Goal: Task Accomplishment & Management: Manage account settings

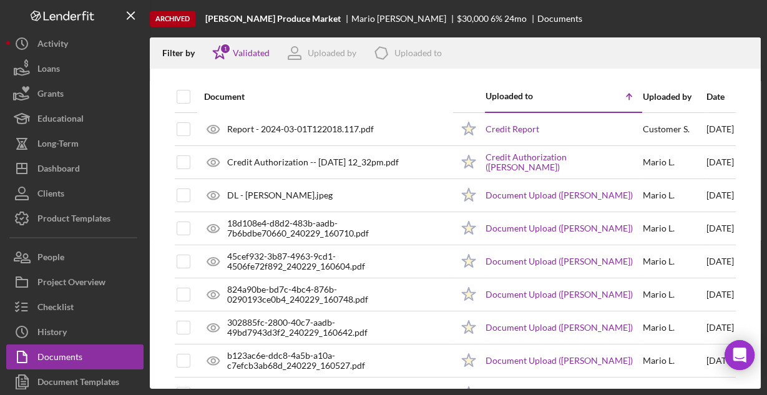
scroll to position [31, 0]
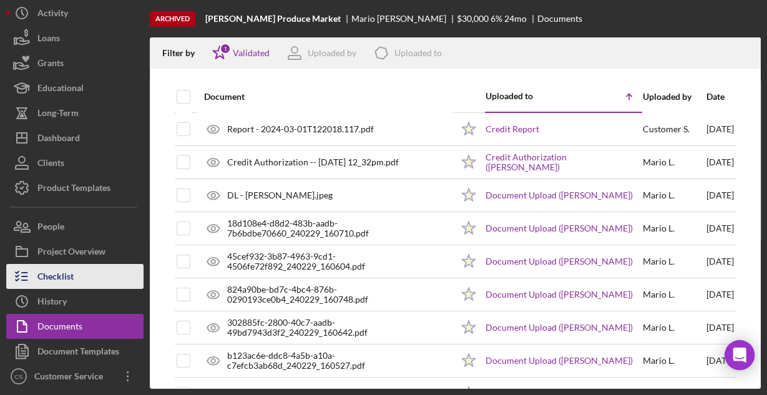
click at [66, 268] on div "Checklist" at bounding box center [55, 278] width 36 height 28
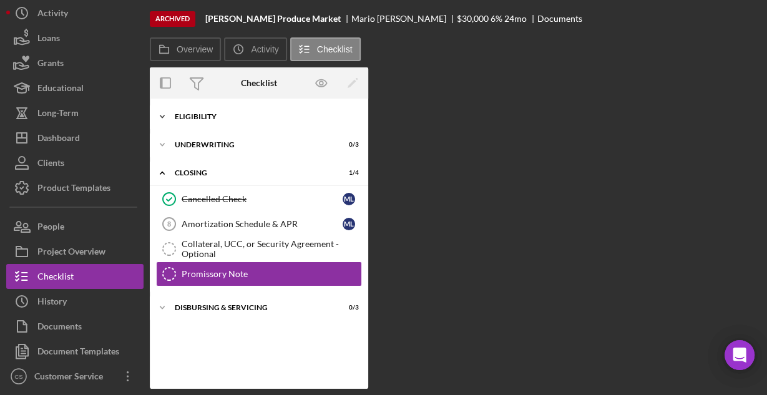
click at [221, 112] on div "Icon/Expander Eligibility 6 / 6" at bounding box center [259, 116] width 218 height 25
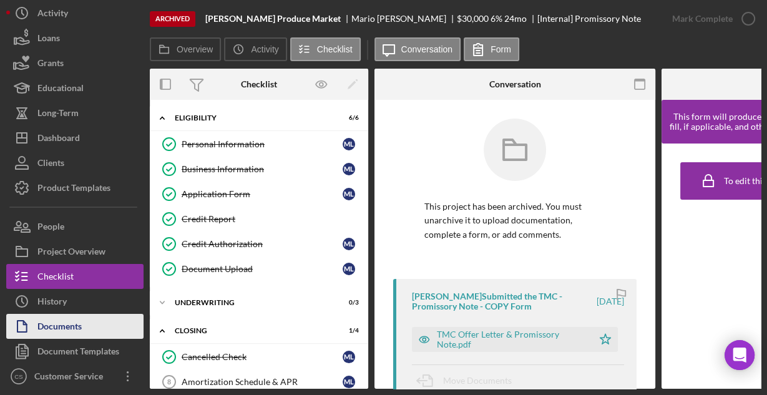
click at [79, 326] on div "Documents" at bounding box center [59, 328] width 44 height 28
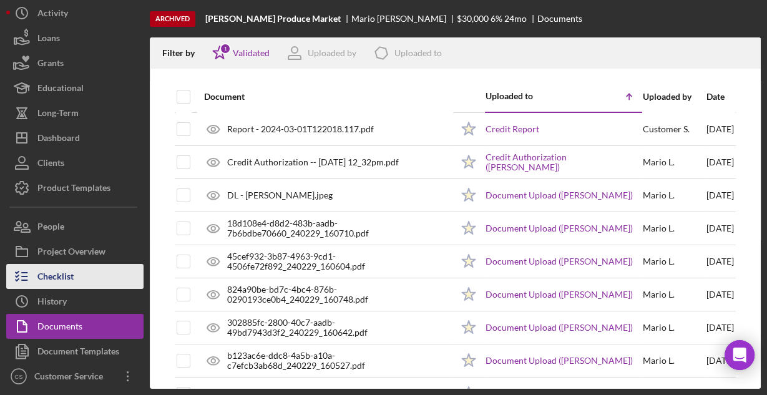
click at [62, 271] on div "Checklist" at bounding box center [55, 278] width 36 height 28
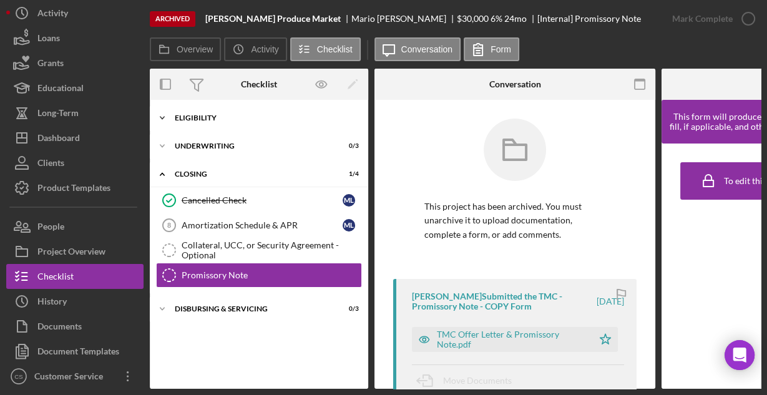
click at [200, 112] on div "Icon/Expander Eligibility 6 / 6" at bounding box center [259, 117] width 218 height 25
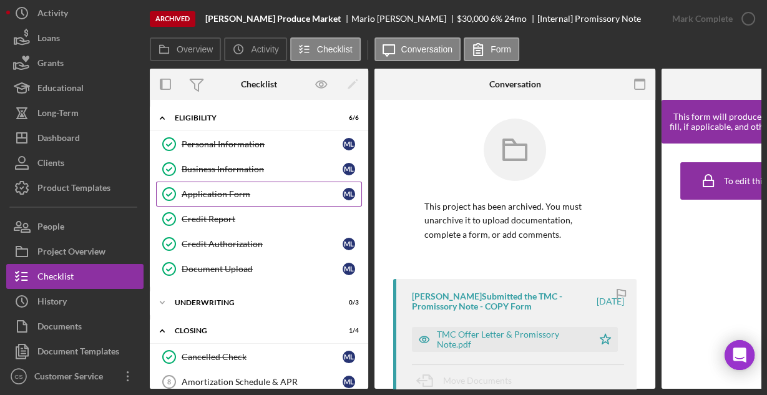
click at [196, 197] on div "Application Form" at bounding box center [262, 194] width 161 height 10
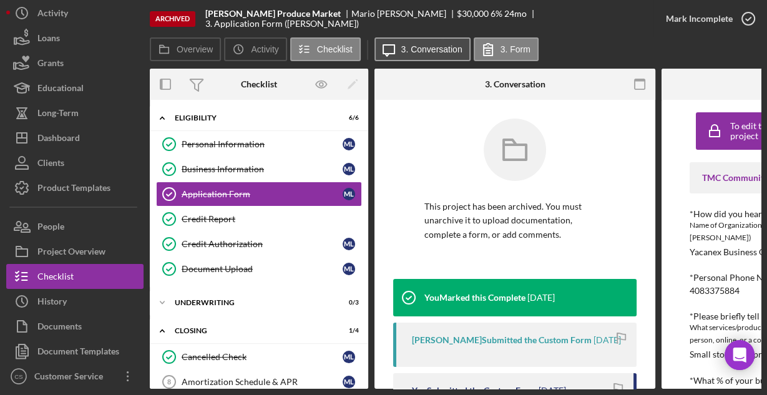
click at [412, 55] on button "Icon/Message 3. Conversation" at bounding box center [422, 49] width 96 height 24
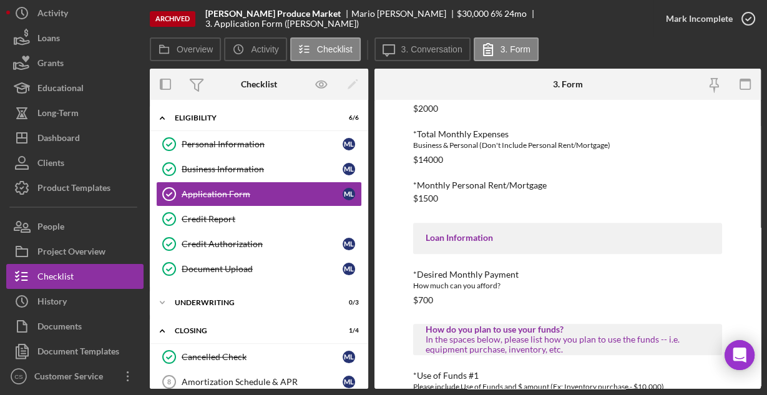
scroll to position [652, 0]
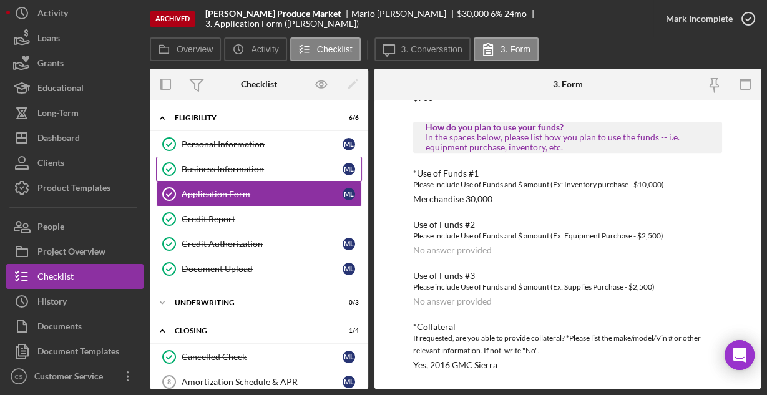
click at [196, 168] on div "Business Information" at bounding box center [262, 169] width 161 height 10
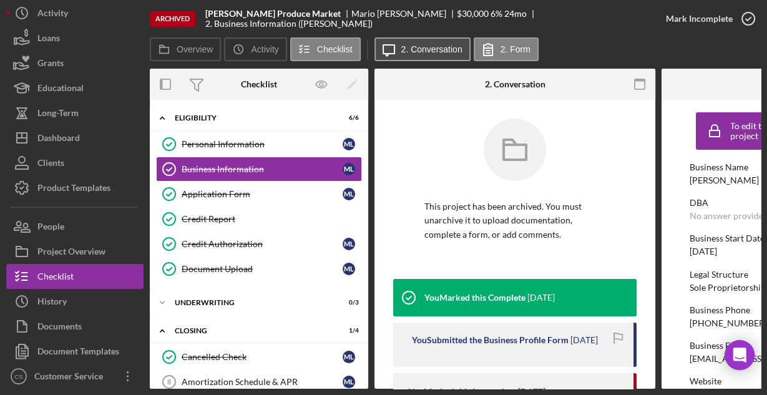
click at [415, 51] on label "2. Conversation" at bounding box center [431, 49] width 61 height 10
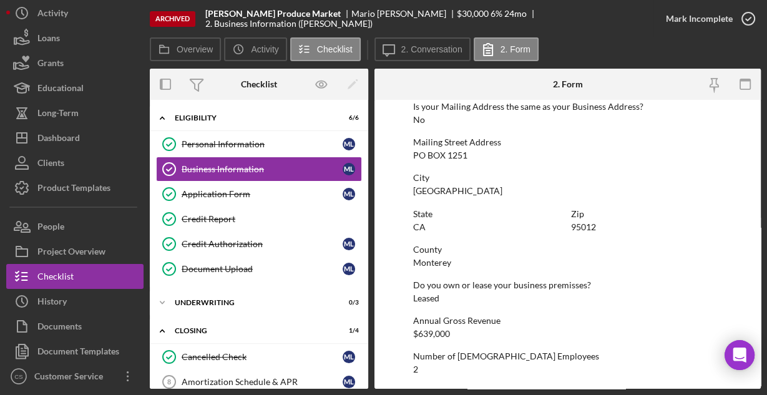
scroll to position [795, 0]
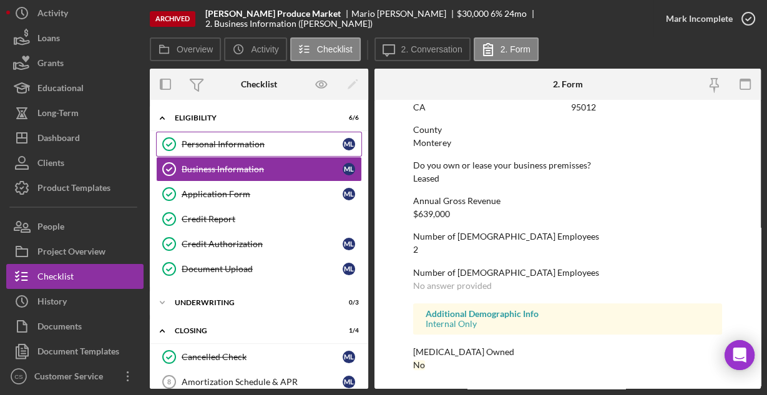
click at [235, 139] on div "Personal Information" at bounding box center [262, 144] width 161 height 10
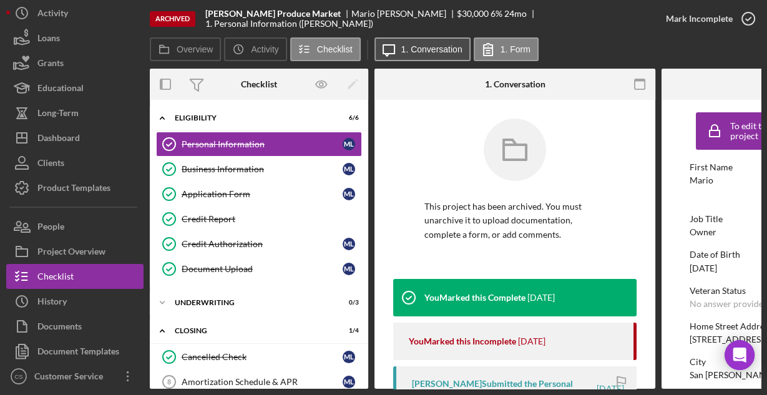
click at [402, 52] on label "1. Conversation" at bounding box center [431, 49] width 61 height 10
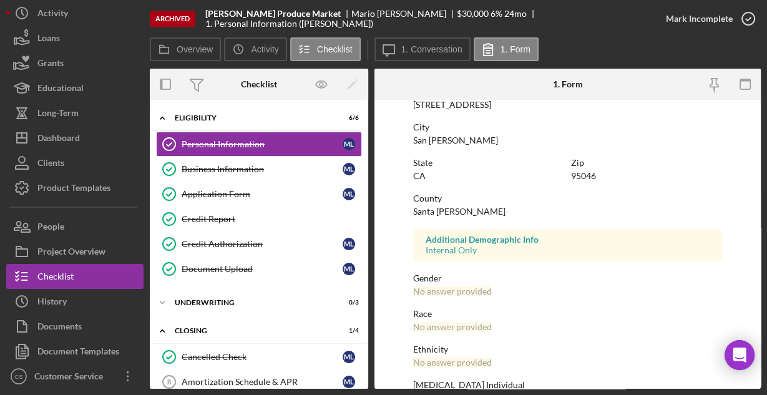
scroll to position [294, 0]
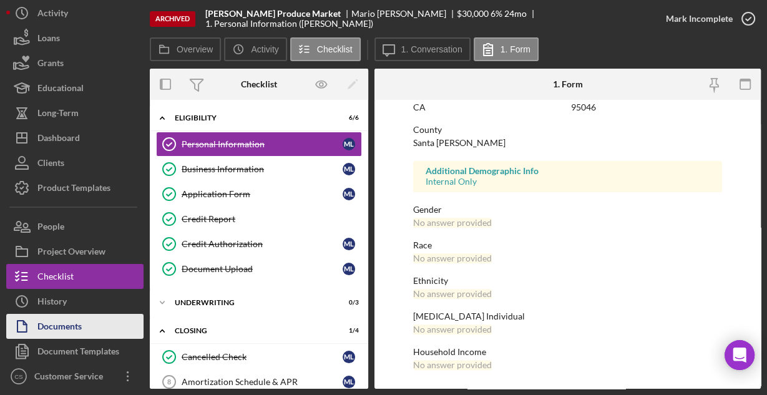
click at [50, 322] on div "Documents" at bounding box center [59, 328] width 44 height 28
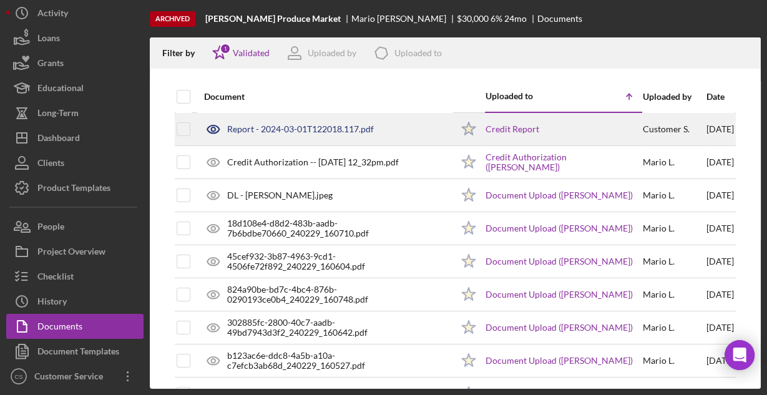
click at [276, 127] on div "Report - 2024-03-01T122018.117.pdf" at bounding box center [300, 129] width 147 height 10
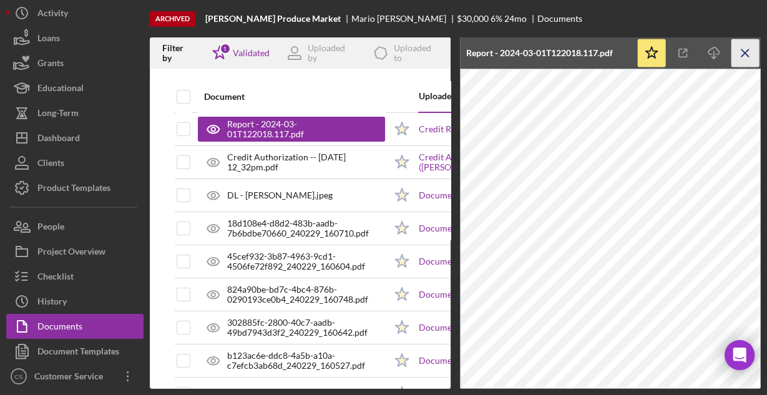
click at [749, 59] on icon "Icon/Menu Close" at bounding box center [745, 53] width 28 height 28
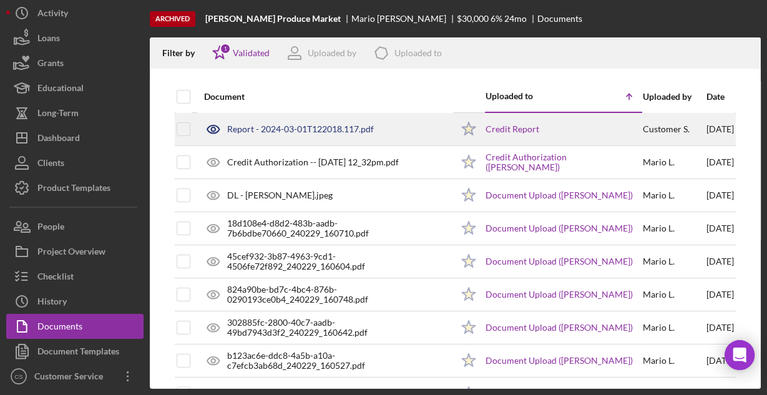
click at [324, 132] on div "Report - 2024-03-01T122018.117.pdf" at bounding box center [300, 129] width 147 height 10
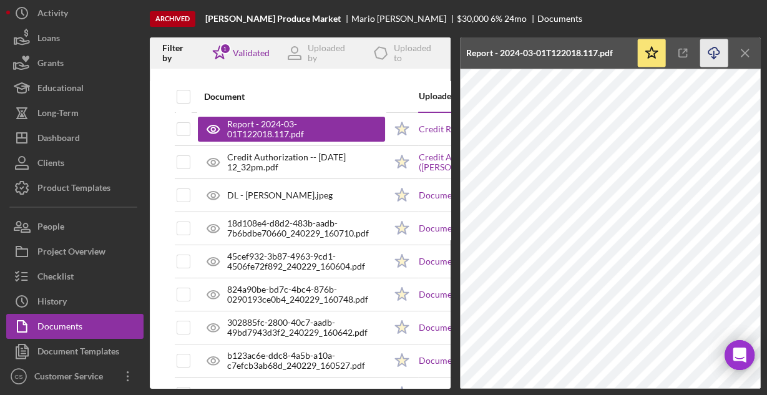
click at [716, 52] on icon "Icon/Download" at bounding box center [714, 53] width 28 height 28
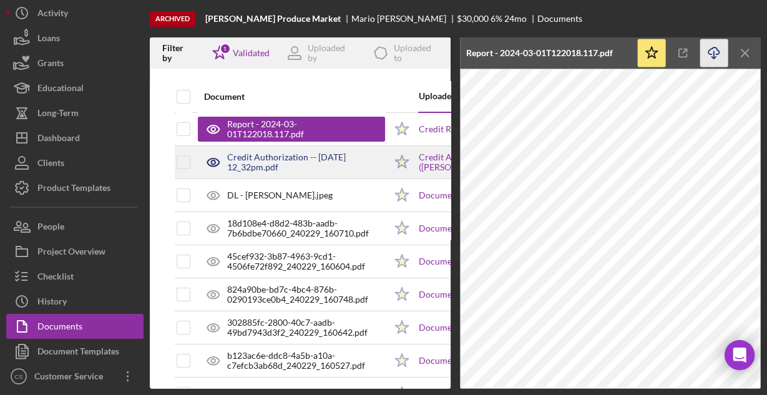
click at [278, 165] on div "Credit Authorization -- [DATE] 12_32pm.pdf" at bounding box center [306, 162] width 158 height 20
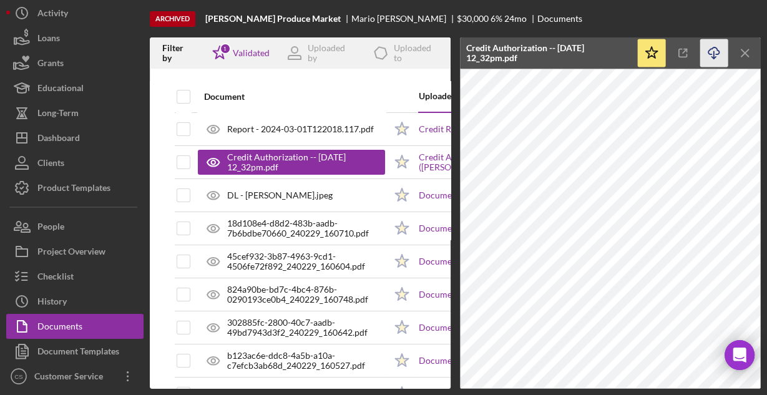
click at [702, 47] on icon "Icon/Download" at bounding box center [714, 53] width 28 height 28
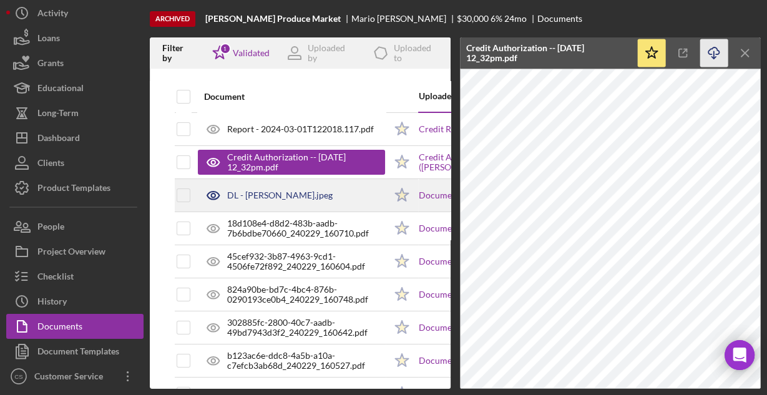
click at [278, 195] on div "DL - [PERSON_NAME].jpeg" at bounding box center [279, 195] width 105 height 10
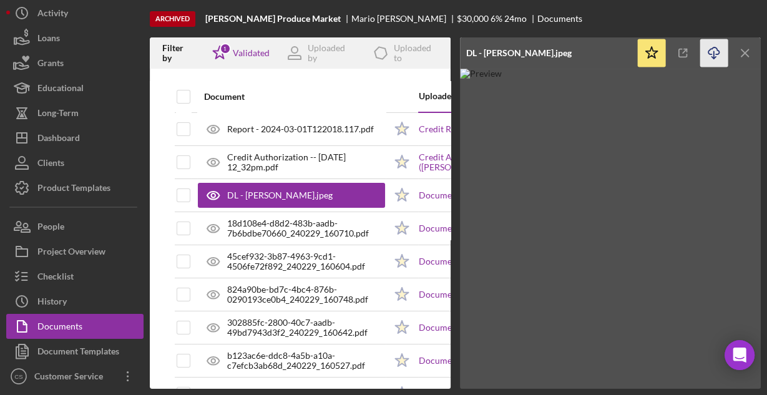
click at [713, 51] on icon "Icon/Download" at bounding box center [714, 53] width 28 height 28
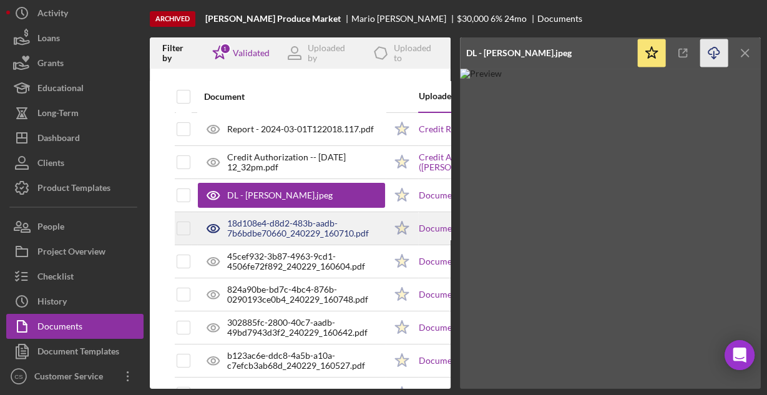
click at [235, 225] on div "18d108e4-d8d2-483b-aadb-7b6bdbe70660_240229_160710.pdf" at bounding box center [306, 228] width 158 height 20
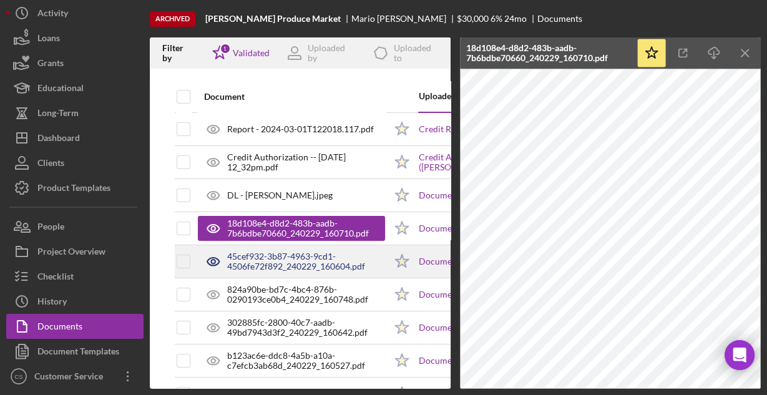
click at [306, 258] on div "45cef932-3b87-4963-9cd1-4506fe72f892_240229_160604.pdf" at bounding box center [306, 261] width 158 height 20
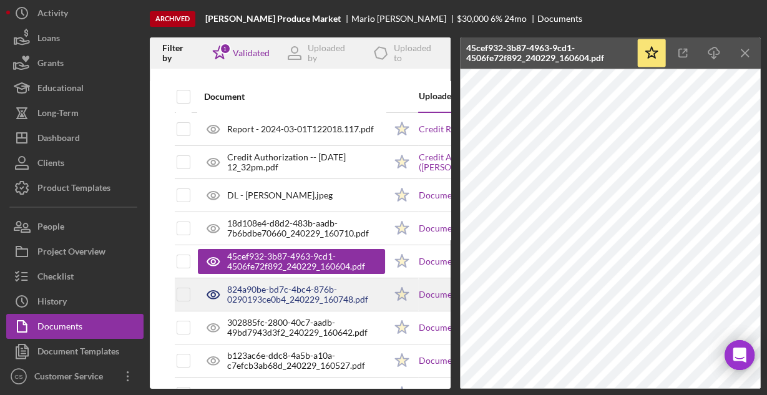
click at [288, 297] on div "824a90be-bd7c-4bc4-876b-0290193ce0b4_240229_160748.pdf" at bounding box center [306, 294] width 158 height 20
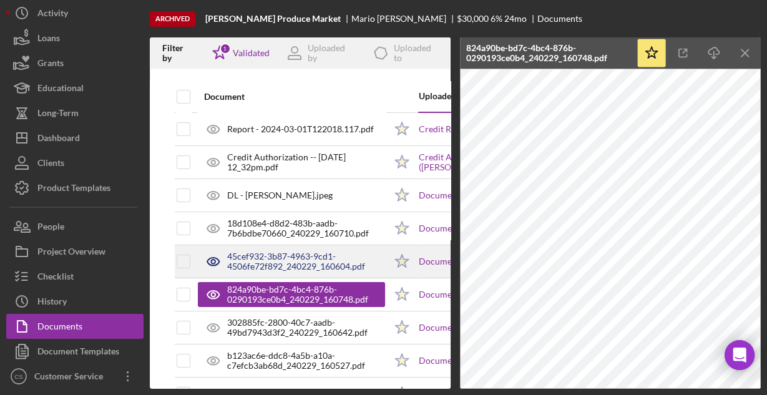
click at [319, 256] on div "45cef932-3b87-4963-9cd1-4506fe72f892_240229_160604.pdf" at bounding box center [306, 261] width 158 height 20
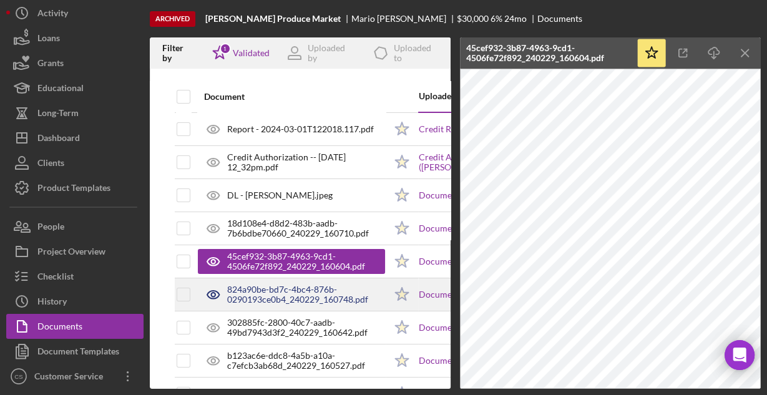
click at [304, 290] on div "824a90be-bd7c-4bc4-876b-0290193ce0b4_240229_160748.pdf" at bounding box center [306, 294] width 158 height 20
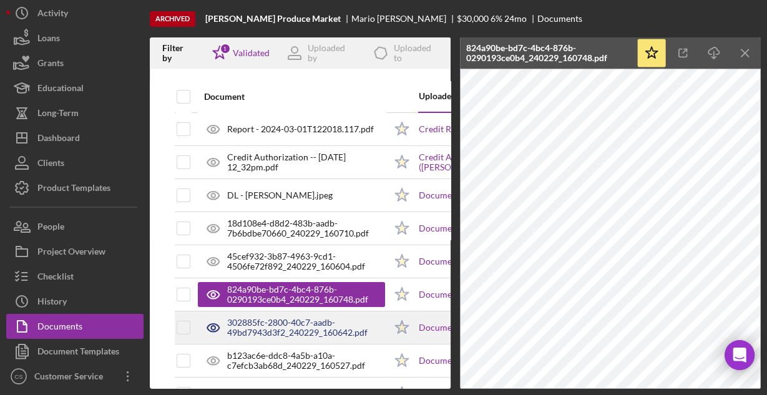
click at [289, 331] on div "302885fc-2800-40c7-aadb-49bd7943d3f2_240229_160642.pdf" at bounding box center [306, 328] width 158 height 20
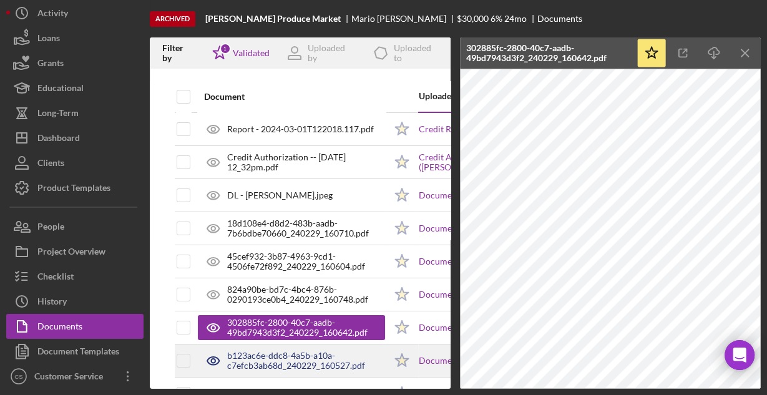
click at [288, 357] on div "b123ac6e-ddc8-4a5b-a10a-c7efcb3ab68d_240229_160527.pdf" at bounding box center [306, 361] width 158 height 20
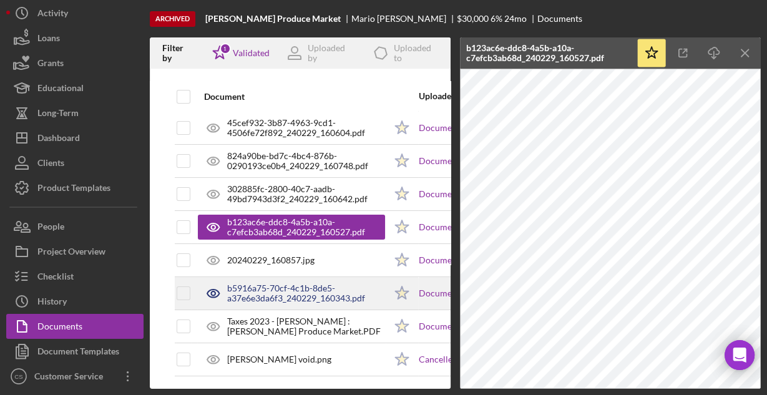
scroll to position [138, 0]
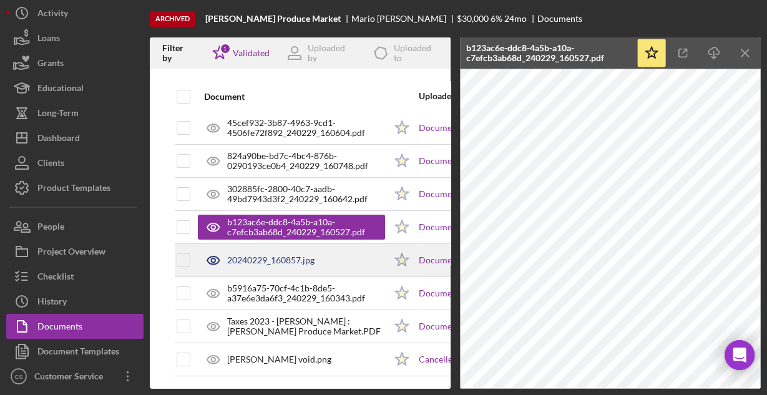
click at [279, 255] on div "20240229_160857.jpg" at bounding box center [270, 260] width 87 height 10
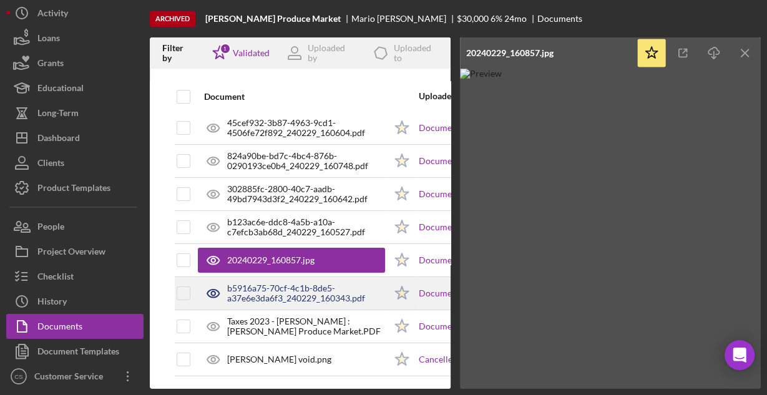
click at [276, 284] on div "b5916a75-70cf-4c1b-8de5-a37e6e3da6f3_240229_160343.pdf" at bounding box center [306, 293] width 158 height 20
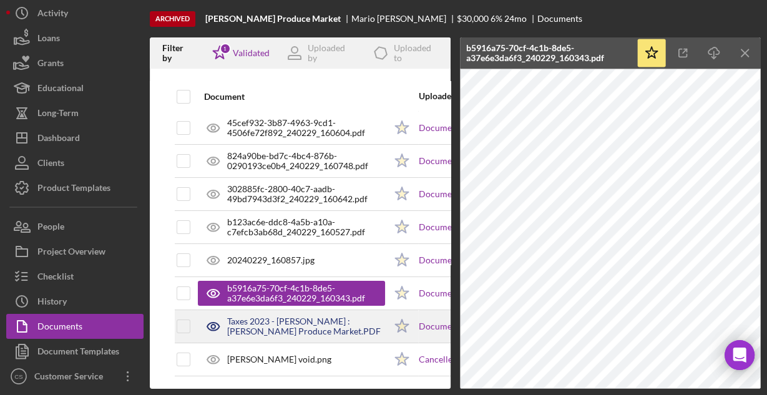
click at [308, 318] on div "Taxes 2023 - [PERSON_NAME] : [PERSON_NAME] Produce Market.PDF" at bounding box center [306, 326] width 158 height 20
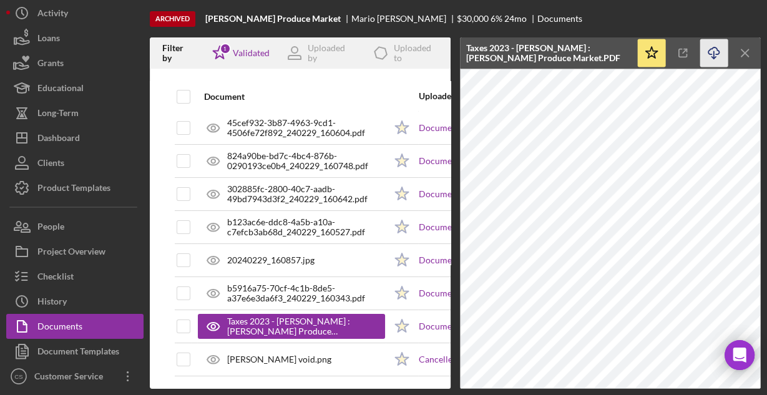
click at [707, 54] on icon "Icon/Download" at bounding box center [714, 53] width 28 height 28
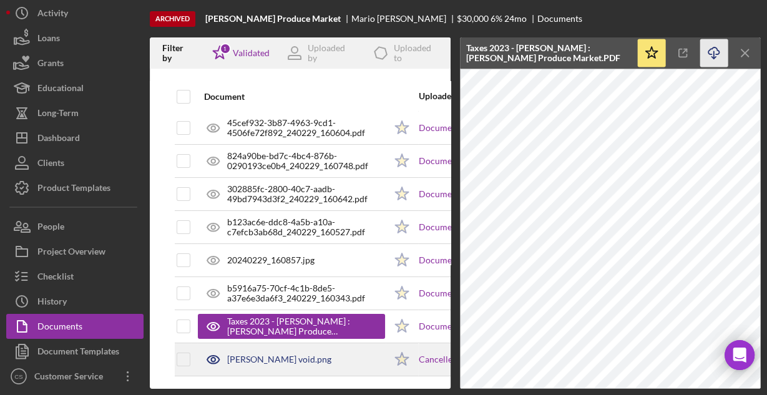
click at [264, 354] on div "[PERSON_NAME] void.png" at bounding box center [279, 359] width 104 height 10
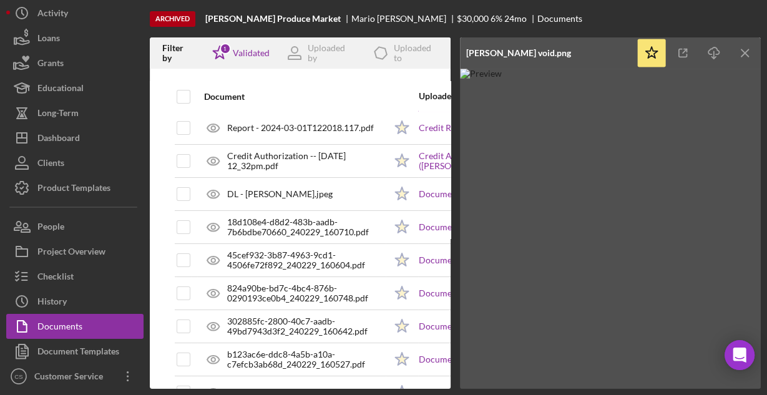
scroll to position [0, 0]
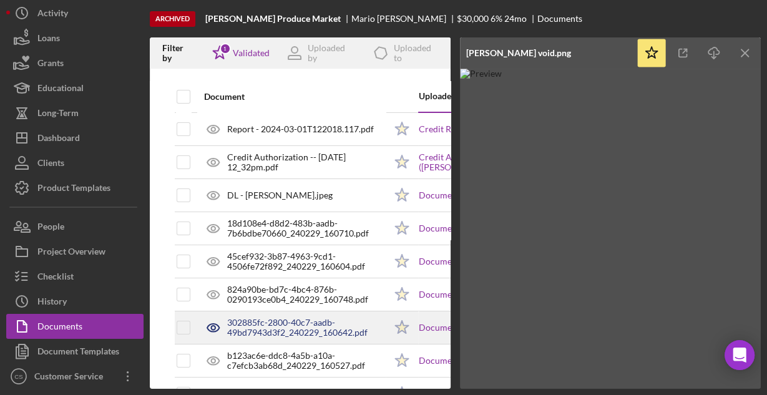
click at [297, 322] on div "302885fc-2800-40c7-aadb-49bd7943d3f2_240229_160642.pdf" at bounding box center [306, 328] width 158 height 20
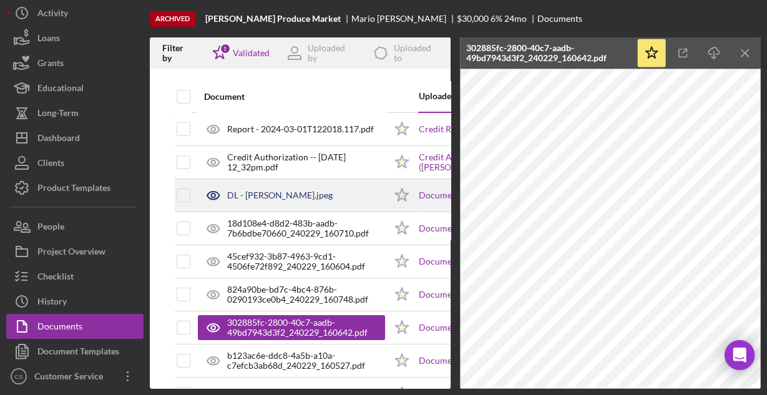
click at [255, 183] on div "DL - [PERSON_NAME].jpeg" at bounding box center [291, 195] width 187 height 31
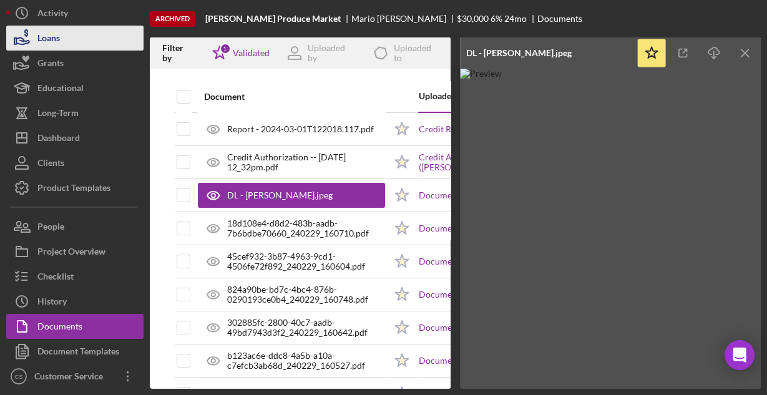
click at [56, 37] on div "Loans" at bounding box center [48, 40] width 22 height 28
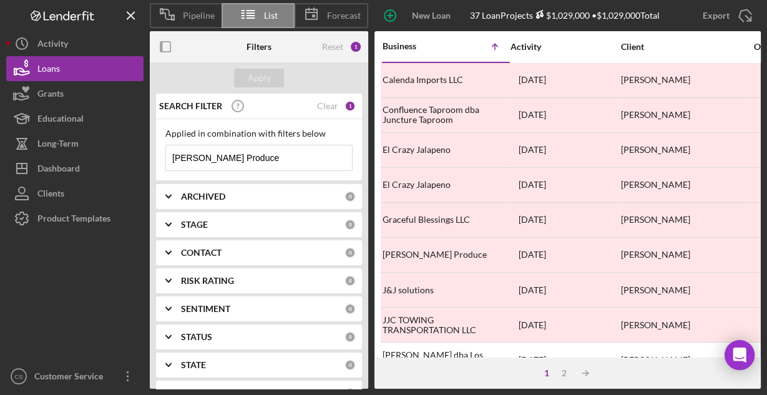
click at [261, 158] on input "[PERSON_NAME] Produce" at bounding box center [259, 157] width 186 height 25
click at [260, 158] on input "[PERSON_NAME] Produce" at bounding box center [259, 157] width 186 height 25
click at [259, 158] on input "[PERSON_NAME] Produce" at bounding box center [259, 157] width 186 height 25
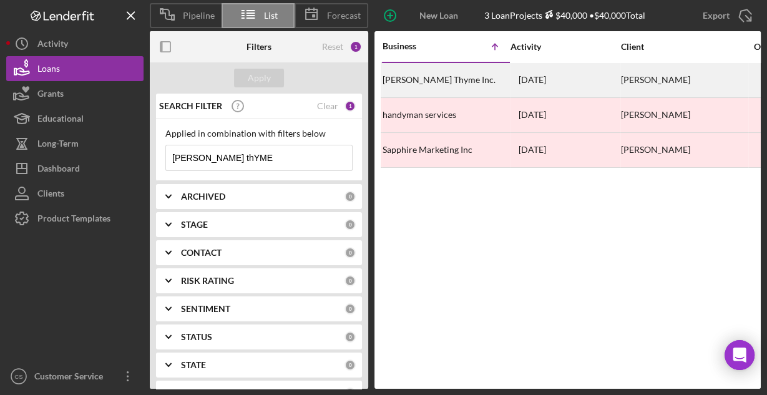
type input "[PERSON_NAME] thYME"
click at [444, 82] on div "[PERSON_NAME] Thyme Inc." at bounding box center [444, 80] width 125 height 33
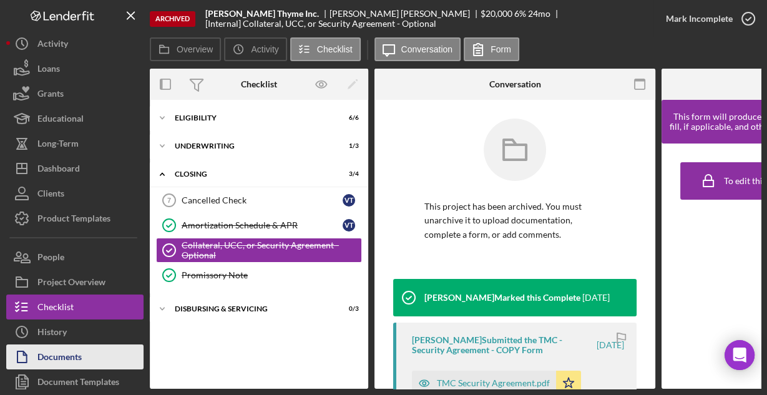
click at [54, 352] on div "Documents" at bounding box center [59, 358] width 44 height 28
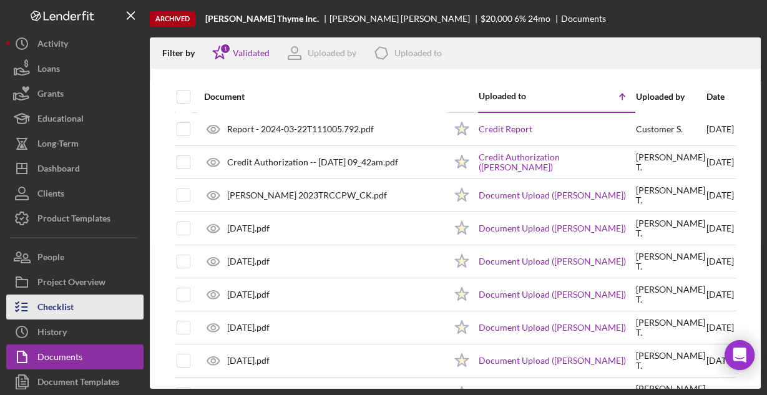
click at [79, 306] on button "Checklist" at bounding box center [74, 306] width 137 height 25
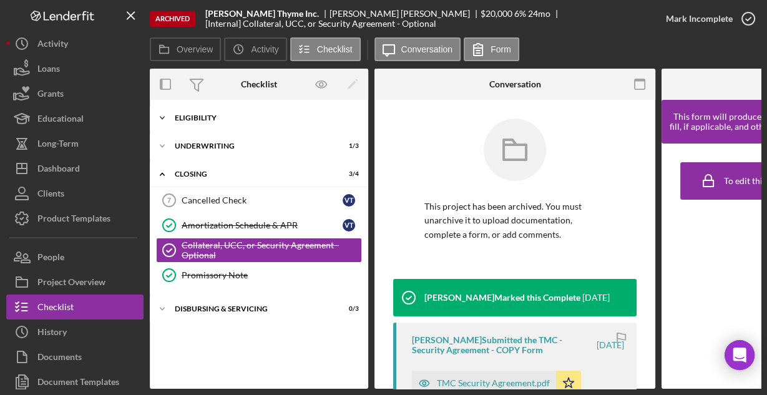
click at [215, 120] on div "Eligibility" at bounding box center [264, 117] width 178 height 7
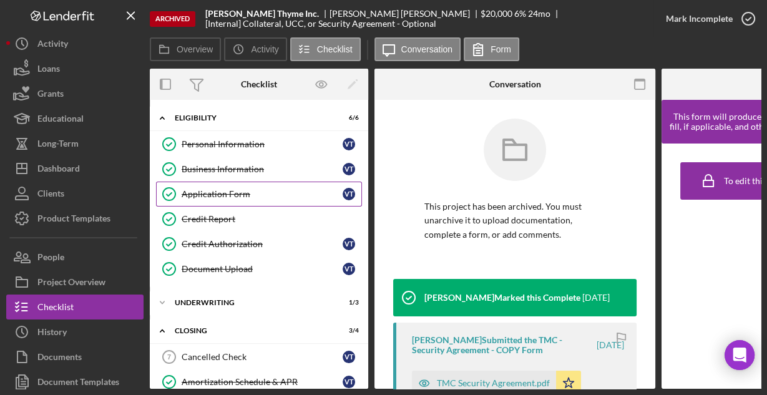
click at [222, 193] on div "Application Form" at bounding box center [262, 194] width 161 height 10
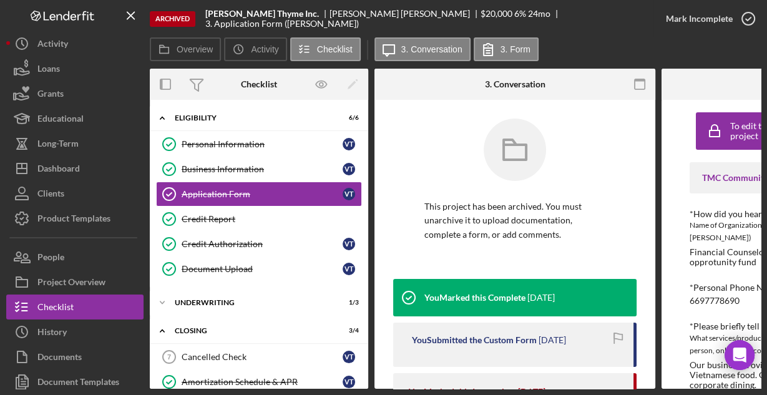
drag, startPoint x: 449, startPoint y: 46, endPoint x: 479, endPoint y: 36, distance: 31.6
click at [449, 46] on label "3. Conversation" at bounding box center [431, 49] width 61 height 10
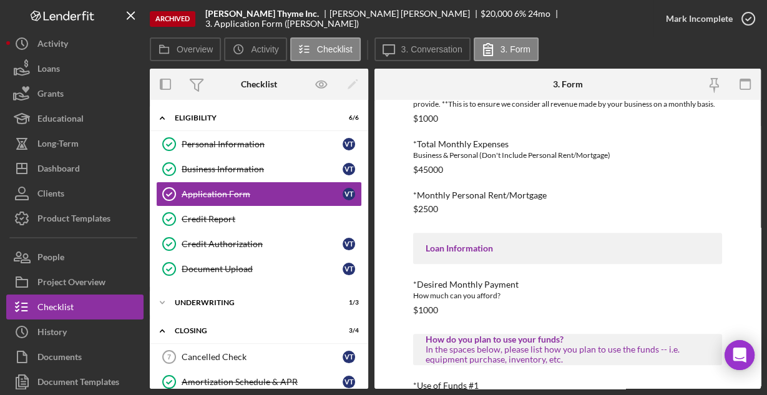
scroll to position [662, 0]
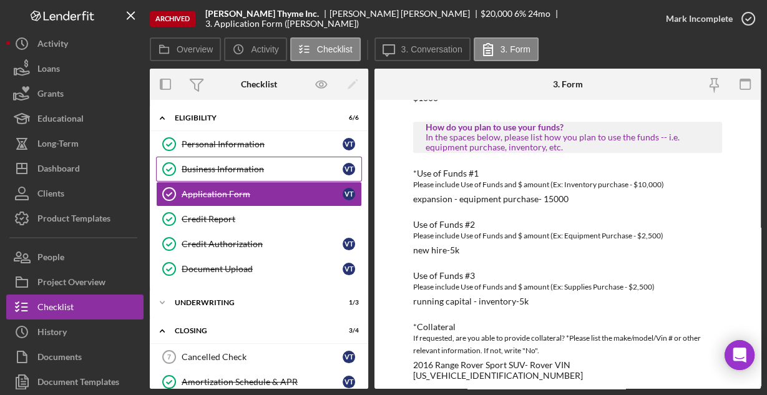
click at [223, 164] on div "Business Information" at bounding box center [262, 169] width 161 height 10
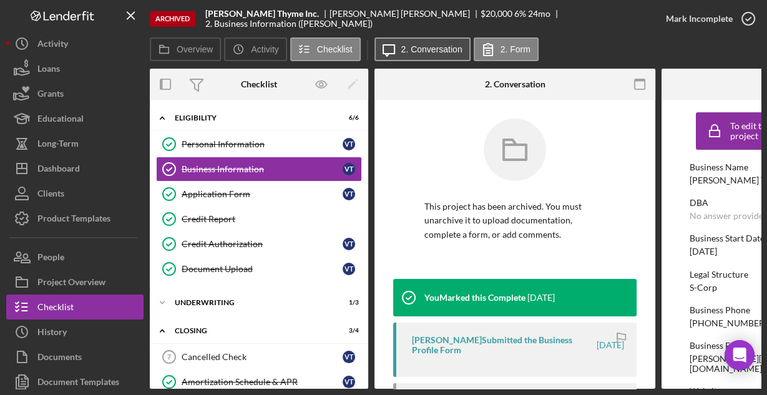
click at [426, 48] on label "2. Conversation" at bounding box center [431, 49] width 61 height 10
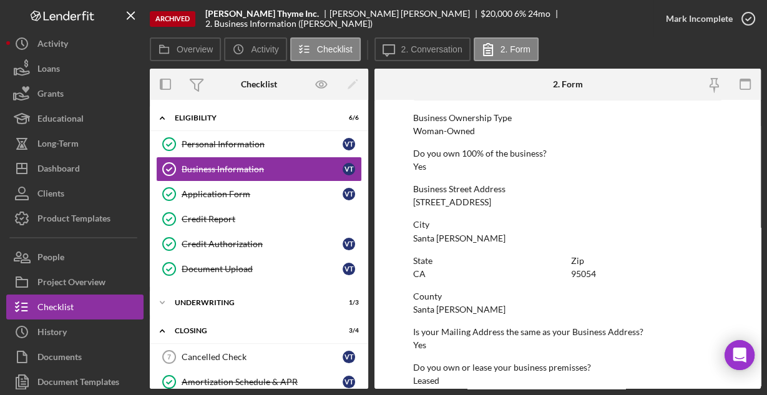
scroll to position [652, 0]
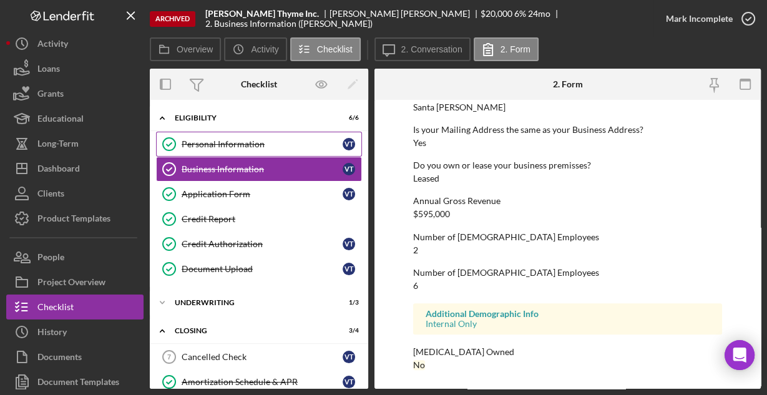
click at [214, 143] on div "Personal Information" at bounding box center [262, 144] width 161 height 10
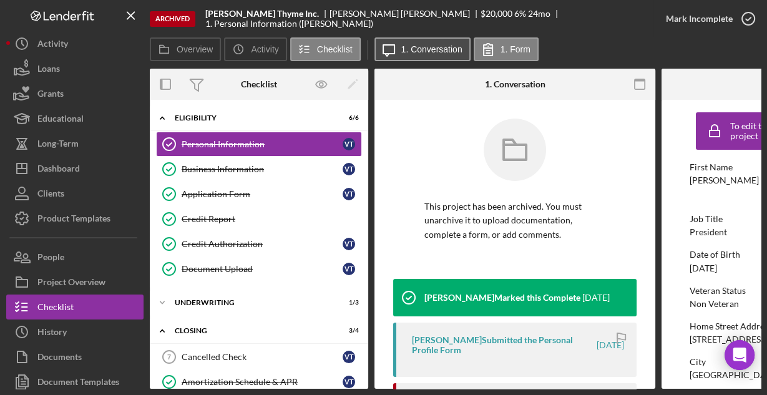
click at [398, 52] on icon "Icon/Message" at bounding box center [388, 49] width 31 height 31
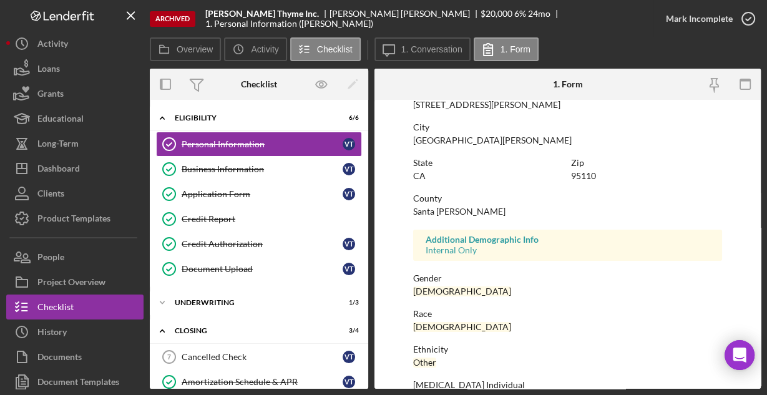
scroll to position [294, 0]
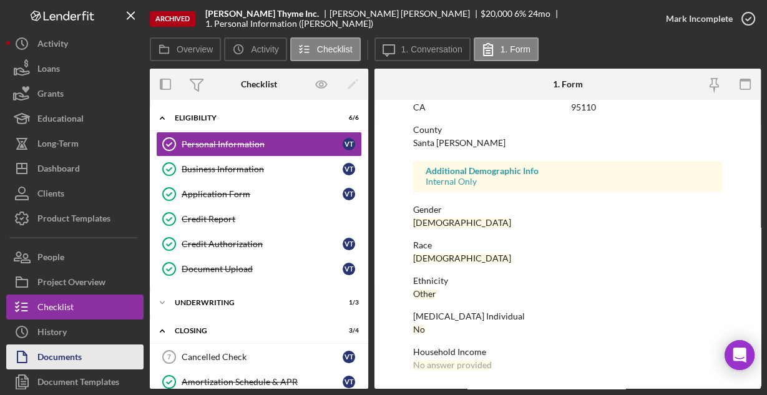
click at [73, 357] on div "Documents" at bounding box center [59, 358] width 44 height 28
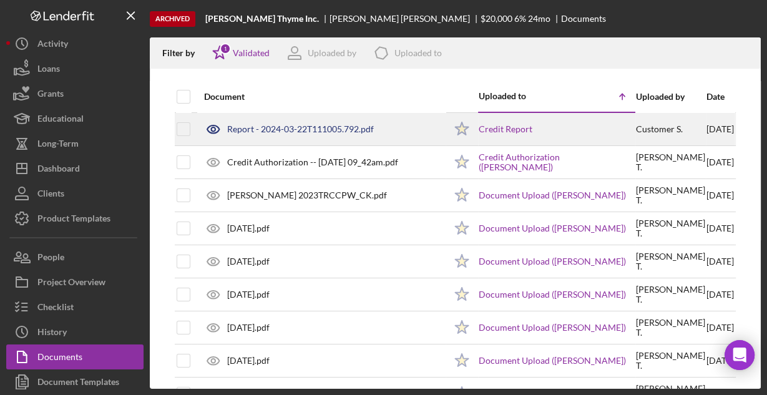
click at [293, 130] on div "Report - 2024-03-22T111005.792.pdf" at bounding box center [300, 129] width 147 height 10
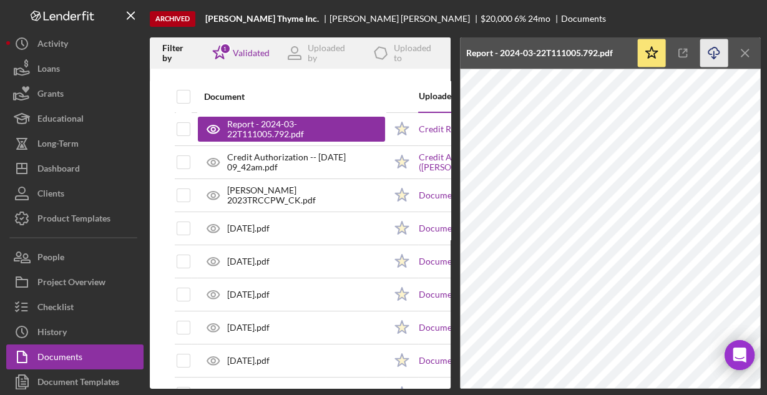
click at [714, 52] on icon "Icon/Download" at bounding box center [714, 53] width 28 height 28
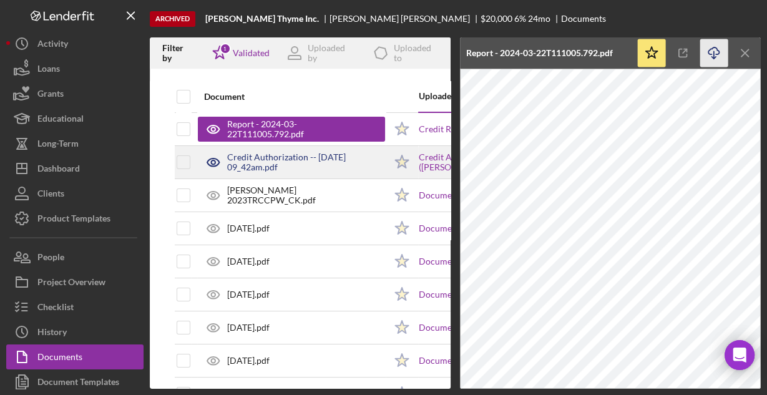
click at [320, 156] on div "Credit Authorization -- [DATE] 09_42am.pdf" at bounding box center [306, 162] width 158 height 20
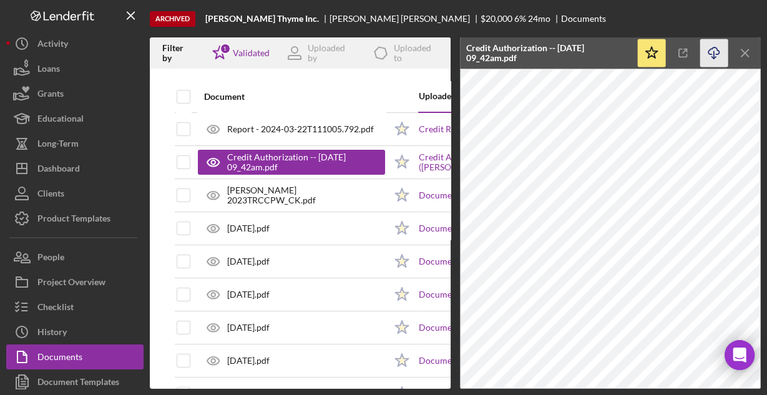
click at [710, 56] on icon "Icon/Download" at bounding box center [714, 53] width 28 height 28
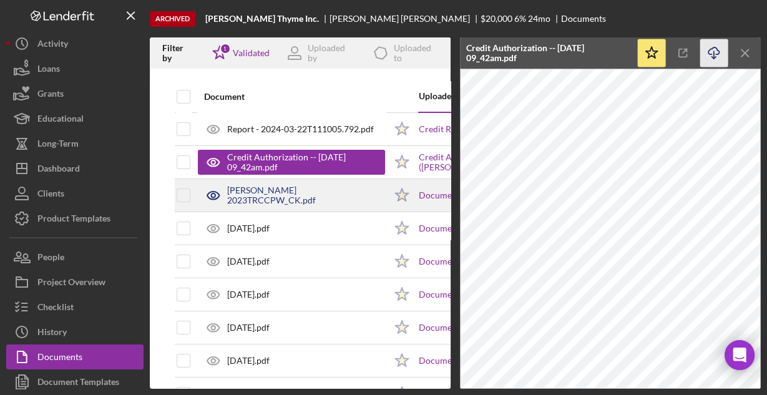
click at [321, 193] on div "[PERSON_NAME] 2023TRCCPW_CK.pdf" at bounding box center [306, 195] width 158 height 20
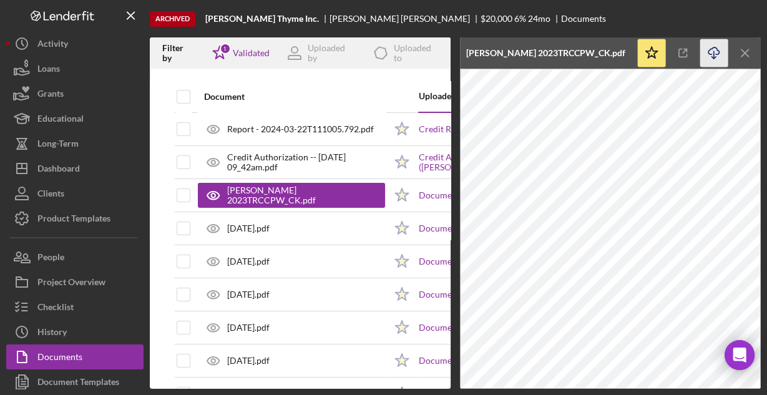
click at [713, 52] on icon "Icon/Download" at bounding box center [714, 53] width 28 height 28
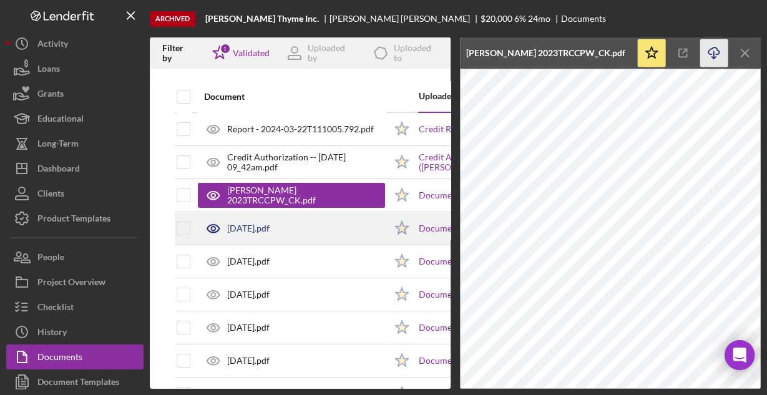
click at [286, 233] on div "[DATE].pdf" at bounding box center [291, 228] width 187 height 31
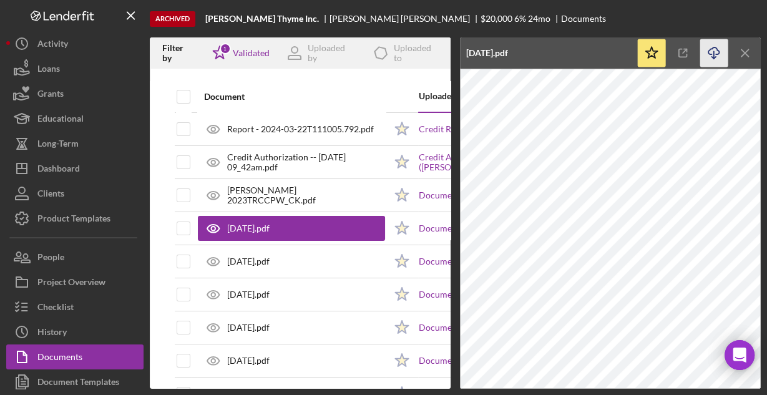
click at [714, 52] on icon "Icon/Download" at bounding box center [714, 53] width 28 height 28
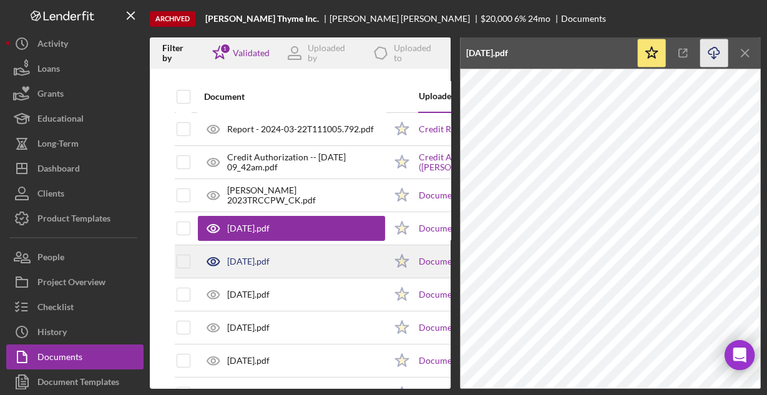
click at [303, 262] on div "[DATE].pdf" at bounding box center [291, 261] width 187 height 31
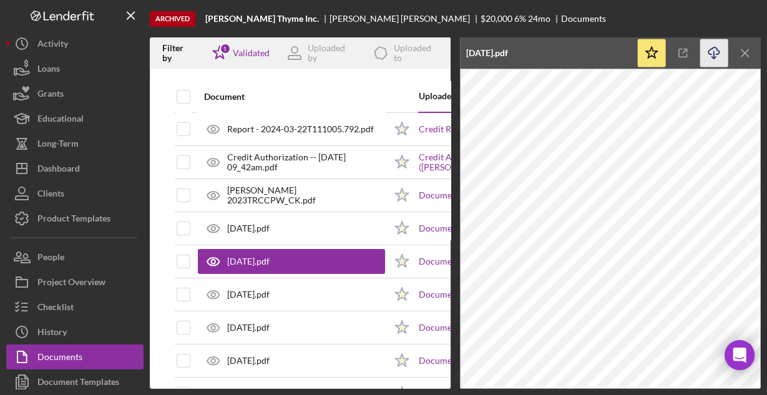
click at [712, 52] on icon "Icon/Download" at bounding box center [714, 53] width 28 height 28
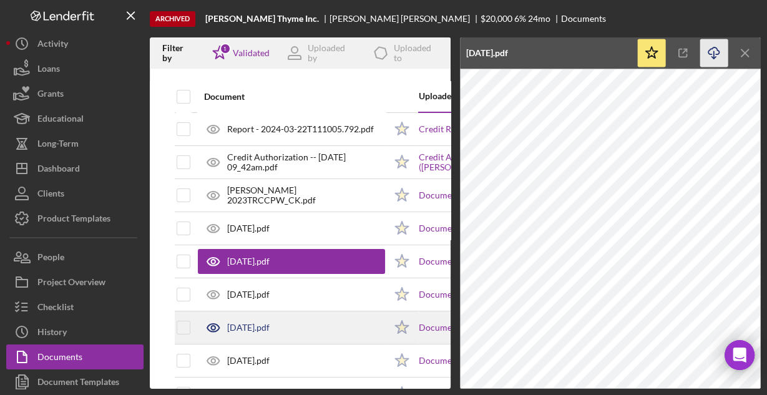
click at [306, 322] on div "[DATE].pdf" at bounding box center [291, 327] width 187 height 31
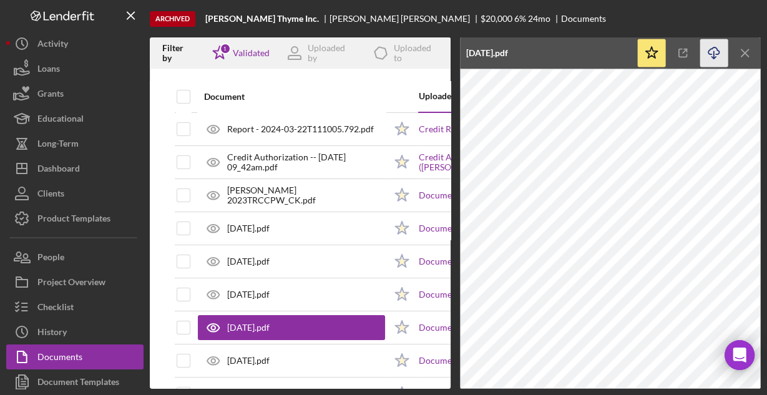
click at [716, 52] on icon "Icon/Download" at bounding box center [714, 53] width 28 height 28
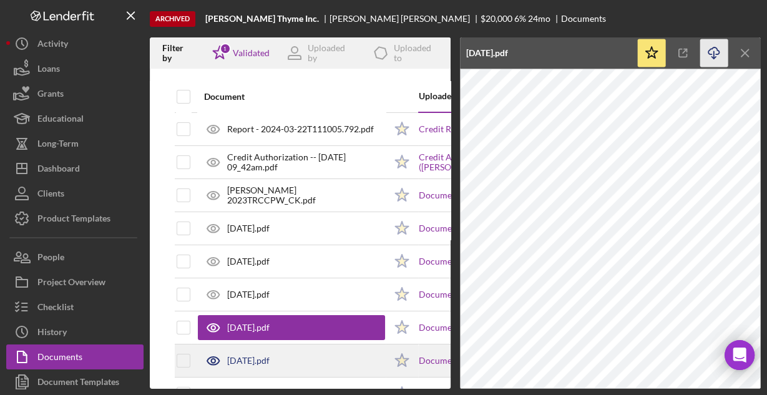
click at [269, 362] on div "[DATE].pdf" at bounding box center [248, 361] width 42 height 10
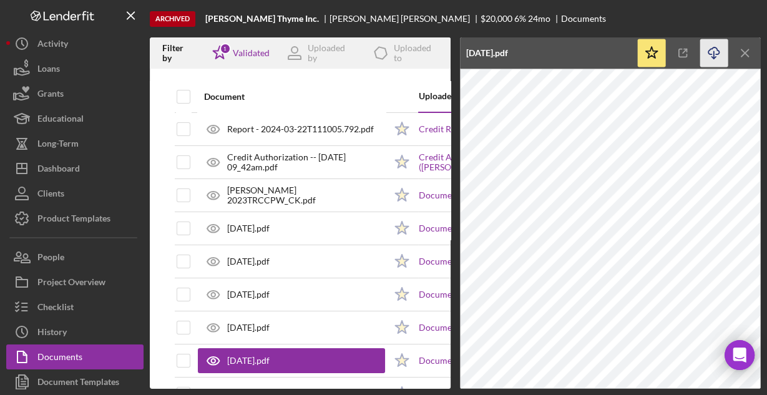
click at [709, 56] on icon "Icon/Download" at bounding box center [714, 53] width 28 height 28
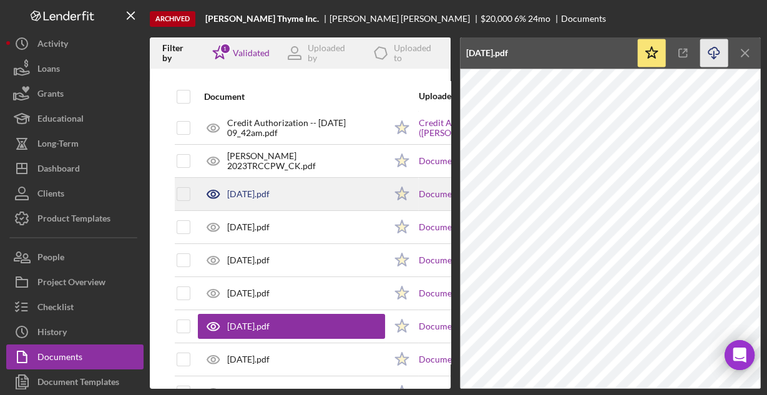
scroll to position [100, 0]
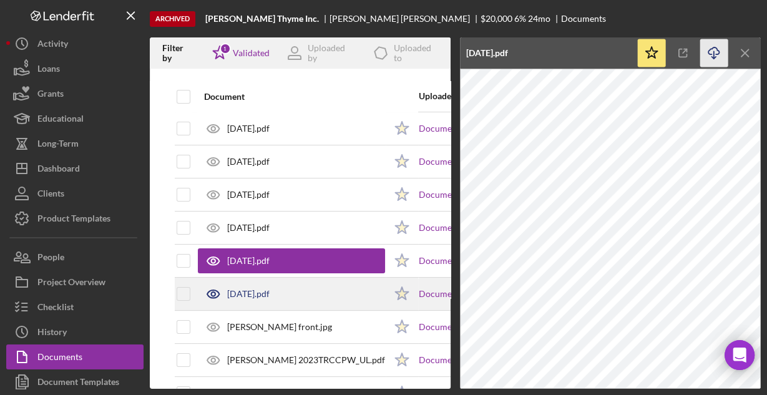
click at [269, 294] on div "[DATE].pdf" at bounding box center [248, 294] width 42 height 10
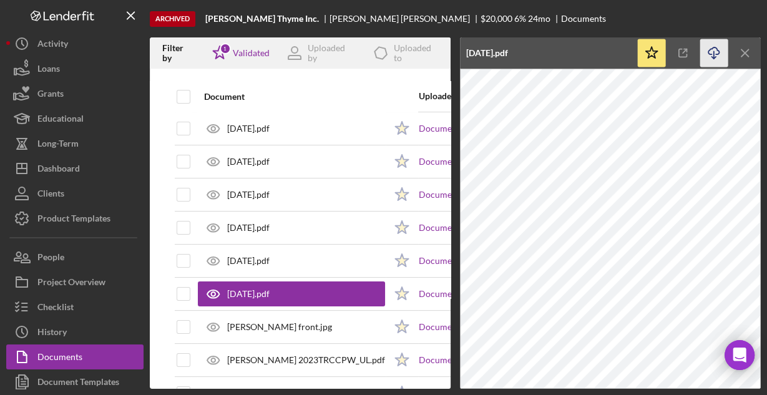
click at [714, 54] on icon "Icon/Download" at bounding box center [714, 53] width 28 height 28
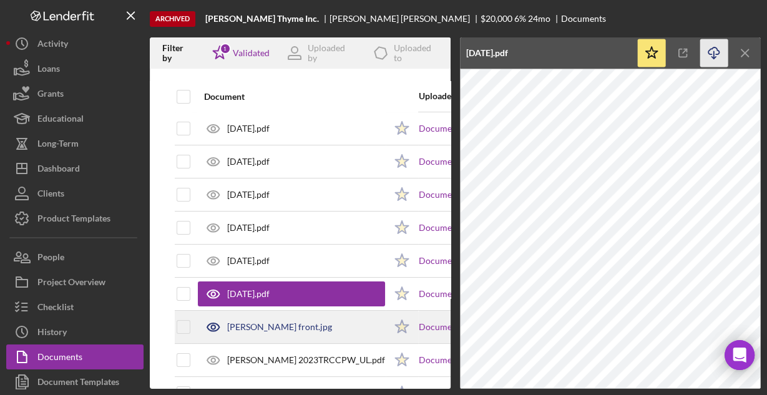
click at [263, 324] on div "[PERSON_NAME] front.jpg" at bounding box center [279, 327] width 105 height 10
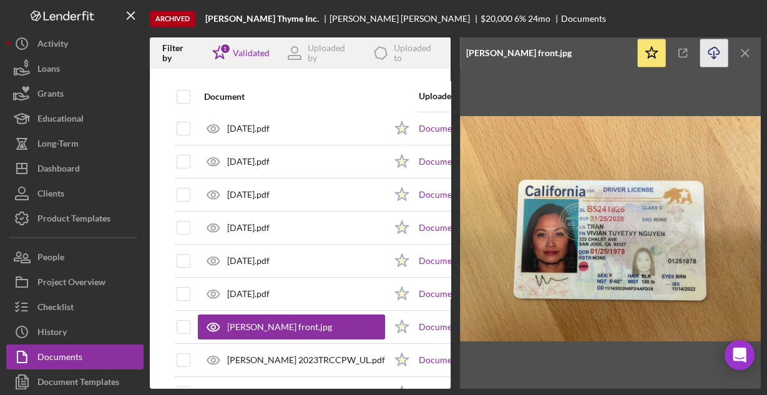
click at [710, 50] on icon "Icon/Download" at bounding box center [714, 53] width 28 height 28
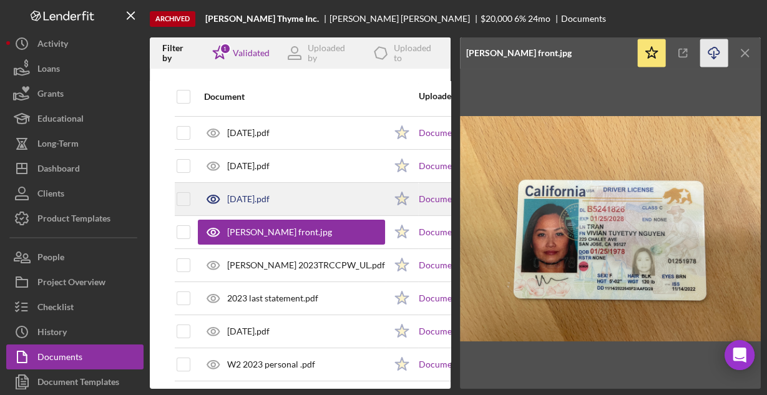
scroll to position [200, 0]
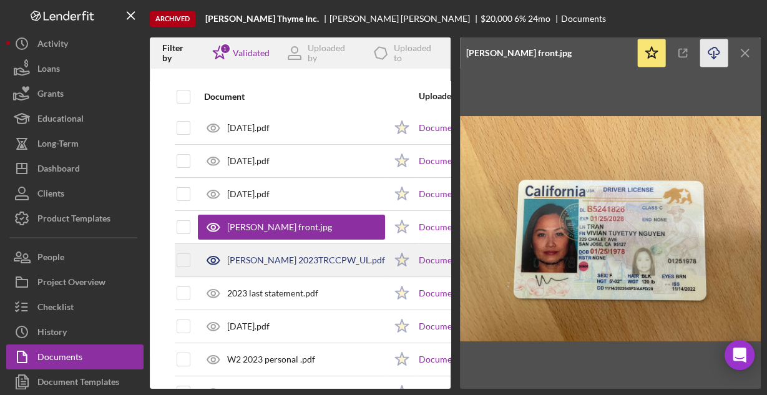
click at [255, 252] on div "[PERSON_NAME] 2023TRCCPW_UL.pdf" at bounding box center [291, 260] width 187 height 31
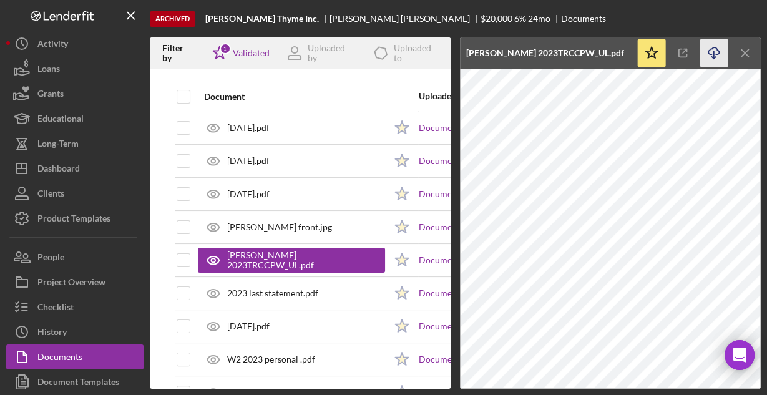
click at [712, 51] on icon "Icon/Download" at bounding box center [714, 53] width 28 height 28
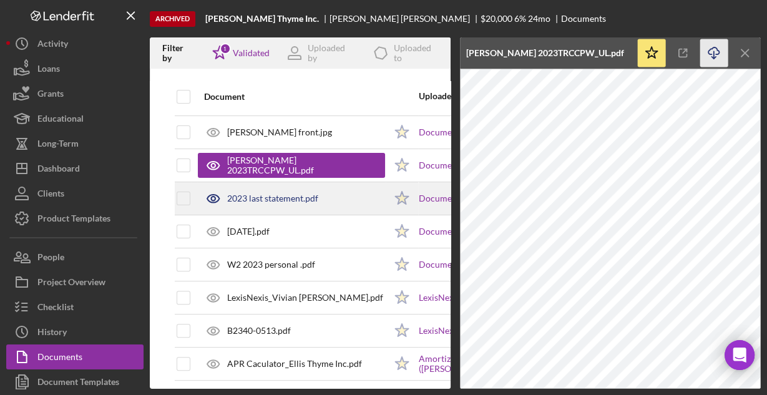
scroll to position [299, 0]
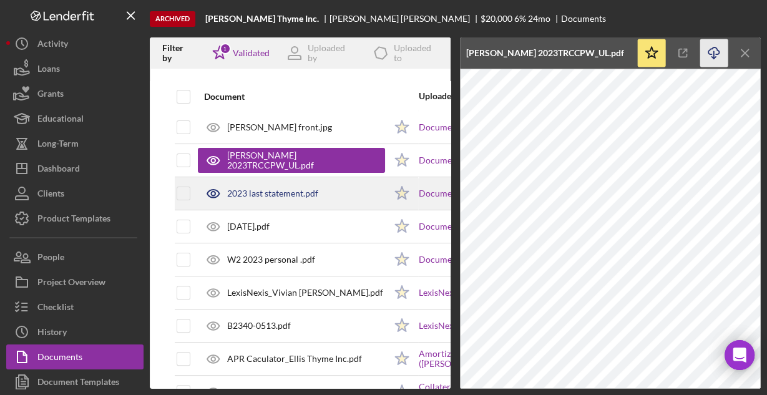
click at [289, 192] on div "2023 last statement.pdf" at bounding box center [272, 193] width 91 height 10
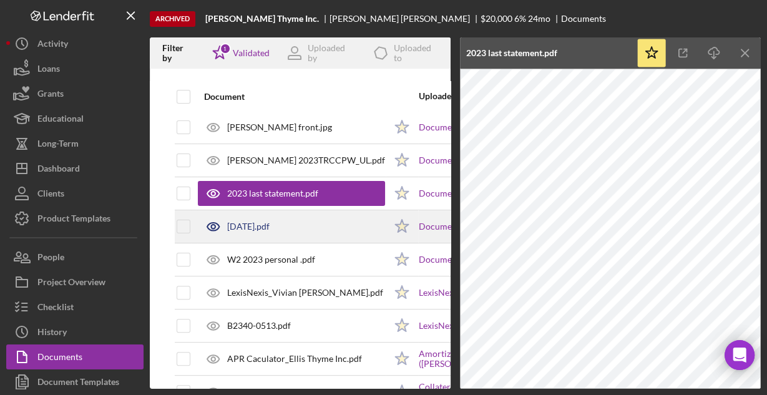
click at [328, 228] on div "[DATE].pdf" at bounding box center [291, 226] width 187 height 31
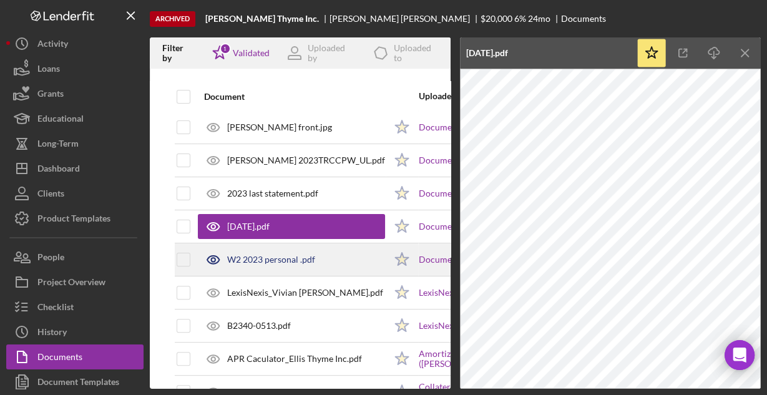
click at [270, 255] on div "W2 2023 personal .pdf" at bounding box center [271, 260] width 88 height 10
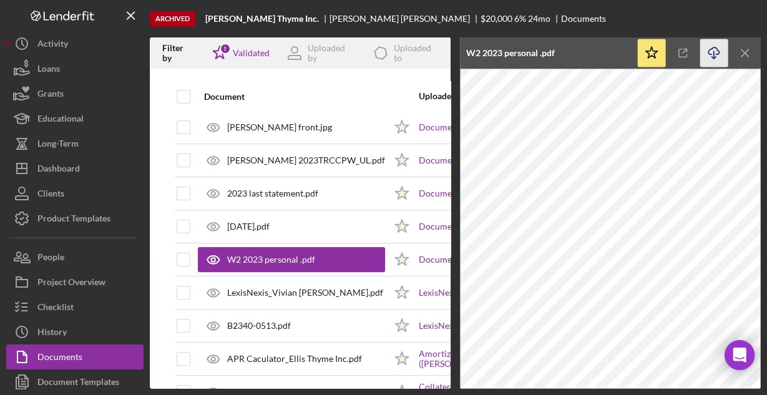
click at [712, 52] on icon "Icon/Download" at bounding box center [714, 53] width 28 height 28
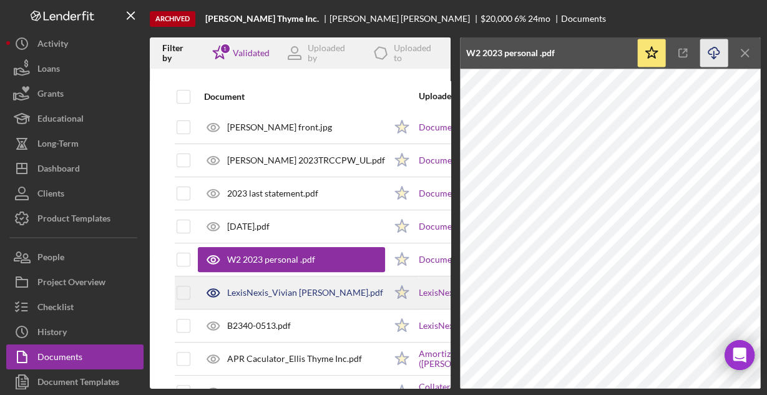
click at [293, 291] on div "LexisNexis_Vivian [PERSON_NAME].pdf" at bounding box center [305, 293] width 156 height 10
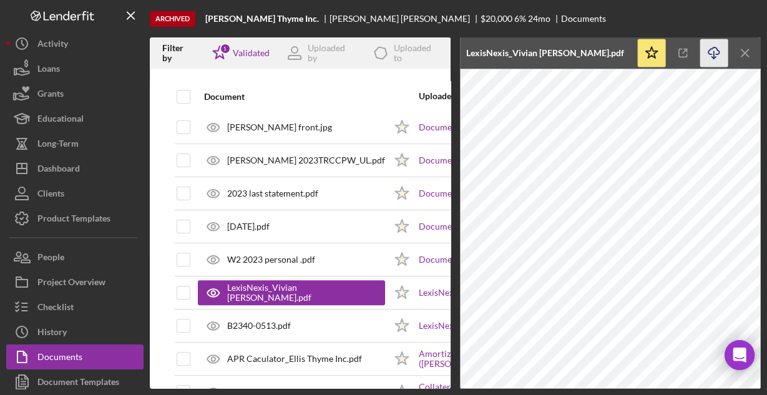
click at [710, 52] on icon "Icon/Download" at bounding box center [714, 53] width 28 height 28
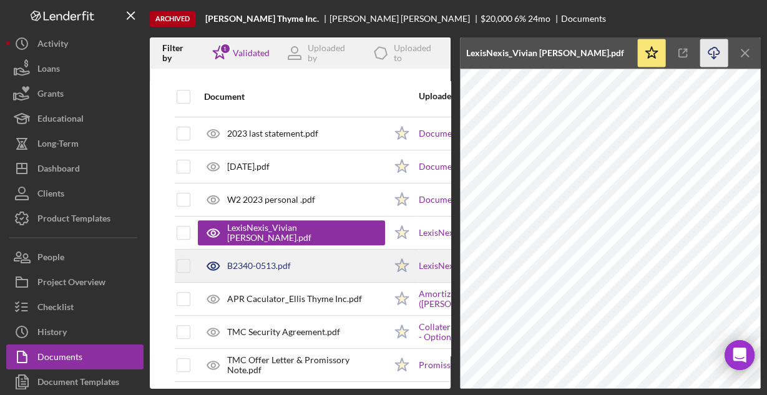
scroll to position [368, 0]
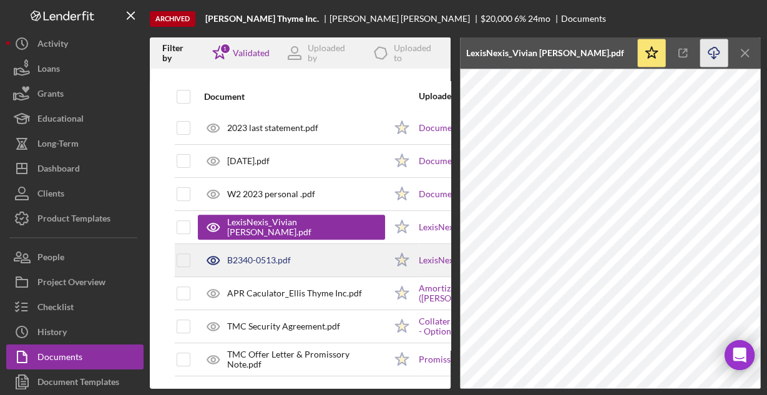
click at [243, 255] on div "B2340-0513.pdf" at bounding box center [259, 260] width 64 height 10
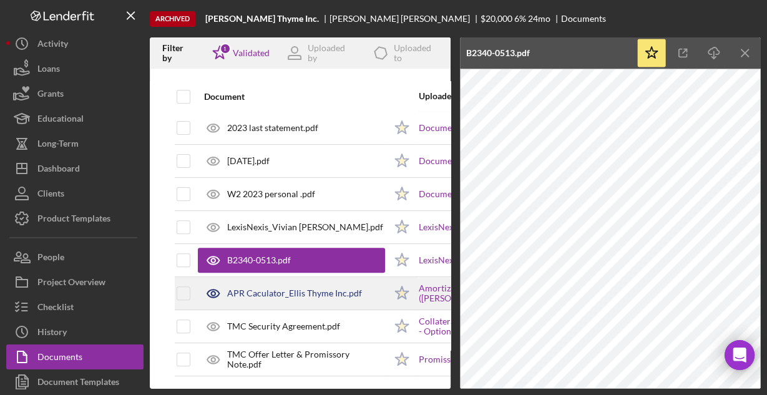
click at [298, 288] on div "APR Caculator_Ellis Thyme Inc.pdf" at bounding box center [294, 293] width 135 height 10
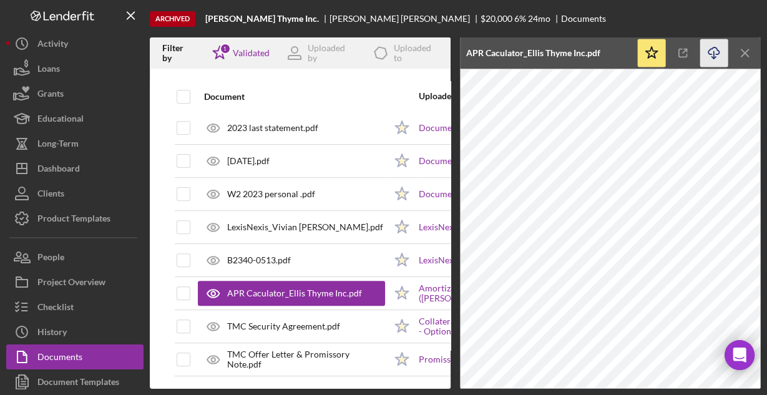
click at [714, 56] on icon "Icon/Download" at bounding box center [714, 53] width 28 height 28
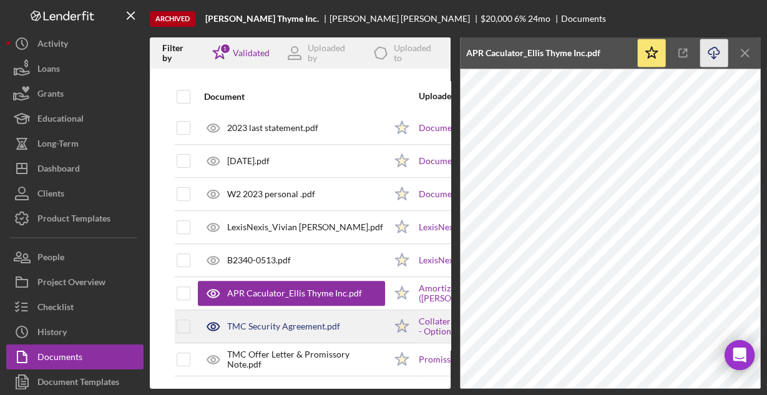
click at [288, 322] on div "TMC Security Agreement.pdf" at bounding box center [283, 326] width 113 height 10
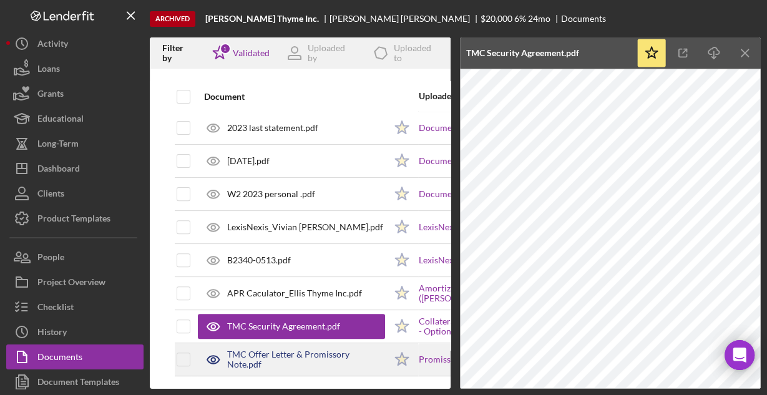
click at [291, 346] on div "TMC Offer Letter & Promissory Note.pdf" at bounding box center [291, 359] width 187 height 31
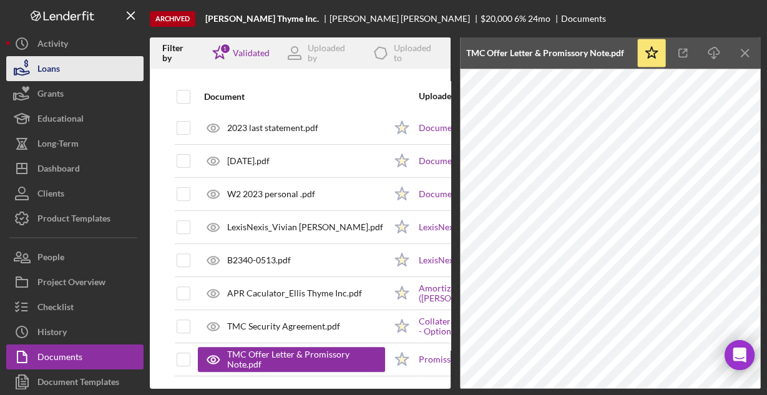
click at [57, 72] on div "Loans" at bounding box center [48, 70] width 22 height 28
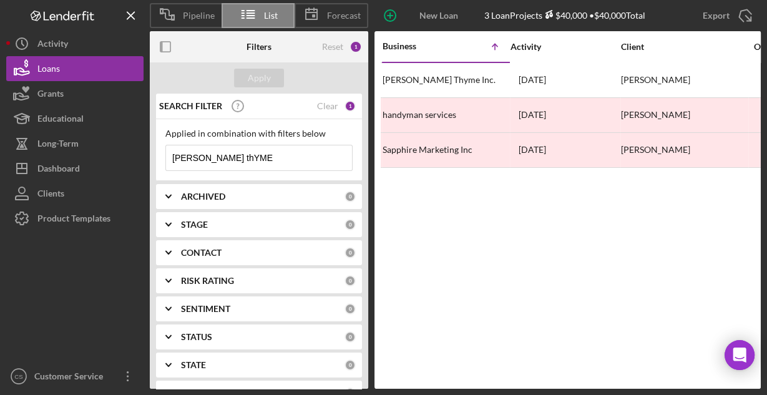
click at [257, 153] on input "[PERSON_NAME] thYME" at bounding box center [259, 157] width 186 height 25
type input "Some Studio"
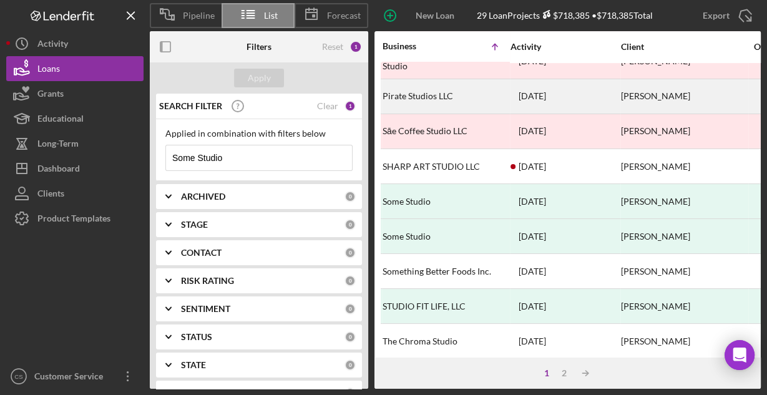
scroll to position [499, 0]
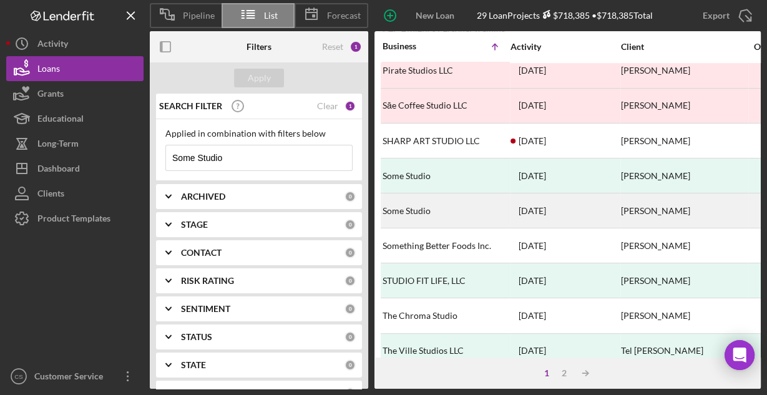
click at [452, 201] on div "Some Studio" at bounding box center [444, 210] width 125 height 33
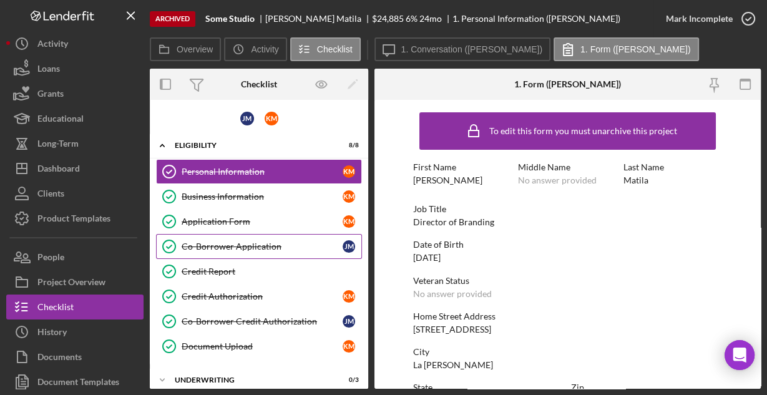
click at [236, 245] on div "Co-Borrower Application" at bounding box center [262, 246] width 161 height 10
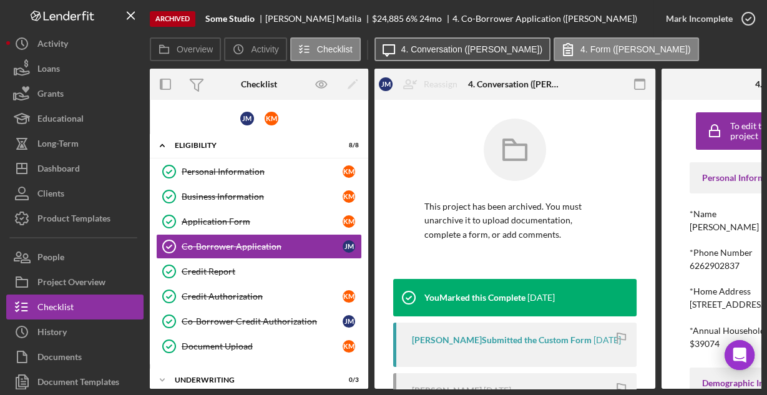
click at [492, 42] on button "Icon/Message 4. Conversation ([PERSON_NAME])" at bounding box center [462, 49] width 176 height 24
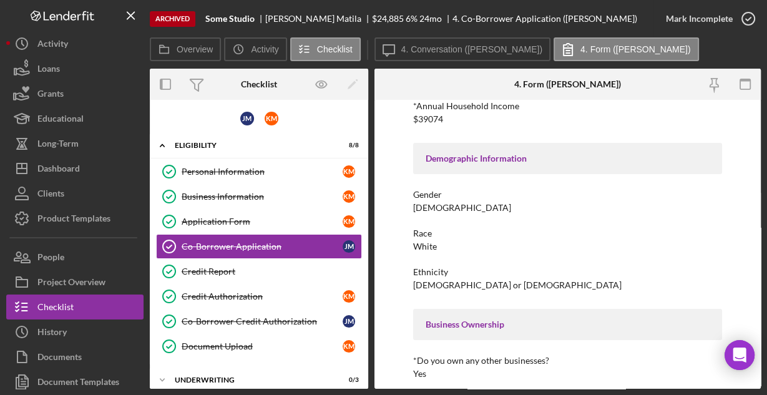
scroll to position [234, 0]
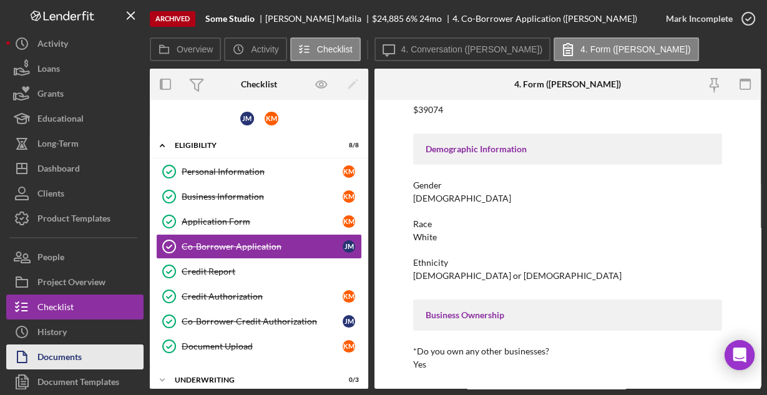
click at [83, 361] on button "Documents" at bounding box center [74, 356] width 137 height 25
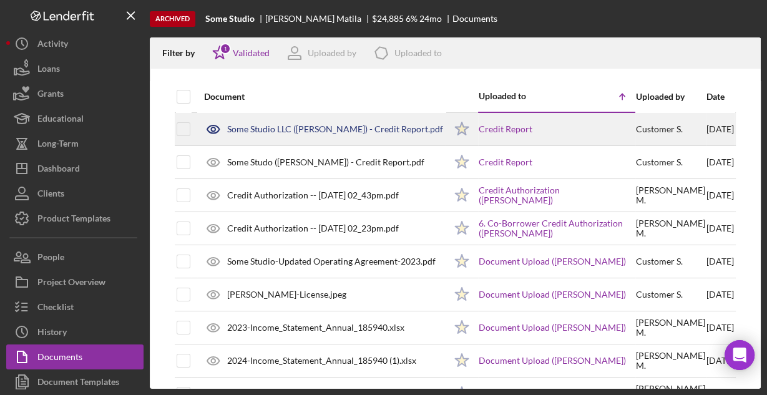
click at [281, 126] on div "Some Studio LLC ([PERSON_NAME]) - Credit Report.pdf" at bounding box center [335, 129] width 216 height 10
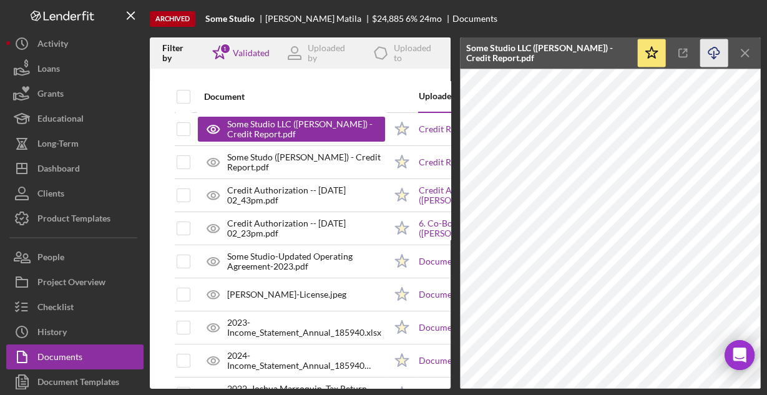
click at [709, 51] on icon "button" at bounding box center [713, 50] width 11 height 7
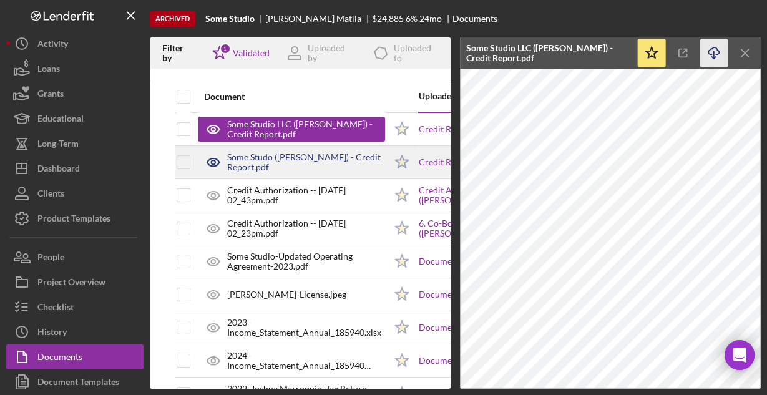
click at [343, 158] on div "Some Studo ([PERSON_NAME]) - Credit Report.pdf" at bounding box center [306, 162] width 158 height 20
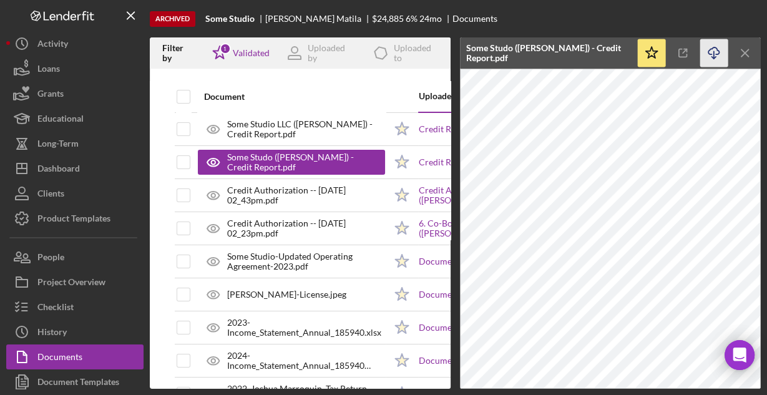
click at [709, 53] on icon "Icon/Download" at bounding box center [714, 53] width 28 height 28
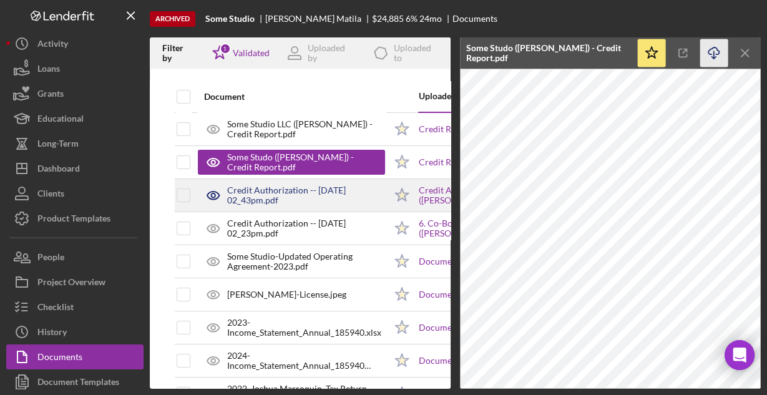
click at [290, 196] on div "Credit Authorization -- [DATE] 02_43pm.pdf" at bounding box center [306, 195] width 158 height 20
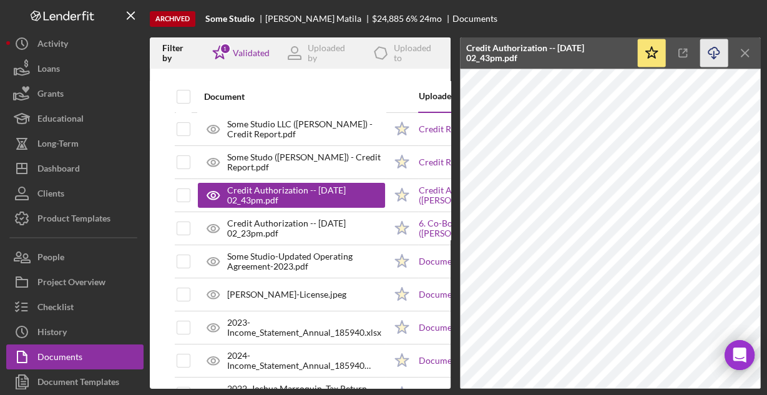
click at [712, 55] on icon "Icon/Download" at bounding box center [714, 53] width 28 height 28
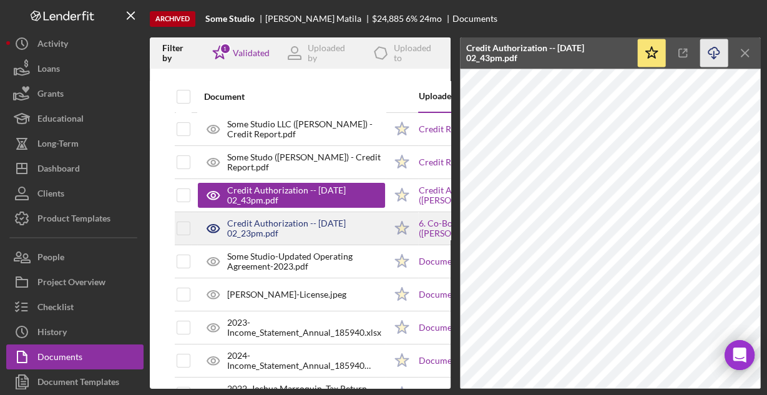
click at [343, 229] on div "Credit Authorization -- [DATE] 02_23pm.pdf" at bounding box center [306, 228] width 158 height 20
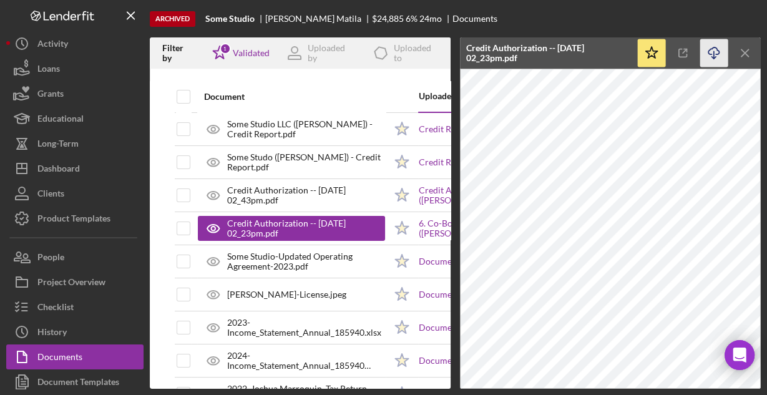
click at [711, 52] on icon "Icon/Download" at bounding box center [714, 53] width 28 height 28
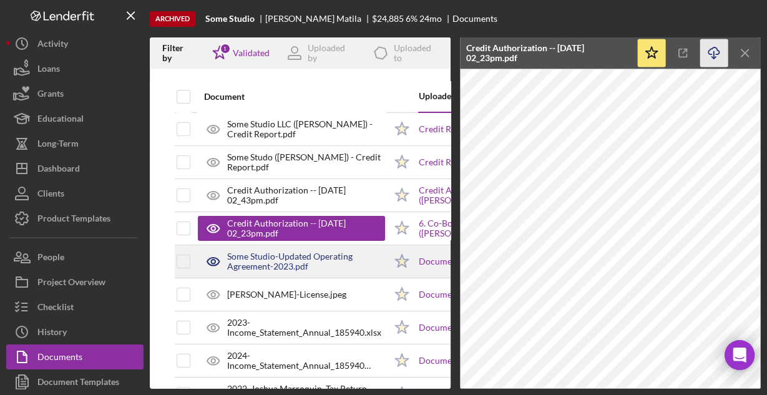
click at [319, 261] on div "Some Studio-Updated Operating Agreement-2023.pdf" at bounding box center [306, 261] width 158 height 20
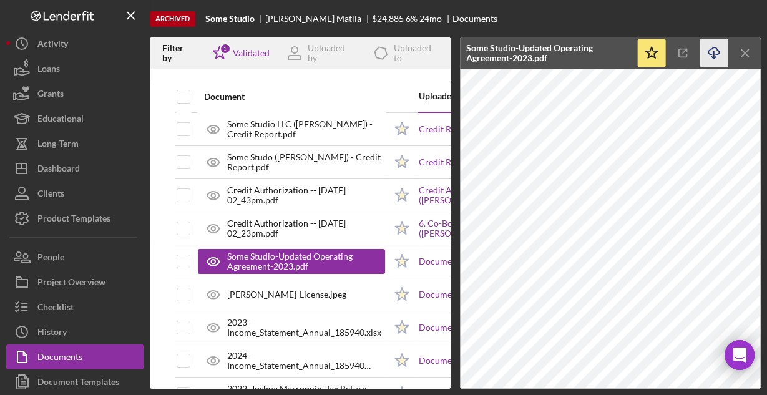
click at [714, 50] on icon "Icon/Download" at bounding box center [714, 53] width 28 height 28
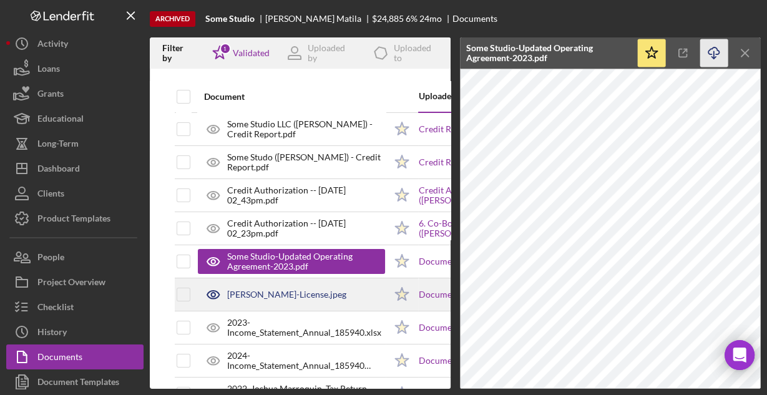
click at [276, 299] on div "[PERSON_NAME]-License.jpeg" at bounding box center [291, 294] width 187 height 31
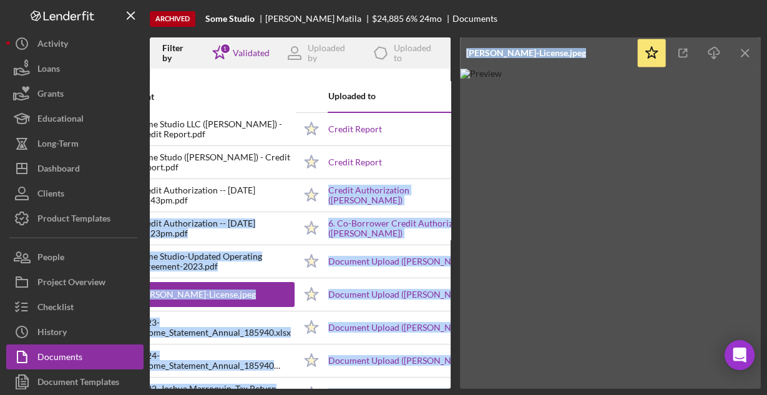
scroll to position [0, 264]
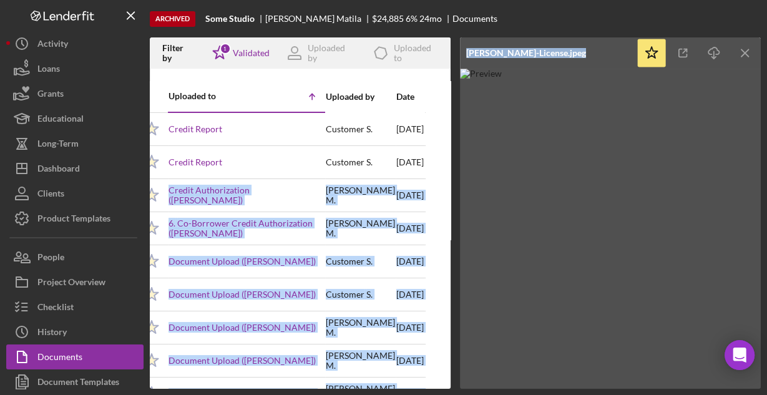
drag, startPoint x: 387, startPoint y: 199, endPoint x: 435, endPoint y: 133, distance: 81.6
click at [451, 155] on div "Filter by Icon/Star 1 Validated Uploaded by Icon/Product Uploaded to Document U…" at bounding box center [455, 212] width 611 height 351
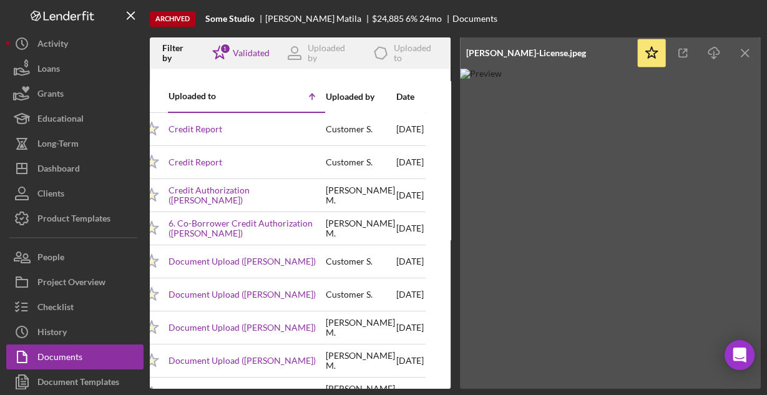
click at [417, 72] on div at bounding box center [300, 75] width 301 height 12
click at [710, 52] on icon "Icon/Download" at bounding box center [714, 53] width 28 height 28
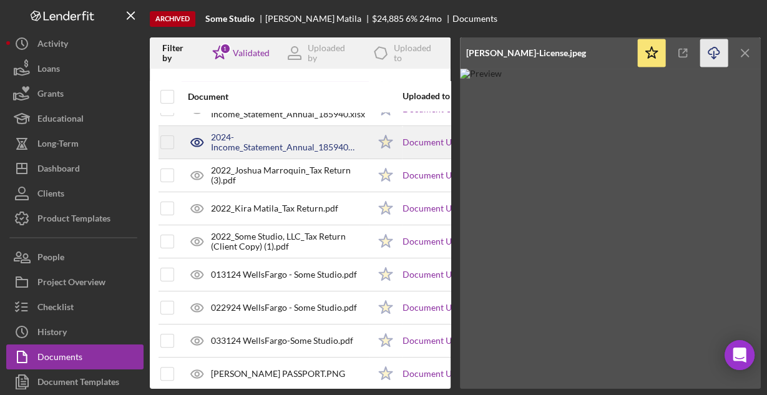
scroll to position [237, 16]
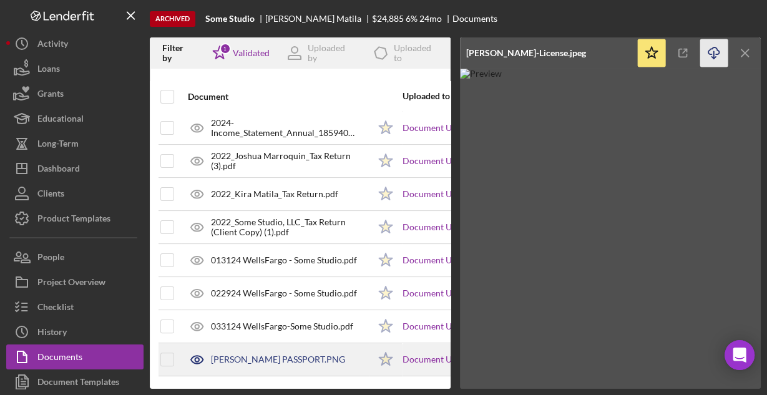
click at [256, 354] on div "[PERSON_NAME] PASSPORT.PNG" at bounding box center [278, 359] width 134 height 10
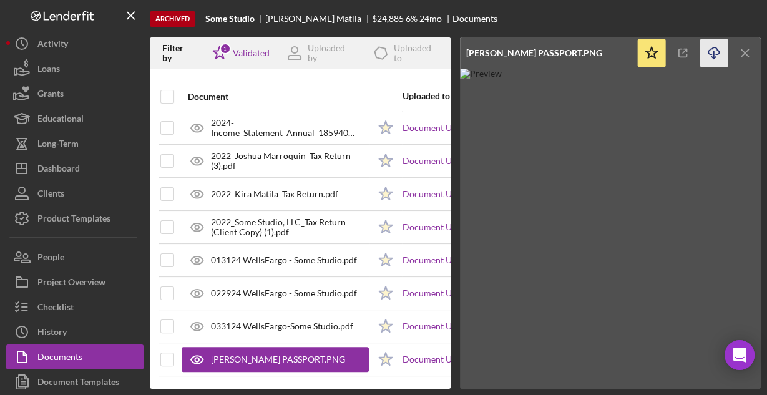
click at [714, 52] on line "button" at bounding box center [714, 54] width 0 height 7
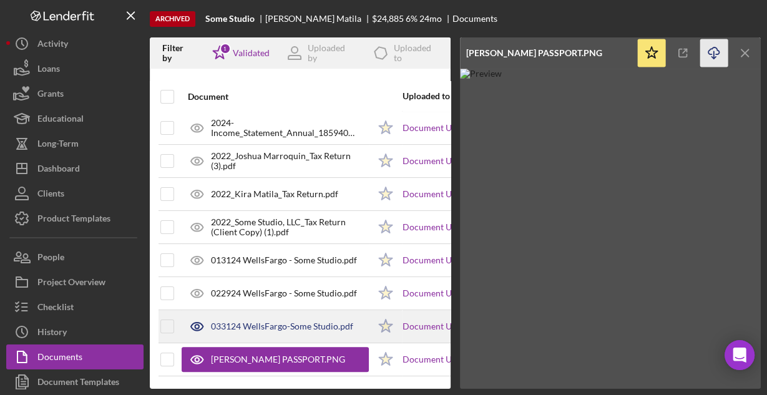
click at [297, 311] on div "033124 WellsFargo-Some Studio.pdf" at bounding box center [275, 326] width 187 height 31
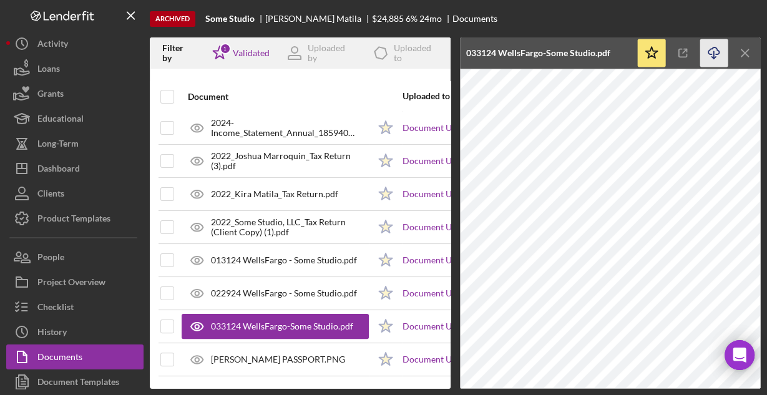
click at [708, 52] on icon "button" at bounding box center [713, 50] width 11 height 7
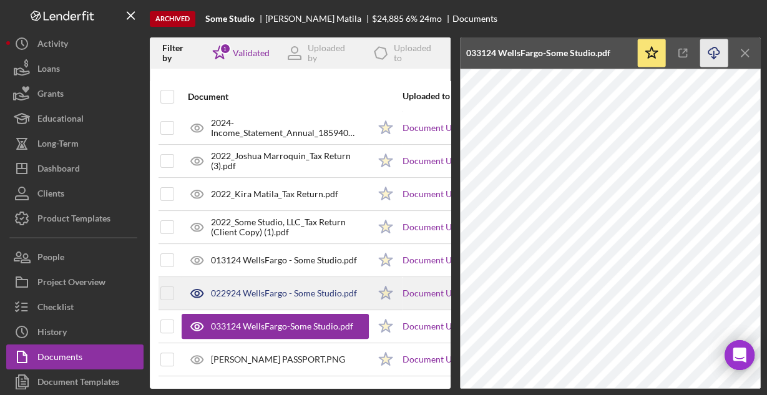
click at [208, 281] on icon at bounding box center [197, 293] width 31 height 31
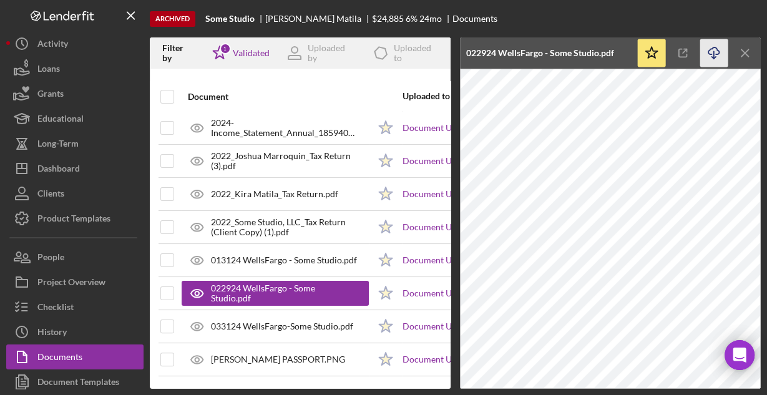
click at [714, 51] on line "button" at bounding box center [714, 54] width 0 height 7
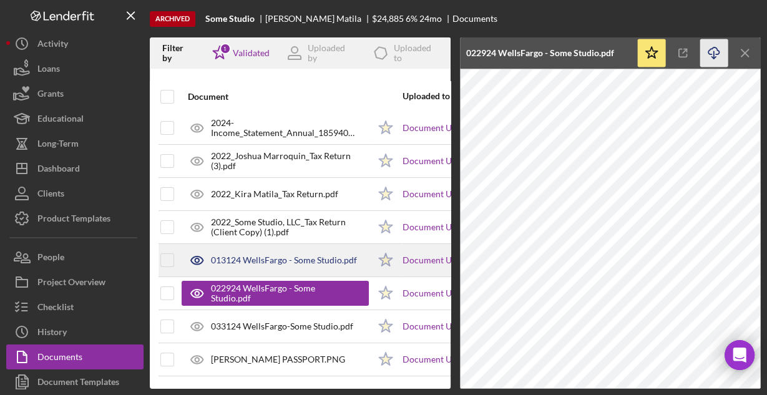
click at [304, 255] on div "013124 WellsFargo - Some Studio.pdf" at bounding box center [284, 260] width 146 height 10
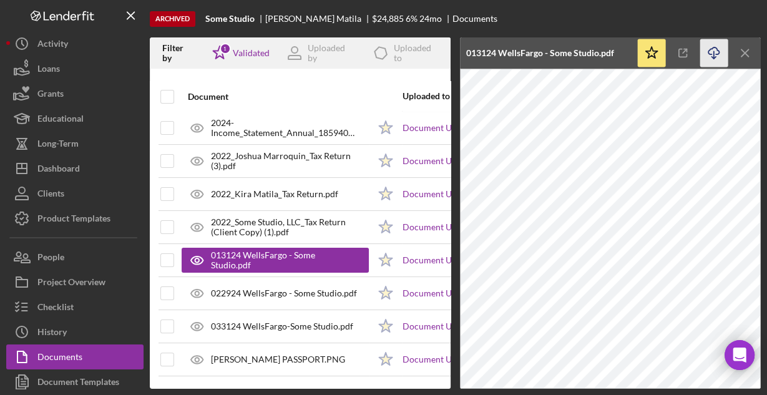
click at [708, 56] on icon "Icon/Download" at bounding box center [714, 53] width 28 height 28
drag, startPoint x: 708, startPoint y: 56, endPoint x: 662, endPoint y: 60, distance: 46.3
click at [705, 56] on icon "Icon/Download" at bounding box center [714, 53] width 28 height 28
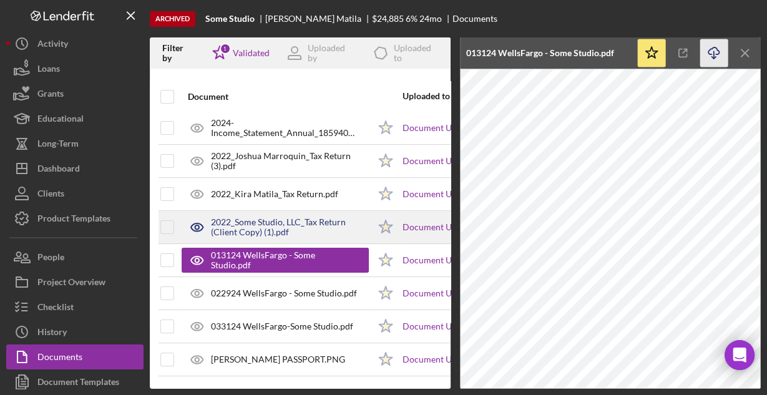
click at [327, 220] on div "2022_Some Studio, LLC_Tax Return (Client Copy) (1).pdf" at bounding box center [290, 227] width 158 height 20
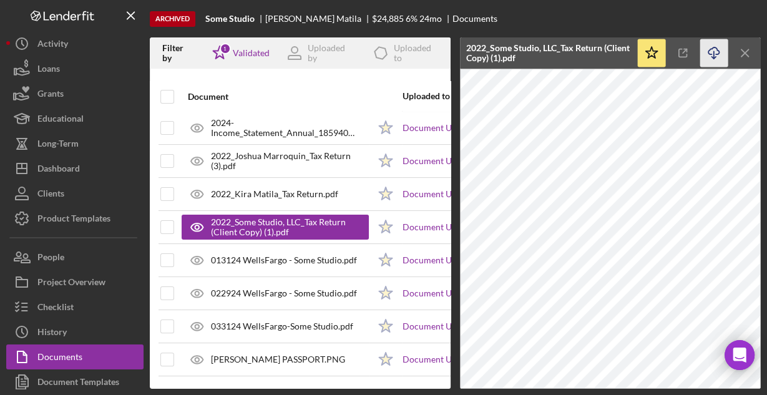
click at [712, 52] on icon "Icon/Download" at bounding box center [714, 53] width 28 height 28
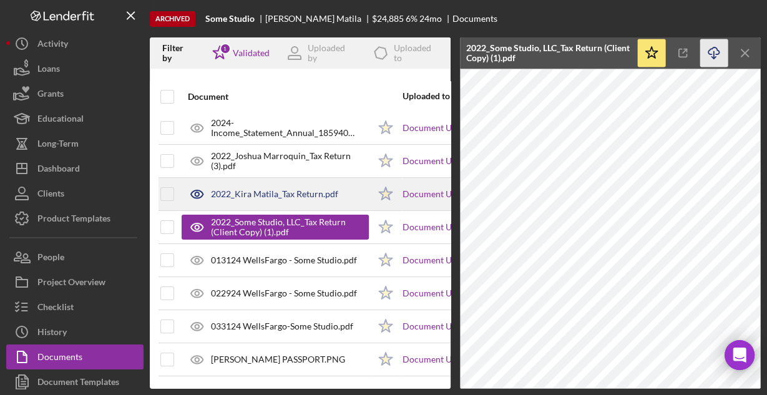
click at [307, 189] on div "2022_Kira Matila_Tax Return.pdf" at bounding box center [274, 194] width 127 height 10
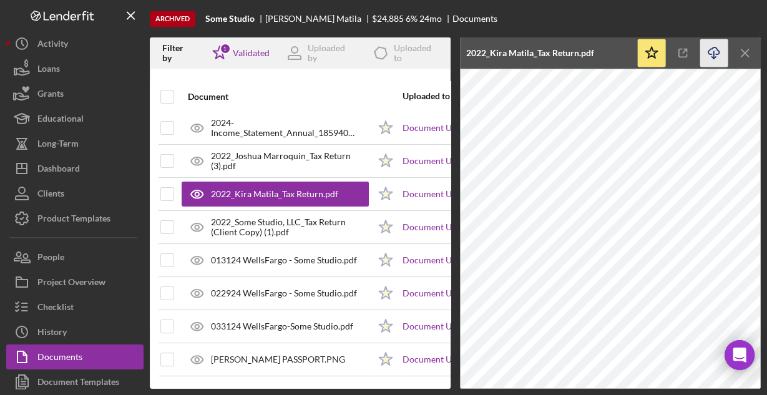
click at [710, 54] on icon "Icon/Download" at bounding box center [714, 53] width 28 height 28
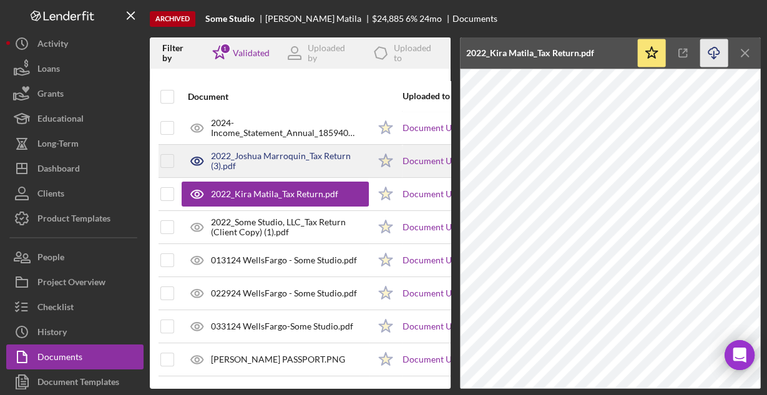
click at [319, 151] on div "2022_Joshua Marroquin_Tax Return (3).pdf" at bounding box center [290, 161] width 158 height 20
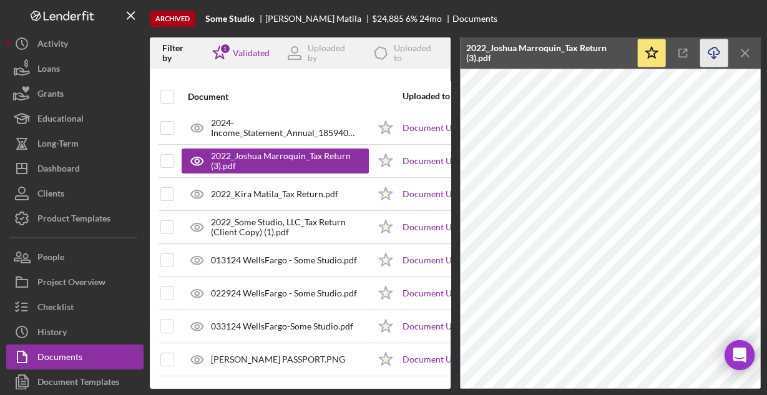
click at [717, 50] on icon "button" at bounding box center [713, 50] width 11 height 7
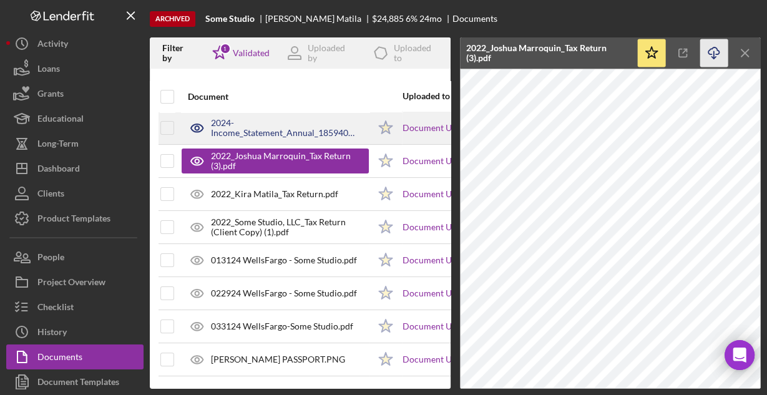
click at [287, 125] on div "2024-Income_Statement_Annual_185940 (1).xlsx" at bounding box center [290, 128] width 158 height 20
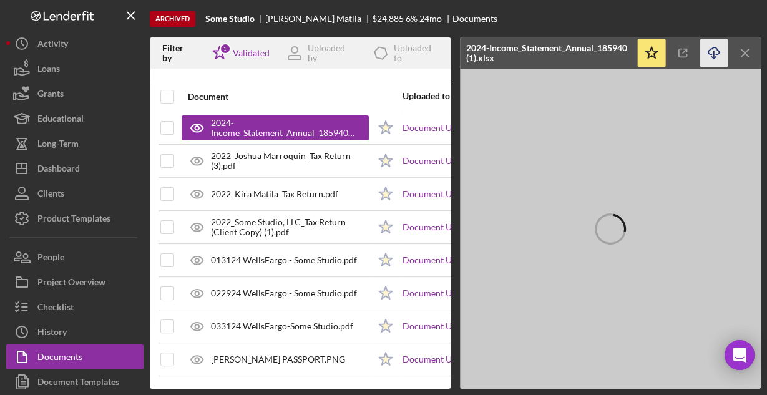
click at [709, 48] on icon "Icon/Download" at bounding box center [714, 53] width 28 height 28
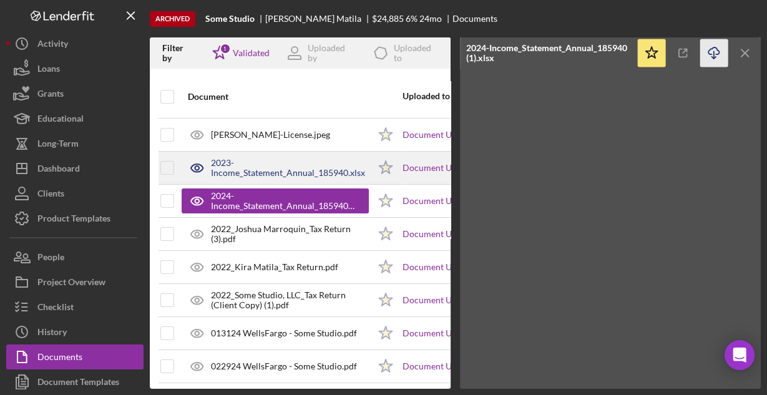
scroll to position [137, 16]
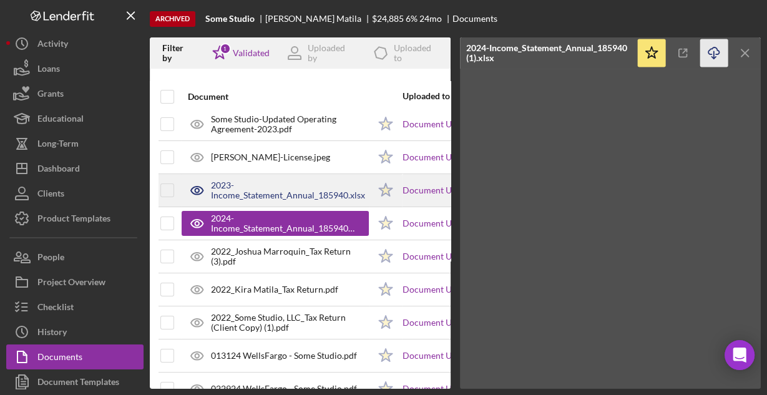
click at [267, 195] on div "2023-Income_Statement_Annual_185940.xlsx" at bounding box center [290, 190] width 158 height 20
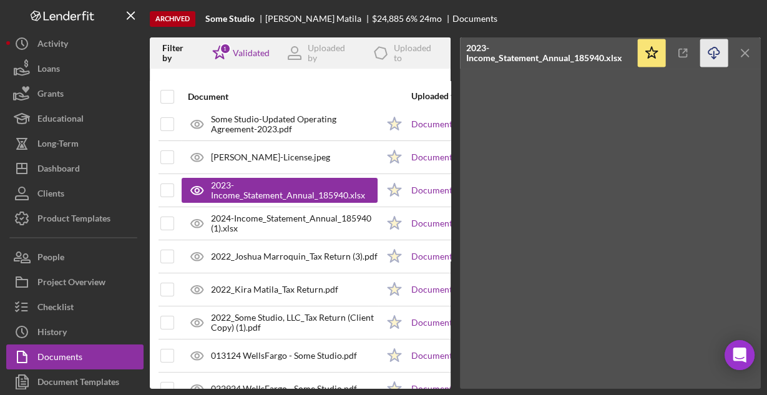
click at [714, 48] on icon "Icon/Download" at bounding box center [714, 53] width 28 height 28
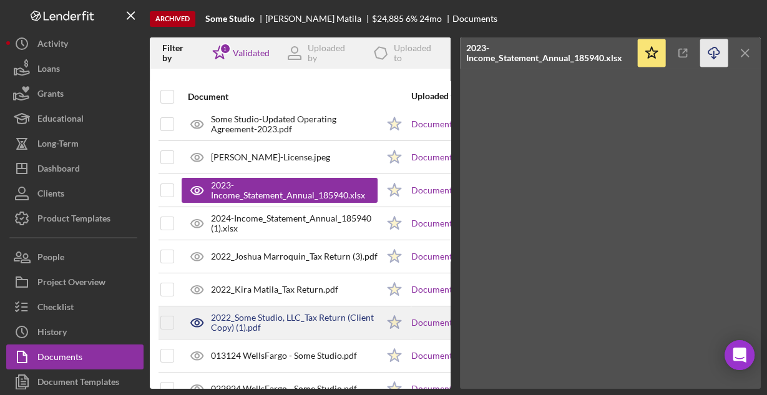
scroll to position [87, 16]
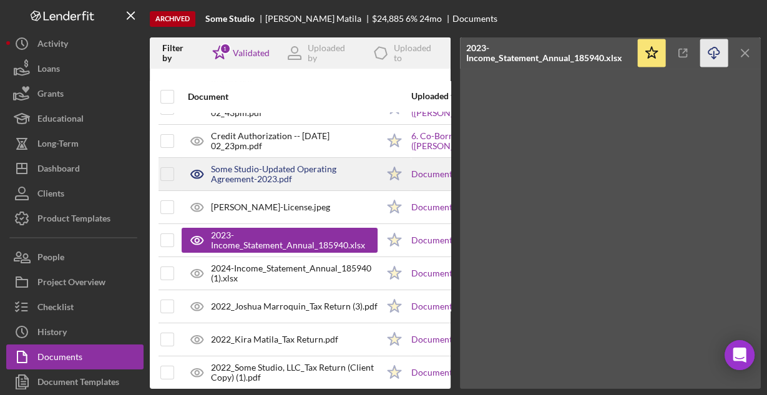
click at [260, 177] on div "Some Studio-Updated Operating Agreement-2023.pdf" at bounding box center [294, 174] width 167 height 20
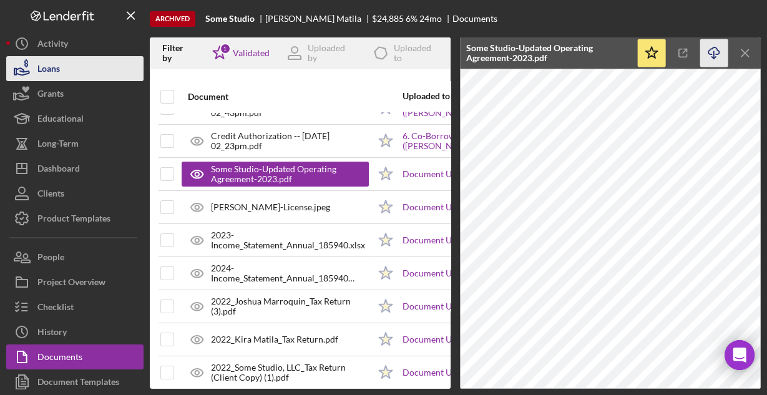
click at [51, 75] on div "Loans" at bounding box center [48, 70] width 22 height 28
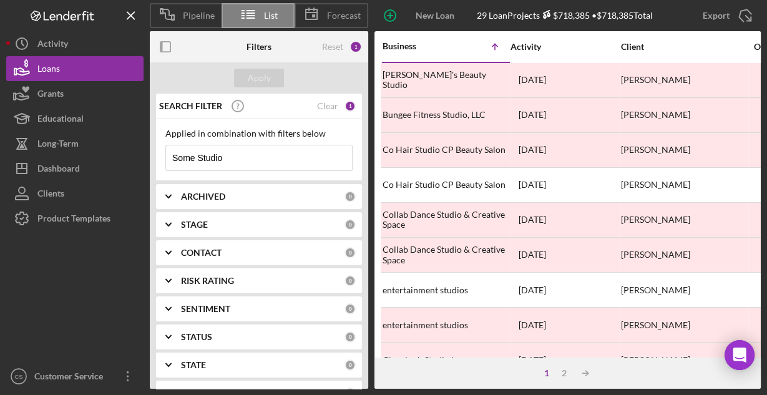
click at [269, 149] on input "Some Studio" at bounding box center [259, 157] width 186 height 25
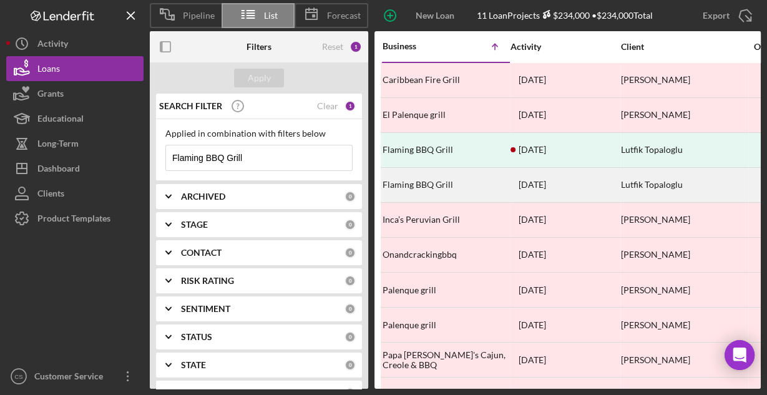
type input "Flaming BBQ Grill"
click at [424, 173] on div "Flaming BBQ Grill" at bounding box center [444, 184] width 125 height 33
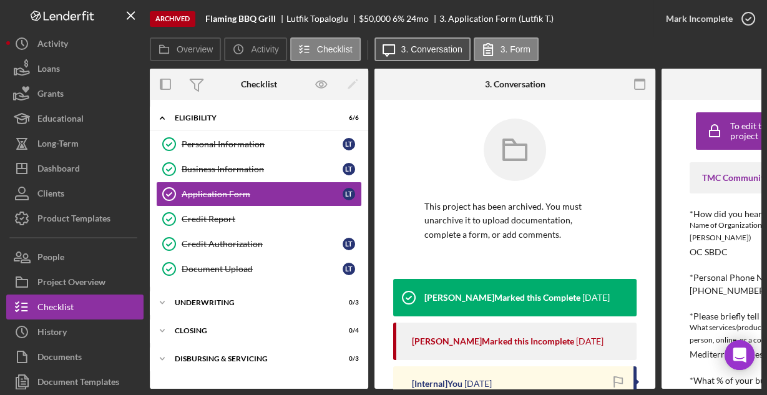
click at [413, 50] on label "3. Conversation" at bounding box center [431, 49] width 61 height 10
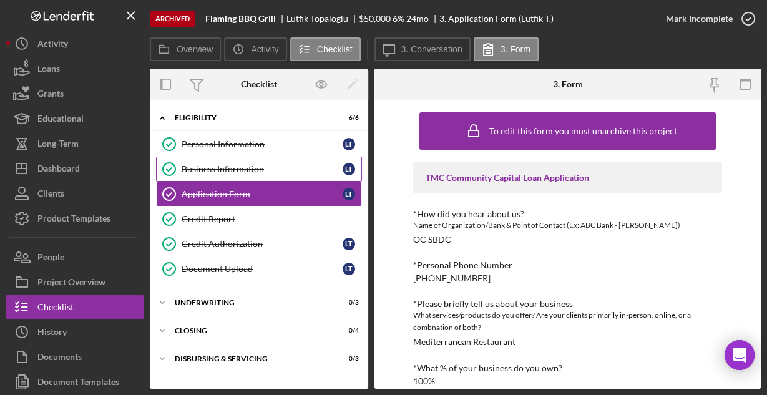
click at [258, 171] on div "Business Information" at bounding box center [262, 169] width 161 height 10
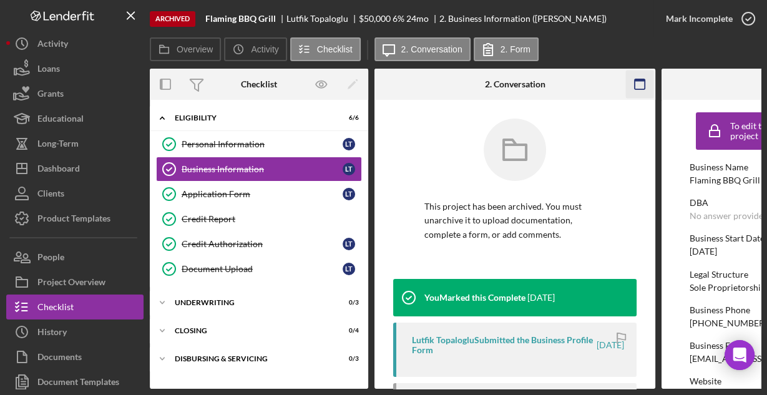
click at [633, 85] on icon "button" at bounding box center [640, 84] width 28 height 28
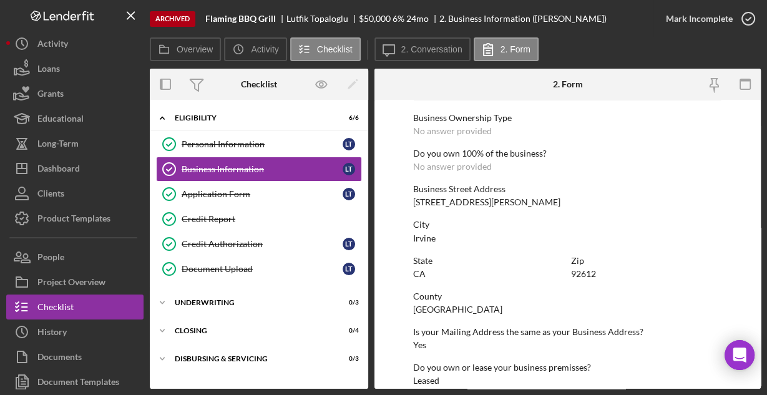
scroll to position [652, 0]
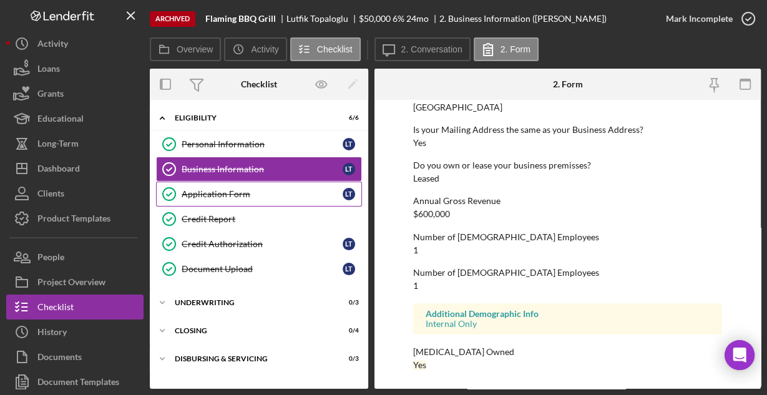
click at [233, 192] on div "Application Form" at bounding box center [262, 194] width 161 height 10
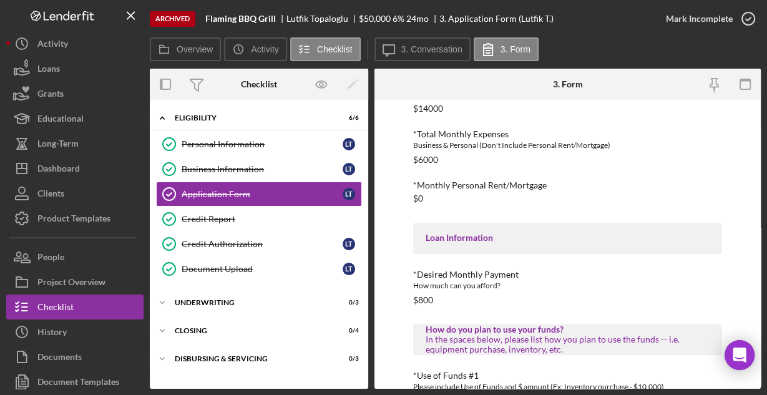
scroll to position [652, 0]
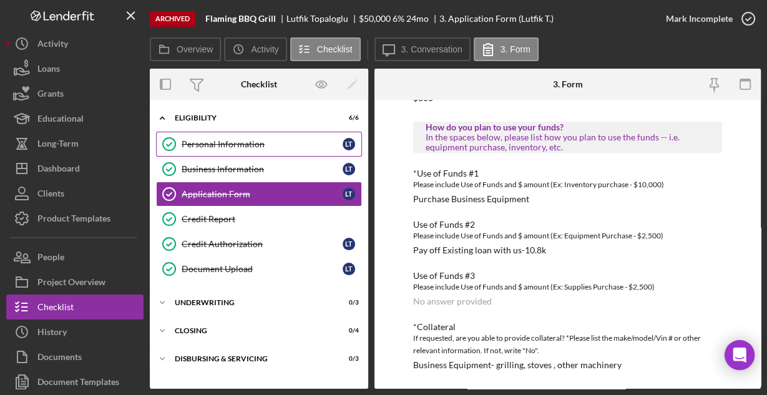
click at [212, 142] on div "Personal Information" at bounding box center [262, 144] width 161 height 10
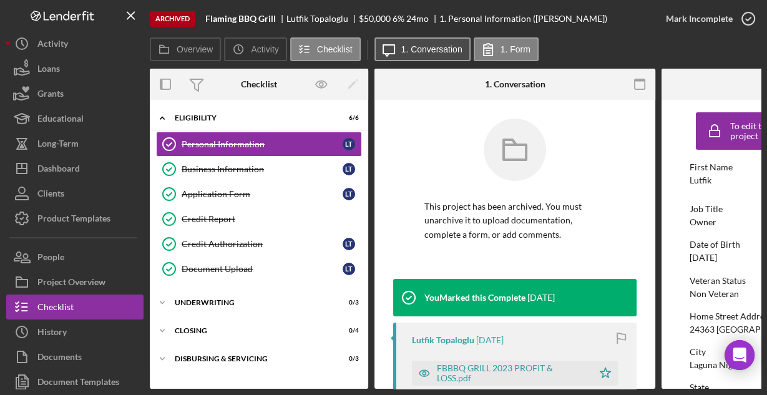
click at [429, 47] on label "1. Conversation" at bounding box center [431, 49] width 61 height 10
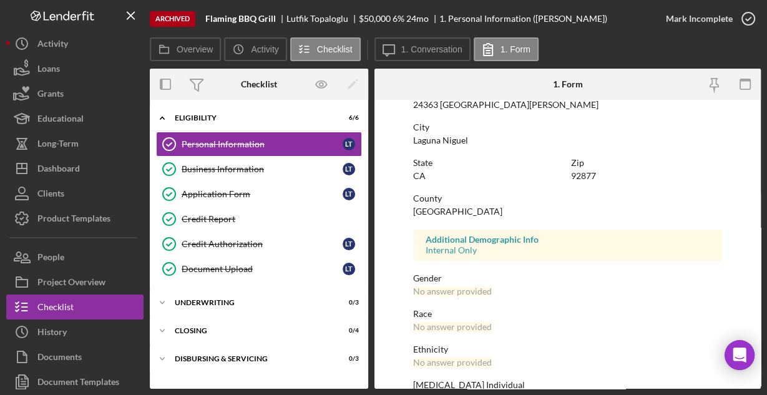
scroll to position [294, 0]
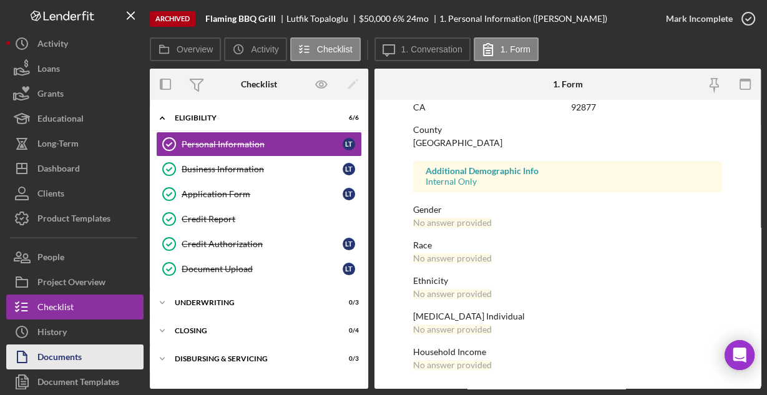
click at [91, 349] on button "Documents" at bounding box center [74, 356] width 137 height 25
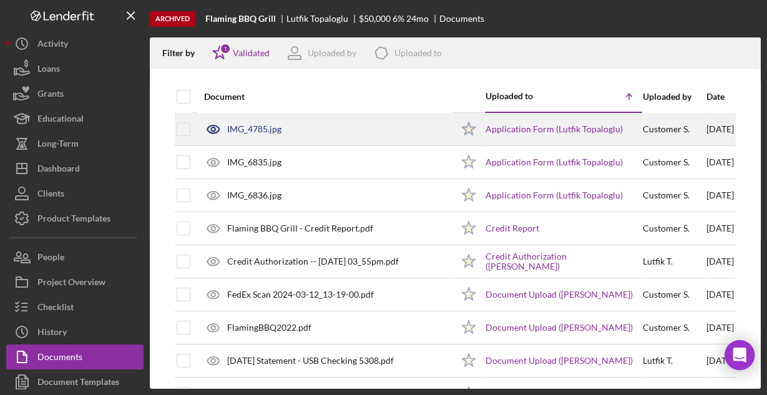
click at [301, 130] on div "IMG_4785.jpg" at bounding box center [325, 129] width 254 height 31
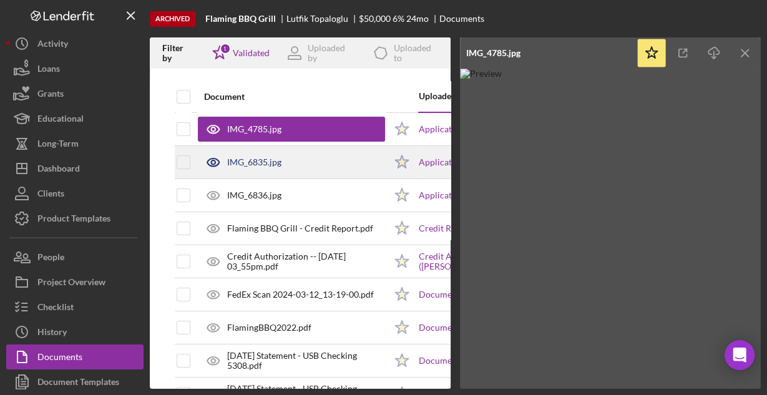
click at [291, 157] on div "IMG_6835.jpg" at bounding box center [291, 162] width 187 height 31
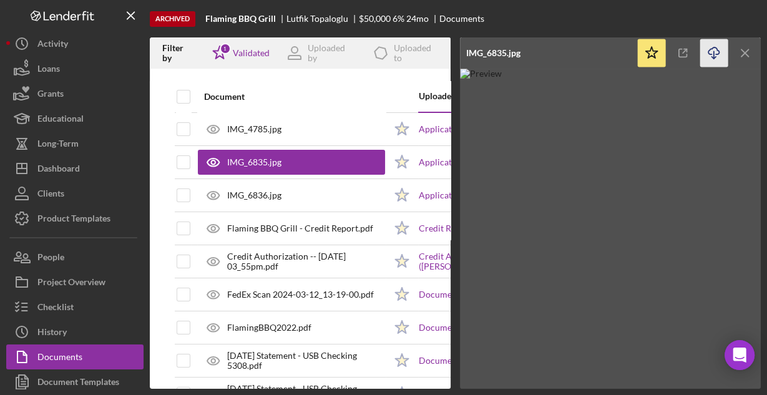
click at [707, 49] on icon "Icon/Download" at bounding box center [714, 53] width 28 height 28
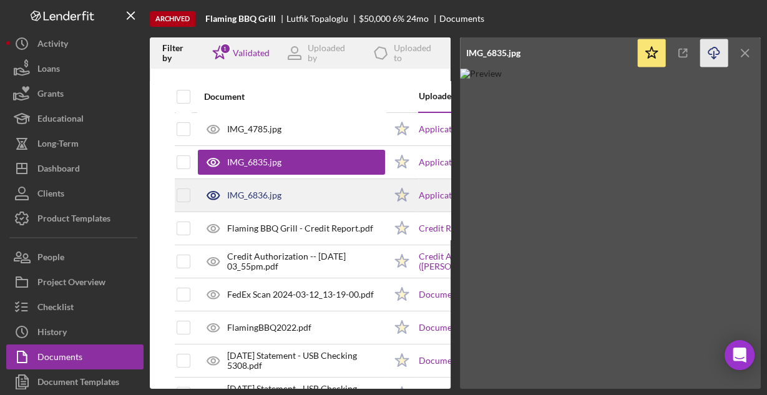
click at [311, 193] on div "IMG_6836.jpg" at bounding box center [291, 195] width 187 height 31
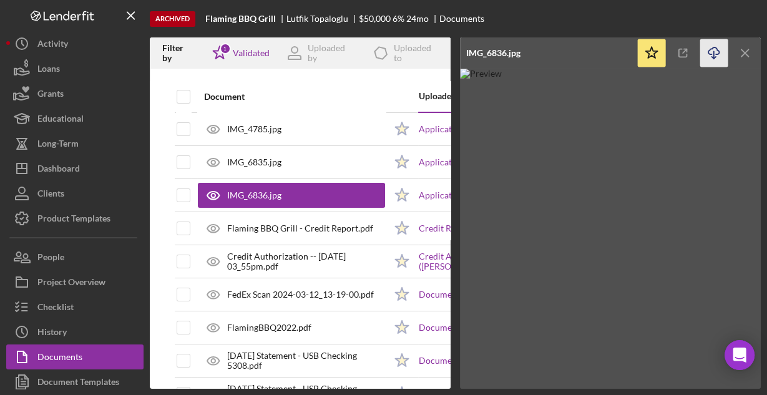
click at [709, 48] on icon "Icon/Download" at bounding box center [714, 53] width 28 height 28
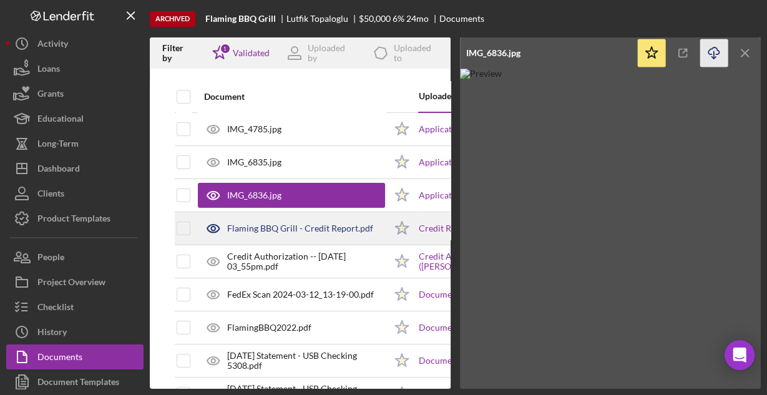
click at [293, 231] on div "Flaming BBQ Grill - Credit Report.pdf" at bounding box center [300, 228] width 146 height 10
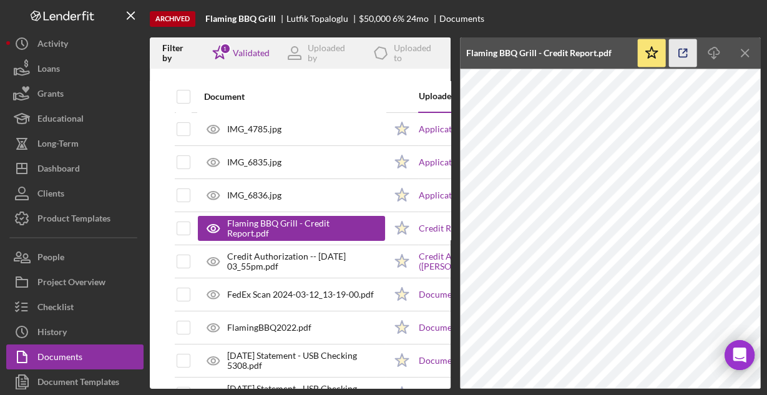
drag, startPoint x: 709, startPoint y: 52, endPoint x: 680, endPoint y: 57, distance: 29.1
click at [709, 52] on icon "Icon/Download" at bounding box center [714, 53] width 28 height 28
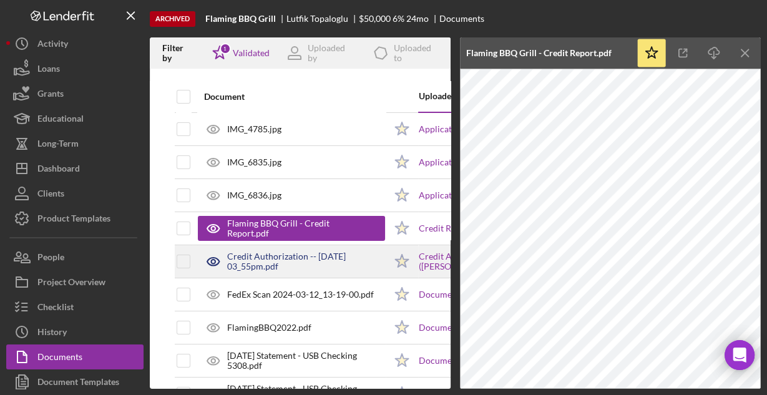
click at [320, 249] on div "Credit Authorization -- [DATE] 03_55pm.pdf" at bounding box center [291, 261] width 187 height 31
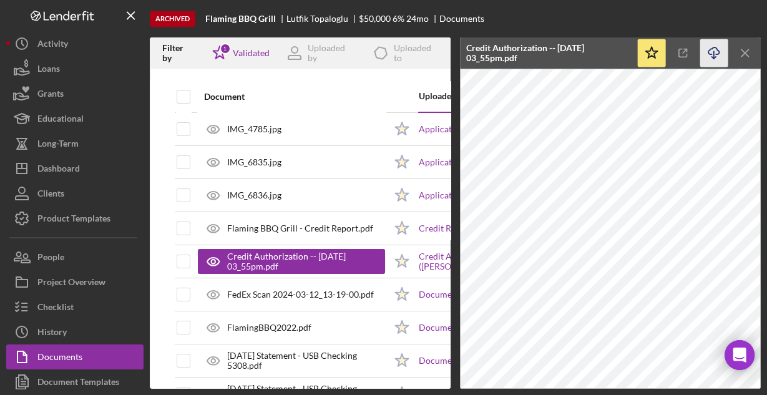
click at [707, 58] on icon "Icon/Download" at bounding box center [714, 53] width 28 height 28
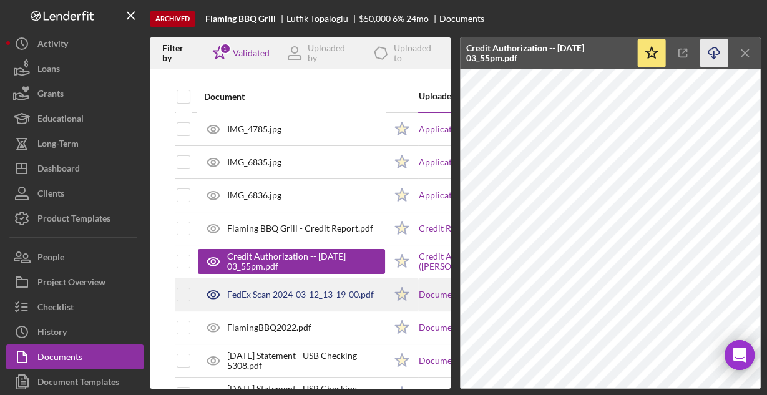
click at [286, 292] on div "FedEx Scan 2024-03-12_13-19-00.pdf" at bounding box center [300, 294] width 147 height 10
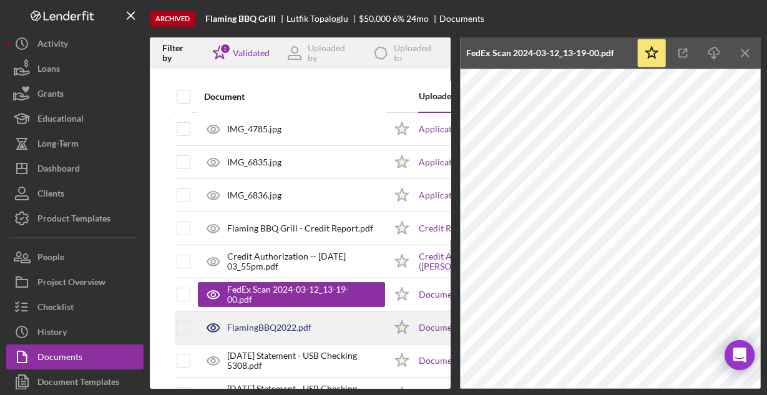
click at [334, 329] on div "FlamingBBQ2022.pdf" at bounding box center [291, 327] width 187 height 31
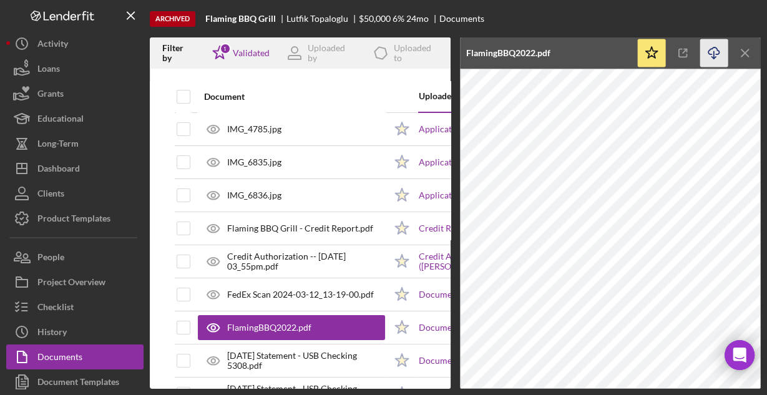
click at [706, 52] on icon "Icon/Download" at bounding box center [714, 53] width 28 height 28
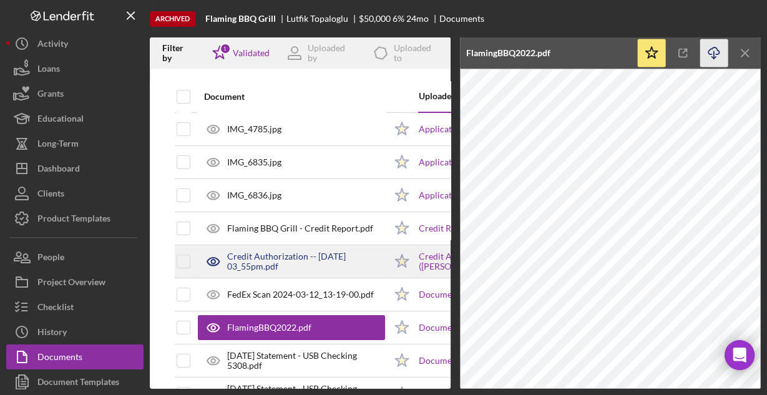
scroll to position [50, 0]
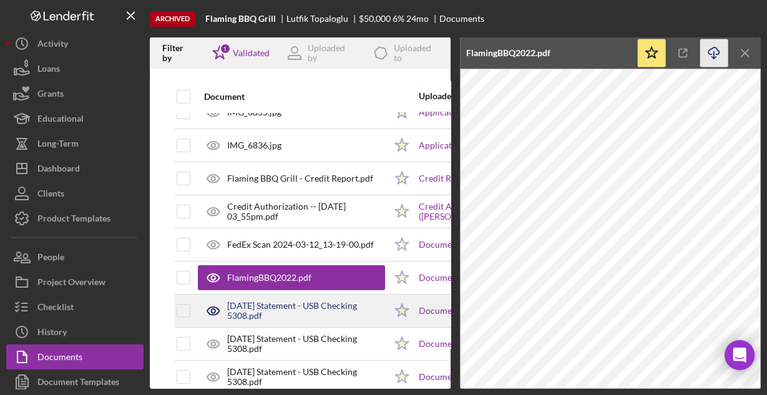
click at [306, 310] on div "[DATE] Statement - USB Checking 5308.pdf" at bounding box center [306, 311] width 158 height 20
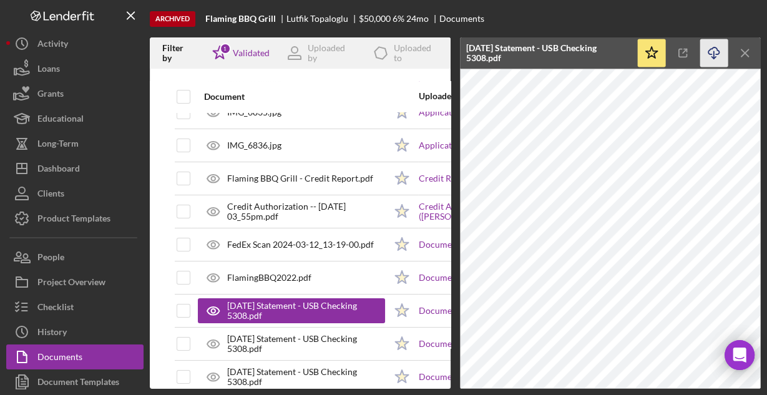
click at [710, 54] on icon "button" at bounding box center [713, 50] width 11 height 7
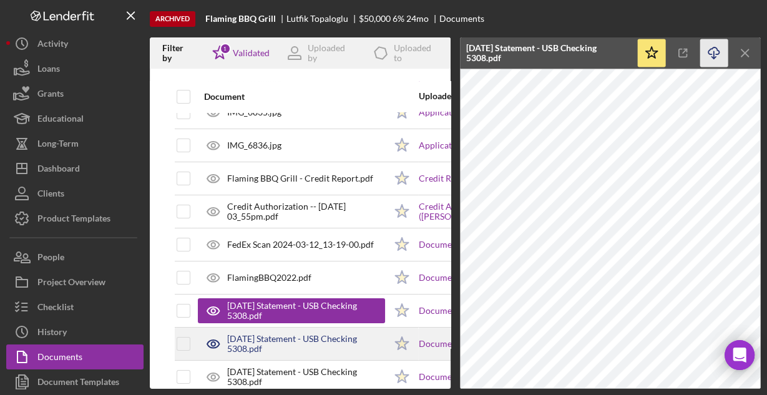
click at [325, 340] on div "[DATE] Statement - USB Checking 5308.pdf" at bounding box center [306, 344] width 158 height 20
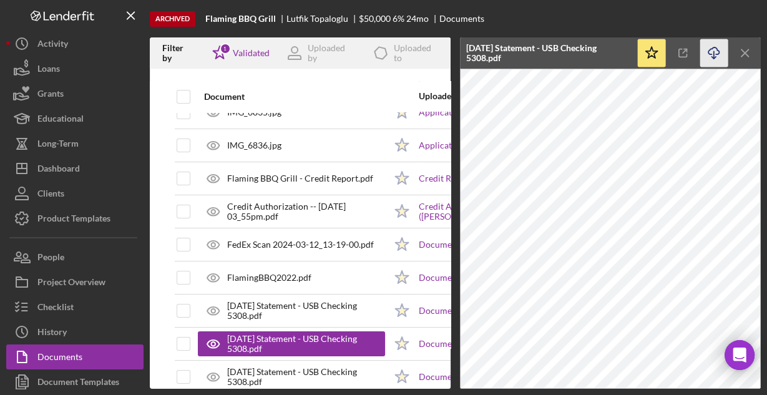
click at [709, 48] on icon "Icon/Download" at bounding box center [714, 53] width 28 height 28
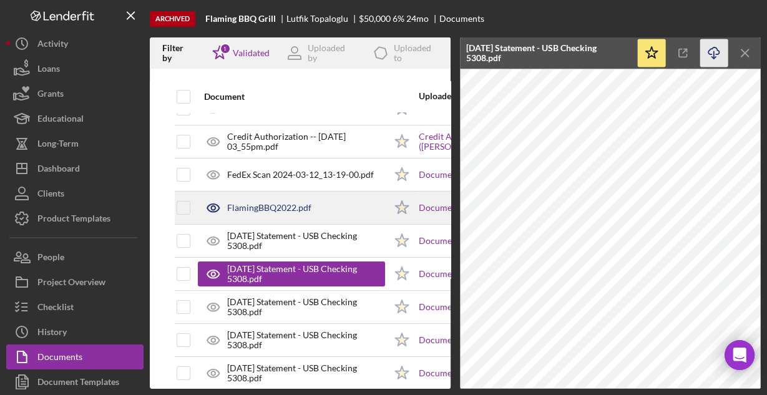
scroll to position [150, 0]
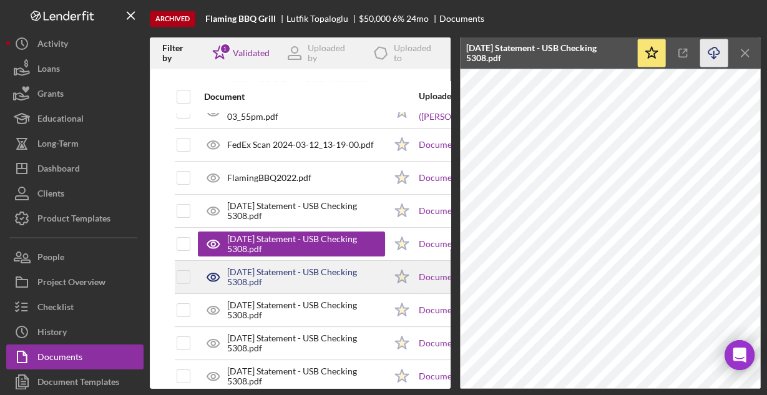
drag, startPoint x: 322, startPoint y: 268, endPoint x: 351, endPoint y: 248, distance: 35.0
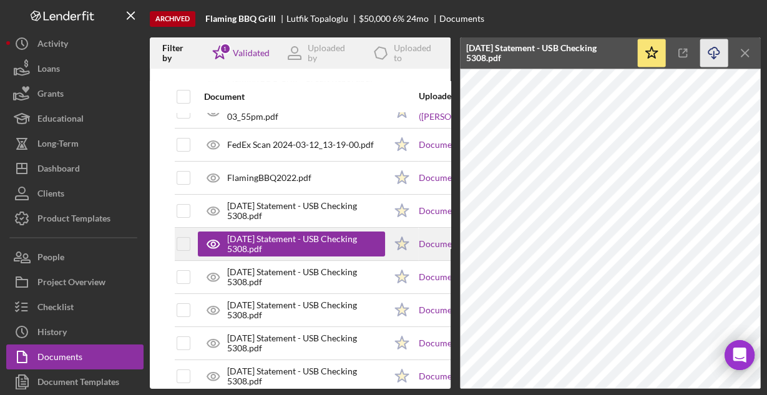
click at [322, 268] on div "[DATE] Statement - USB Checking 5308.pdf" at bounding box center [306, 277] width 158 height 20
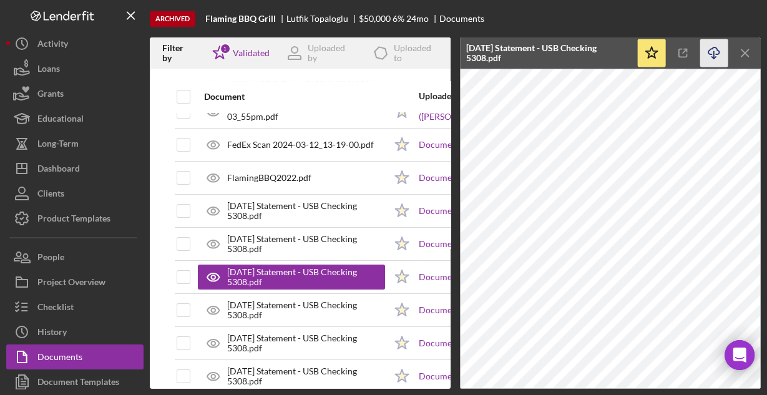
click at [706, 47] on icon "Icon/Download" at bounding box center [714, 53] width 28 height 28
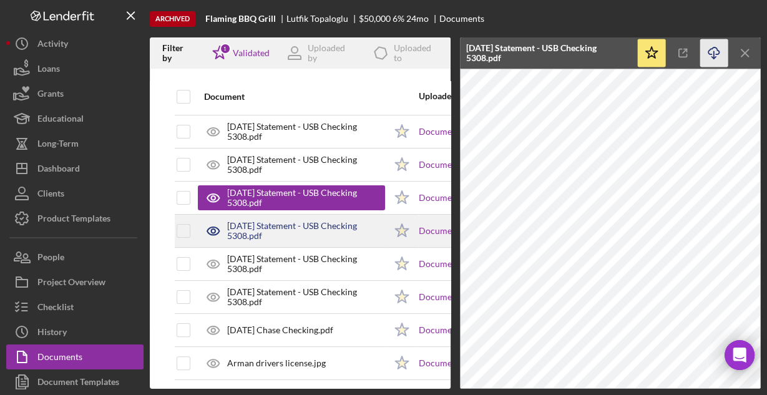
scroll to position [250, 0]
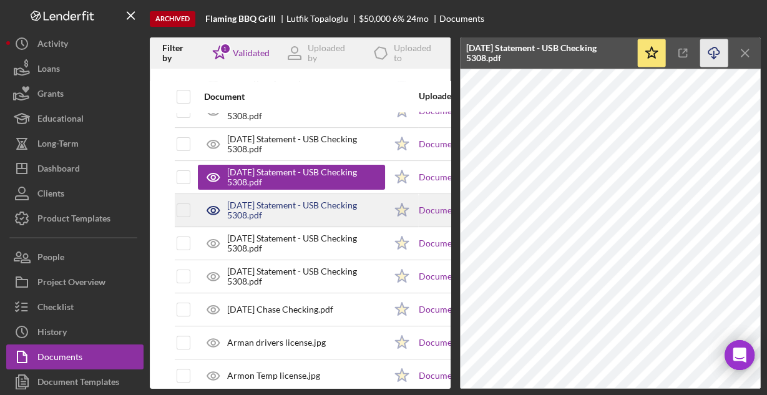
click at [326, 205] on div "[DATE] Statement - USB Checking 5308.pdf" at bounding box center [306, 210] width 158 height 20
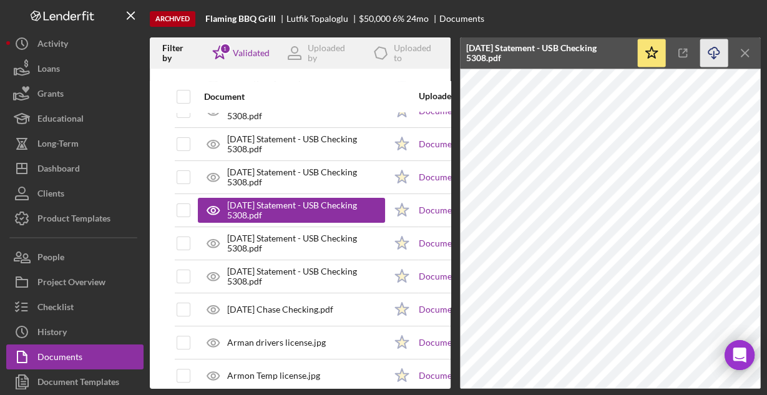
click at [712, 49] on icon "Icon/Download" at bounding box center [714, 53] width 28 height 28
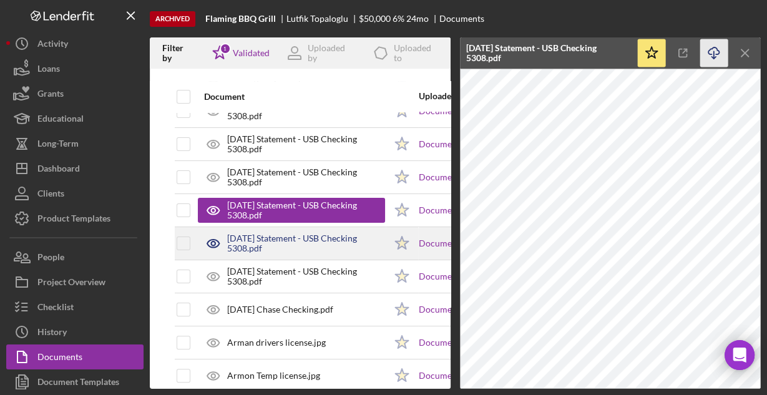
click at [323, 238] on div "[DATE] Statement - USB Checking 5308.pdf" at bounding box center [306, 243] width 158 height 20
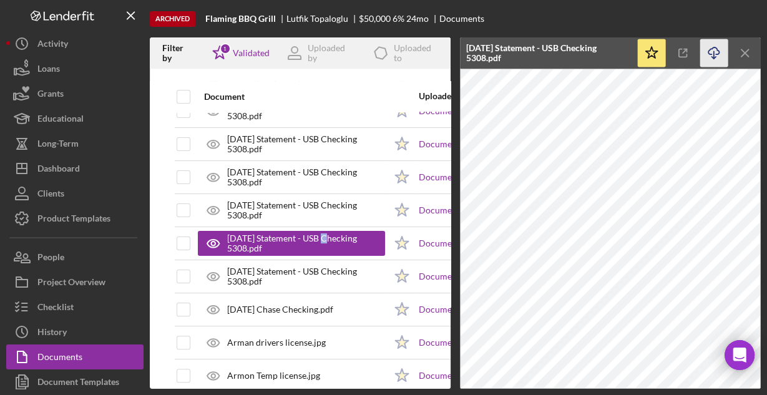
click at [709, 49] on icon "button" at bounding box center [713, 50] width 11 height 7
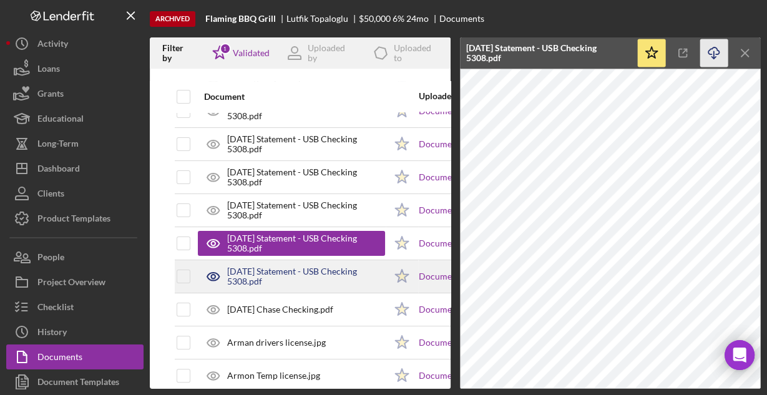
click at [331, 268] on div "[DATE] Statement - USB Checking 5308.pdf" at bounding box center [306, 276] width 158 height 20
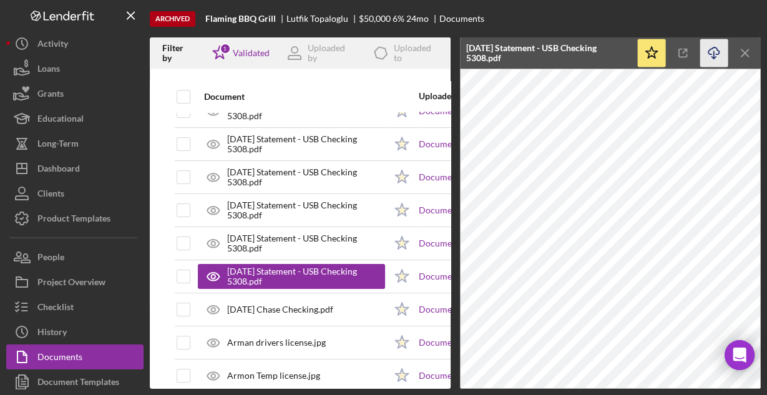
click at [714, 52] on icon "Icon/Download" at bounding box center [714, 53] width 28 height 28
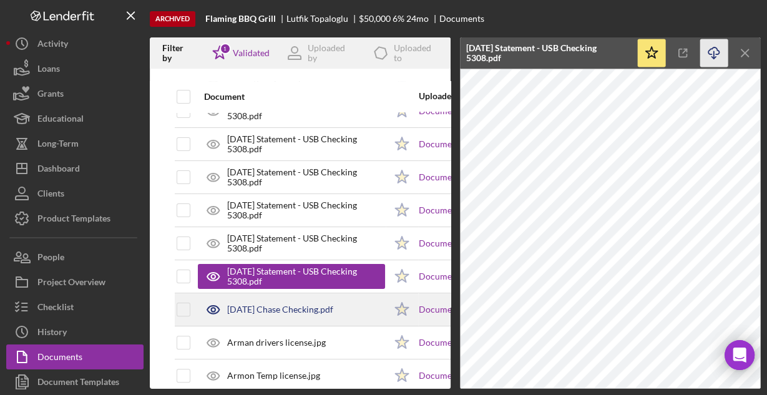
click at [313, 306] on div "[DATE] Chase Checking.pdf" at bounding box center [280, 309] width 106 height 10
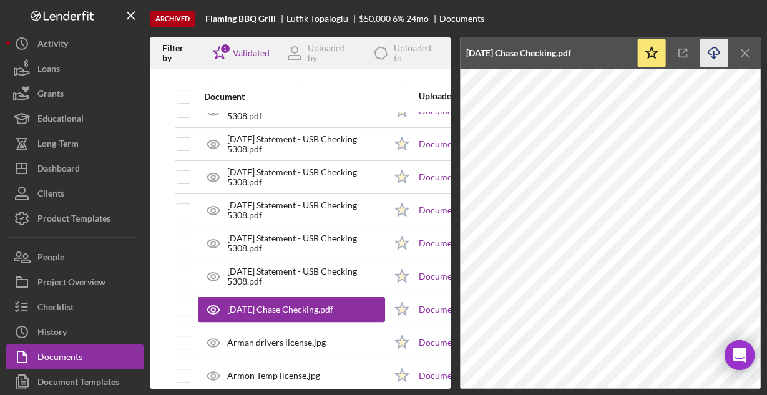
click at [709, 52] on icon "Icon/Download" at bounding box center [714, 53] width 28 height 28
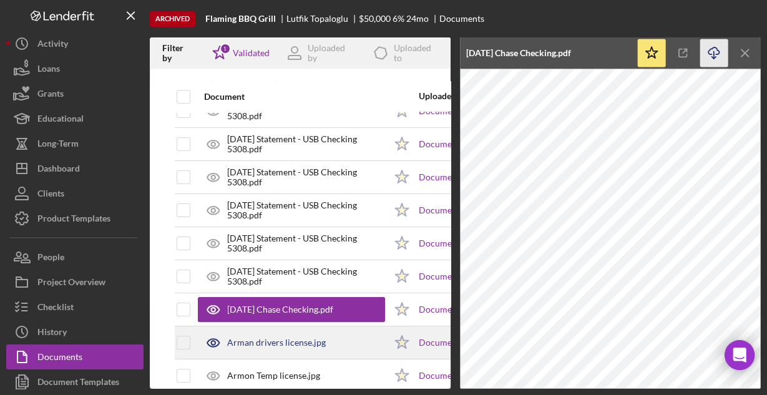
click at [340, 329] on div "Arman drivers license.jpg" at bounding box center [291, 342] width 187 height 31
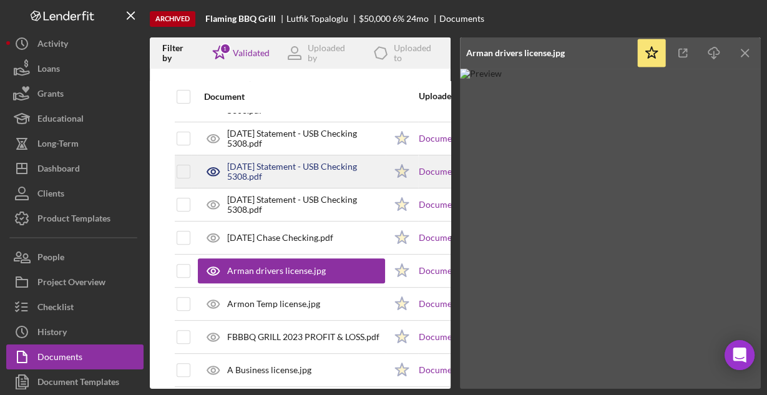
scroll to position [335, 0]
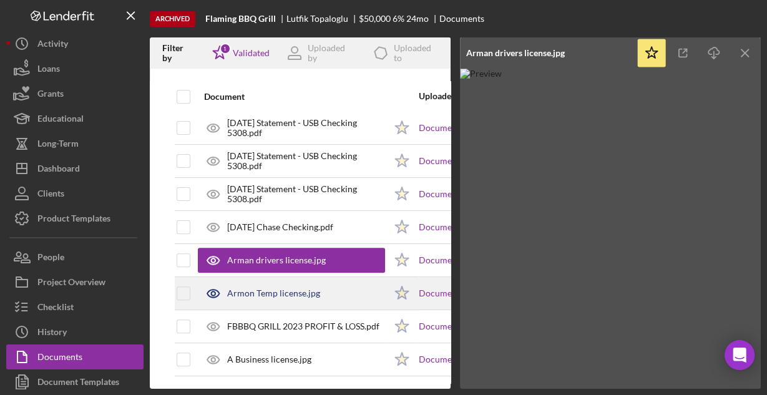
click at [311, 279] on div "Armon Temp license.jpg" at bounding box center [291, 293] width 187 height 31
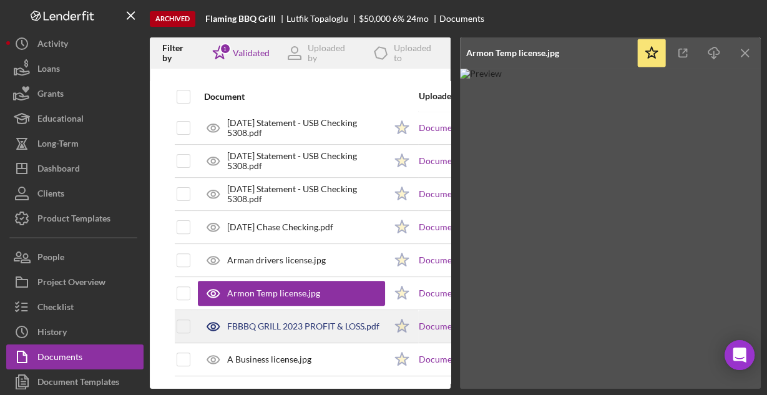
click at [306, 313] on div "FBBBQ GRILL 2023 PROFIT & LOSS.pdf" at bounding box center [291, 326] width 187 height 31
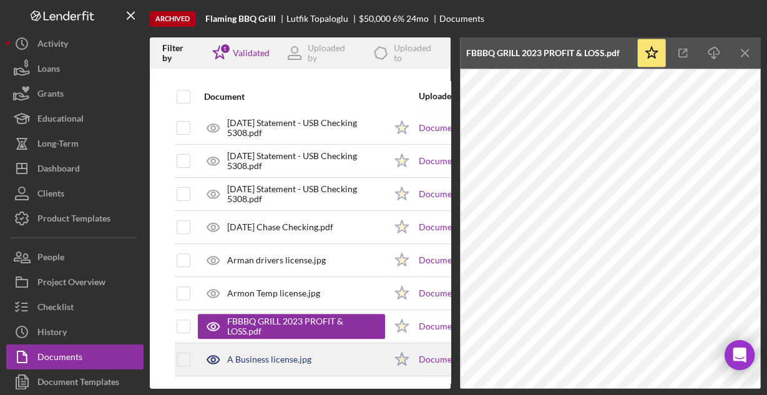
click at [276, 354] on div "A Business license.jpg" at bounding box center [269, 359] width 84 height 10
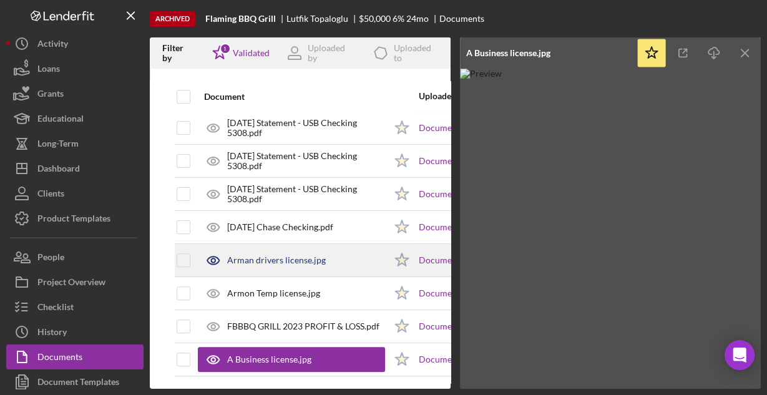
click at [288, 257] on div "Arman drivers license.jpg" at bounding box center [276, 260] width 99 height 10
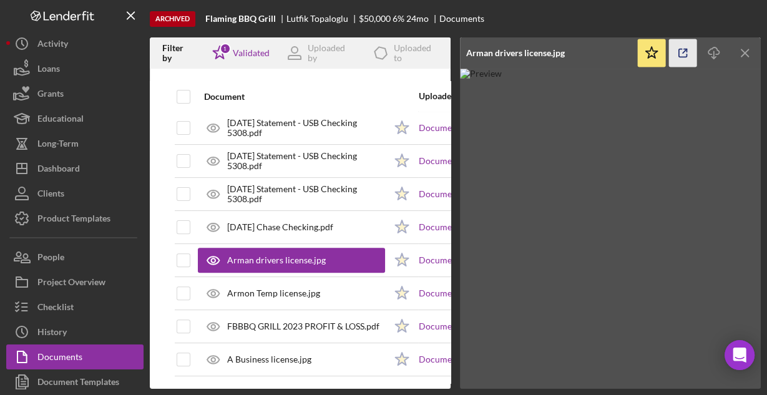
click at [682, 52] on icon "button" at bounding box center [683, 53] width 28 height 28
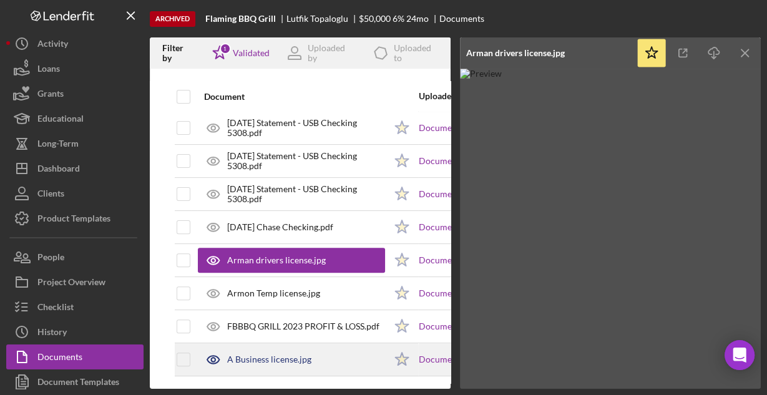
click at [264, 354] on div "A Business license.jpg" at bounding box center [269, 359] width 84 height 10
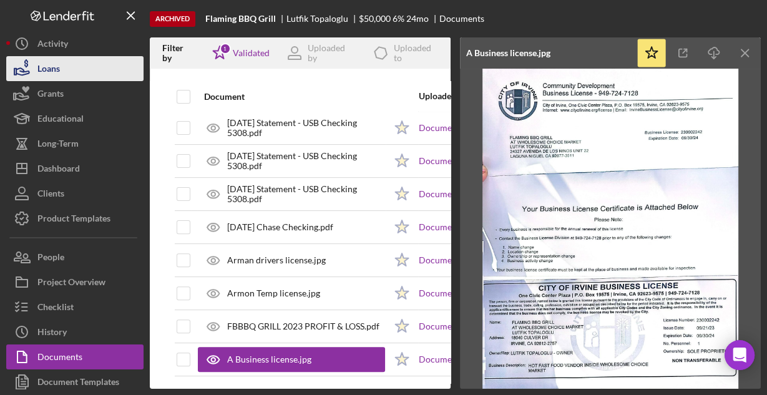
click at [60, 74] on div "Loans" at bounding box center [48, 70] width 22 height 28
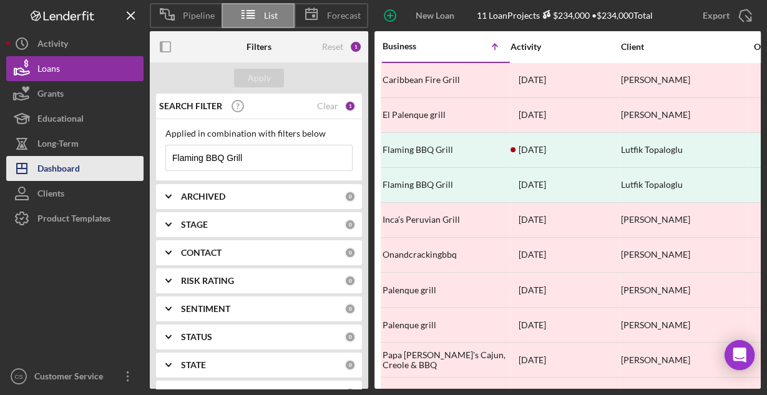
drag, startPoint x: 254, startPoint y: 158, endPoint x: 126, endPoint y: 157, distance: 127.9
click at [126, 157] on div "Pipeline List Forecast New Loan Project 11 Loan Projects $234,000 • $234,000 To…" at bounding box center [383, 194] width 754 height 389
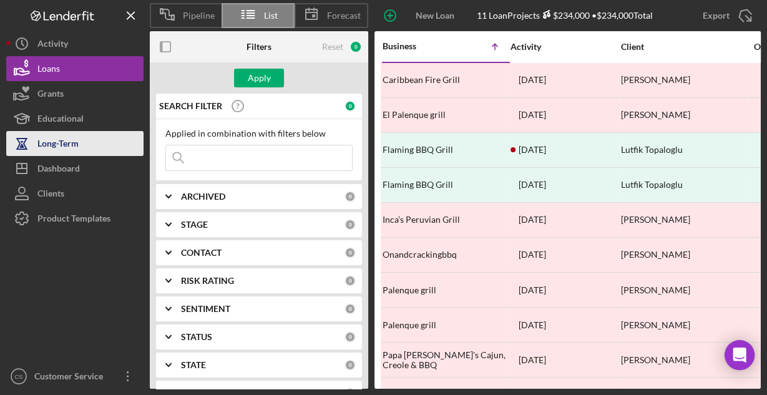
click at [125, 149] on button "Long-Term" at bounding box center [74, 143] width 137 height 25
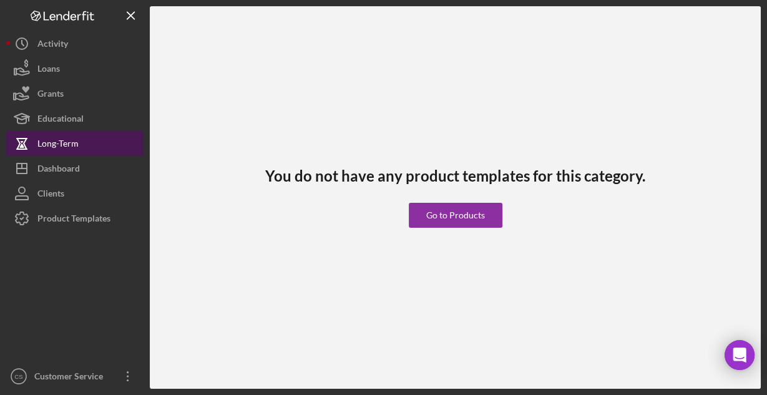
click at [6, 131] on button "Long-Term" at bounding box center [74, 143] width 137 height 25
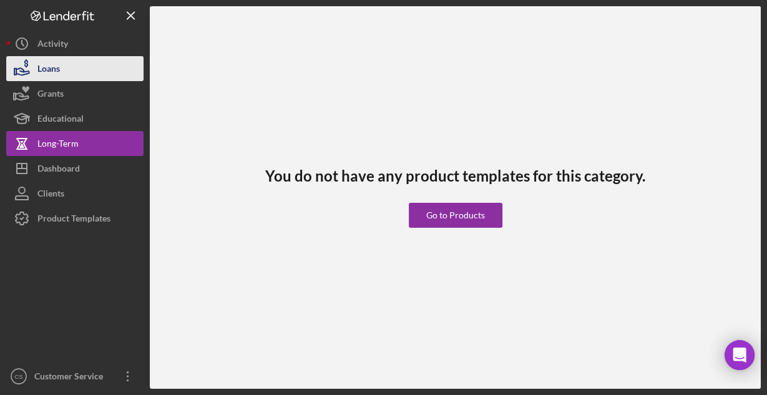
click at [46, 68] on div "Loans" at bounding box center [48, 70] width 22 height 28
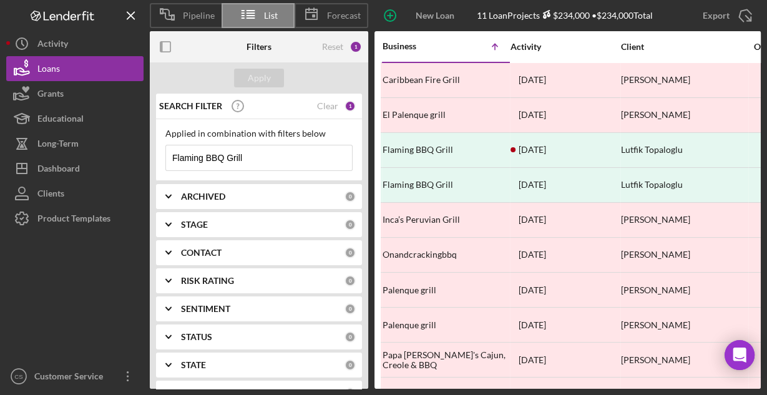
click at [262, 155] on input "Flaming BBQ Grill" at bounding box center [259, 157] width 186 height 25
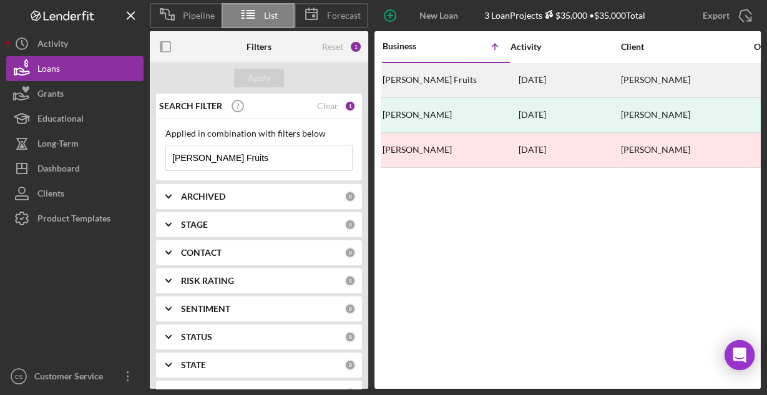
type input "[PERSON_NAME] Fruits"
click at [453, 79] on div "[PERSON_NAME] Fruits" at bounding box center [444, 80] width 125 height 33
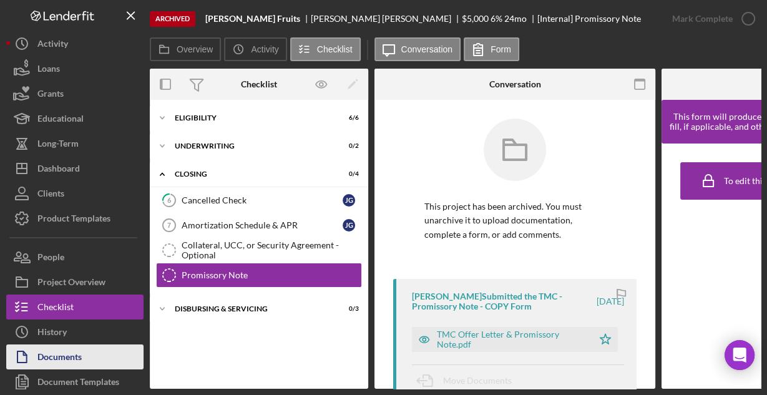
click at [67, 353] on div "Documents" at bounding box center [59, 358] width 44 height 28
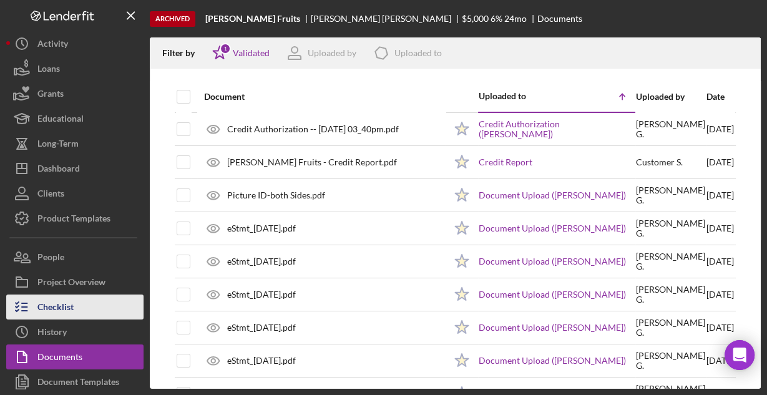
click at [70, 302] on div "Checklist" at bounding box center [55, 308] width 36 height 28
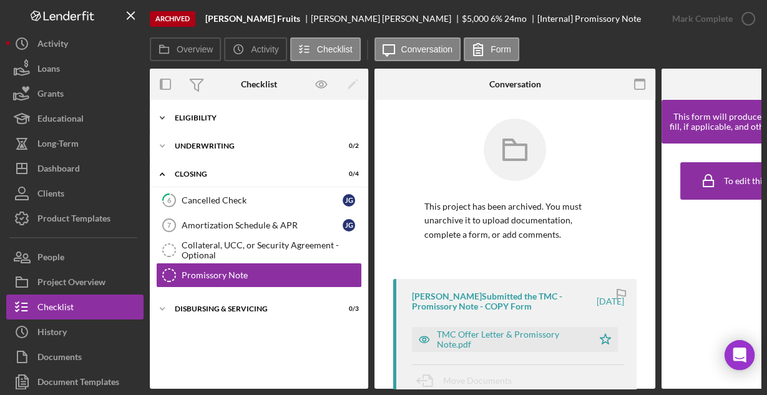
click at [224, 117] on div "Eligibility" at bounding box center [264, 117] width 178 height 7
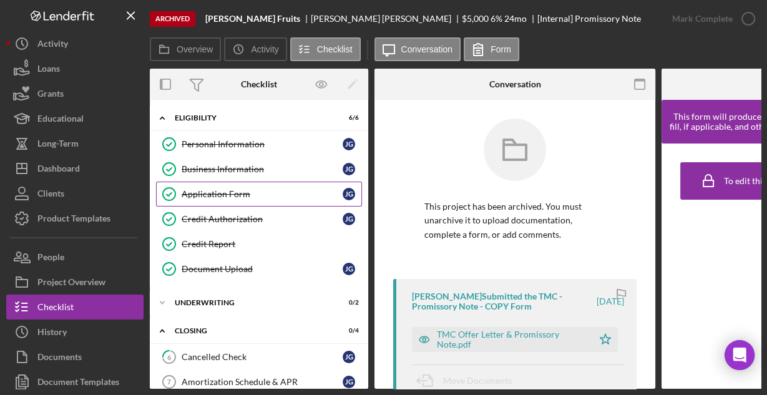
click at [208, 199] on link "Application Form Application Form [PERSON_NAME]" at bounding box center [259, 194] width 206 height 25
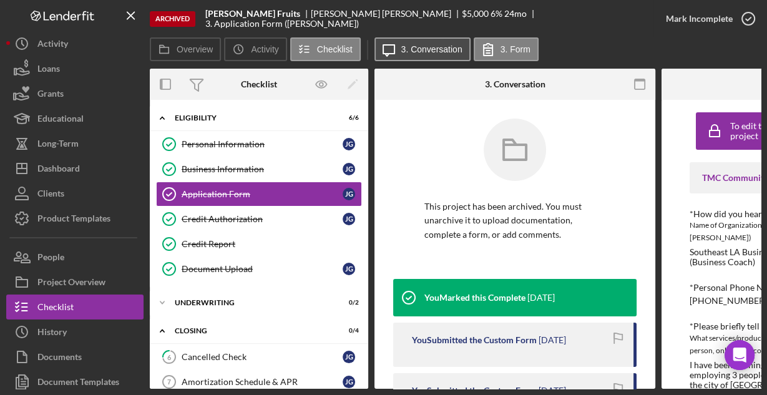
click at [400, 47] on button "Icon/Message 3. Conversation" at bounding box center [422, 49] width 96 height 24
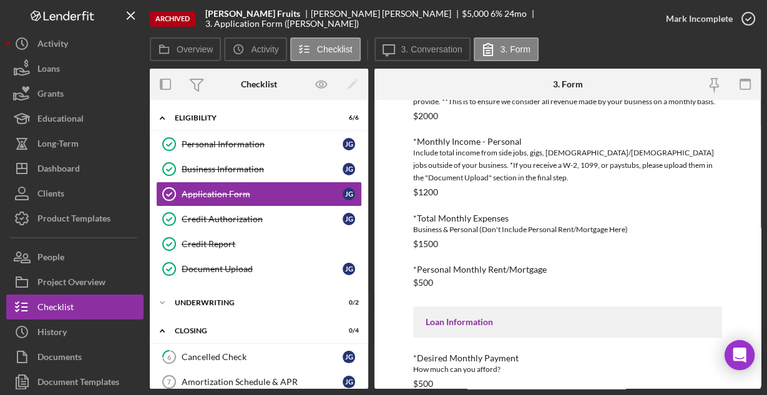
scroll to position [583, 0]
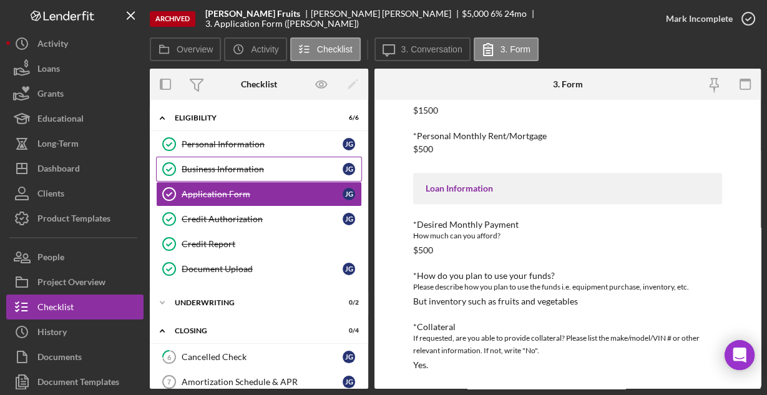
click at [250, 170] on div "Business Information" at bounding box center [262, 169] width 161 height 10
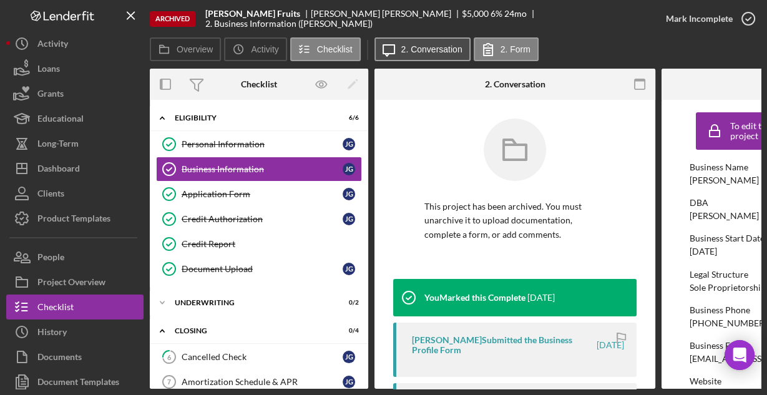
click at [408, 52] on label "2. Conversation" at bounding box center [431, 49] width 61 height 10
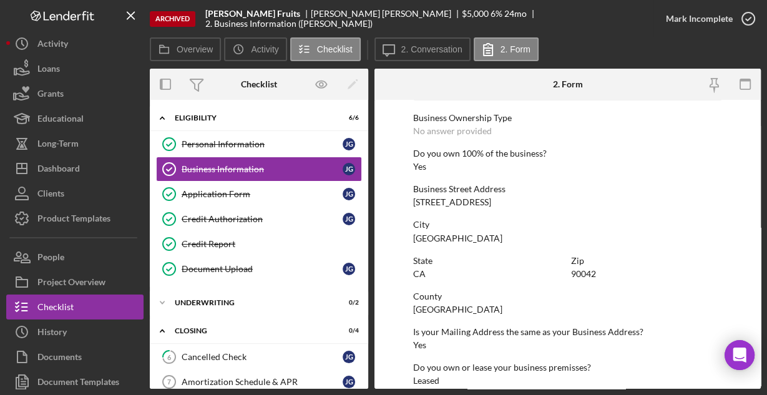
scroll to position [652, 0]
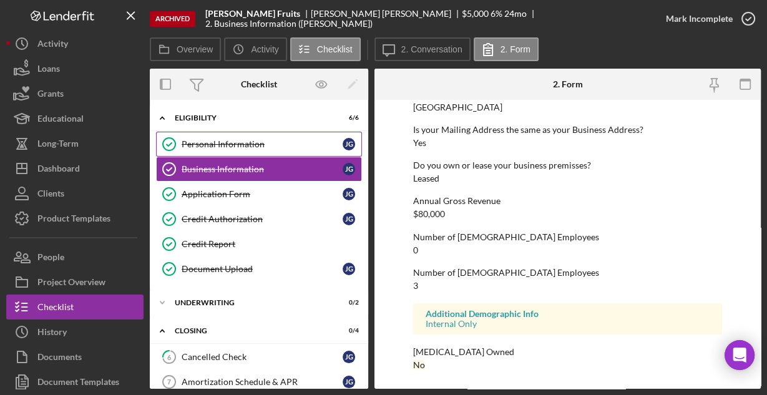
click at [213, 142] on div "Personal Information" at bounding box center [262, 144] width 161 height 10
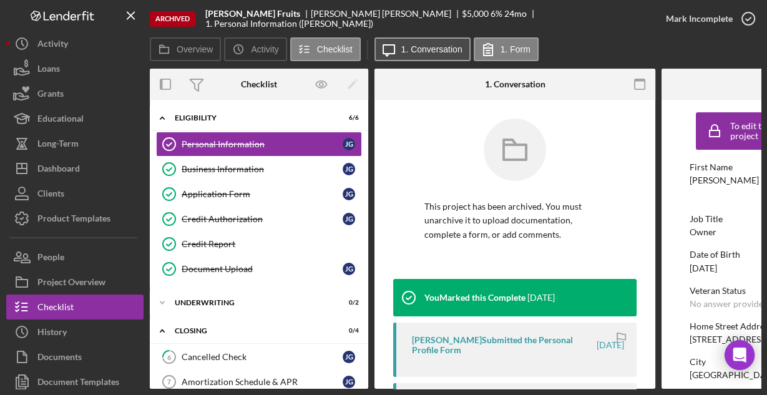
click at [438, 56] on button "Icon/Message 1. Conversation" at bounding box center [422, 49] width 96 height 24
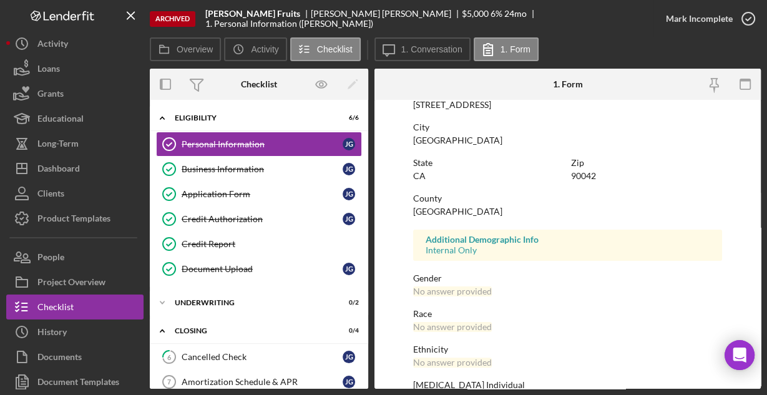
scroll to position [294, 0]
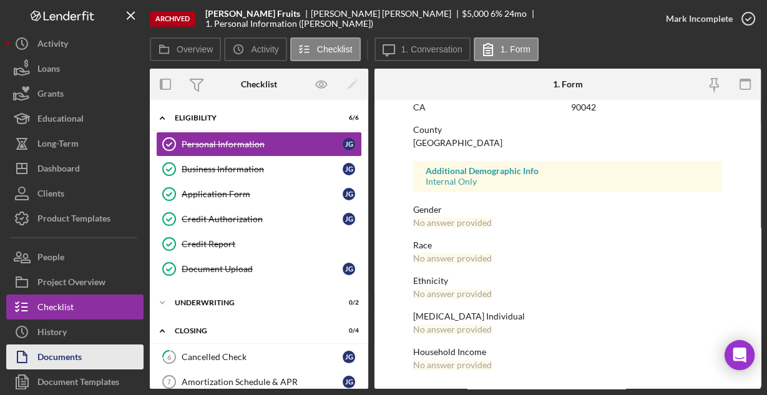
click at [69, 352] on div "Documents" at bounding box center [59, 358] width 44 height 28
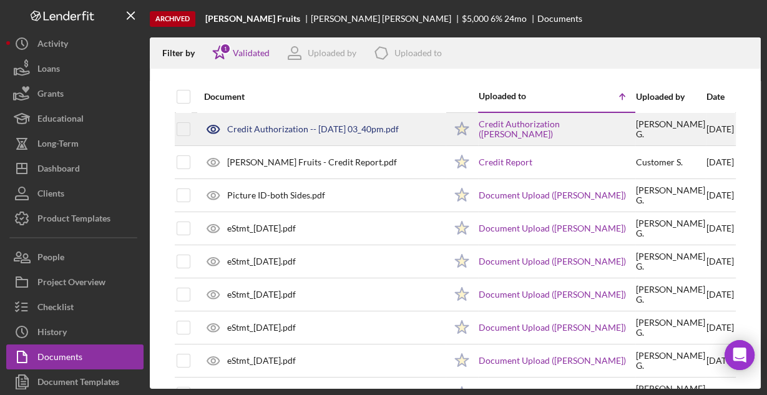
click at [314, 127] on div "Credit Authorization -- [DATE] 03_40pm.pdf" at bounding box center [313, 129] width 172 height 10
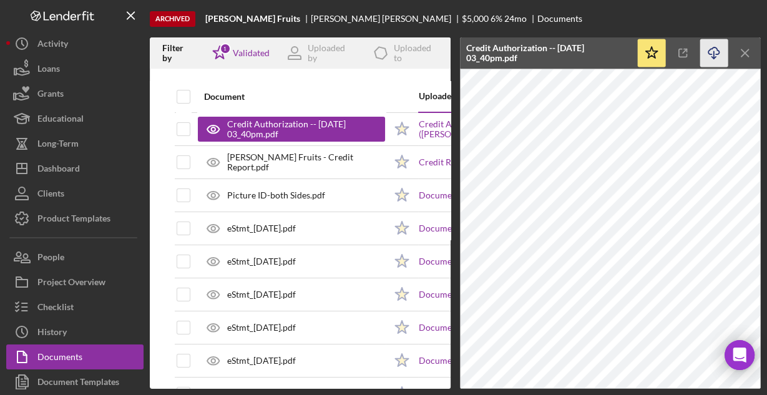
click at [712, 52] on icon "Icon/Download" at bounding box center [714, 53] width 28 height 28
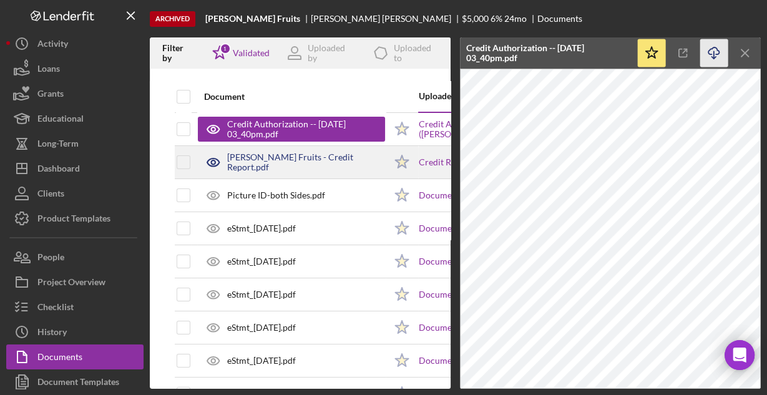
click at [331, 157] on div "[PERSON_NAME] Fruits - Credit Report.pdf" at bounding box center [306, 162] width 158 height 20
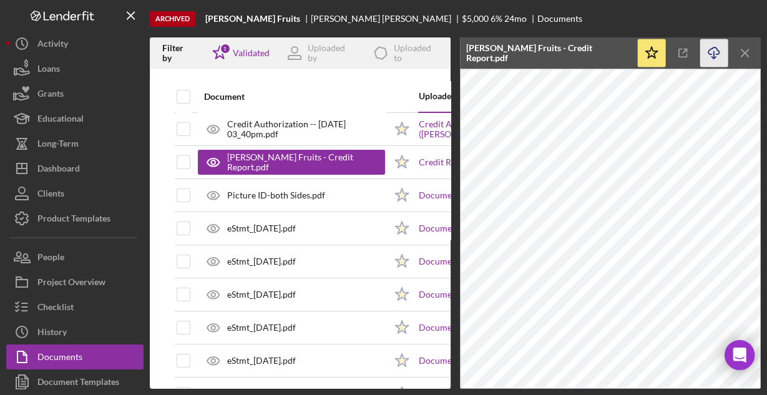
click at [709, 51] on icon "Icon/Download" at bounding box center [714, 53] width 28 height 28
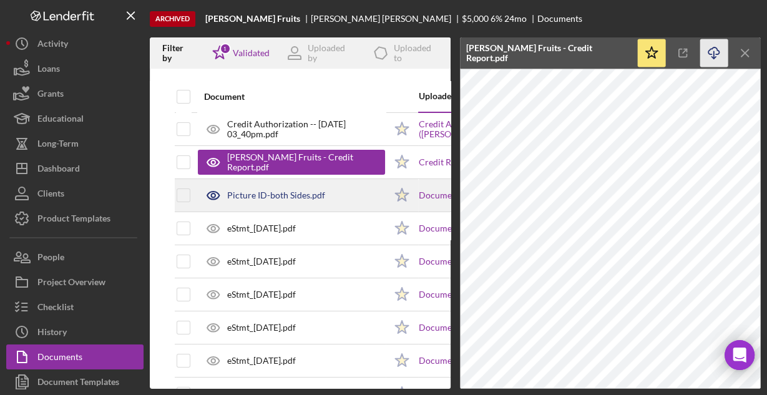
click at [293, 199] on div "Picture ID-both Sides.pdf" at bounding box center [276, 195] width 98 height 10
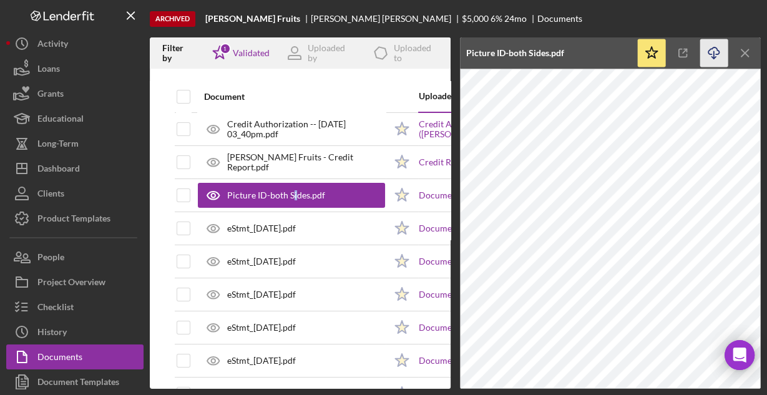
click at [714, 55] on icon "Icon/Download" at bounding box center [714, 53] width 28 height 28
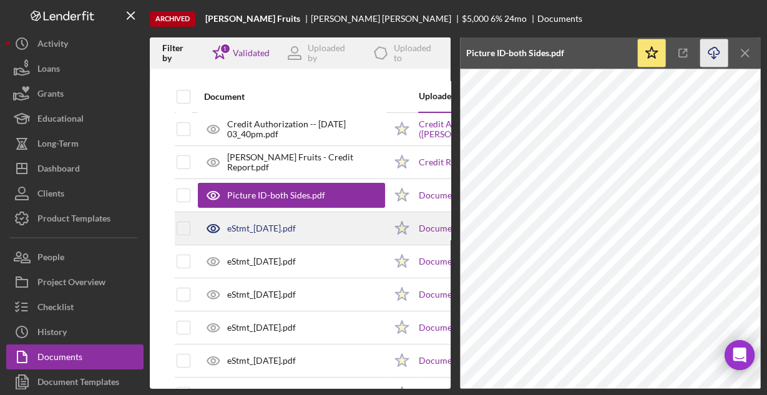
click at [287, 221] on div "eStmt_[DATE].pdf" at bounding box center [291, 228] width 187 height 31
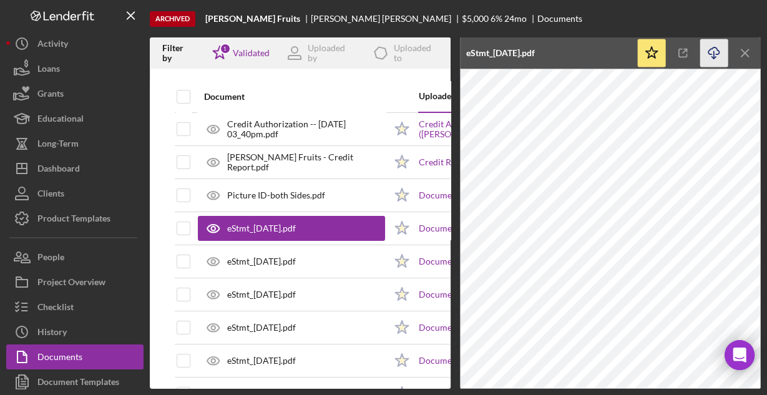
click at [712, 52] on icon "Icon/Download" at bounding box center [714, 53] width 28 height 28
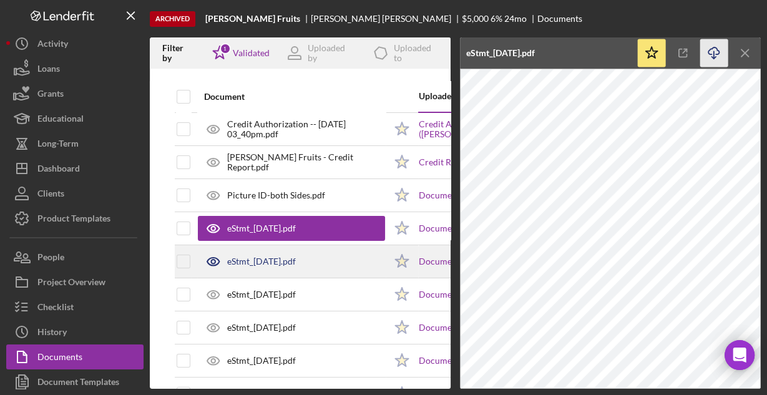
click at [276, 266] on div "eStmt_[DATE].pdf" at bounding box center [291, 261] width 187 height 31
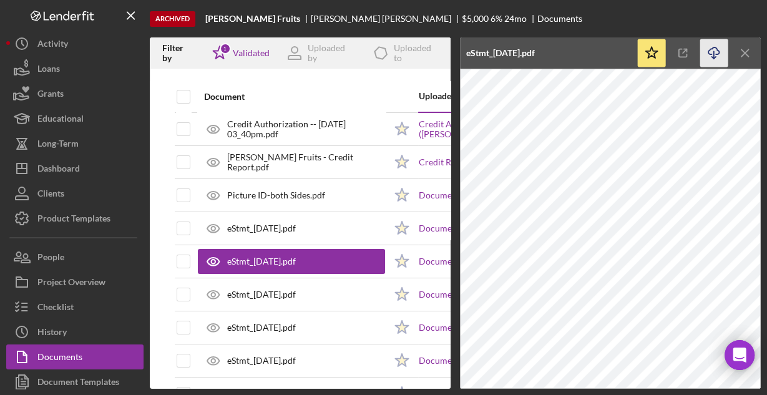
click at [717, 54] on icon "button" at bounding box center [713, 50] width 11 height 7
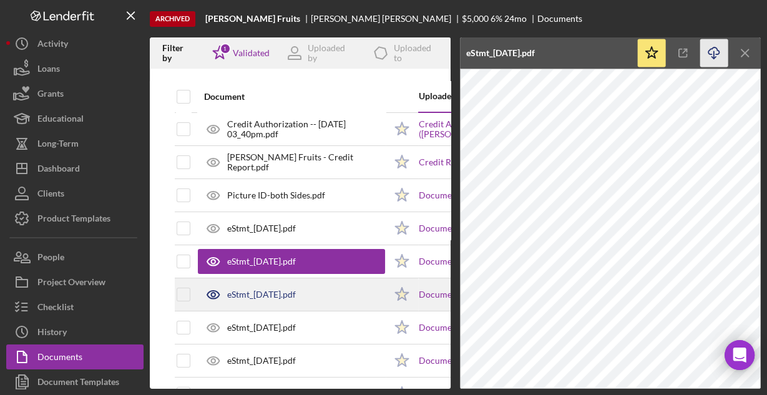
click at [269, 294] on div "eStmt_[DATE].pdf" at bounding box center [261, 294] width 69 height 10
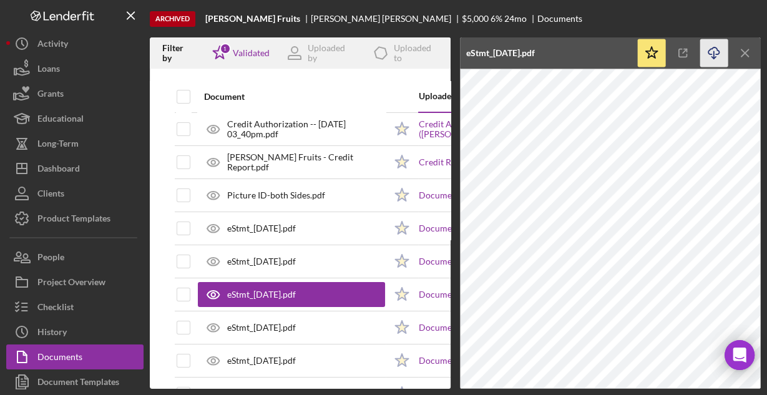
click at [714, 52] on icon "Icon/Download" at bounding box center [714, 53] width 28 height 28
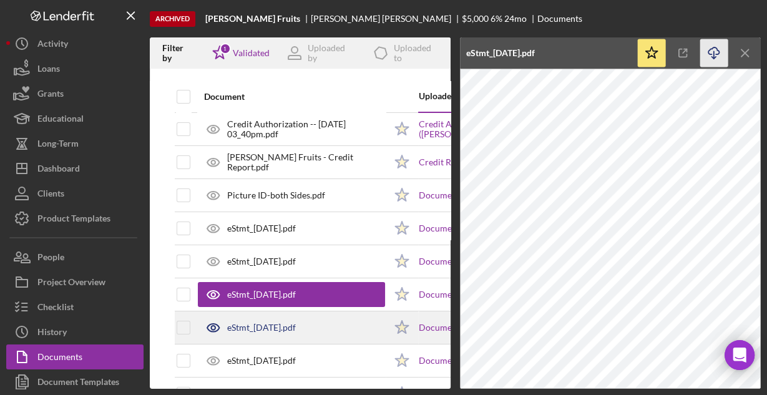
click at [286, 318] on div "eStmt_[DATE].pdf" at bounding box center [291, 327] width 187 height 31
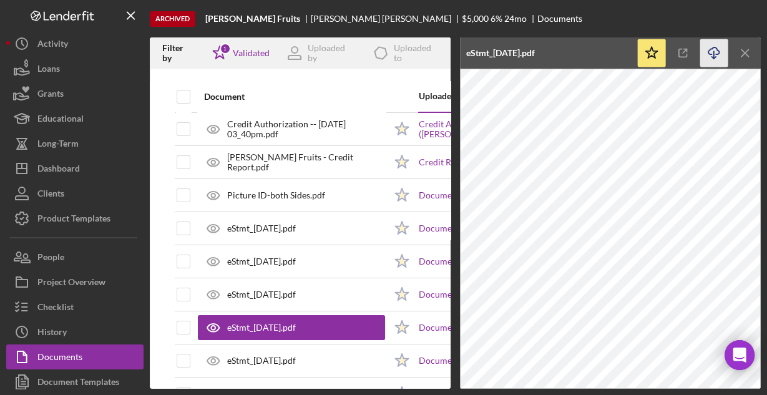
click at [715, 52] on icon "Icon/Download" at bounding box center [714, 53] width 28 height 28
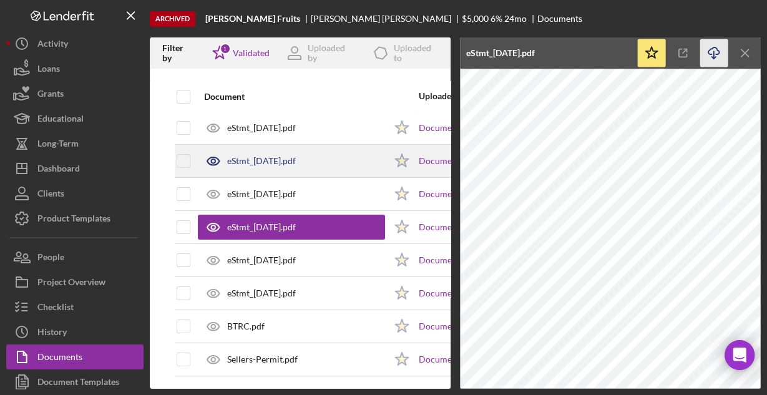
scroll to position [105, 0]
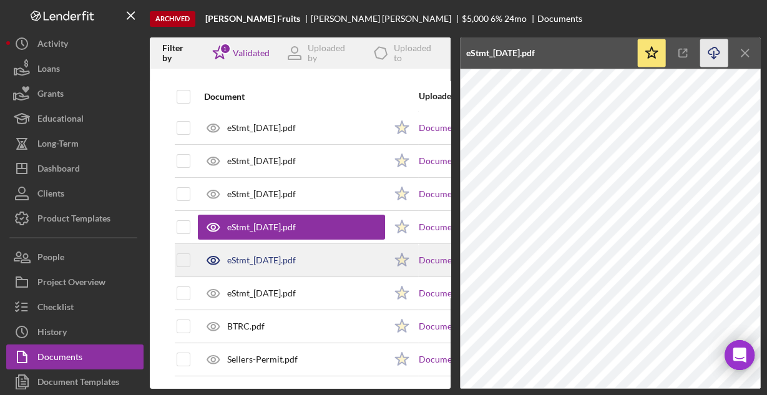
click at [266, 255] on div "eStmt_[DATE].pdf" at bounding box center [261, 260] width 69 height 10
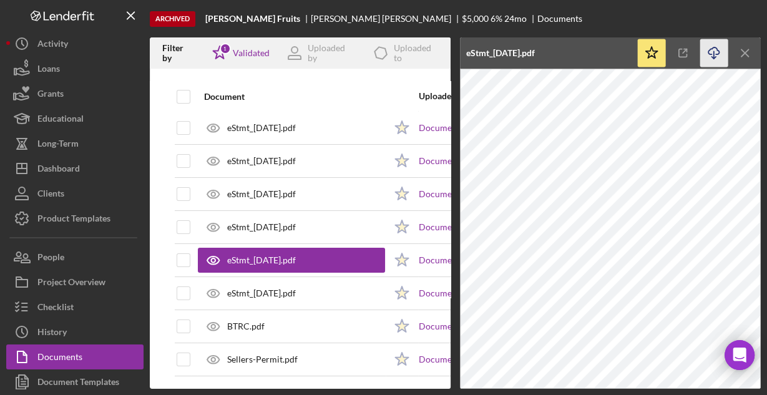
click at [714, 47] on icon "button" at bounding box center [713, 50] width 11 height 7
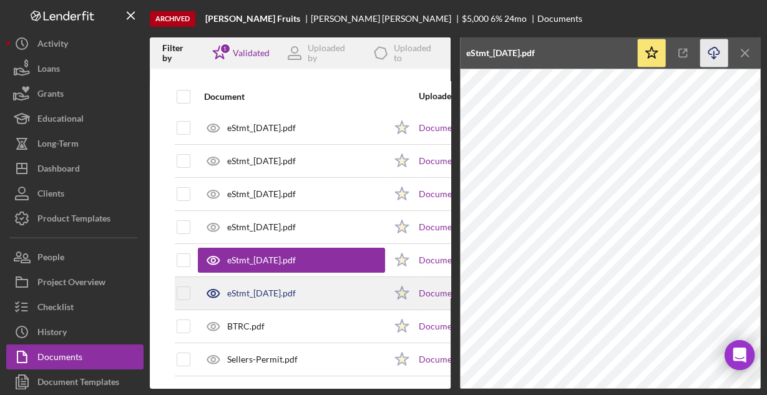
click at [264, 288] on div "eStmt_[DATE].pdf" at bounding box center [261, 293] width 69 height 10
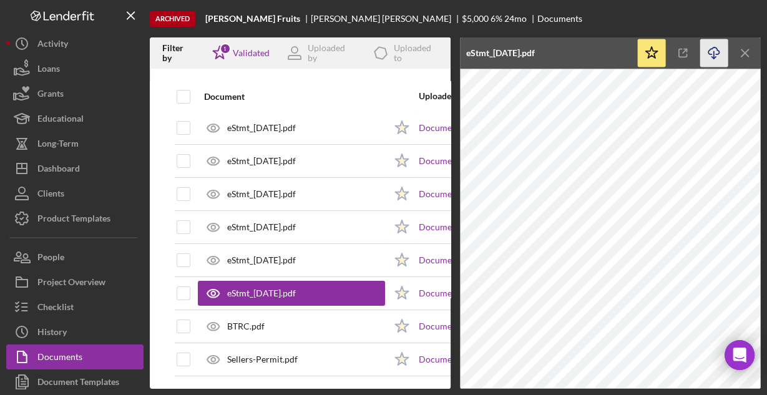
click at [714, 49] on icon "Icon/Download" at bounding box center [714, 53] width 28 height 28
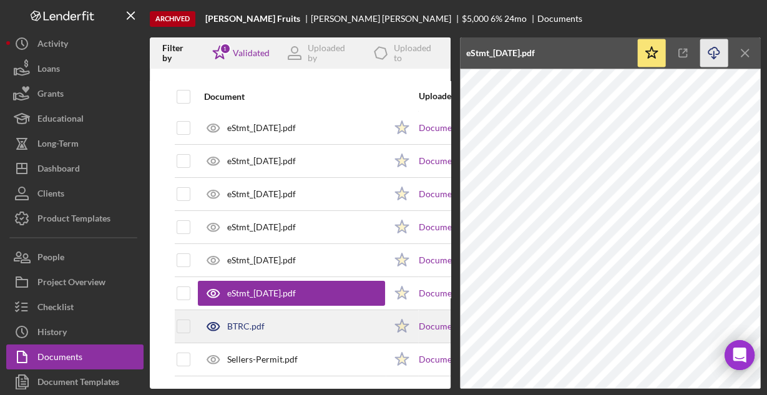
click at [273, 319] on div "BTRC.pdf" at bounding box center [291, 326] width 187 height 31
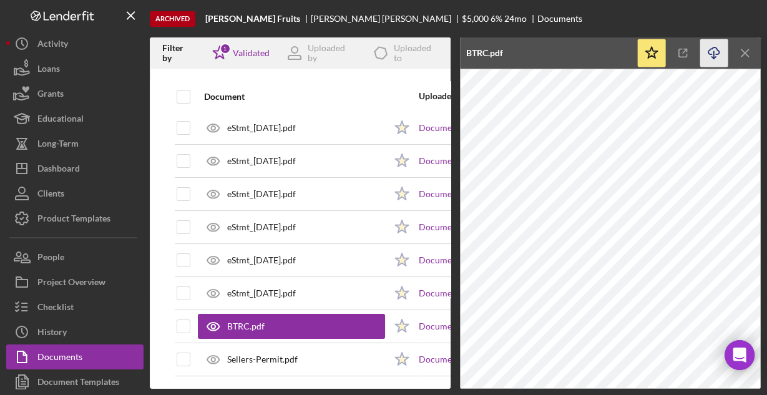
click at [712, 54] on icon "Icon/Download" at bounding box center [714, 53] width 28 height 28
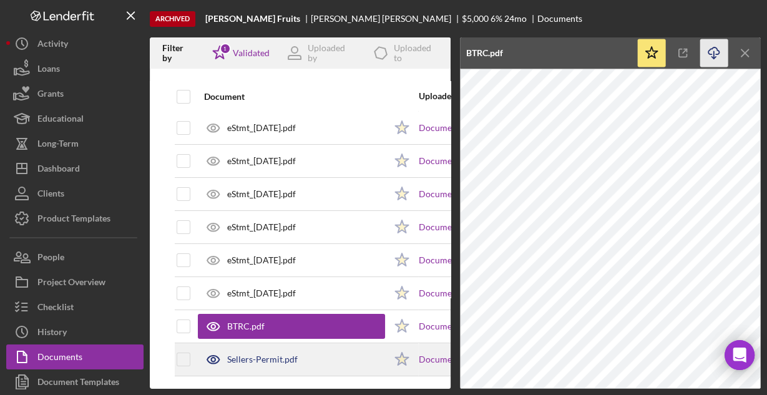
click at [279, 354] on div "Sellers-Permit.pdf" at bounding box center [262, 359] width 70 height 10
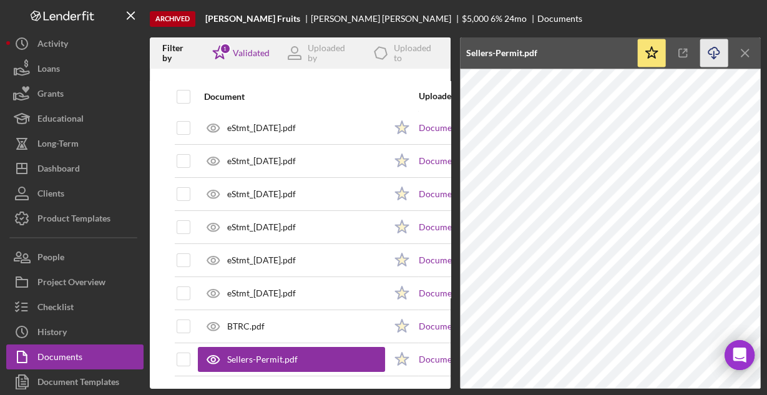
click at [714, 51] on icon "Icon/Download" at bounding box center [714, 53] width 28 height 28
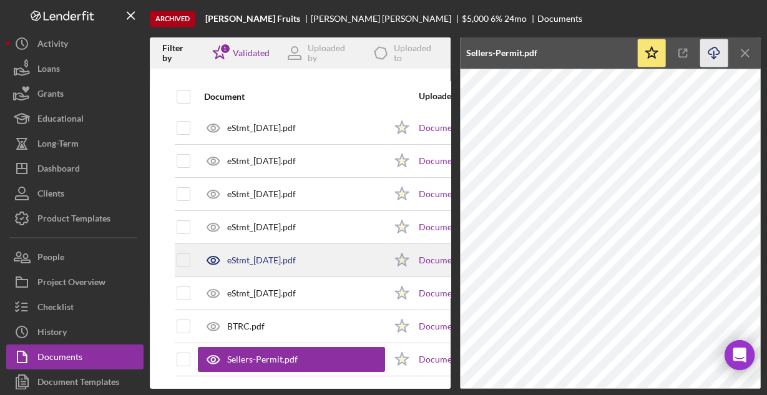
drag, startPoint x: 80, startPoint y: 239, endPoint x: 194, endPoint y: 244, distance: 113.6
click at [154, 243] on div "Archived [PERSON_NAME] Fruits [PERSON_NAME] $5,000 6 % 24 mo Documents Filter b…" at bounding box center [383, 194] width 754 height 389
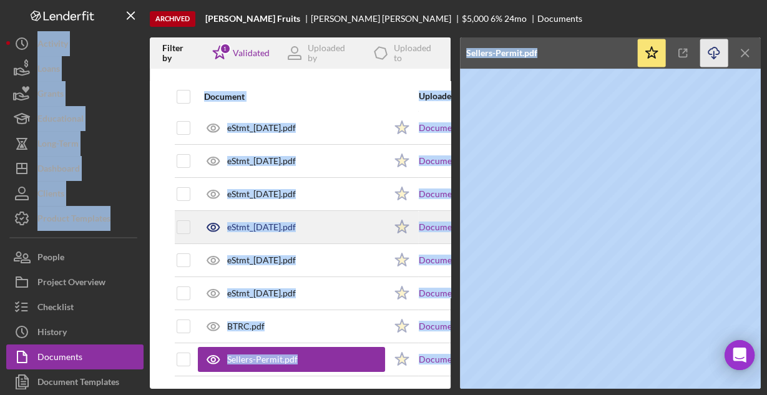
click at [345, 211] on td "eStmt_[DATE].pdf" at bounding box center [291, 227] width 188 height 33
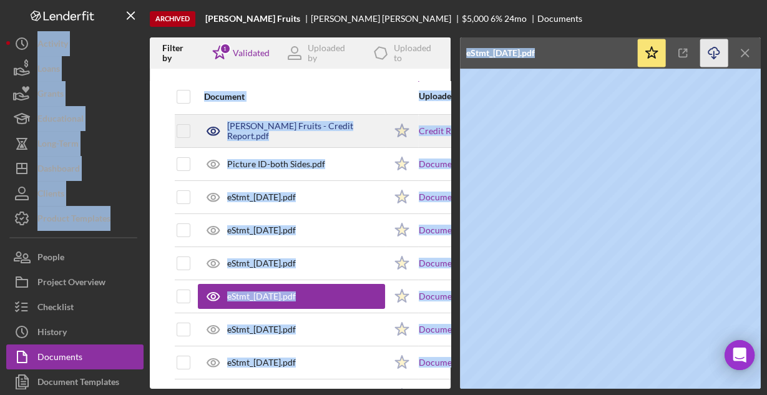
scroll to position [6, 0]
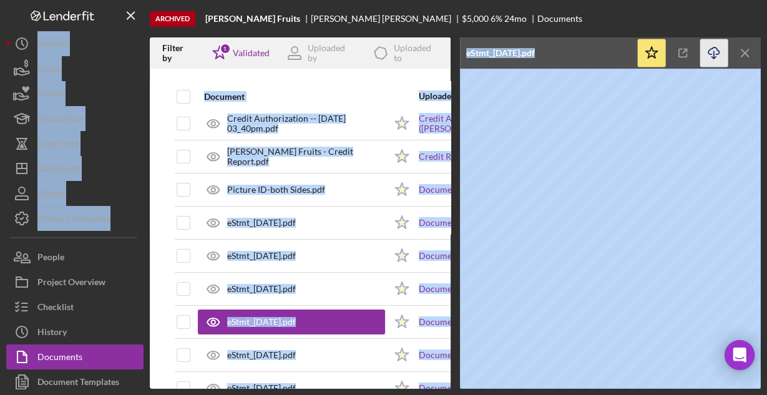
click at [369, 92] on div "Document" at bounding box center [294, 97] width 181 height 10
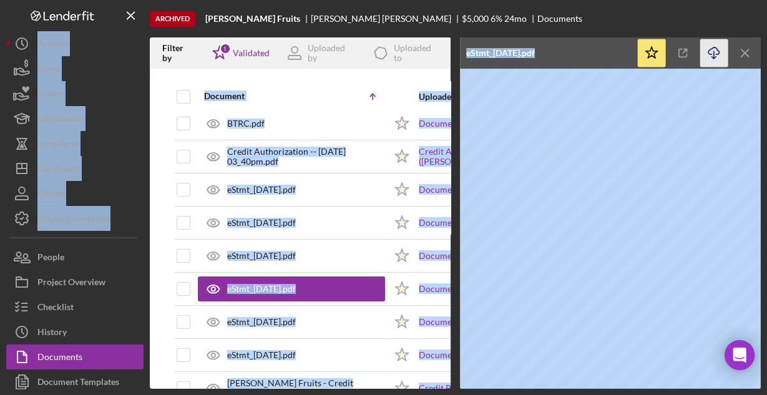
click at [368, 82] on div "Document Icon/Table Sort Arrow" at bounding box center [294, 96] width 181 height 29
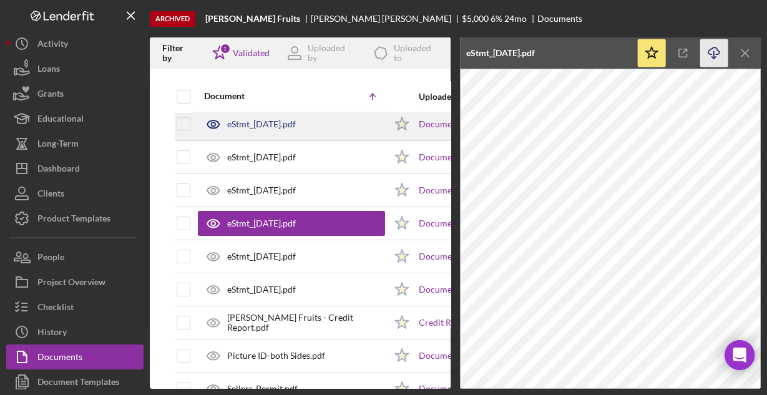
scroll to position [105, 0]
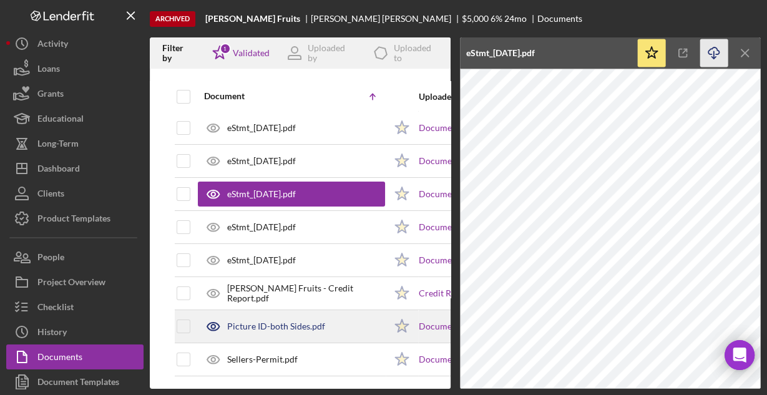
click at [260, 321] on div "Picture ID-both Sides.pdf" at bounding box center [276, 326] width 98 height 10
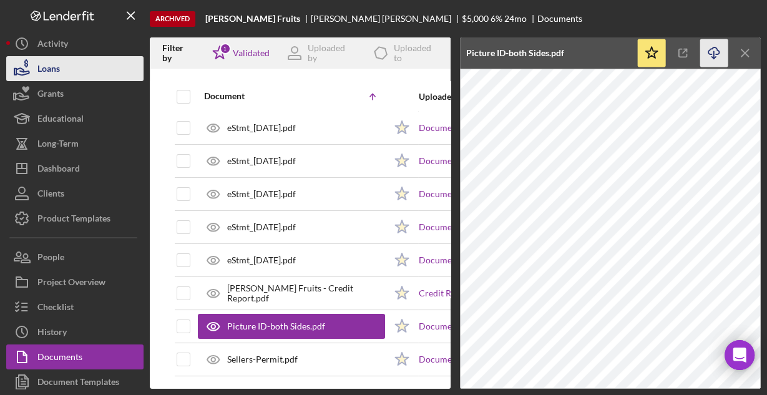
click at [58, 67] on div "Loans" at bounding box center [48, 70] width 22 height 28
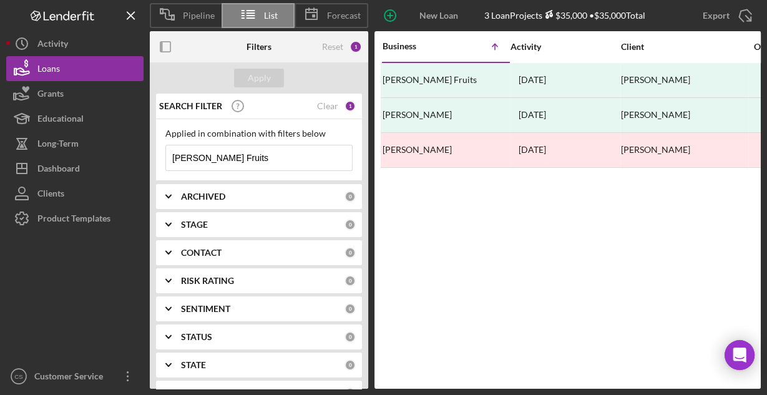
click at [294, 160] on input "[PERSON_NAME] Fruits" at bounding box center [259, 157] width 186 height 25
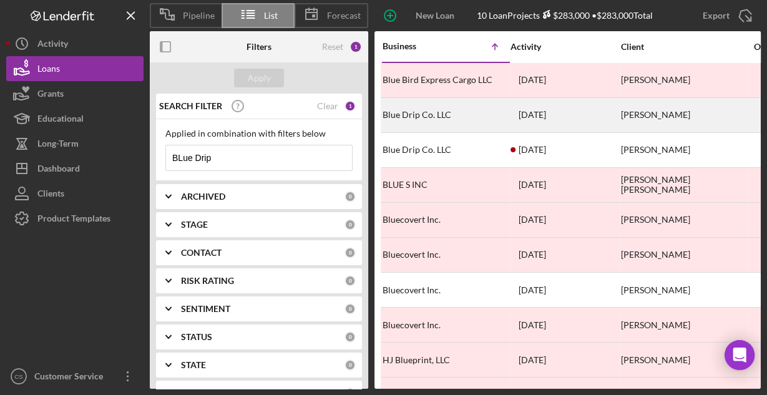
type input "BLue Drip"
click at [418, 105] on div "Blue Drip Co. LLC" at bounding box center [444, 115] width 125 height 33
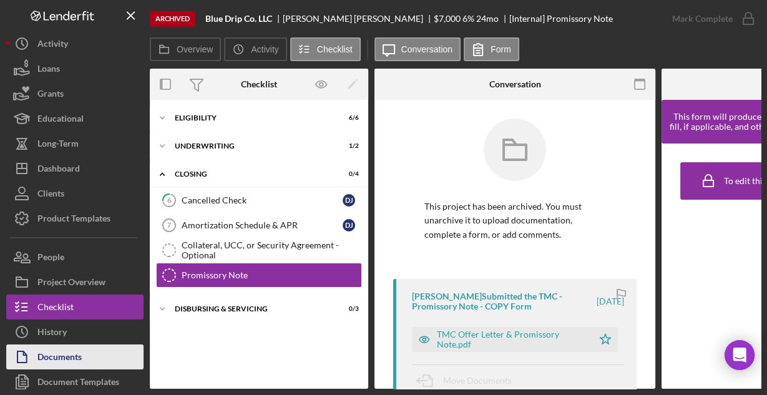
click at [74, 347] on div "Documents" at bounding box center [59, 358] width 44 height 28
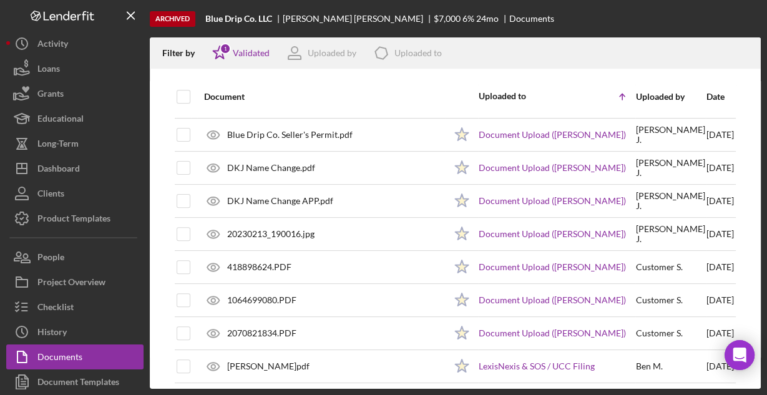
scroll to position [361, 0]
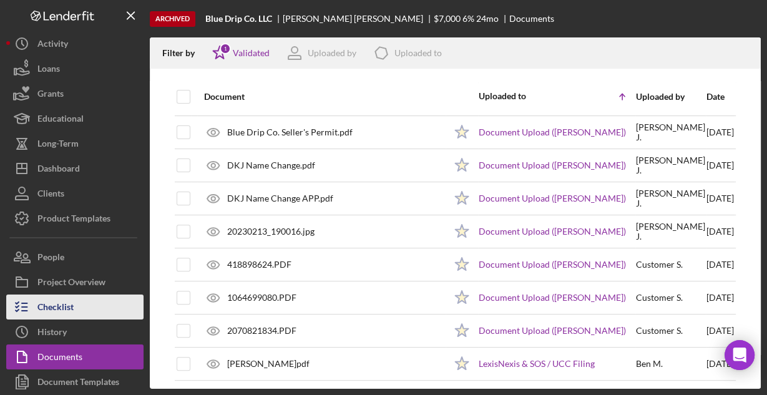
click at [65, 306] on div "Checklist" at bounding box center [55, 308] width 36 height 28
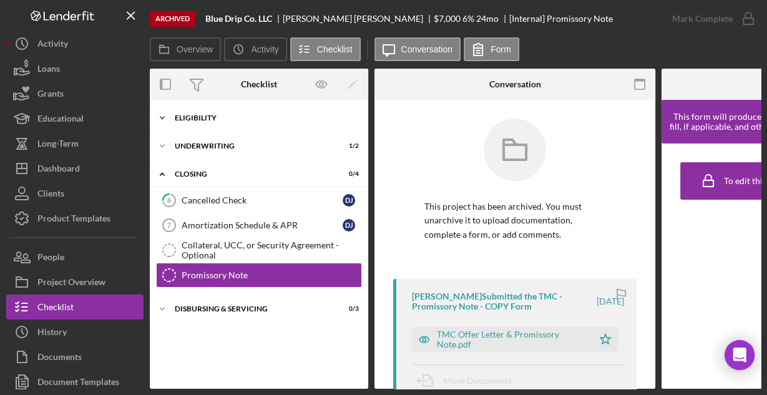
click at [210, 113] on div "Icon/Expander Eligibility 6 / 6" at bounding box center [259, 117] width 218 height 25
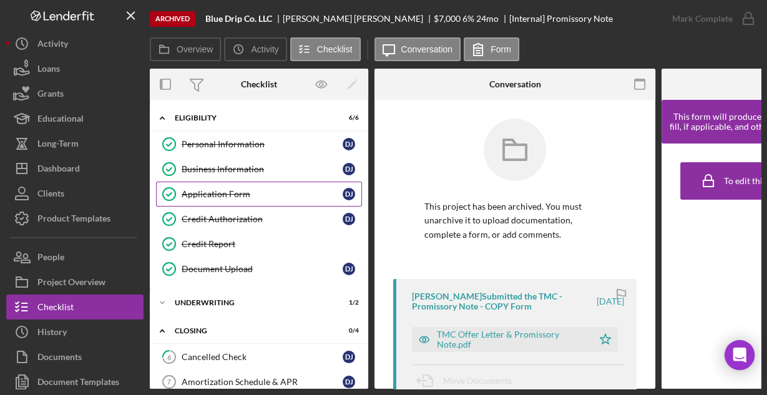
click at [213, 189] on div "Application Form" at bounding box center [262, 194] width 161 height 10
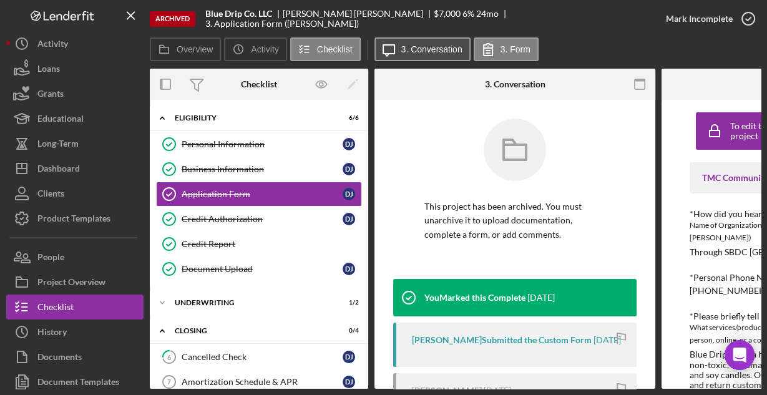
click at [420, 52] on label "3. Conversation" at bounding box center [431, 49] width 61 height 10
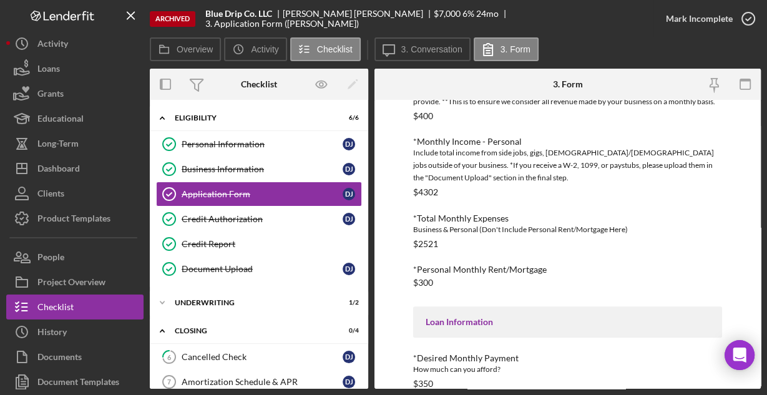
scroll to position [634, 0]
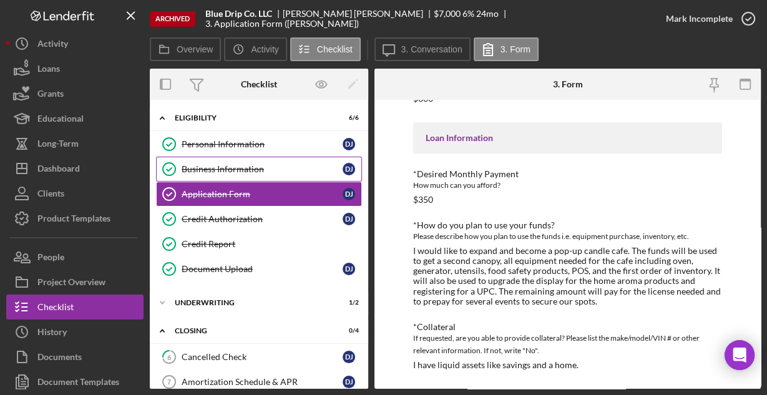
click at [220, 167] on div "Business Information" at bounding box center [262, 169] width 161 height 10
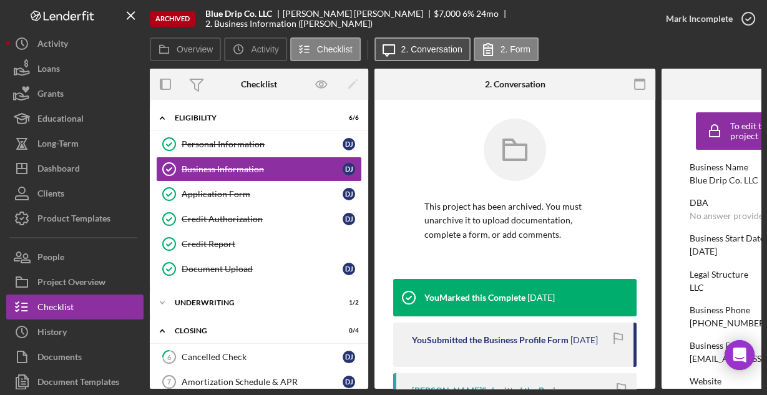
click at [406, 47] on label "2. Conversation" at bounding box center [431, 49] width 61 height 10
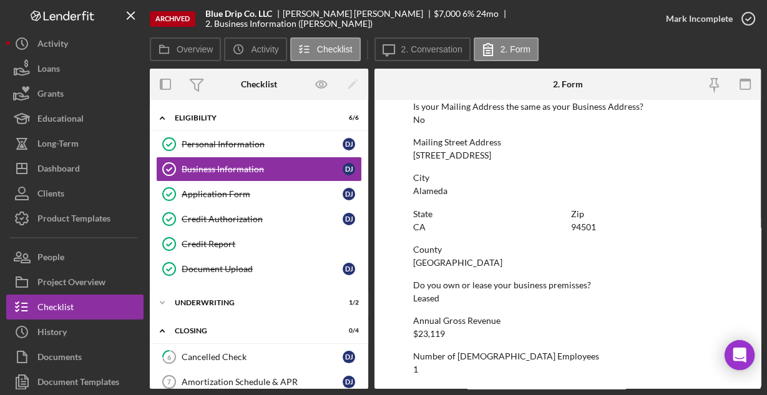
scroll to position [795, 0]
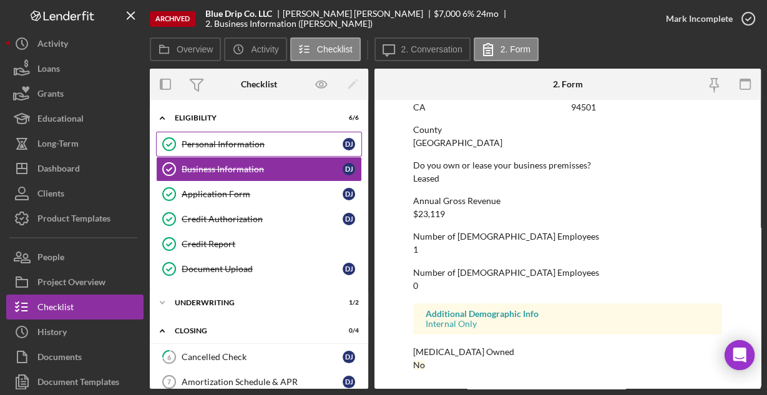
click at [243, 145] on div "Personal Information" at bounding box center [262, 144] width 161 height 10
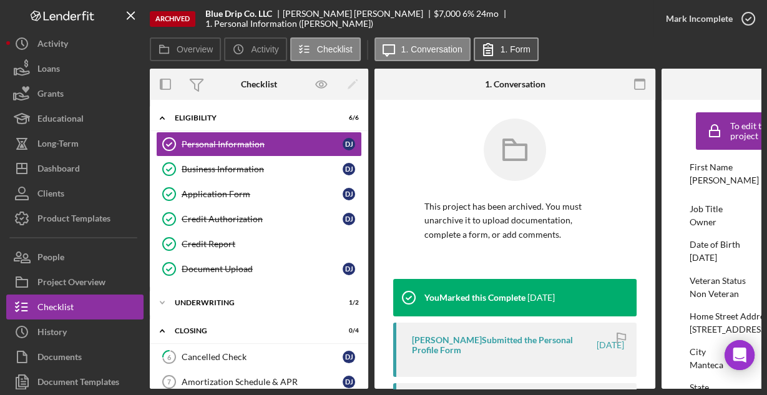
click at [518, 51] on label "1. Form" at bounding box center [515, 49] width 30 height 10
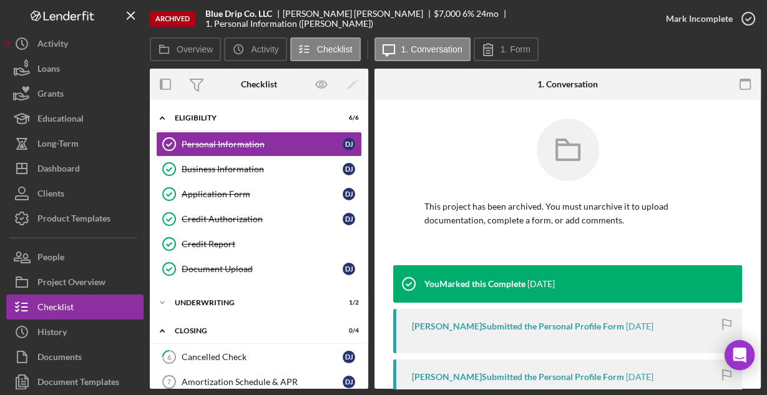
scroll to position [220, 0]
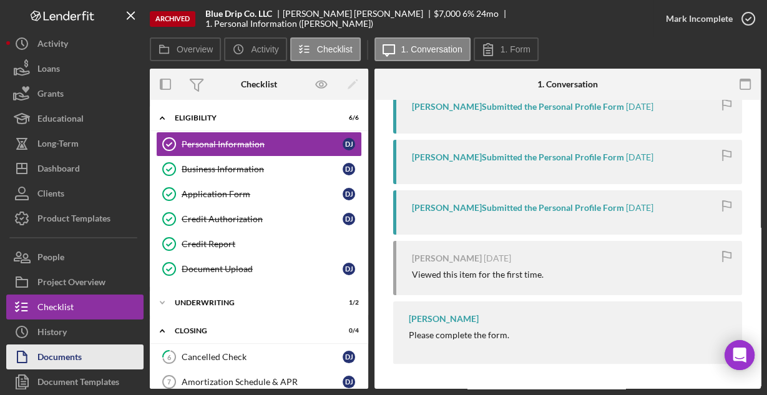
click at [63, 359] on div "Documents" at bounding box center [59, 358] width 44 height 28
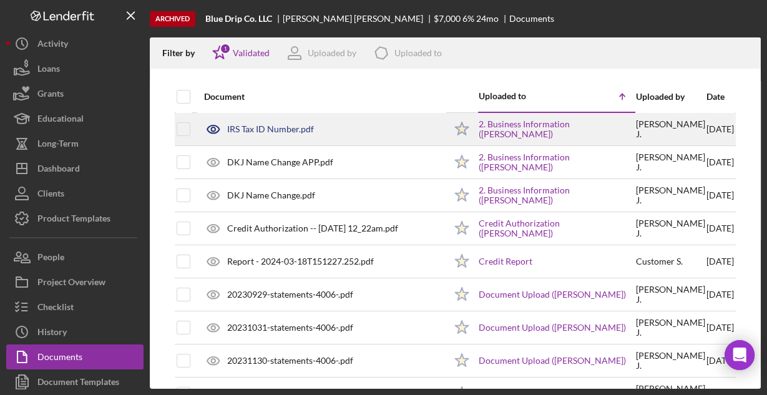
click at [269, 127] on div "IRS Tax ID Number.pdf" at bounding box center [270, 129] width 87 height 10
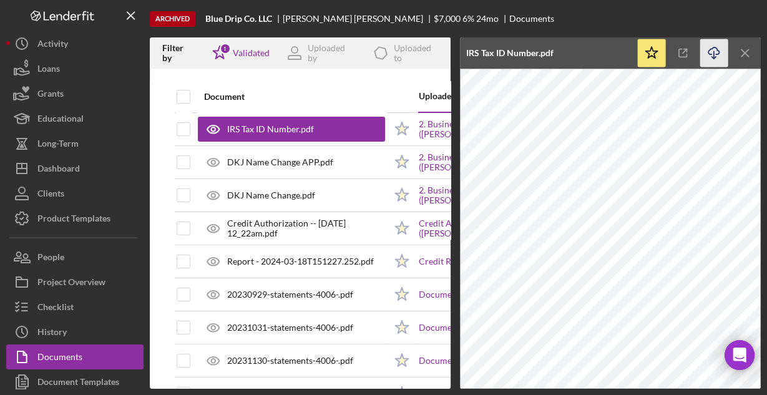
click at [707, 51] on icon "Icon/Download" at bounding box center [714, 53] width 28 height 28
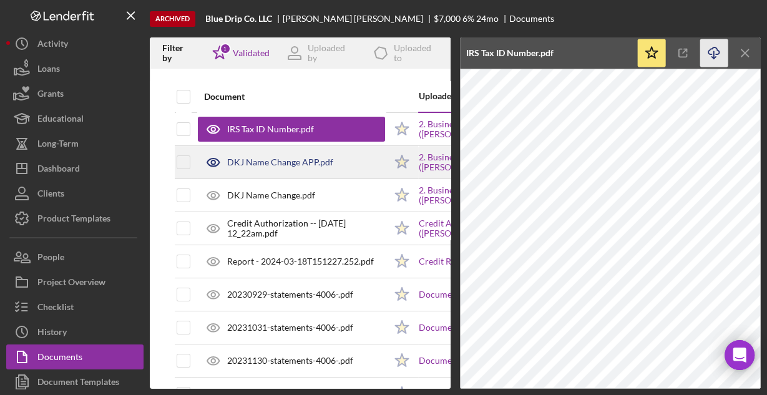
click at [278, 163] on div "DKJ Name Change APP.pdf" at bounding box center [280, 162] width 106 height 10
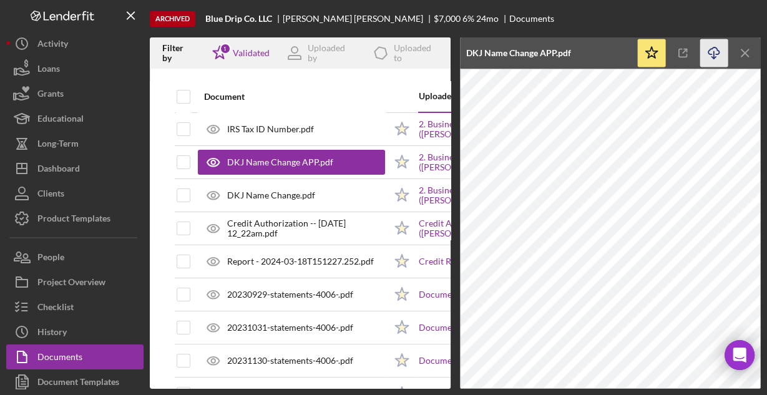
click at [714, 52] on icon "Icon/Download" at bounding box center [714, 53] width 28 height 28
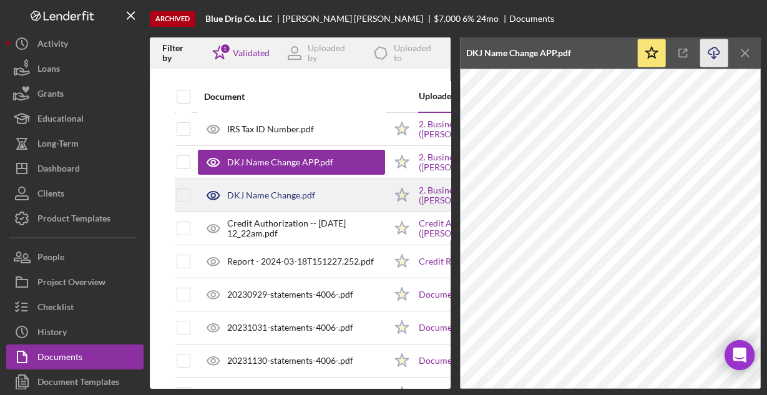
click at [281, 196] on div "DKJ Name Change.pdf" at bounding box center [271, 195] width 88 height 10
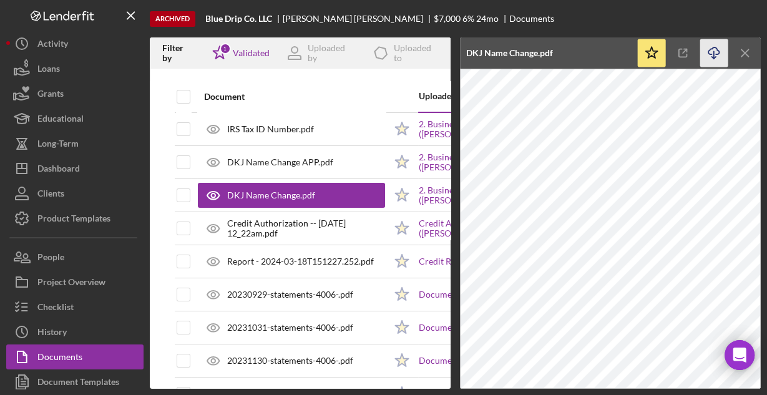
click at [707, 51] on icon "Icon/Download" at bounding box center [714, 53] width 28 height 28
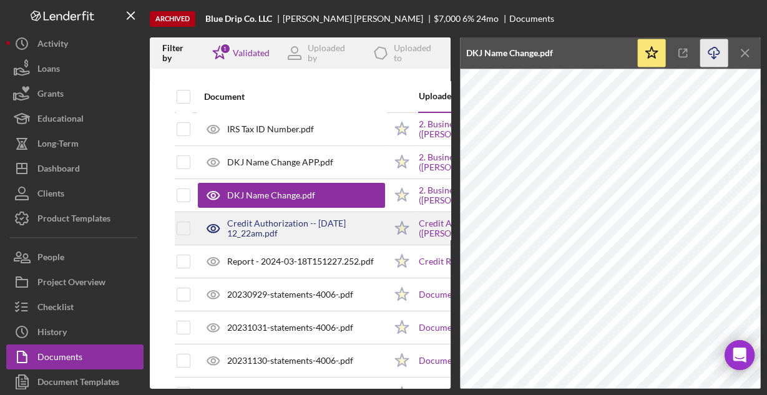
click at [296, 229] on div "Credit Authorization -- [DATE] 12_22am.pdf" at bounding box center [306, 228] width 158 height 20
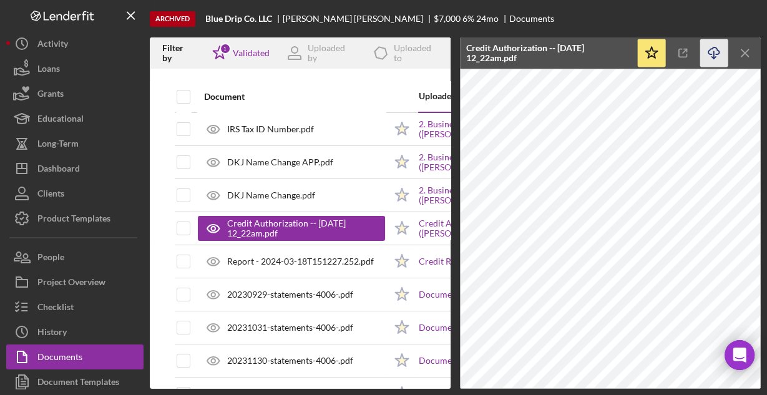
click at [714, 51] on icon "Icon/Download" at bounding box center [714, 53] width 28 height 28
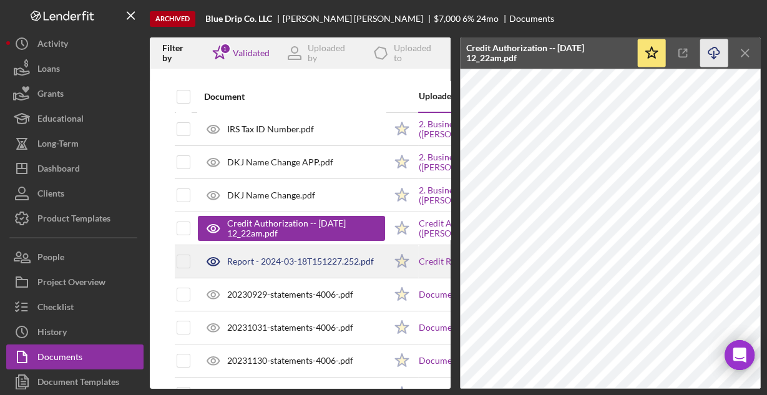
click at [288, 259] on div "Report - 2024-03-18T151227.252.pdf" at bounding box center [300, 261] width 147 height 10
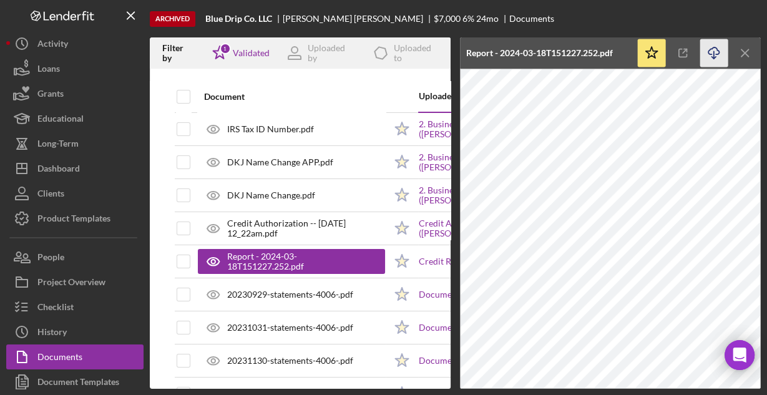
click at [715, 49] on icon "Icon/Download" at bounding box center [714, 53] width 28 height 28
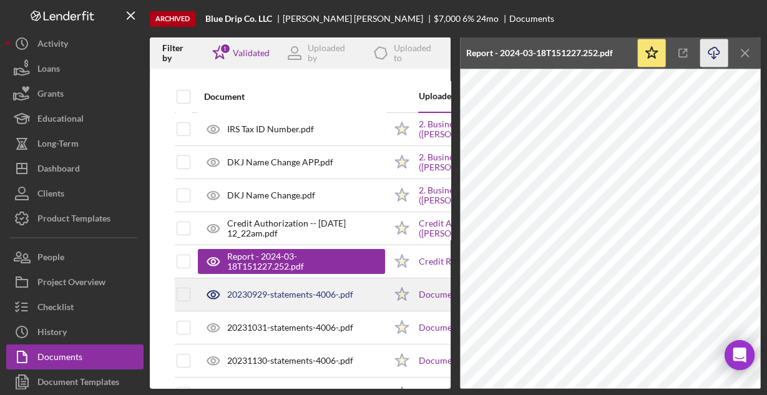
click at [282, 289] on div "20230929-statements-4006-.pdf" at bounding box center [290, 294] width 126 height 10
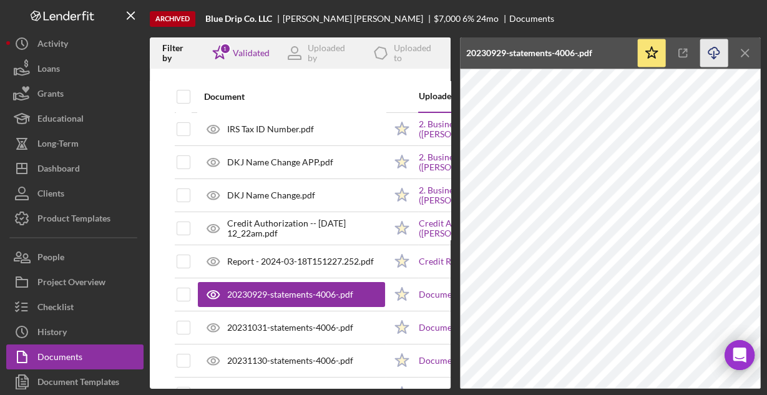
click at [717, 54] on icon "button" at bounding box center [713, 50] width 11 height 7
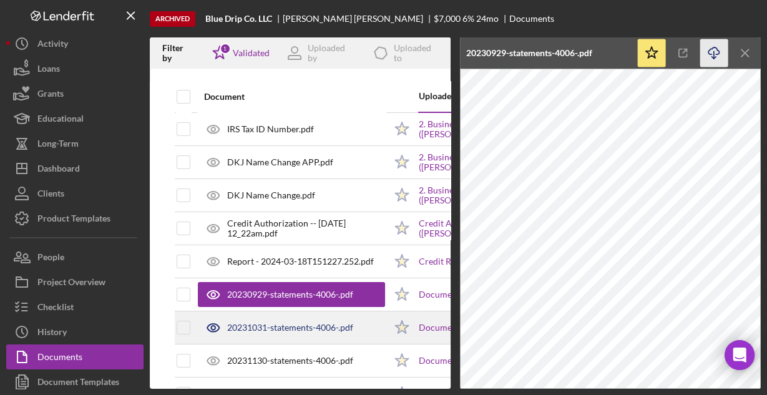
click at [338, 326] on div "20231031-statements-4006-.pdf" at bounding box center [290, 327] width 126 height 10
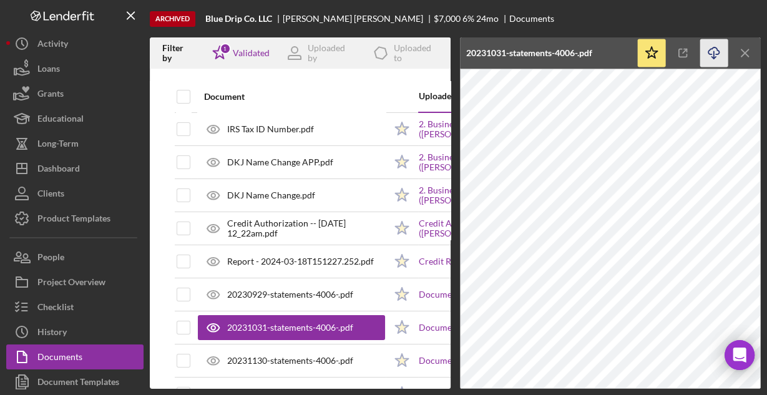
click at [709, 54] on icon "button" at bounding box center [713, 50] width 11 height 7
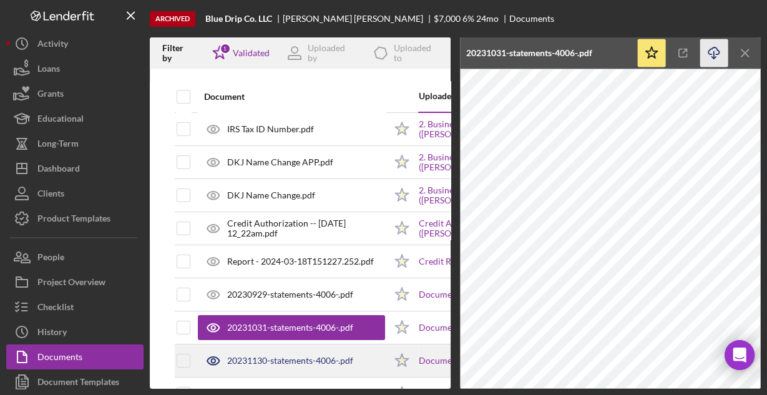
click at [288, 364] on div "20231130-statements-4006-.pdf" at bounding box center [291, 360] width 187 height 31
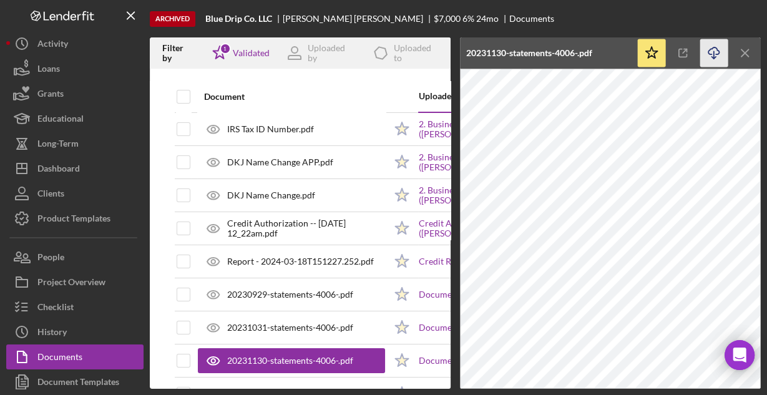
click at [712, 46] on icon "Icon/Download" at bounding box center [714, 53] width 28 height 28
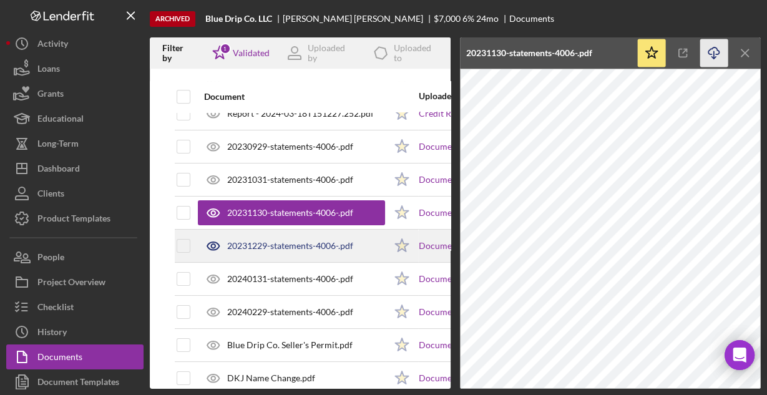
scroll to position [150, 0]
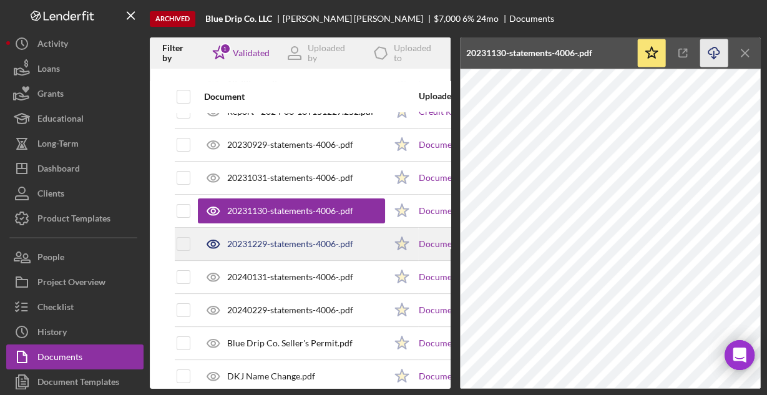
click at [269, 236] on div "20231229-statements-4006-.pdf" at bounding box center [291, 243] width 187 height 31
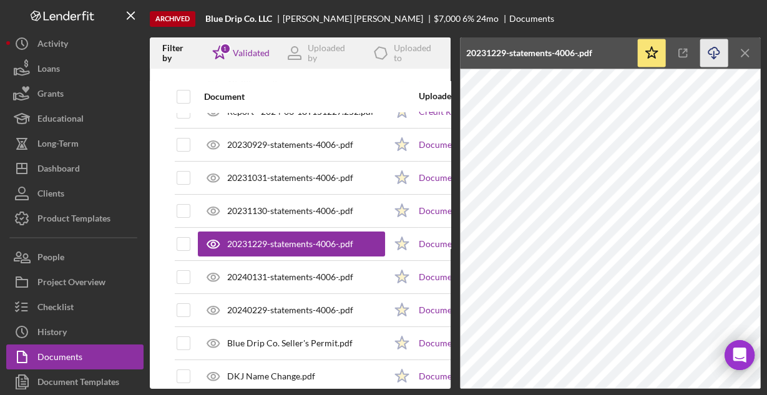
click at [710, 52] on icon "Icon/Download" at bounding box center [714, 53] width 28 height 28
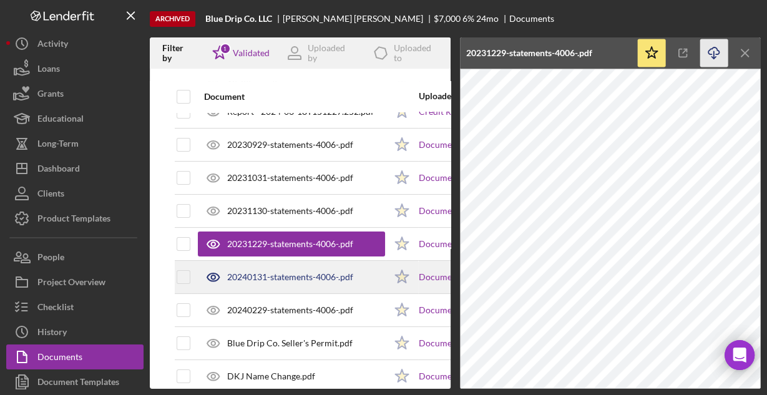
click at [307, 279] on div "20240131-statements-4006-.pdf" at bounding box center [290, 277] width 126 height 10
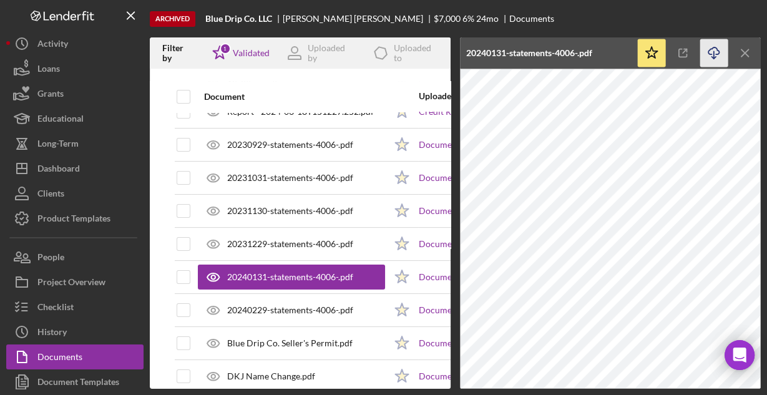
click at [712, 49] on icon "Icon/Download" at bounding box center [714, 53] width 28 height 28
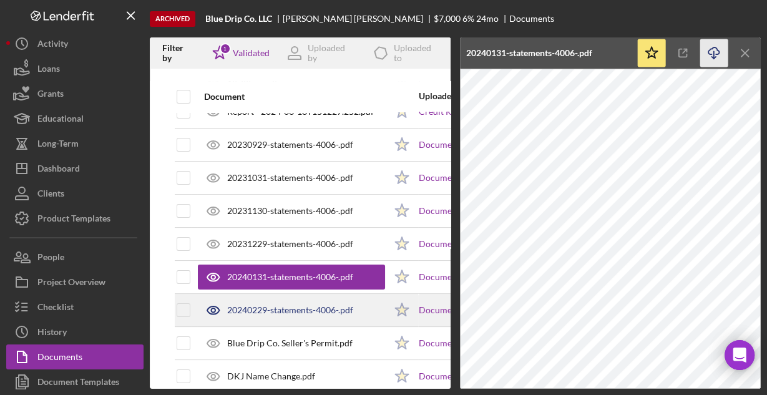
click at [314, 306] on div "20240229-statements-4006-.pdf" at bounding box center [290, 310] width 126 height 10
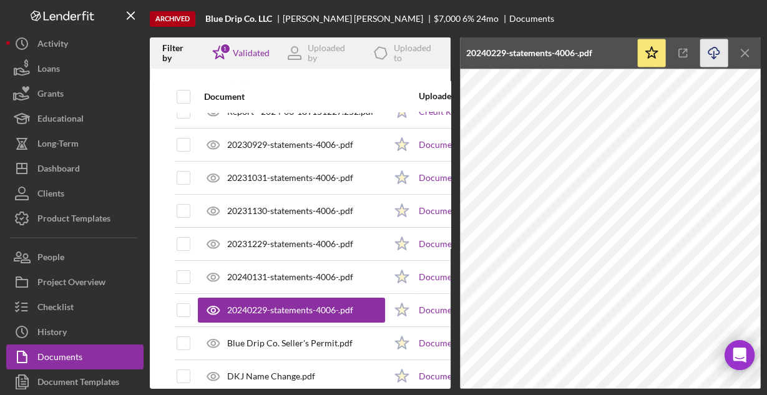
click at [715, 52] on icon "Icon/Download" at bounding box center [714, 53] width 28 height 28
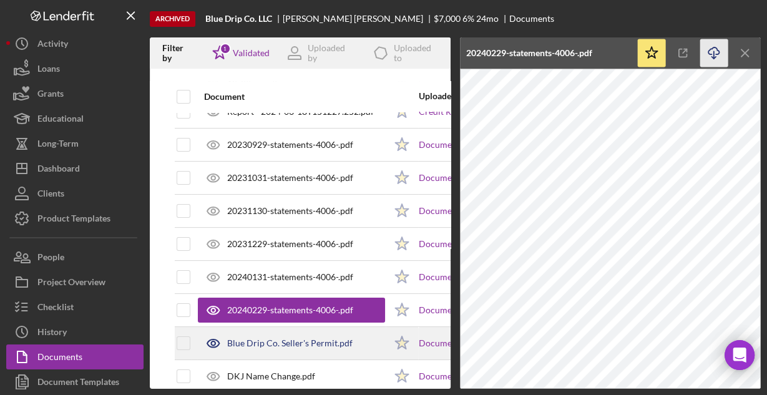
click at [286, 338] on div "Blue Drip Co. Seller's Permit.pdf" at bounding box center [289, 343] width 125 height 10
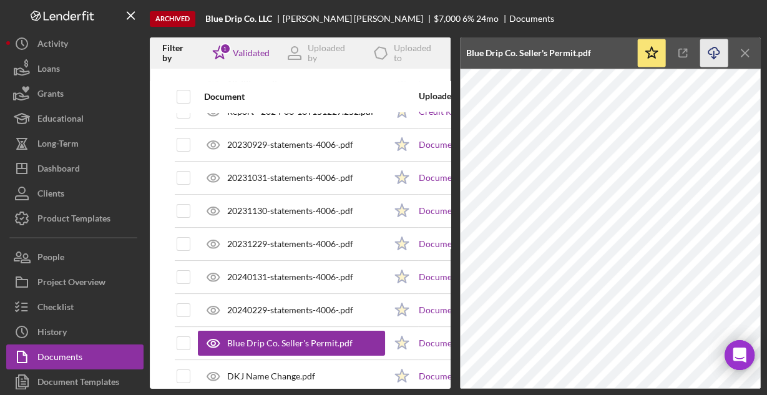
click at [714, 49] on icon "Icon/Download" at bounding box center [714, 53] width 28 height 28
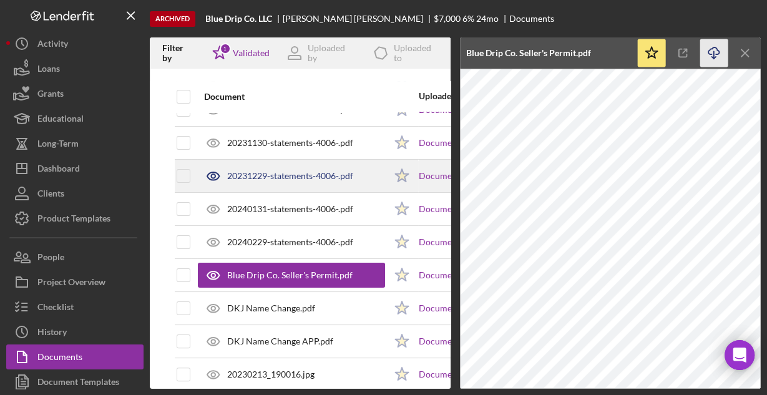
scroll to position [250, 0]
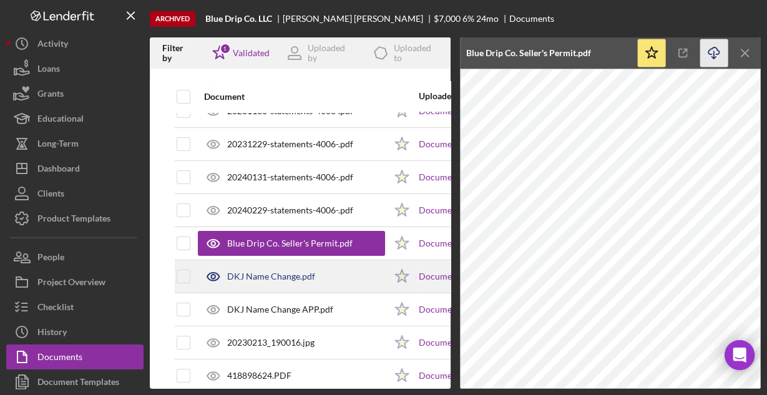
click at [271, 271] on div "DKJ Name Change.pdf" at bounding box center [271, 276] width 88 height 10
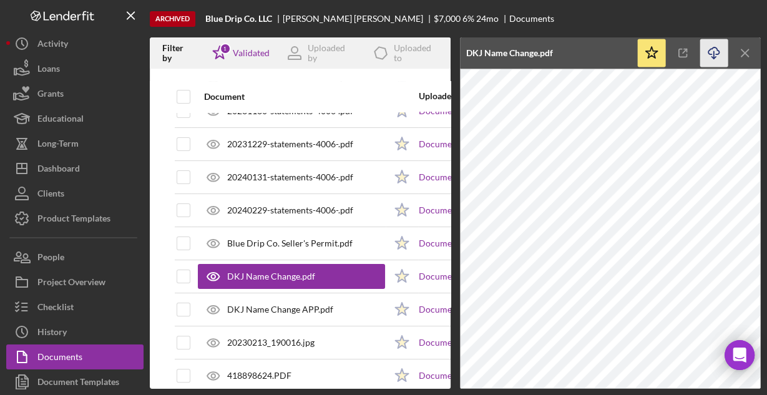
click at [715, 52] on icon "Icon/Download" at bounding box center [714, 53] width 28 height 28
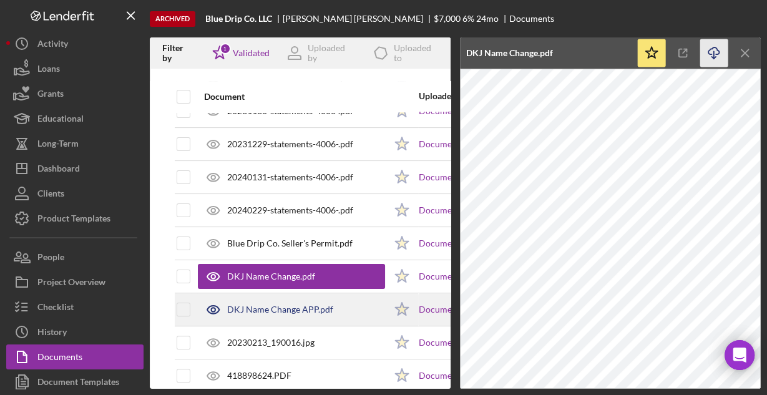
click at [289, 304] on div "DKJ Name Change APP.pdf" at bounding box center [280, 309] width 106 height 10
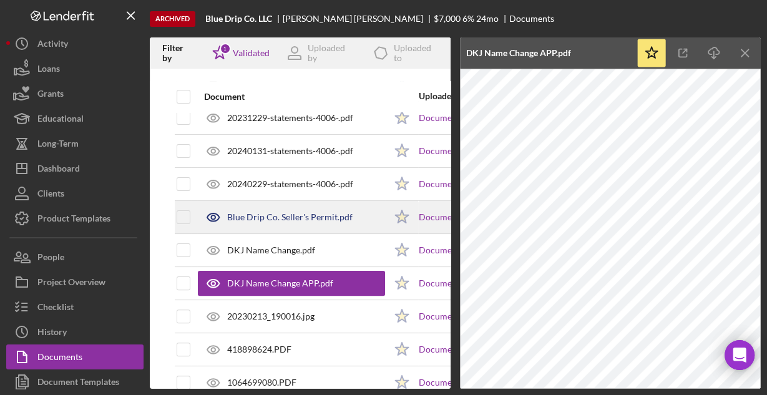
scroll to position [349, 0]
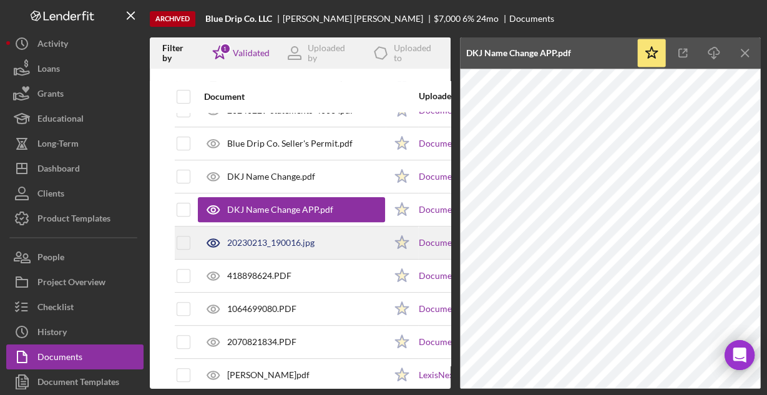
click at [314, 247] on div "20230213_190016.jpg" at bounding box center [291, 242] width 187 height 31
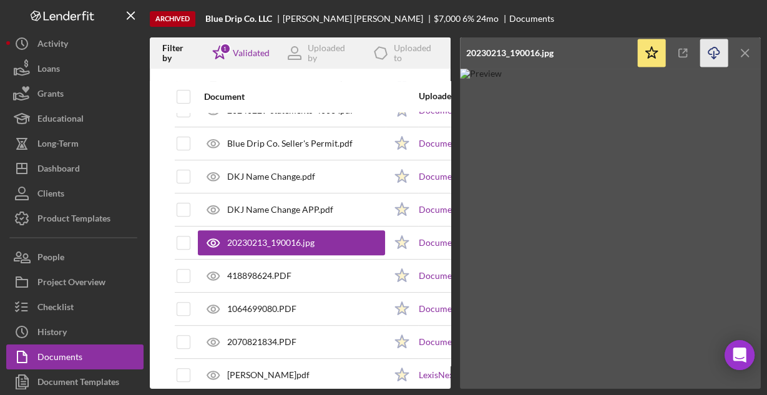
click at [715, 53] on icon "Icon/Download" at bounding box center [714, 53] width 28 height 28
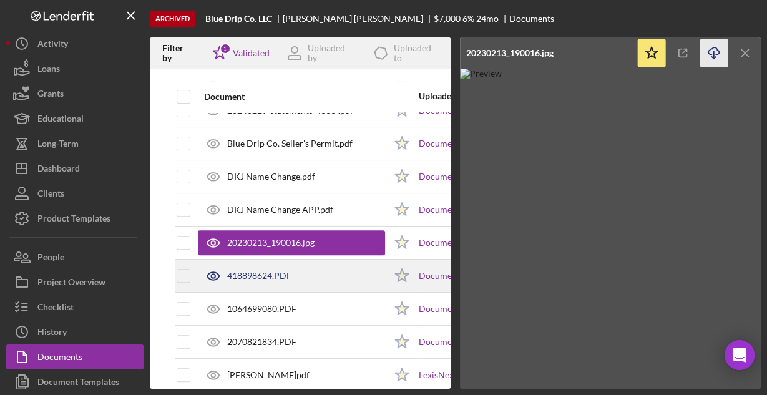
click at [310, 275] on div "418898624.PDF" at bounding box center [291, 275] width 187 height 31
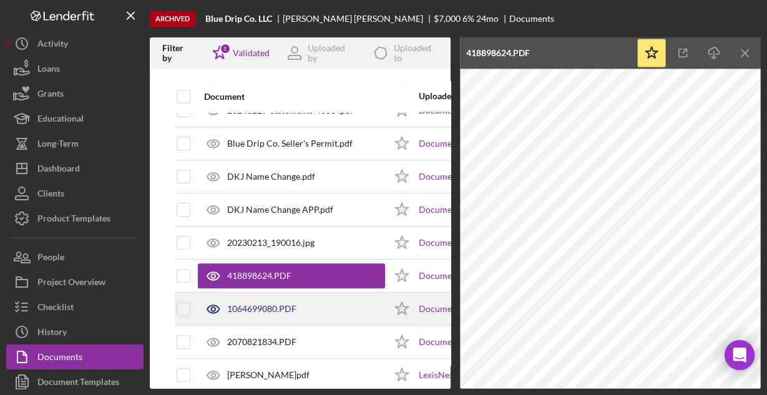
click at [291, 311] on div "1064699080.PDF" at bounding box center [291, 308] width 187 height 31
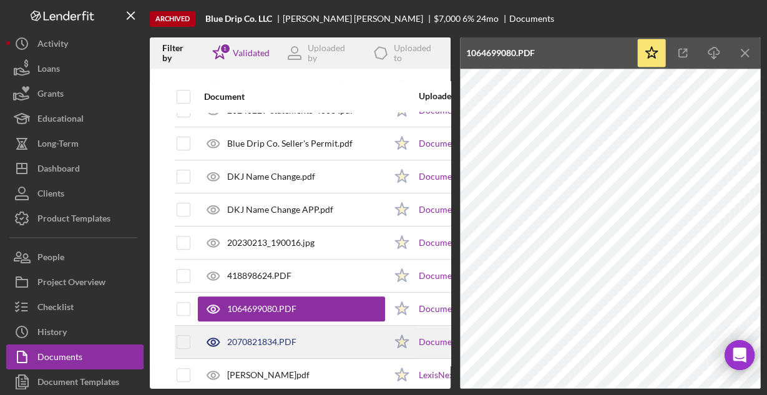
click at [269, 337] on div "2070821834.PDF" at bounding box center [261, 342] width 69 height 10
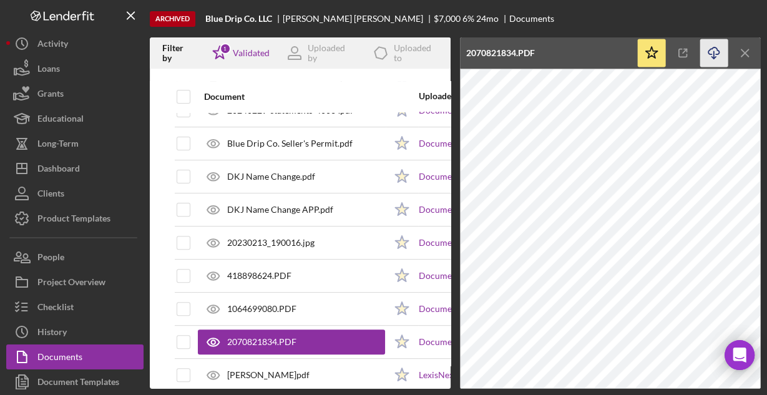
click at [702, 47] on icon "Icon/Download" at bounding box center [714, 53] width 28 height 28
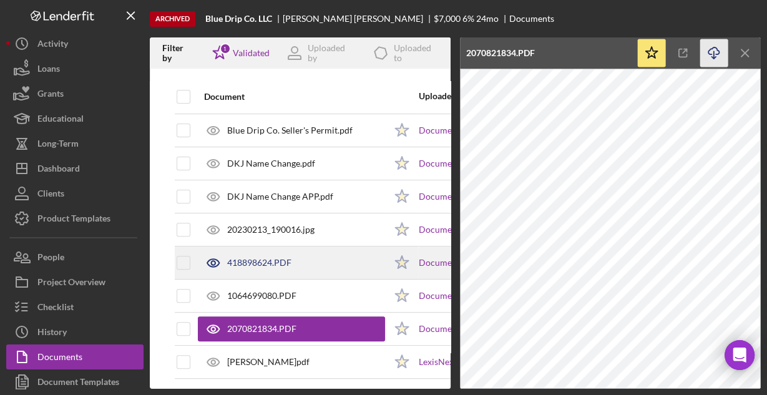
scroll to position [368, 0]
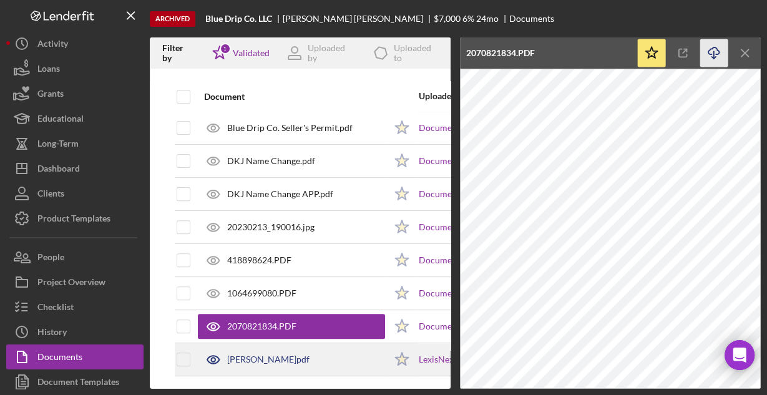
click at [288, 354] on div "[PERSON_NAME]pdf" at bounding box center [268, 359] width 82 height 10
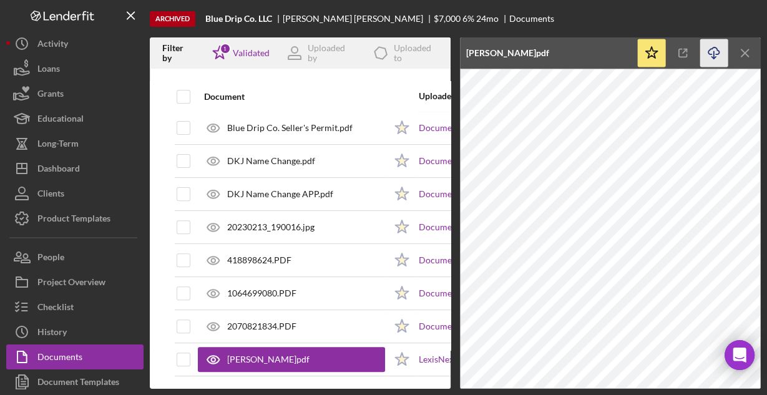
click at [712, 53] on icon "Icon/Download" at bounding box center [714, 53] width 28 height 28
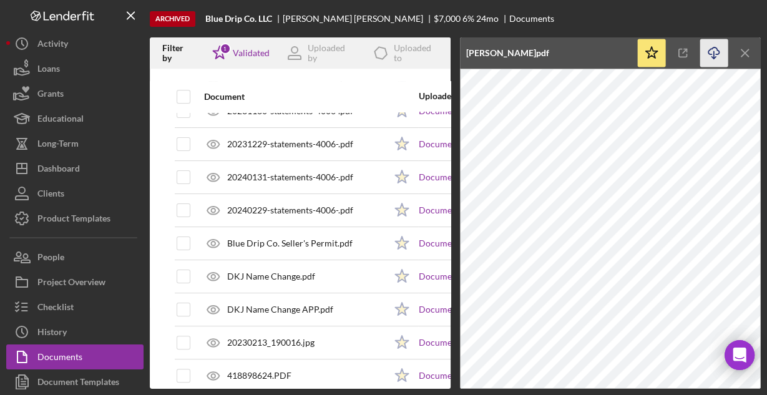
scroll to position [299, 0]
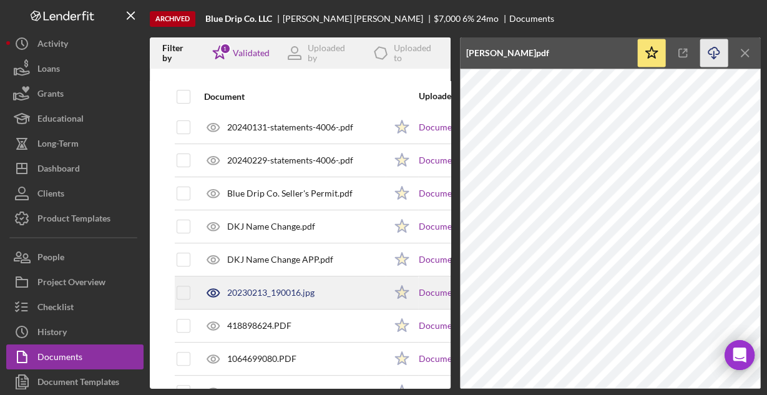
click at [286, 288] on div "20230213_190016.jpg" at bounding box center [270, 293] width 87 height 10
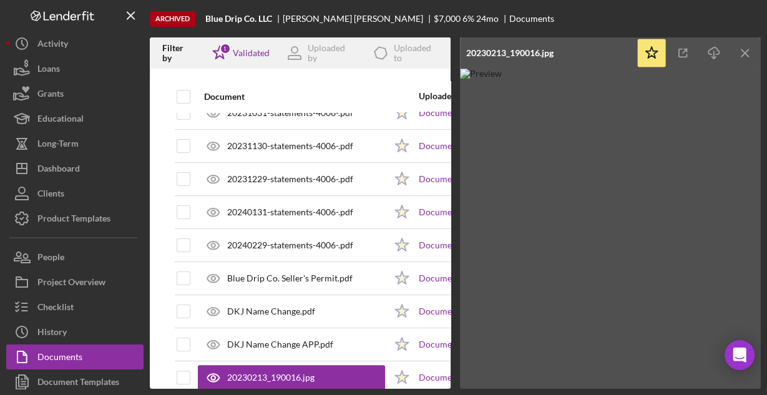
scroll to position [200, 0]
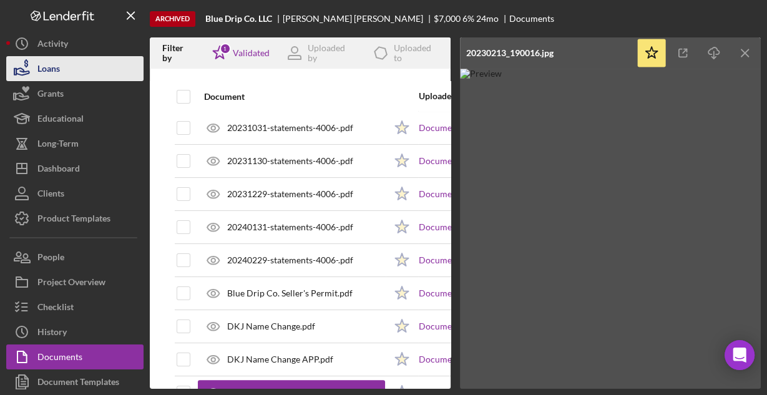
click at [65, 70] on button "Loans" at bounding box center [74, 68] width 137 height 25
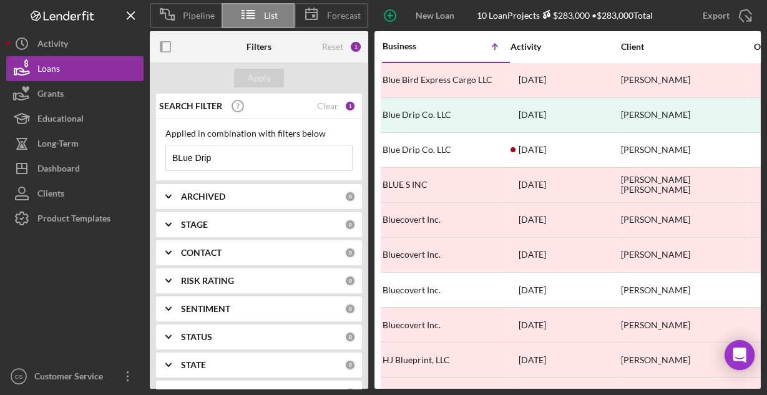
drag, startPoint x: 220, startPoint y: 153, endPoint x: 156, endPoint y: 153, distance: 63.6
click at [156, 153] on div "Applied in combination with filters below BLue Drip Icon/Menu Close" at bounding box center [259, 150] width 206 height 62
click at [278, 157] on input at bounding box center [259, 157] width 186 height 25
type input "f"
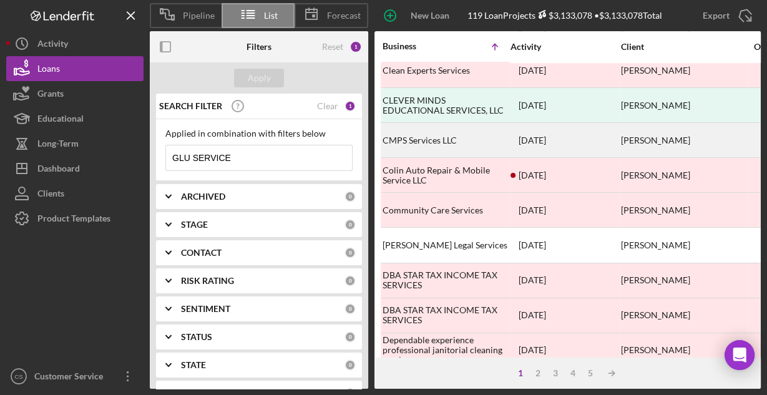
scroll to position [581, 0]
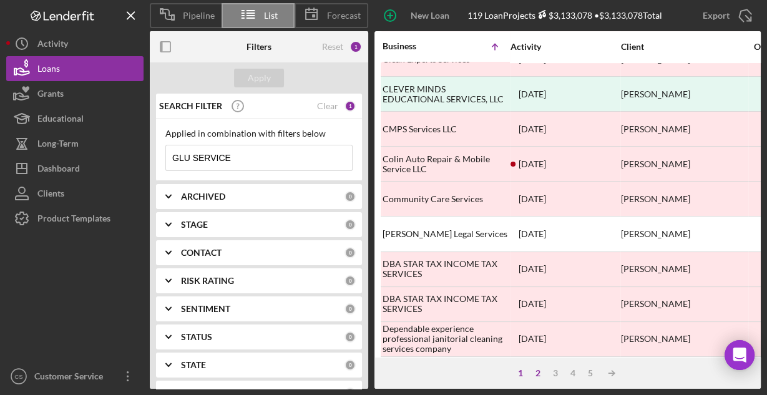
type input "GLU SERVICE"
click at [540, 376] on div "2" at bounding box center [537, 373] width 17 height 10
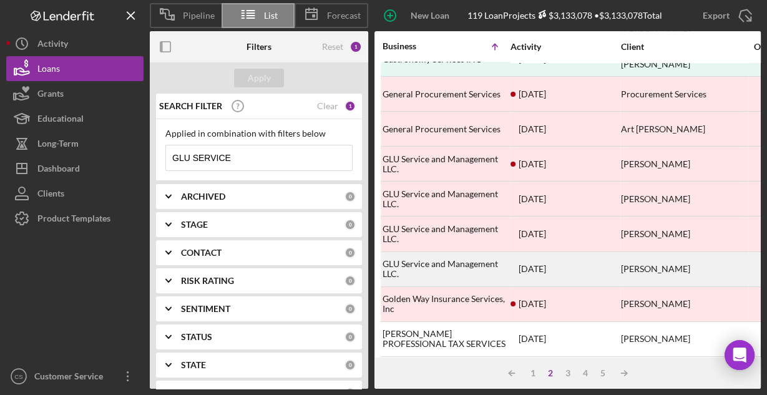
click at [481, 255] on div "GLU Service and Management LLC." at bounding box center [444, 269] width 125 height 33
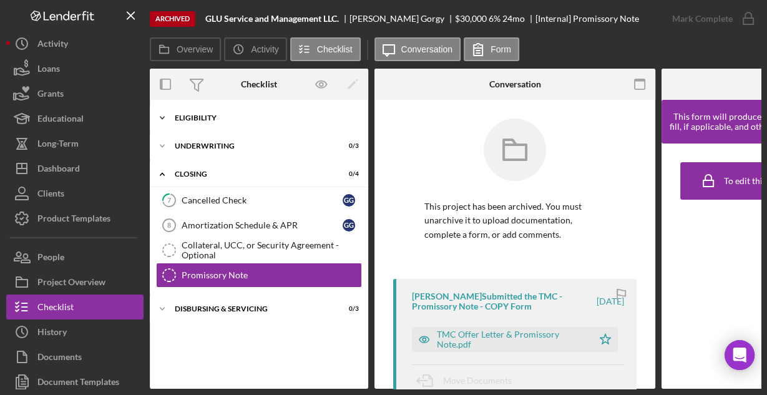
click at [195, 120] on div "Eligibility" at bounding box center [264, 117] width 178 height 7
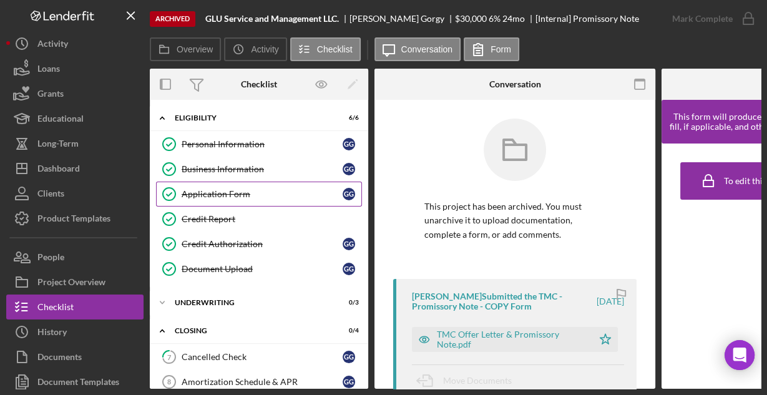
click at [226, 190] on div "Application Form" at bounding box center [262, 194] width 161 height 10
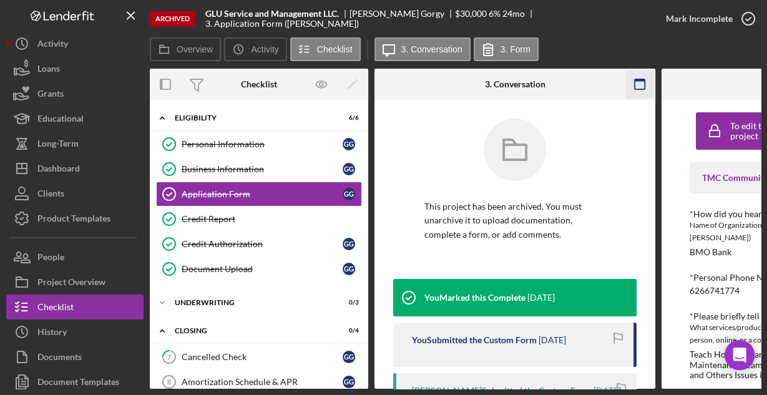
click at [638, 85] on icon "button" at bounding box center [640, 84] width 28 height 28
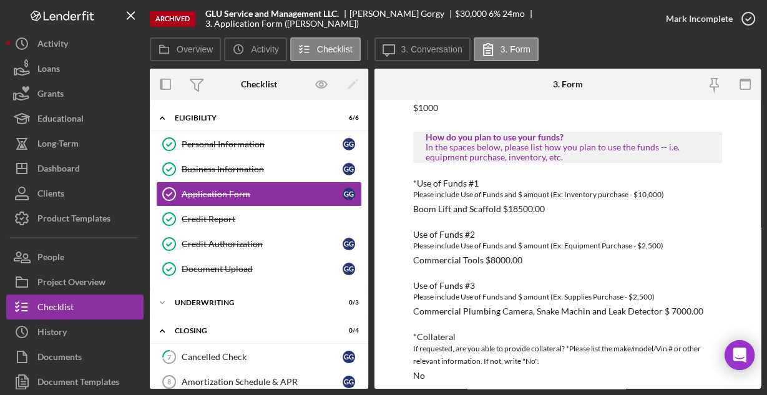
scroll to position [672, 0]
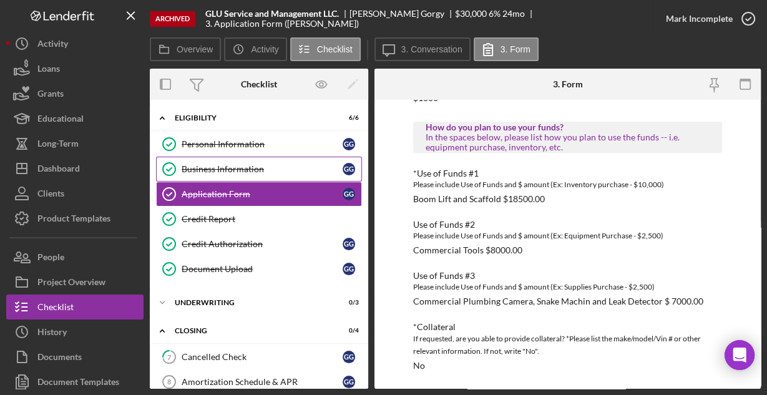
click at [243, 162] on link "Business Information Business Information G G" at bounding box center [259, 169] width 206 height 25
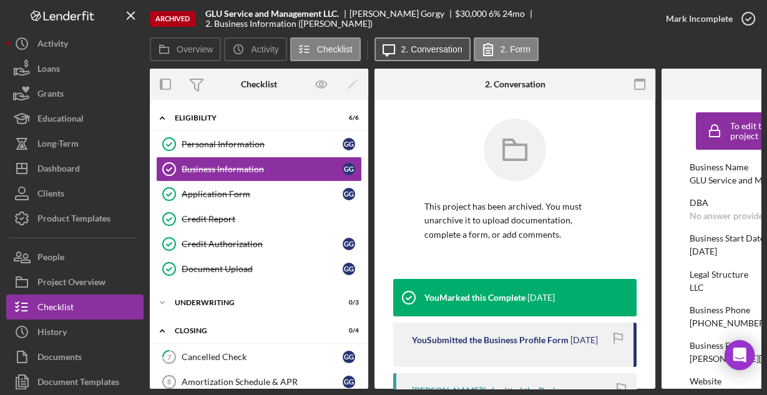
click at [431, 47] on label "2. Conversation" at bounding box center [431, 49] width 61 height 10
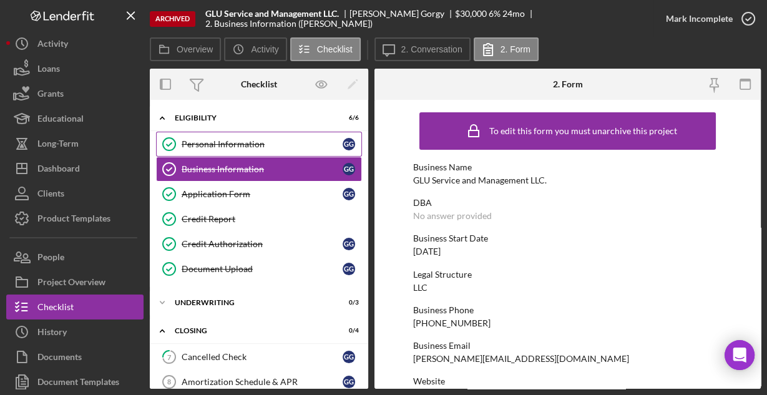
scroll to position [225, 0]
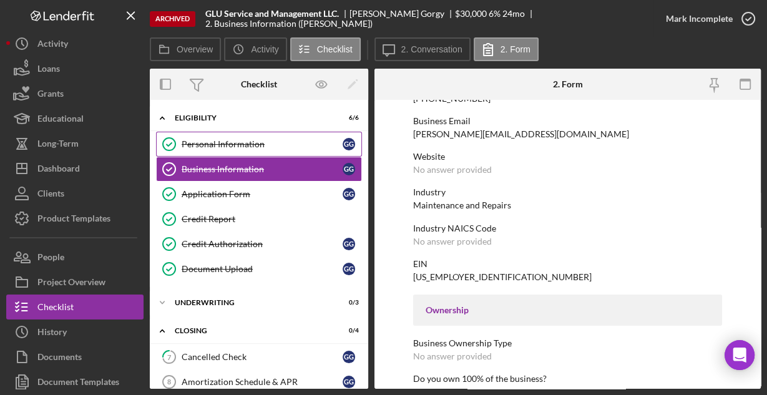
click at [279, 139] on div "Personal Information" at bounding box center [262, 144] width 161 height 10
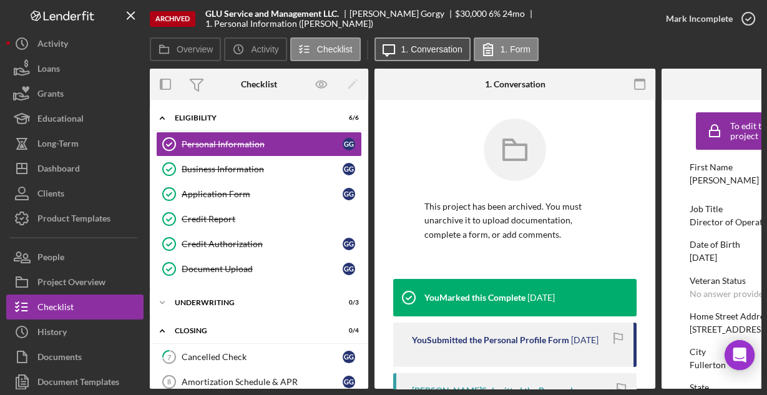
click at [421, 51] on label "1. Conversation" at bounding box center [431, 49] width 61 height 10
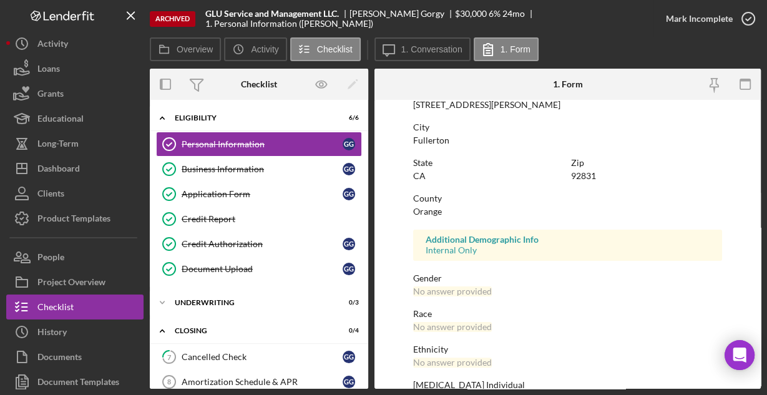
scroll to position [294, 0]
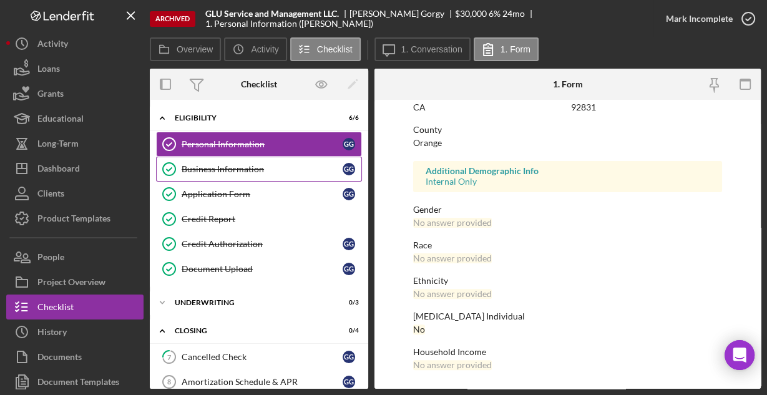
click at [216, 166] on div "Business Information" at bounding box center [262, 169] width 161 height 10
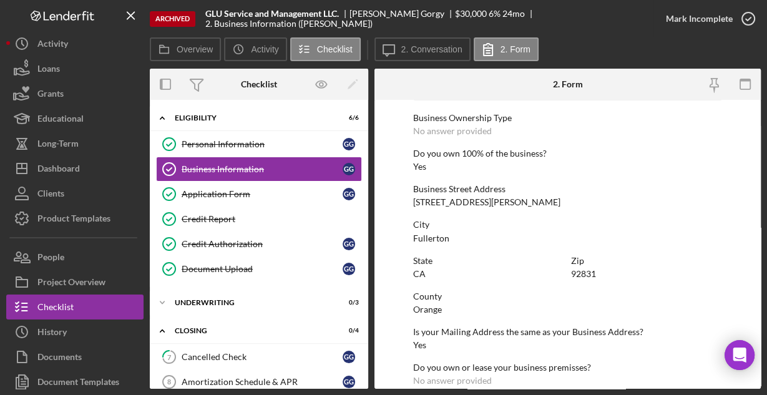
scroll to position [652, 0]
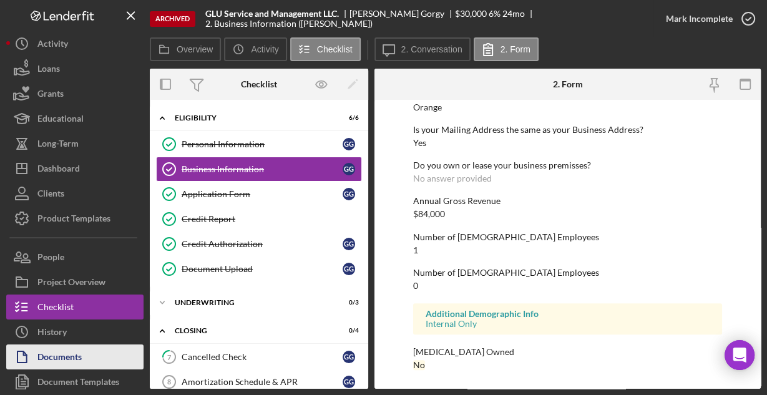
click at [107, 351] on button "Documents" at bounding box center [74, 356] width 137 height 25
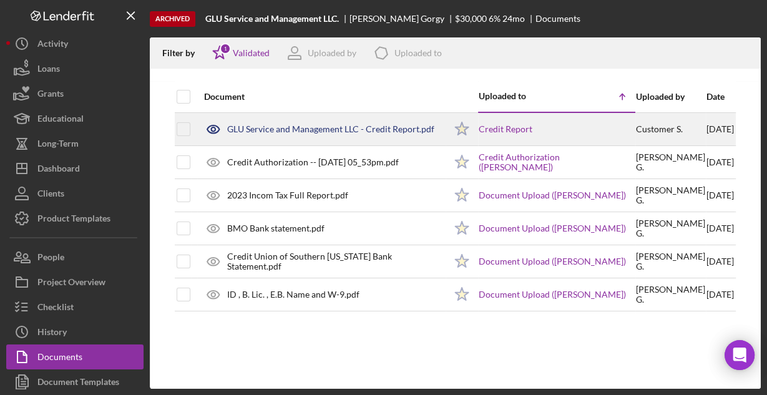
click at [280, 130] on div "GLU Service and Management LLC - Credit Report.pdf" at bounding box center [330, 129] width 207 height 10
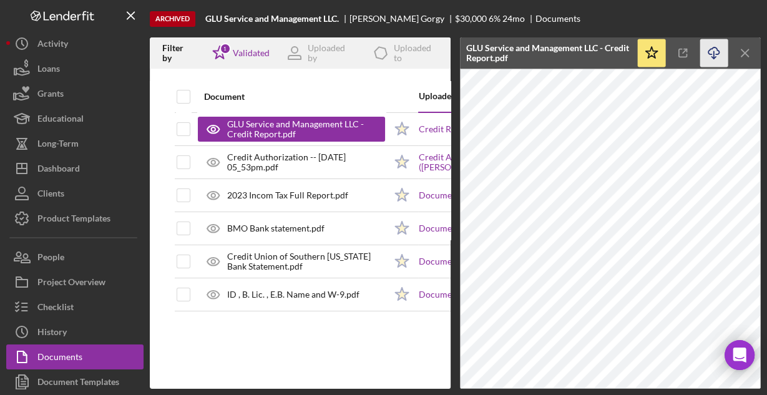
click at [714, 54] on line "button" at bounding box center [714, 54] width 0 height 7
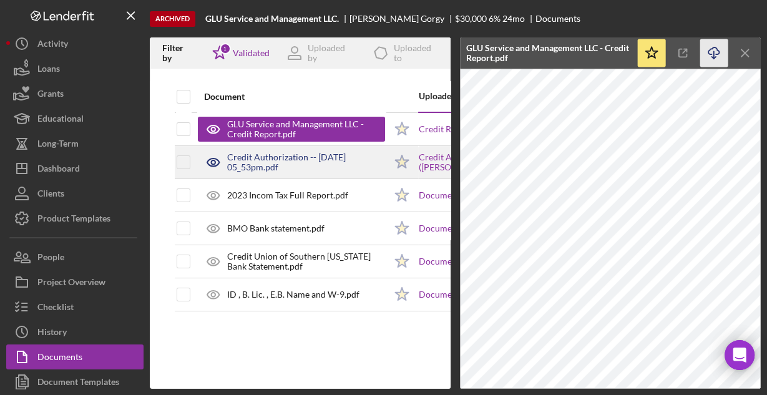
click at [332, 152] on div "Credit Authorization -- [DATE] 05_53pm.pdf" at bounding box center [306, 162] width 158 height 20
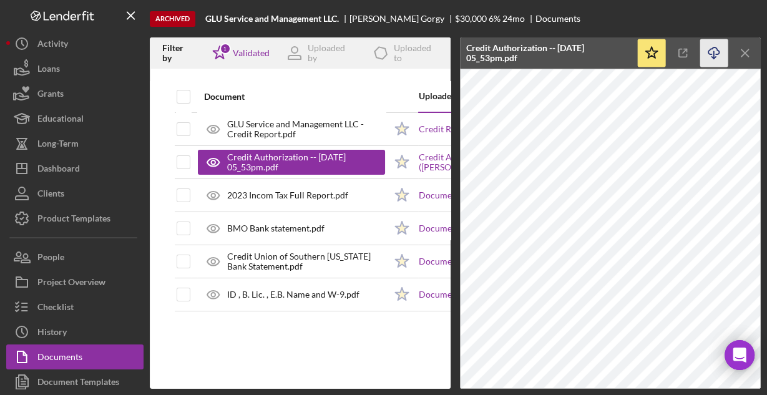
click at [711, 52] on icon "Icon/Download" at bounding box center [714, 53] width 28 height 28
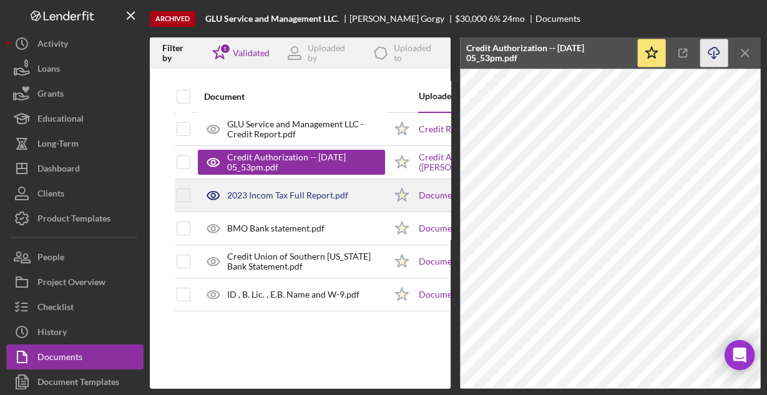
click at [328, 195] on div "2023 Incom Tax Full Report.pdf" at bounding box center [287, 195] width 121 height 10
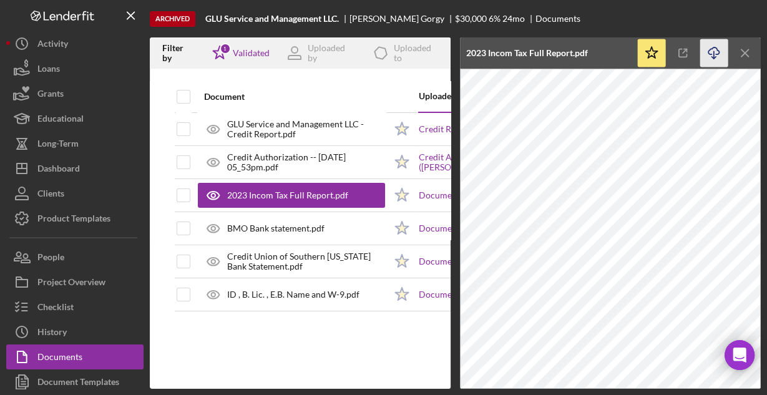
click at [710, 52] on icon "Icon/Download" at bounding box center [714, 53] width 28 height 28
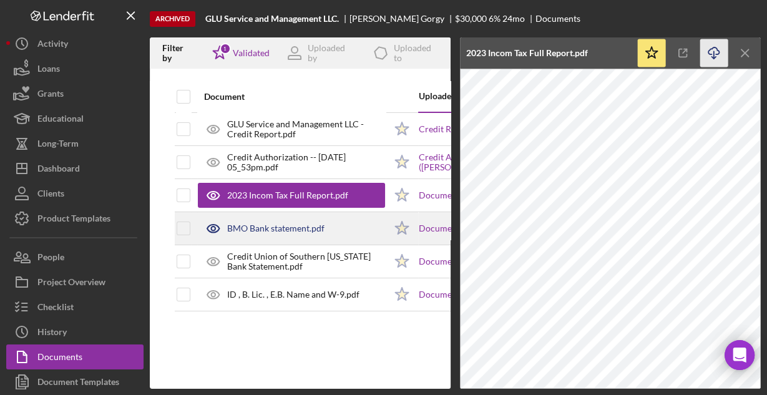
click at [339, 226] on div "BMO Bank statement.pdf" at bounding box center [291, 228] width 187 height 31
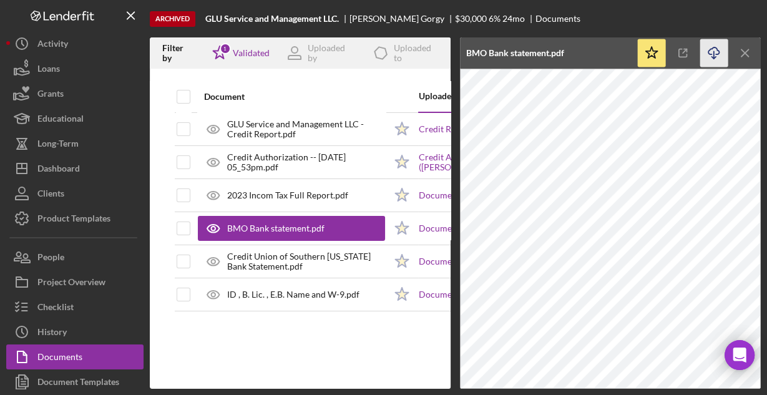
click at [715, 51] on icon "Icon/Download" at bounding box center [714, 53] width 28 height 28
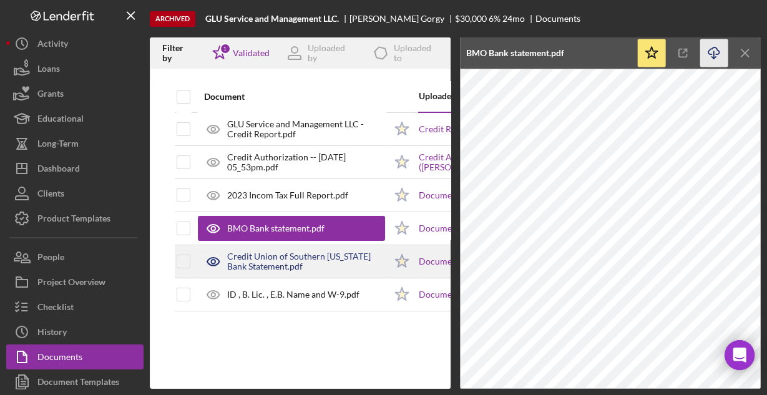
click at [315, 260] on div "Credit Union of Southern [US_STATE] Bank Statement.pdf" at bounding box center [306, 261] width 158 height 20
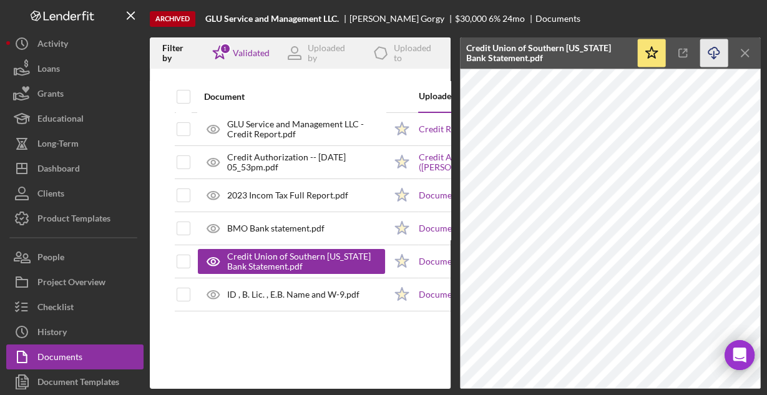
click at [714, 49] on icon "Icon/Download" at bounding box center [714, 53] width 28 height 28
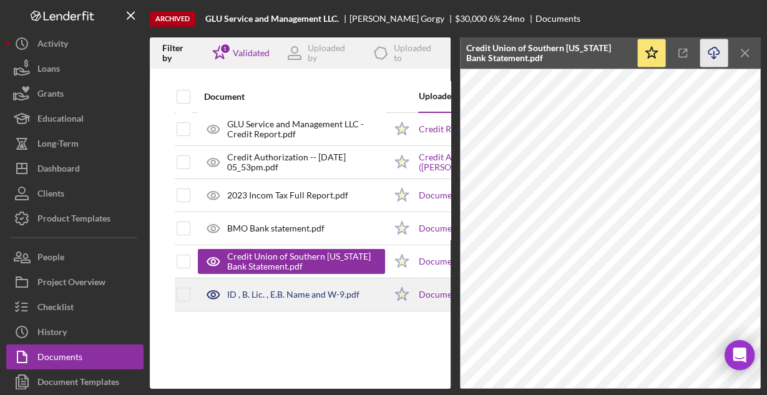
click at [250, 297] on div "ID , B. Lic. , E.B. Name and W-9.pdf" at bounding box center [293, 294] width 132 height 10
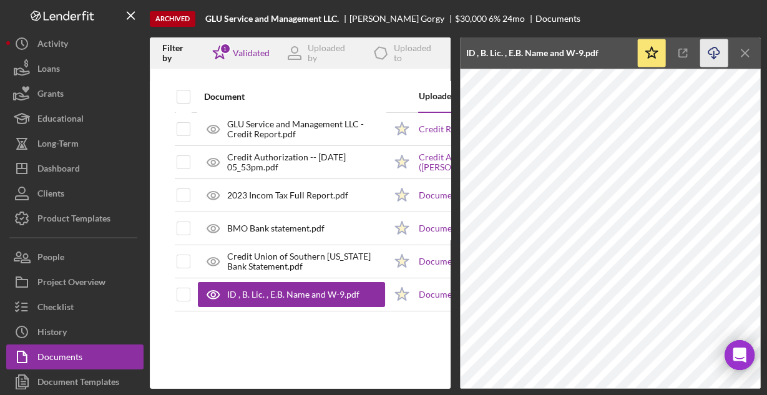
click at [710, 47] on icon "Icon/Download" at bounding box center [714, 53] width 28 height 28
click at [349, 338] on div "Document Uploaded to Icon/Table Sort Arrow Uploaded by Date GLU Service and Man…" at bounding box center [300, 235] width 301 height 308
click at [261, 349] on div "Document Uploaded to Icon/Table Sort Arrow Uploaded by Date GLU Service and Man…" at bounding box center [300, 235] width 301 height 308
click at [742, 54] on icon "Icon/Menu Close" at bounding box center [745, 53] width 28 height 28
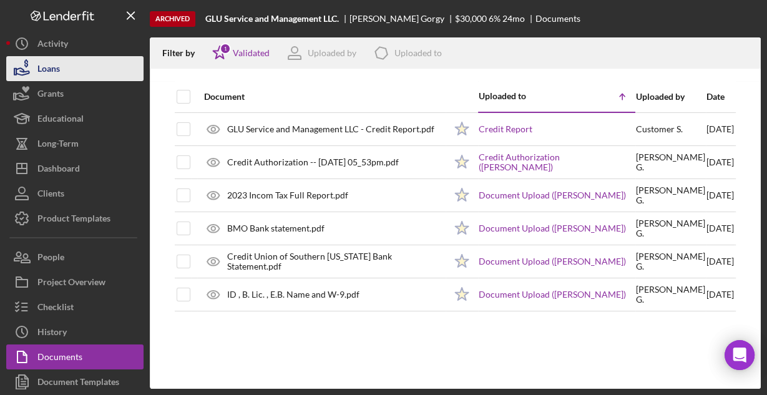
click at [53, 72] on div "Loans" at bounding box center [48, 70] width 22 height 28
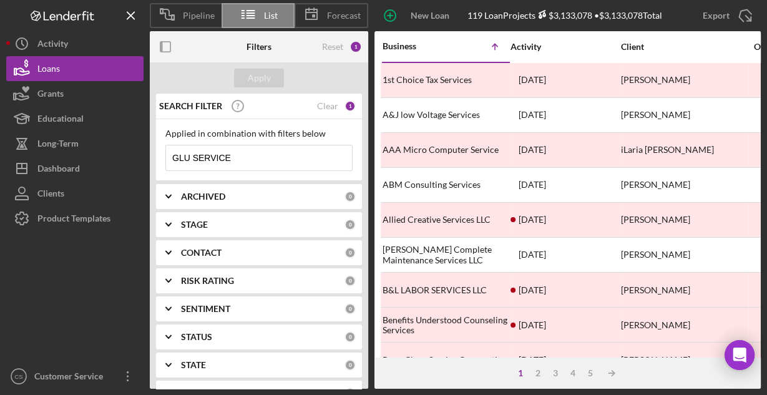
click at [263, 158] on input "GLU SERVICE" at bounding box center [259, 157] width 186 height 25
type input "Car Glass Pro LLC"
click at [266, 79] on div "Apply" at bounding box center [259, 78] width 23 height 19
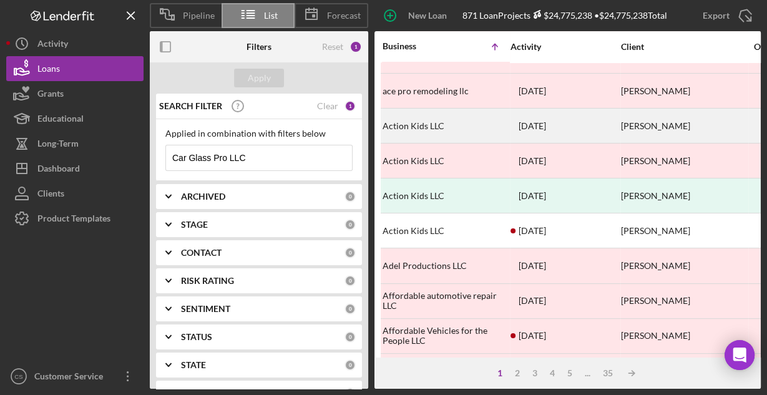
scroll to position [581, 0]
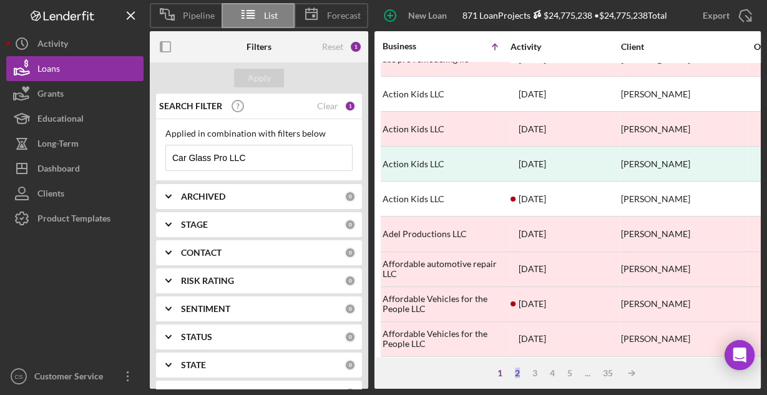
click at [516, 372] on div "2" at bounding box center [516, 373] width 17 height 10
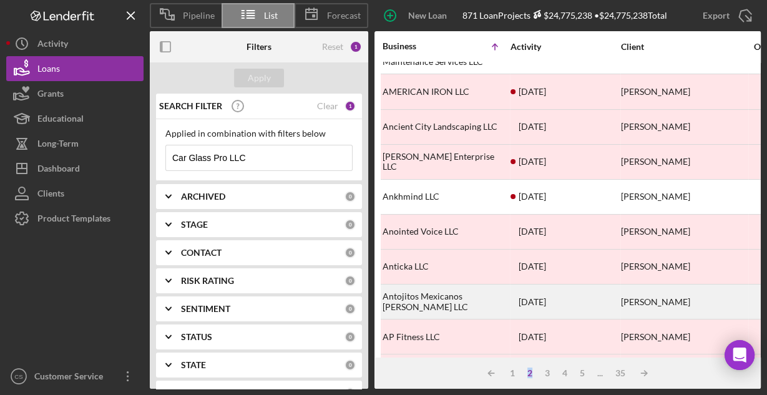
scroll to position [332, 0]
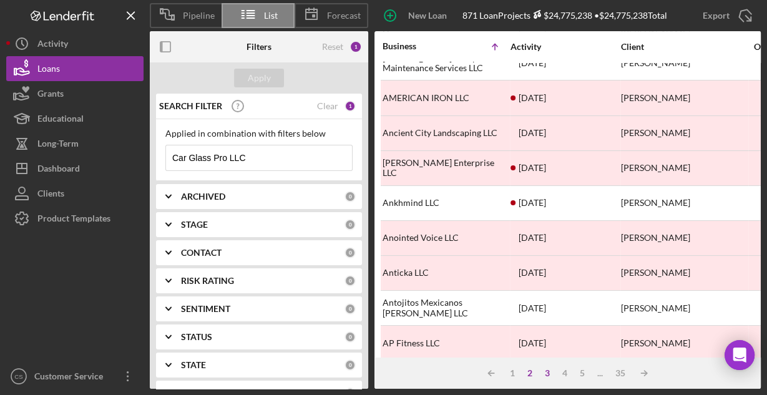
click at [549, 374] on div "3" at bounding box center [546, 373] width 17 height 10
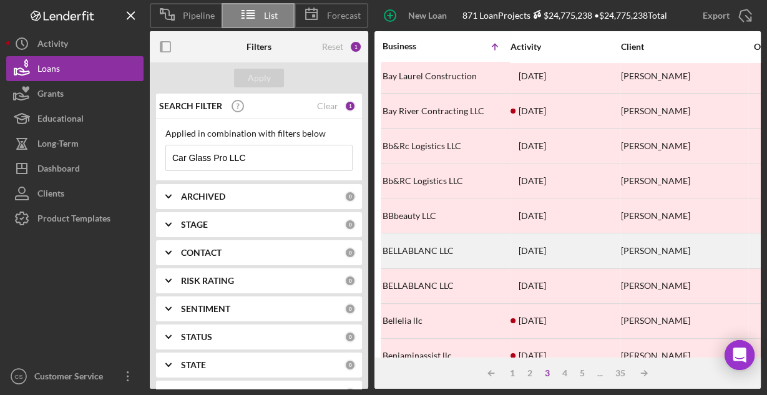
scroll to position [581, 0]
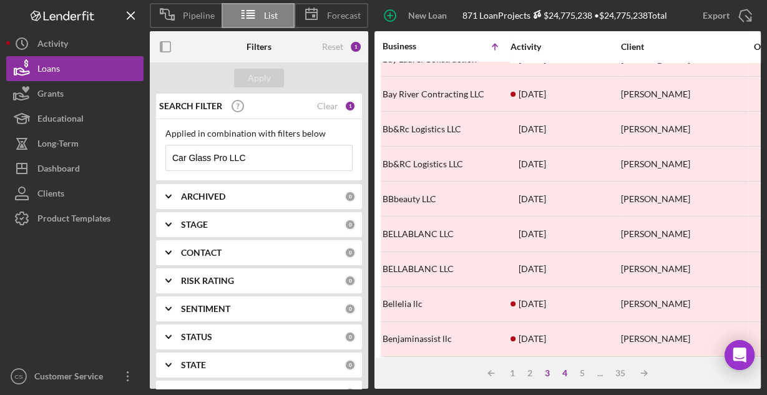
click at [561, 371] on div "4" at bounding box center [564, 373] width 17 height 10
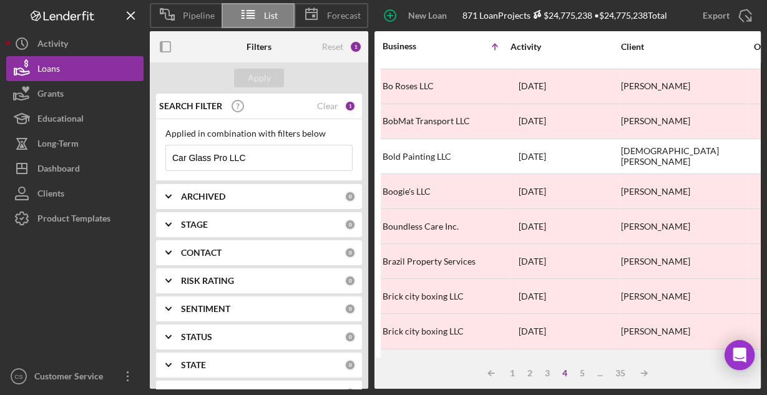
scroll to position [481, 0]
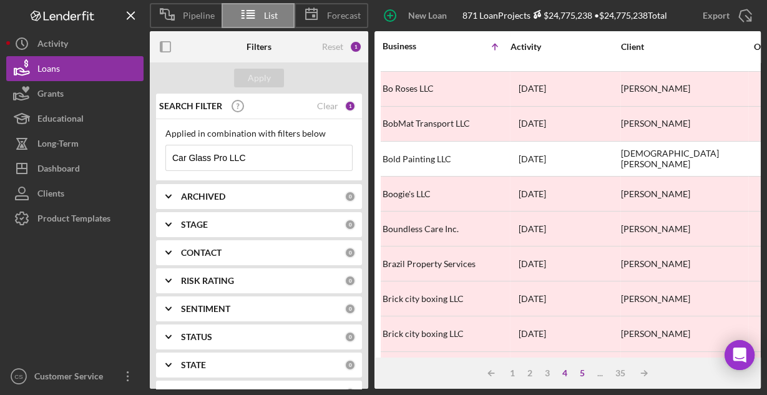
click at [583, 375] on div "5" at bounding box center [581, 373] width 17 height 10
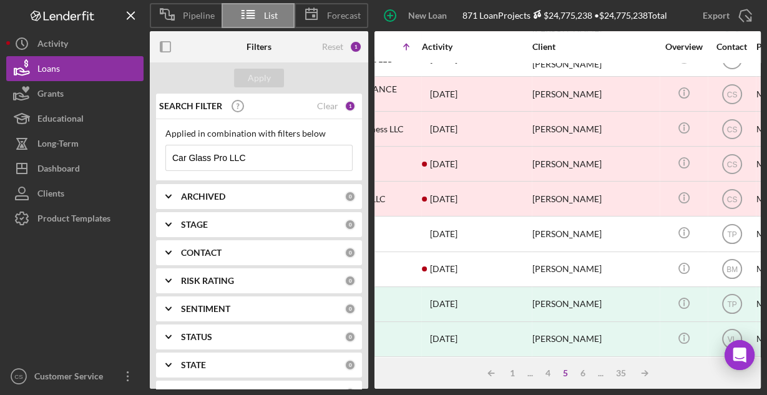
scroll to position [581, 0]
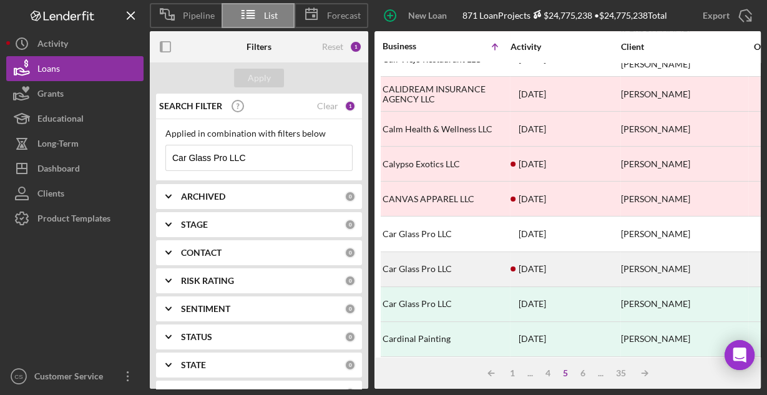
click at [441, 255] on div "Car Glass Pro LLC" at bounding box center [444, 269] width 125 height 33
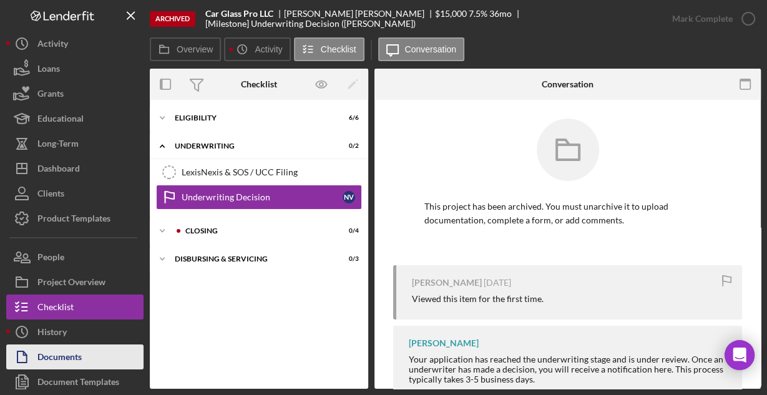
click at [92, 361] on button "Documents" at bounding box center [74, 356] width 137 height 25
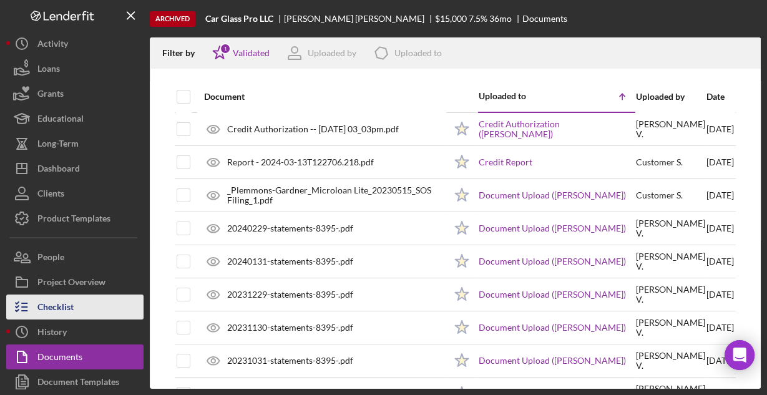
click at [67, 303] on div "Checklist" at bounding box center [55, 308] width 36 height 28
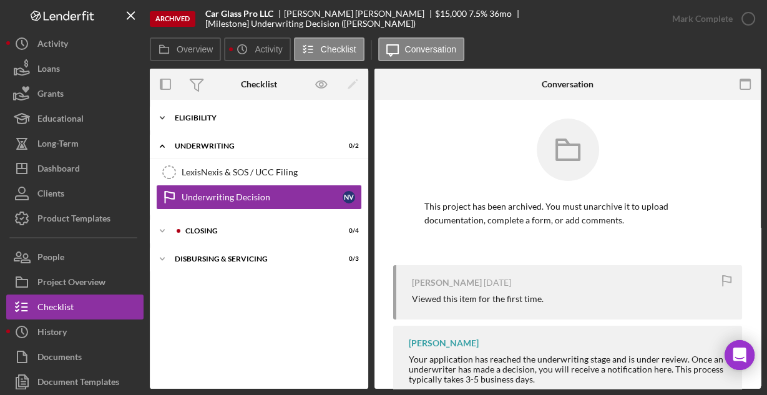
click at [204, 120] on div "Eligibility" at bounding box center [264, 117] width 178 height 7
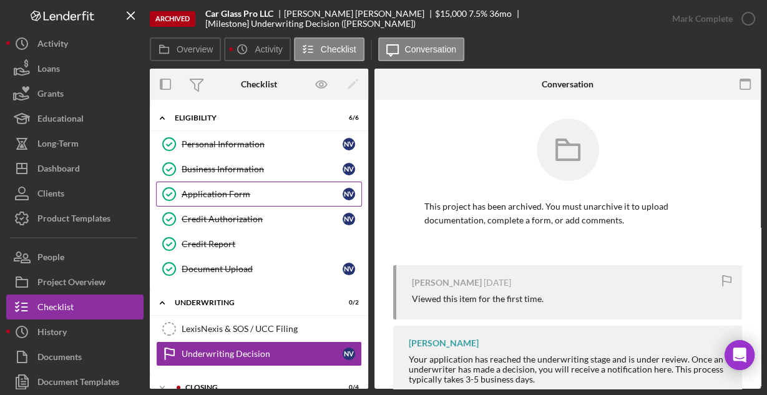
click at [228, 192] on div "Application Form" at bounding box center [262, 194] width 161 height 10
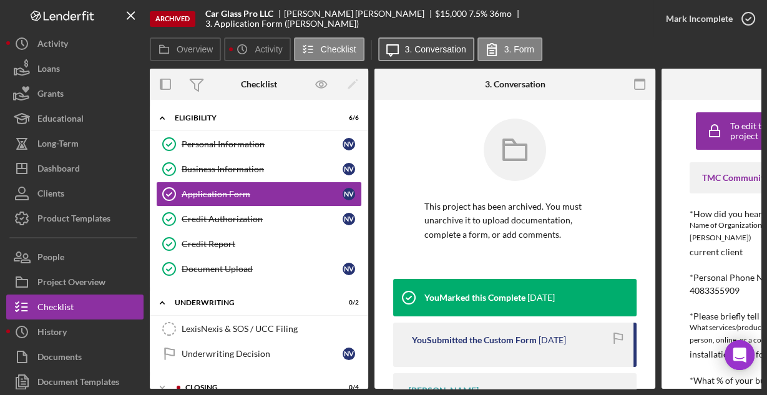
click at [459, 48] on label "3. Conversation" at bounding box center [435, 49] width 61 height 10
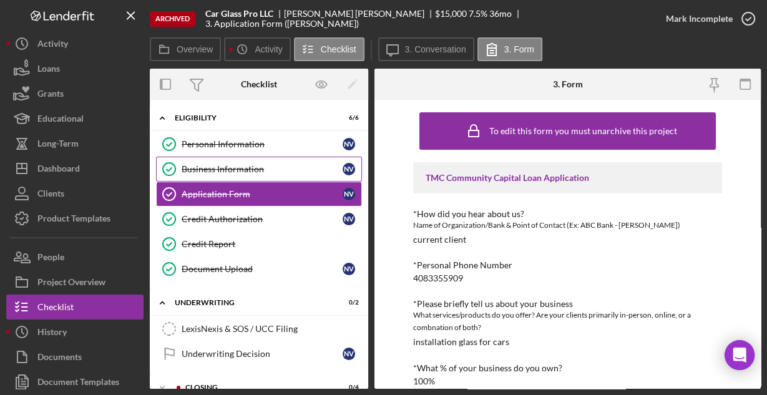
click at [256, 167] on div "Business Information" at bounding box center [262, 169] width 161 height 10
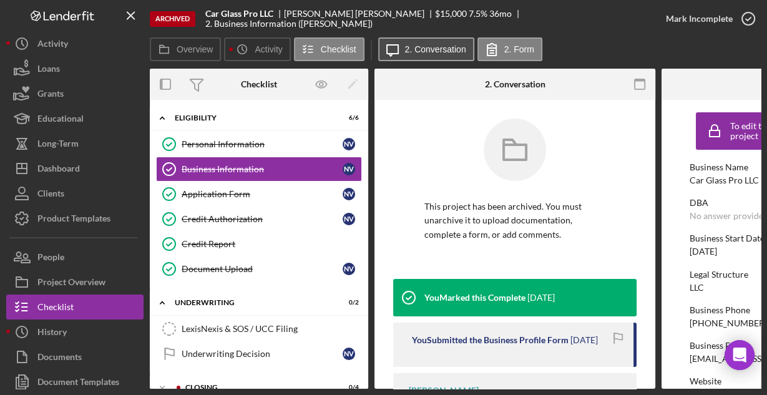
click at [437, 51] on label "2. Conversation" at bounding box center [435, 49] width 61 height 10
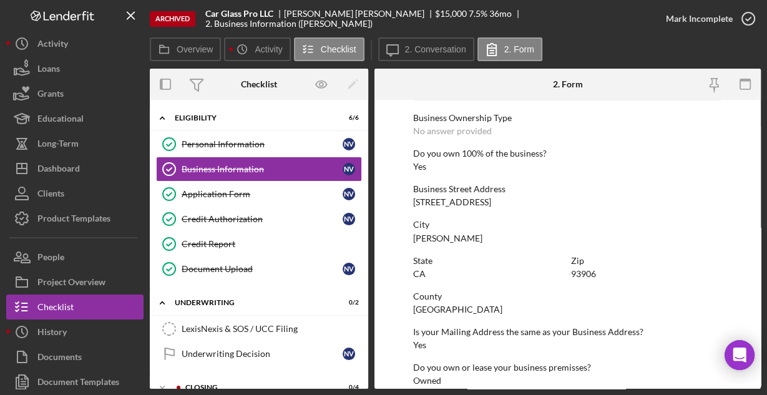
scroll to position [652, 0]
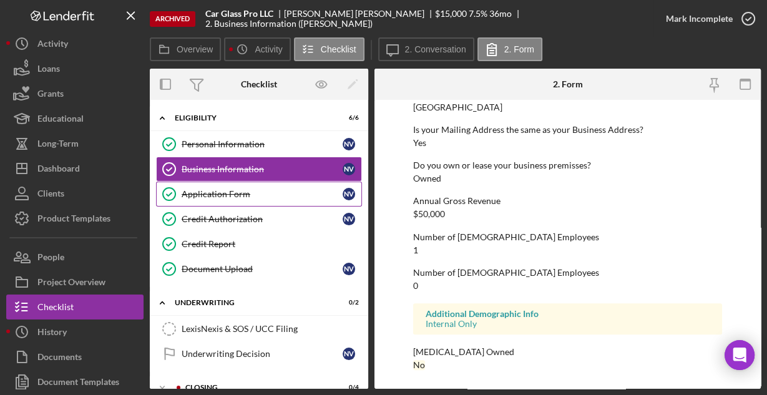
click at [243, 195] on div "Application Form" at bounding box center [262, 194] width 161 height 10
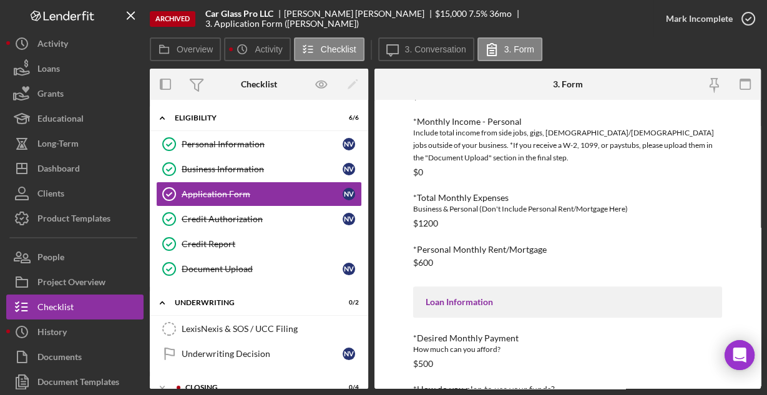
scroll to position [563, 0]
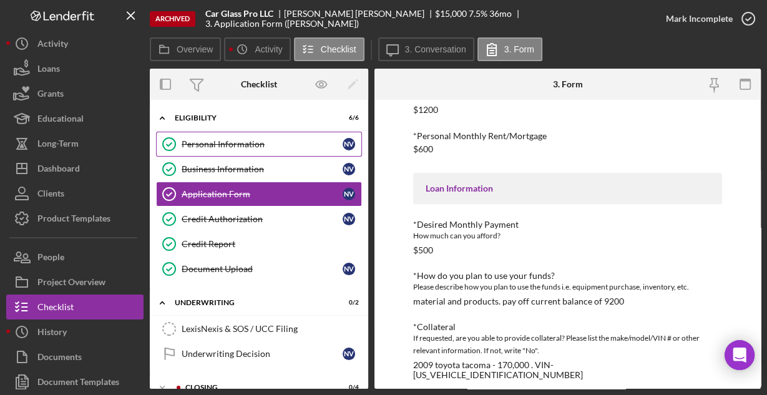
click at [225, 139] on div "Personal Information" at bounding box center [262, 144] width 161 height 10
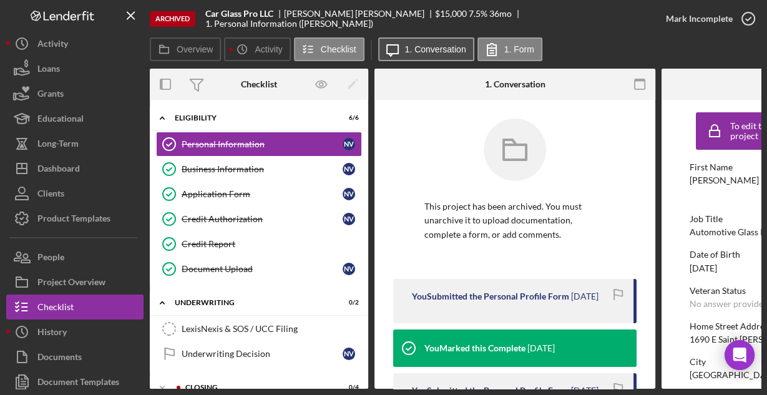
click at [409, 51] on label "1. Conversation" at bounding box center [435, 49] width 61 height 10
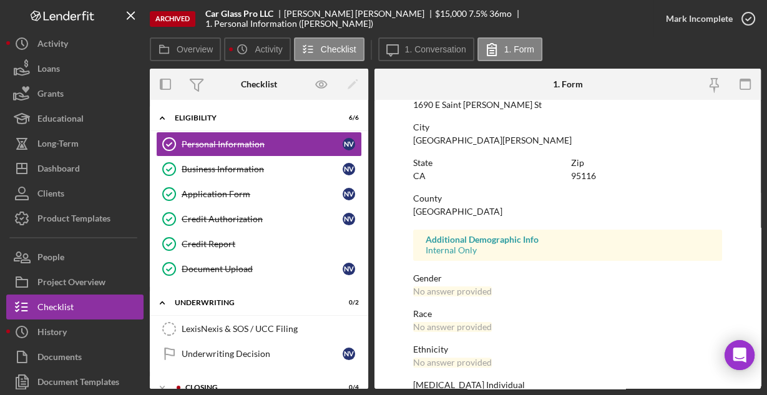
scroll to position [294, 0]
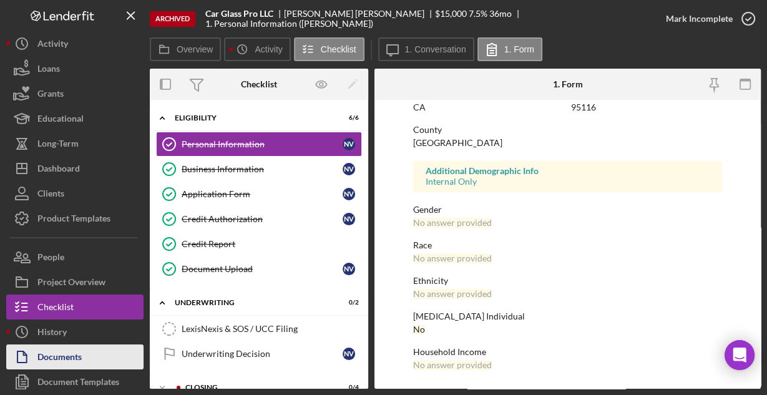
click at [77, 352] on div "Documents" at bounding box center [59, 358] width 44 height 28
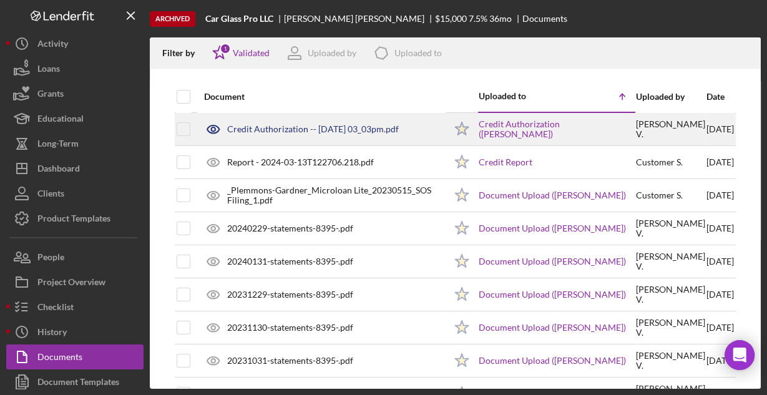
click at [268, 130] on div "Credit Authorization -- [DATE] 03_03pm.pdf" at bounding box center [313, 129] width 172 height 10
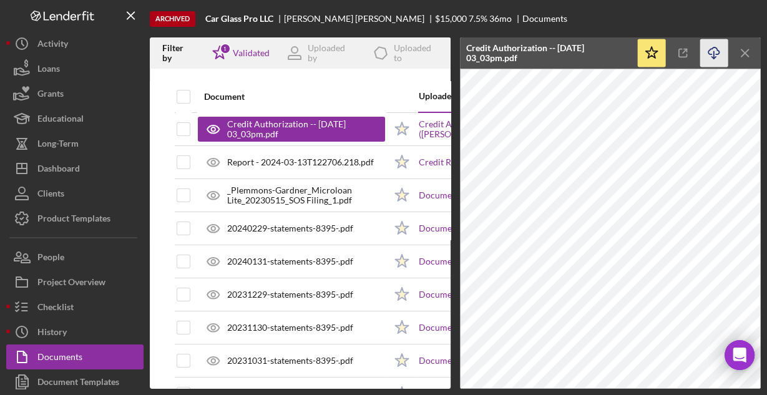
click at [714, 53] on line "button" at bounding box center [714, 54] width 0 height 7
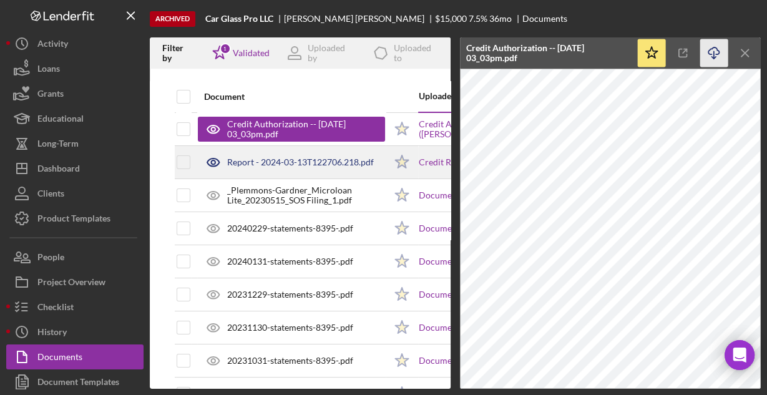
click at [326, 165] on div "Report - 2024-03-13T122706.218.pdf" at bounding box center [300, 162] width 147 height 10
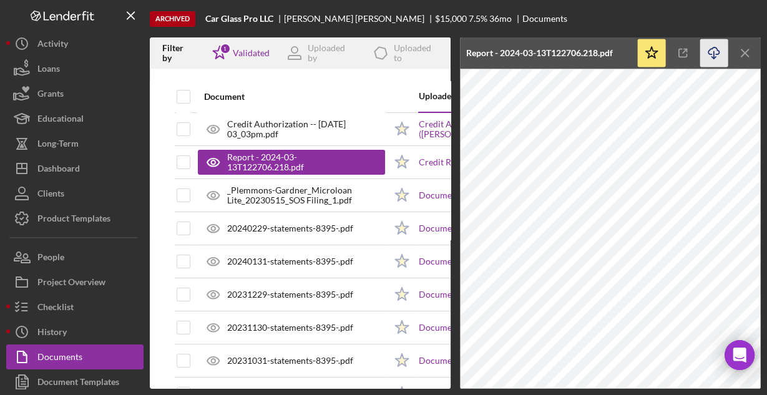
click at [714, 48] on icon "Icon/Download" at bounding box center [714, 53] width 28 height 28
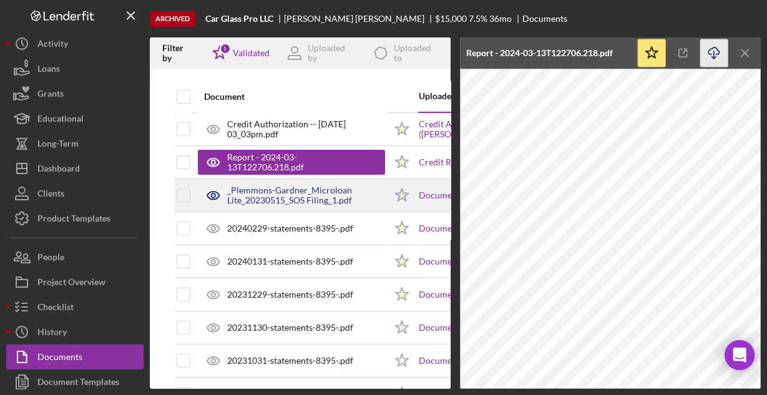
click at [336, 188] on div "_Plemmons-Gardner_Microloan Lite_20230515_SOS Filing_1.pdf" at bounding box center [306, 195] width 158 height 20
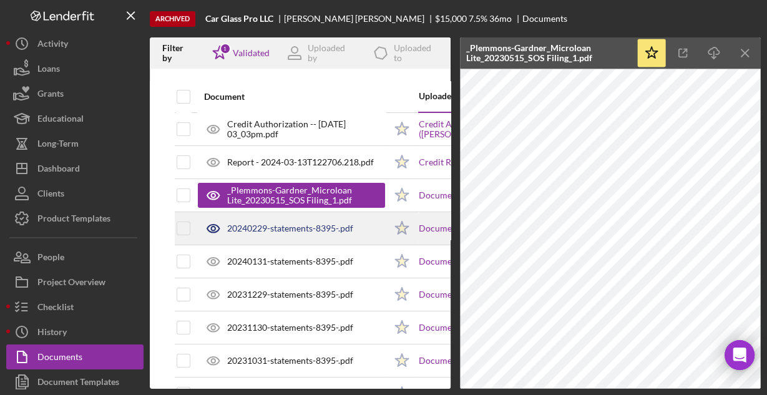
click at [276, 230] on div "20240229-statements-8395-.pdf" at bounding box center [290, 228] width 126 height 10
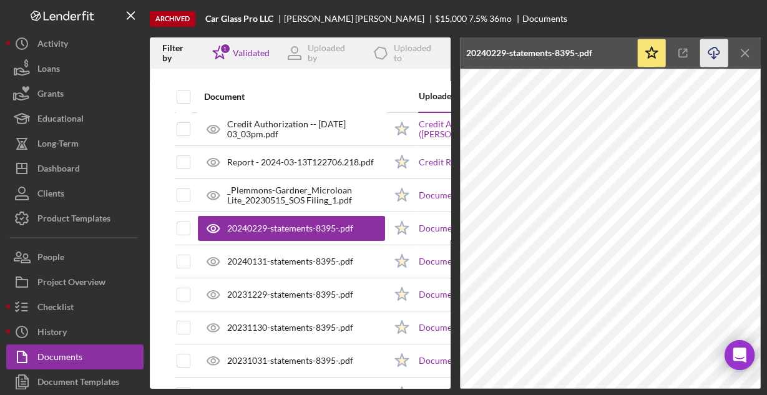
click at [712, 48] on icon "button" at bounding box center [713, 50] width 11 height 7
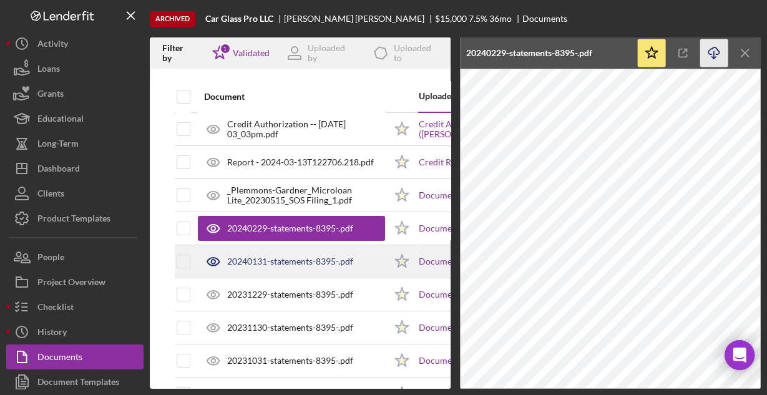
click at [347, 258] on div "20240131-statements-8395-.pdf" at bounding box center [290, 261] width 126 height 10
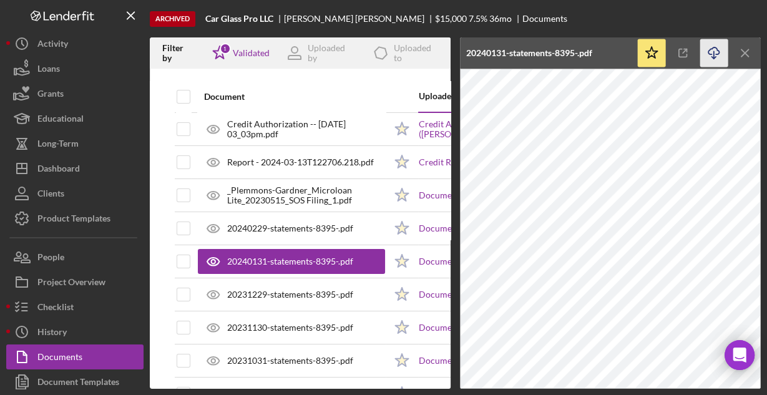
click at [709, 52] on icon "Icon/Download" at bounding box center [714, 53] width 28 height 28
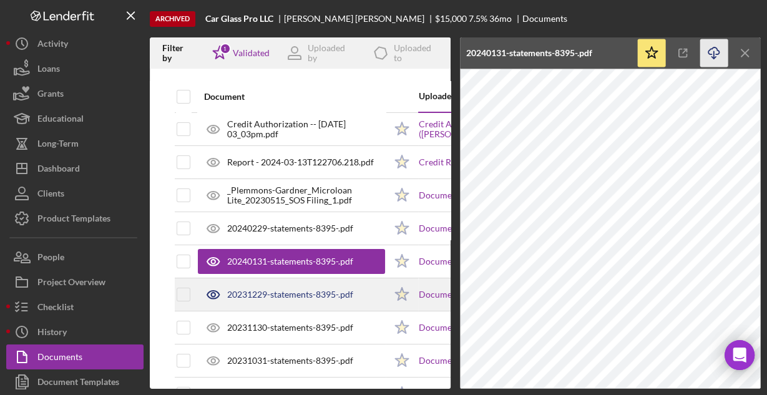
click at [354, 298] on div "20231229-statements-8395-.pdf" at bounding box center [291, 294] width 187 height 31
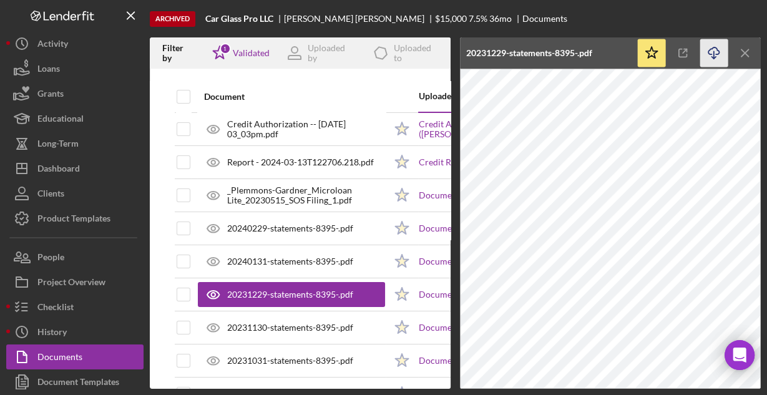
click at [714, 53] on icon "Icon/Download" at bounding box center [714, 53] width 28 height 28
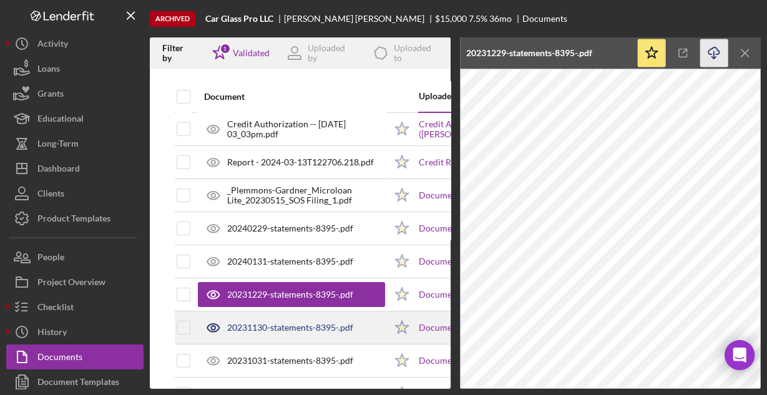
click at [348, 326] on div "20231130-statements-8395-.pdf" at bounding box center [290, 327] width 126 height 10
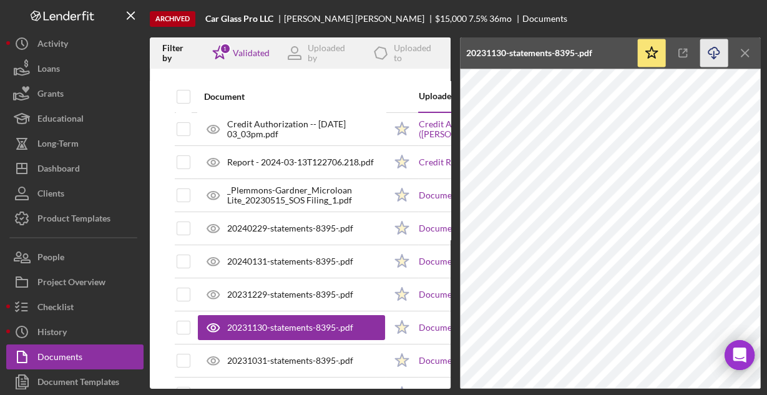
click at [710, 53] on icon "Icon/Download" at bounding box center [714, 53] width 28 height 28
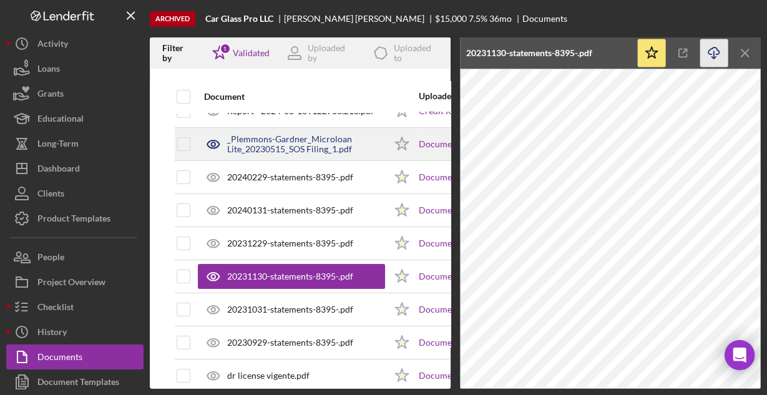
scroll to position [72, 0]
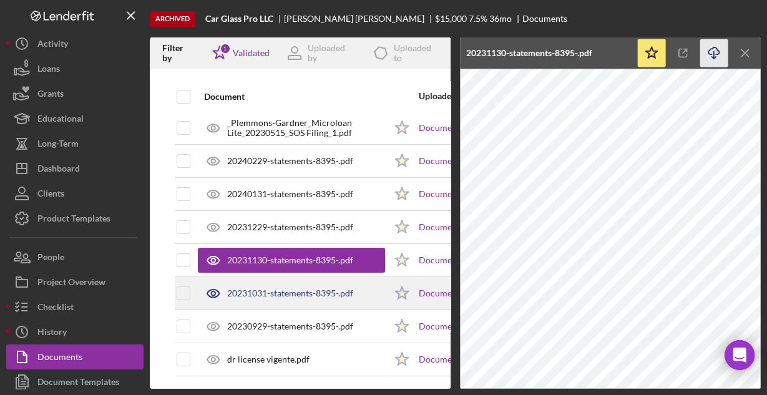
click at [293, 288] on div "20231031-statements-8395-.pdf" at bounding box center [290, 293] width 126 height 10
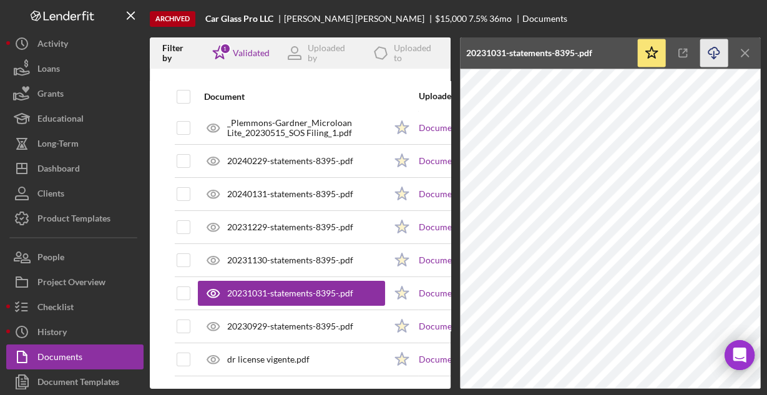
click at [710, 49] on icon "button" at bounding box center [713, 50] width 11 height 7
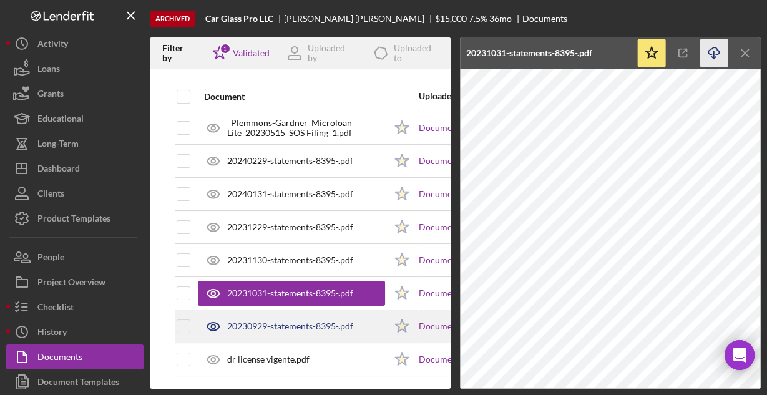
click at [268, 311] on div "20230929-statements-8395-.pdf" at bounding box center [291, 326] width 187 height 31
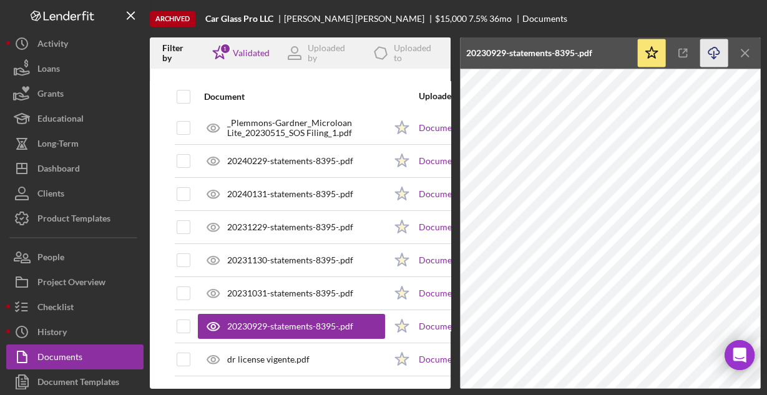
click at [712, 49] on icon "Icon/Download" at bounding box center [714, 53] width 28 height 28
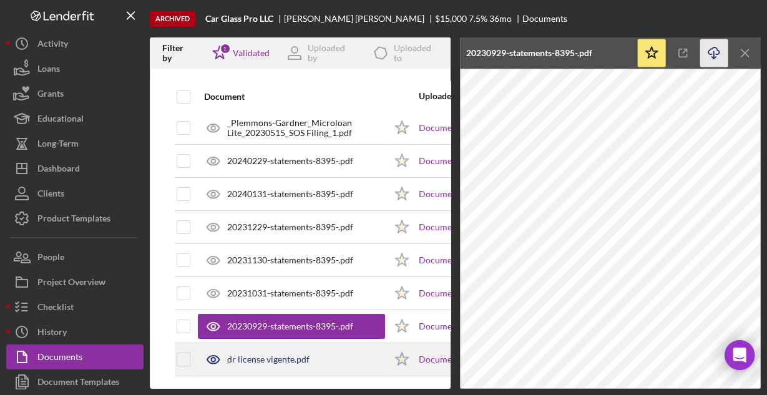
click at [256, 354] on div "dr license vigente.pdf" at bounding box center [268, 359] width 82 height 10
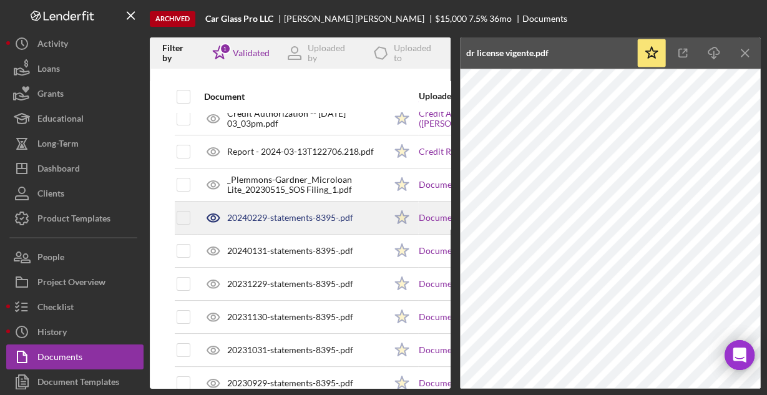
scroll to position [0, 0]
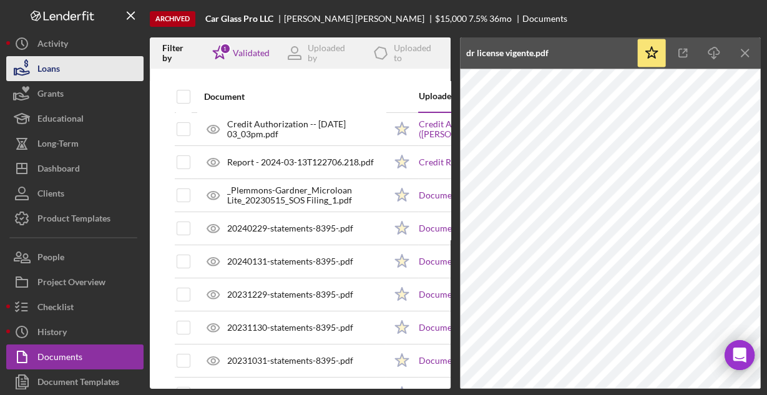
click at [49, 69] on div "Loans" at bounding box center [48, 70] width 22 height 28
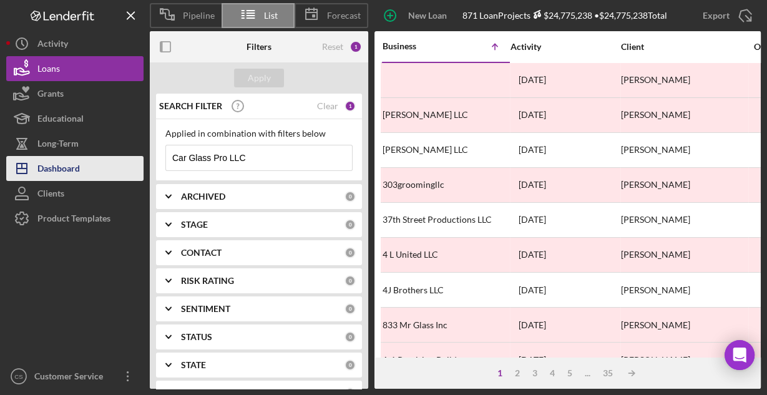
drag, startPoint x: 254, startPoint y: 159, endPoint x: 140, endPoint y: 165, distance: 114.3
click at [140, 165] on div "Pipeline List Forecast New Loan Project 871 Loan Projects $24,775,238 • $24,775…" at bounding box center [383, 194] width 754 height 389
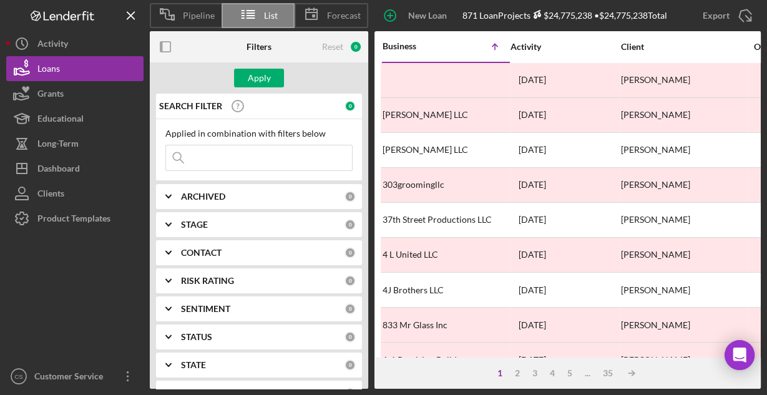
click at [252, 168] on input at bounding box center [259, 157] width 186 height 25
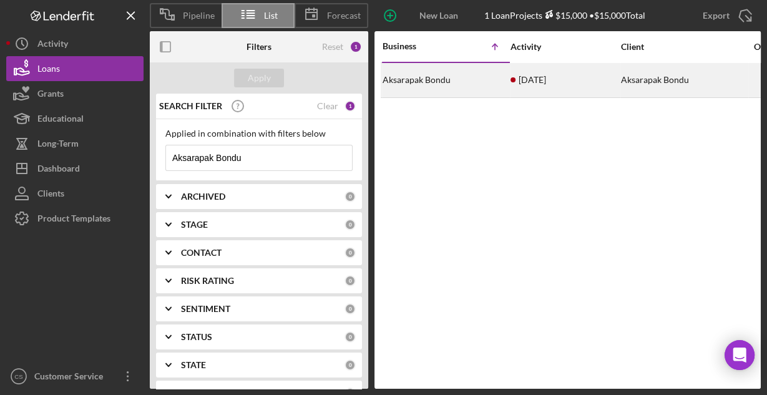
type input "Aksarapak Bondu"
click at [451, 78] on div "Aksarapak Bondu" at bounding box center [444, 80] width 125 height 33
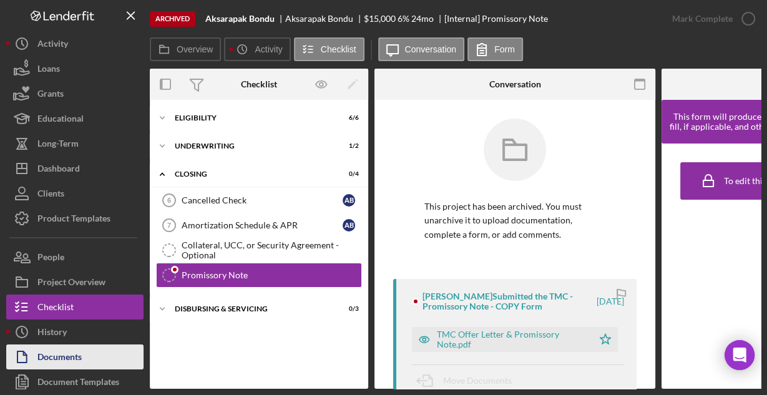
click at [64, 354] on div "Documents" at bounding box center [59, 358] width 44 height 28
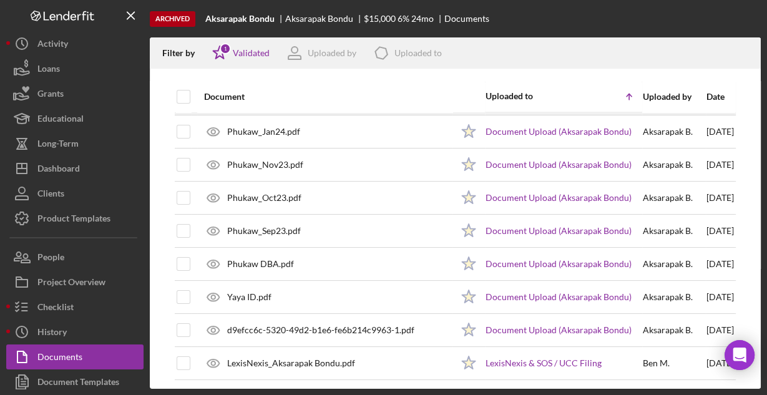
scroll to position [130, 0]
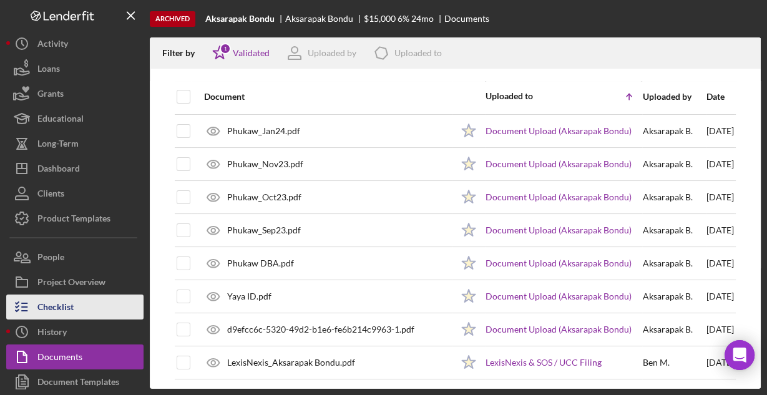
click at [62, 303] on div "Checklist" at bounding box center [55, 308] width 36 height 28
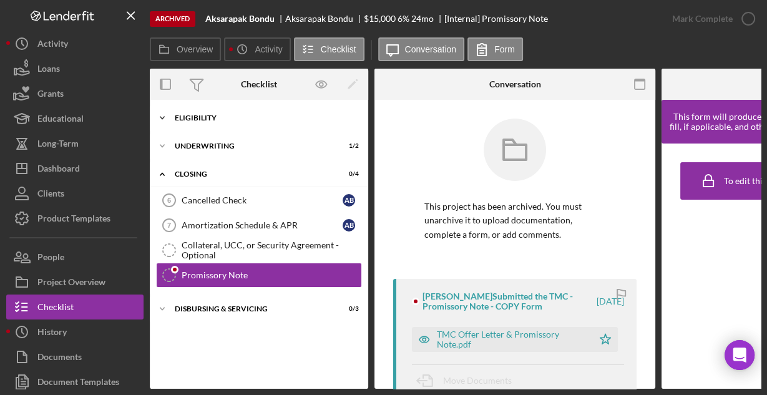
click at [210, 112] on div "Icon/Expander Eligibility 6 / 6" at bounding box center [259, 117] width 218 height 25
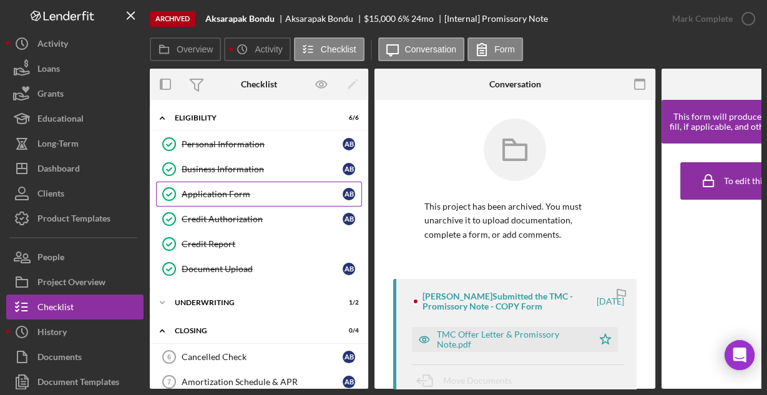
click at [215, 195] on div "Application Form" at bounding box center [262, 194] width 161 height 10
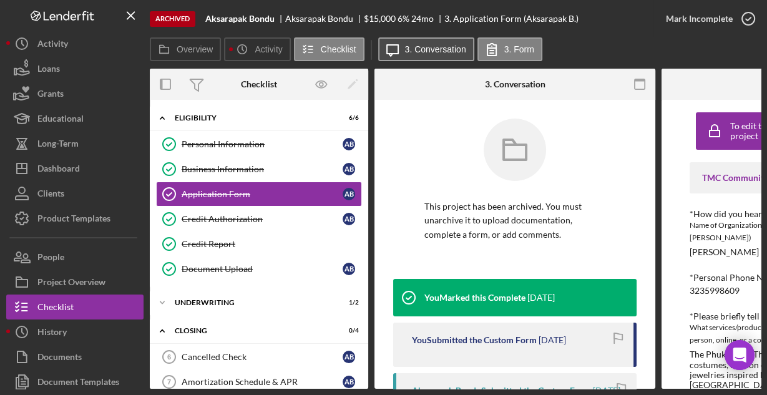
click at [434, 53] on label "3. Conversation" at bounding box center [435, 49] width 61 height 10
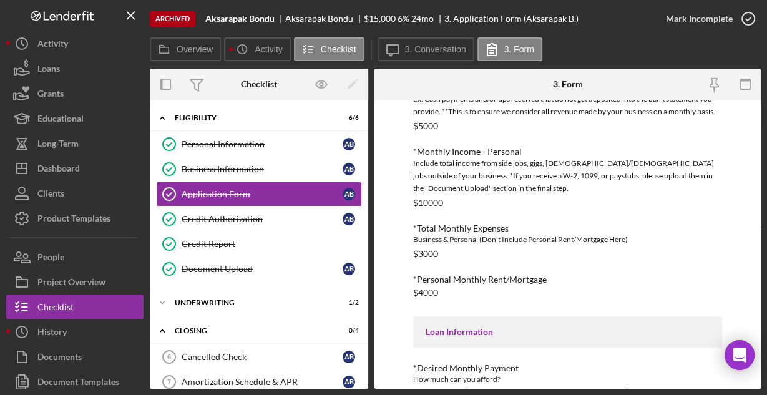
scroll to position [604, 0]
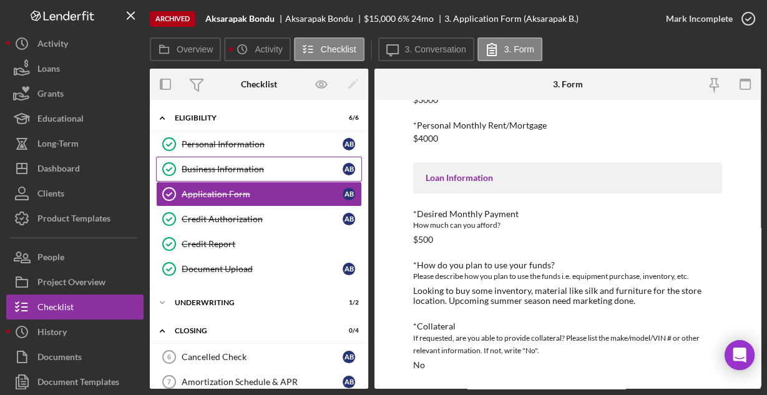
click at [208, 172] on div "Business Information" at bounding box center [262, 169] width 161 height 10
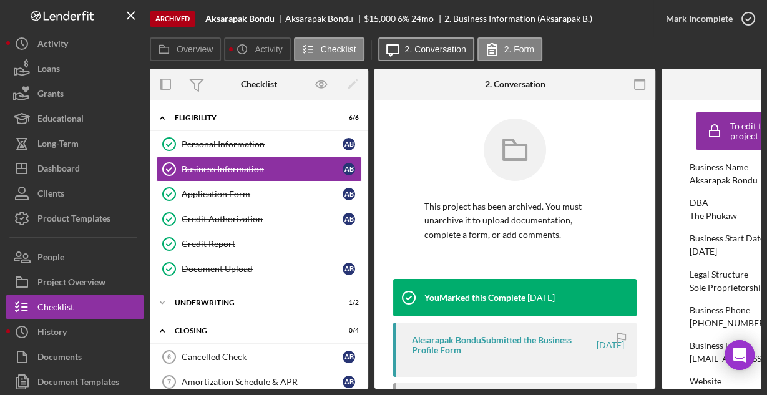
click at [414, 49] on label "2. Conversation" at bounding box center [435, 49] width 61 height 10
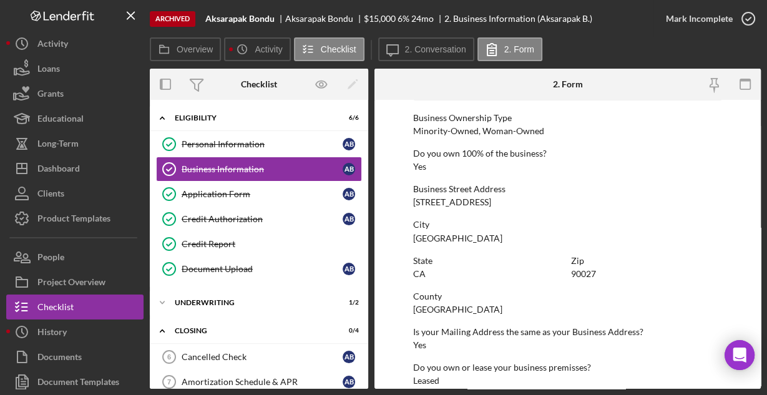
scroll to position [652, 0]
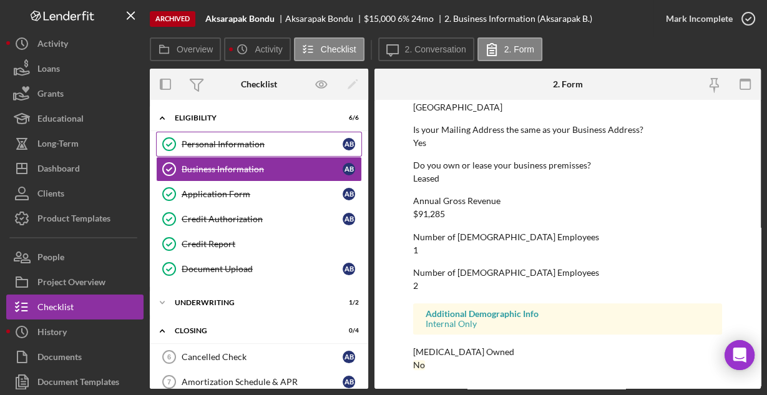
click at [221, 148] on div "Personal Information" at bounding box center [262, 144] width 161 height 10
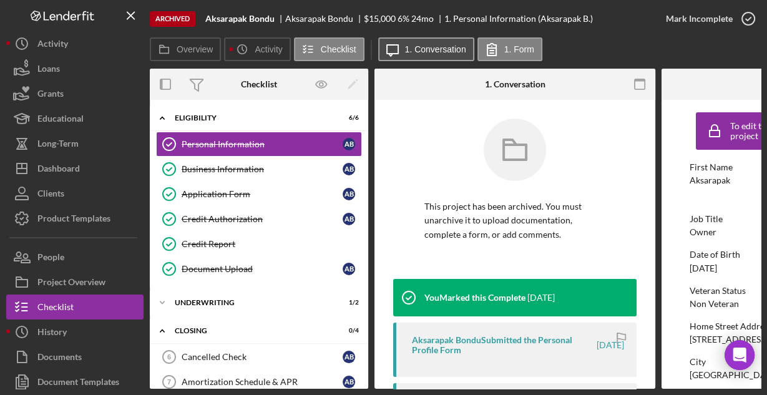
click at [417, 51] on label "1. Conversation" at bounding box center [435, 49] width 61 height 10
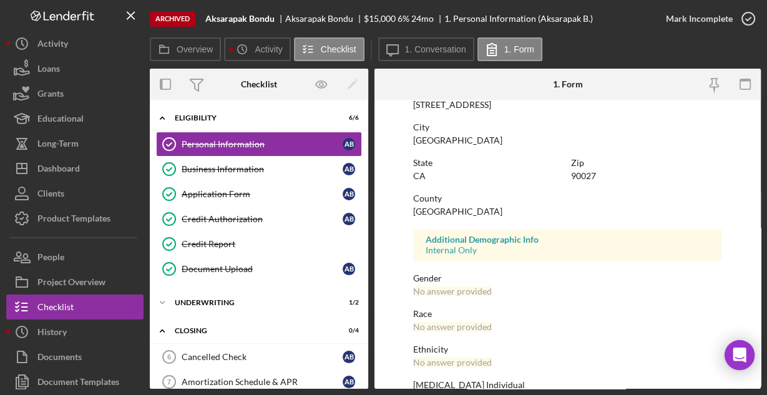
scroll to position [294, 0]
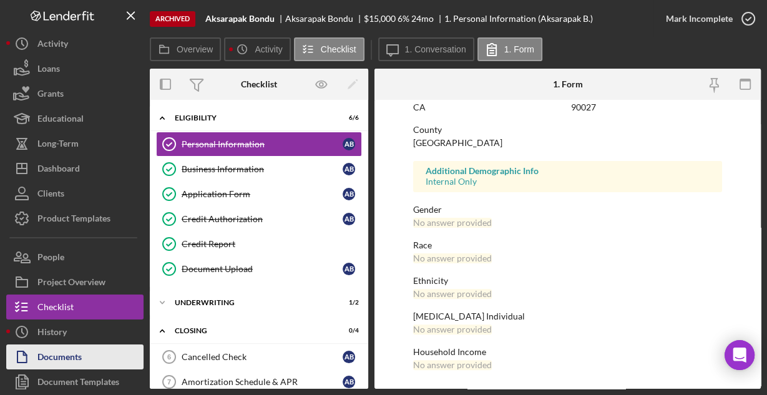
click at [61, 356] on div "Documents" at bounding box center [59, 358] width 44 height 28
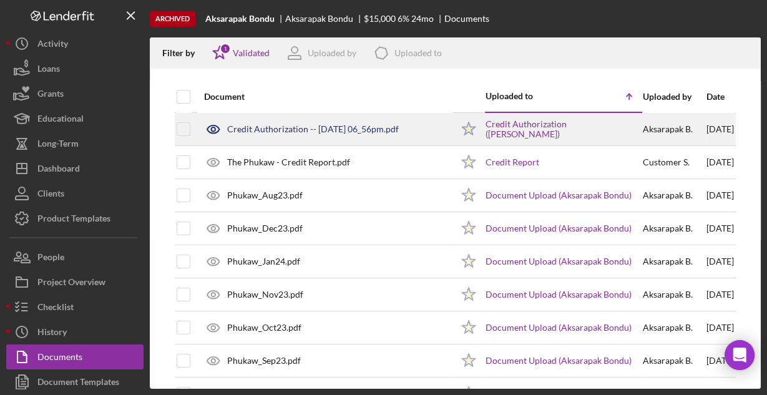
click at [313, 125] on div "Credit Authorization -- [DATE] 06_56pm.pdf" at bounding box center [313, 129] width 172 height 10
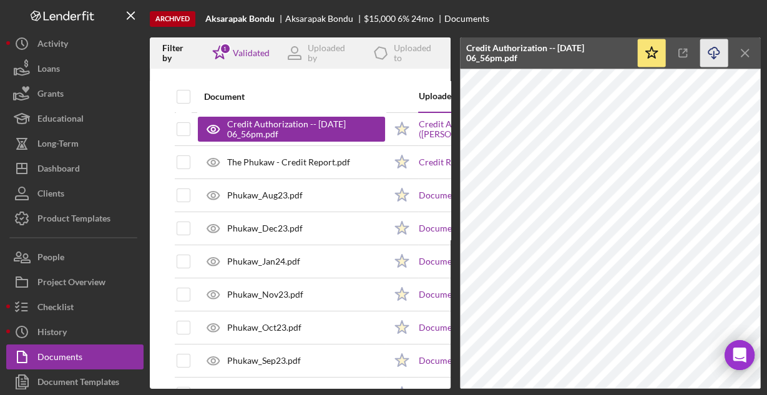
click at [709, 56] on icon "Icon/Download" at bounding box center [714, 53] width 28 height 28
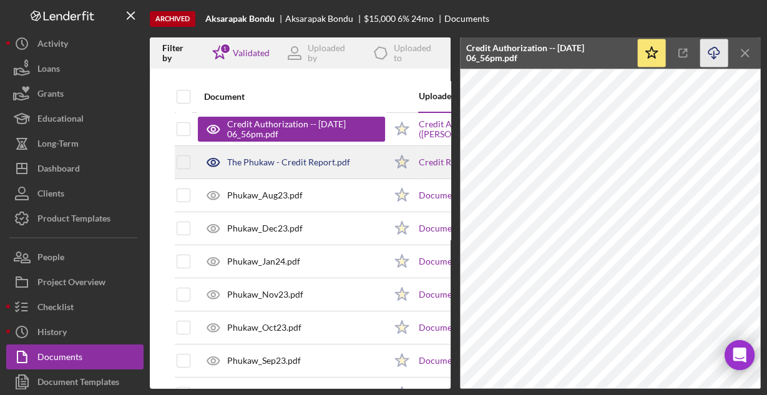
click at [271, 162] on div "The Phukaw - Credit Report.pdf" at bounding box center [288, 162] width 123 height 10
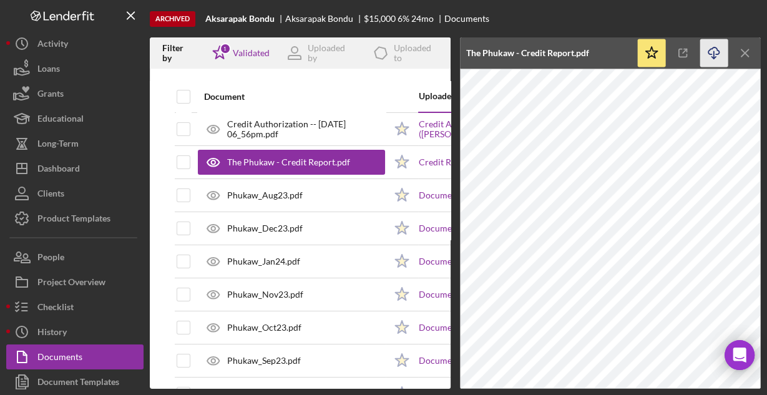
click at [709, 48] on icon "Icon/Download" at bounding box center [714, 53] width 28 height 28
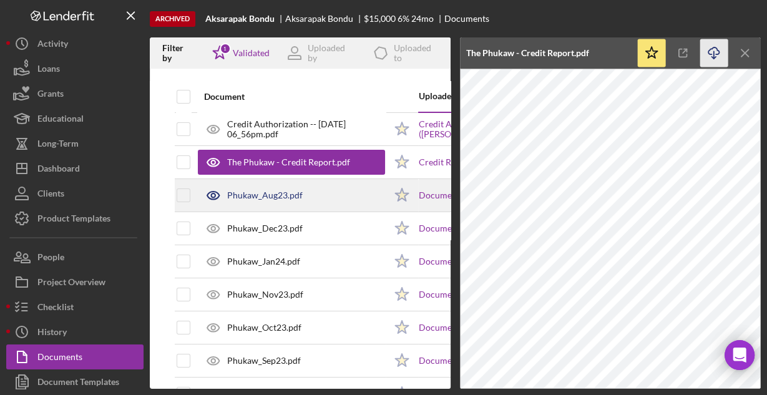
click at [281, 192] on div "Phukaw_Aug23.pdf" at bounding box center [264, 195] width 75 height 10
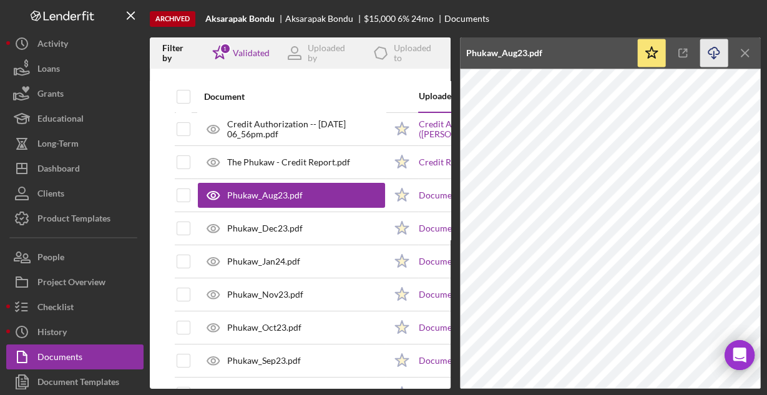
click at [712, 51] on icon "Icon/Download" at bounding box center [714, 53] width 28 height 28
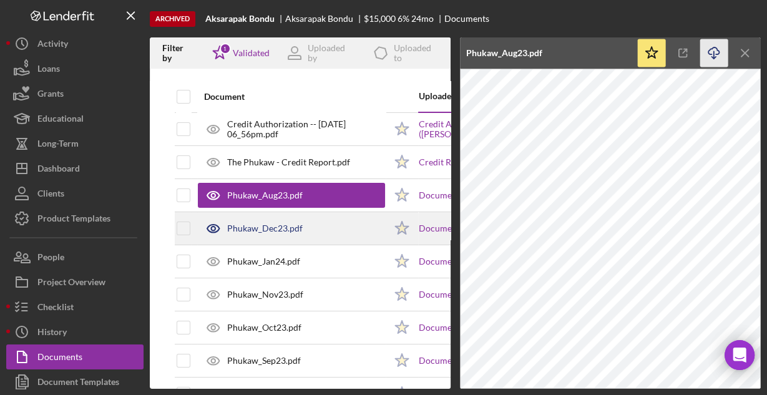
click at [328, 225] on div "Phukaw_Dec23.pdf" at bounding box center [291, 228] width 187 height 31
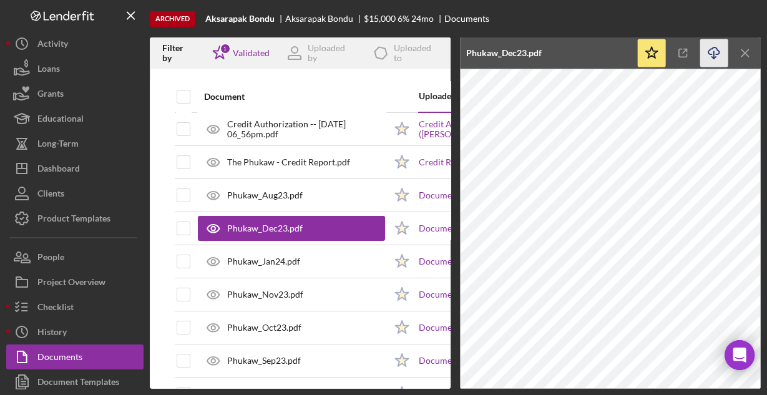
click at [705, 51] on icon "Icon/Download" at bounding box center [714, 53] width 28 height 28
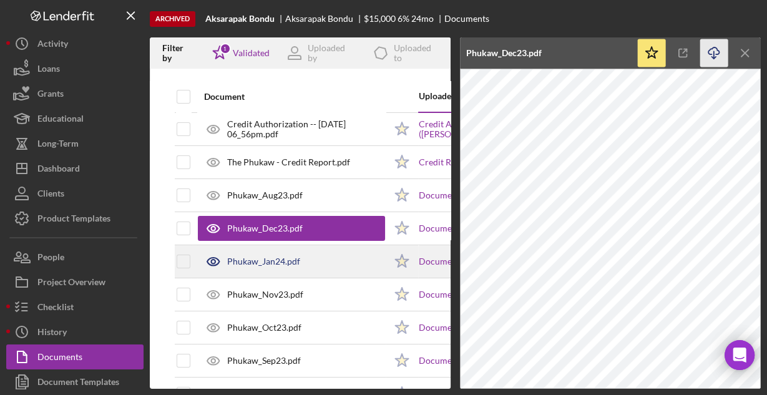
click at [315, 263] on div "Phukaw_Jan24.pdf" at bounding box center [291, 261] width 187 height 31
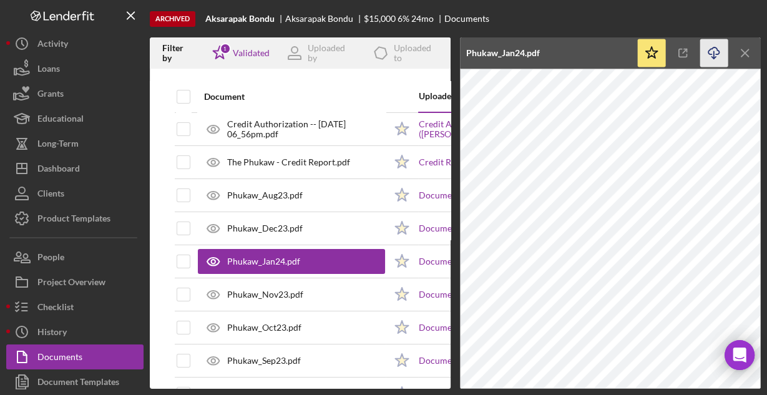
click at [709, 52] on icon "Icon/Download" at bounding box center [714, 53] width 28 height 28
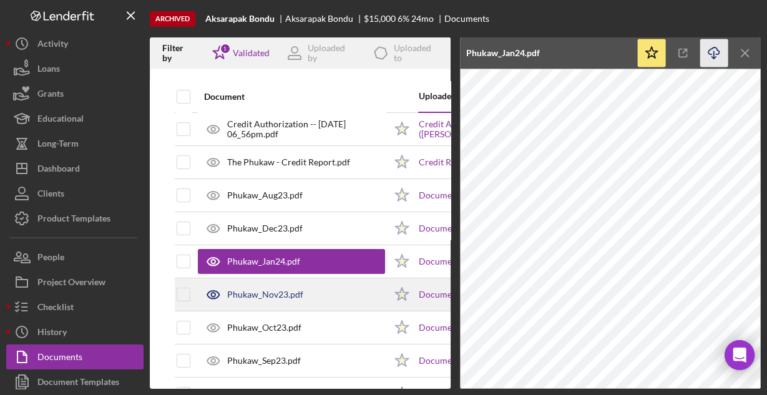
click at [337, 288] on div "Phukaw_Nov23.pdf" at bounding box center [291, 294] width 187 height 31
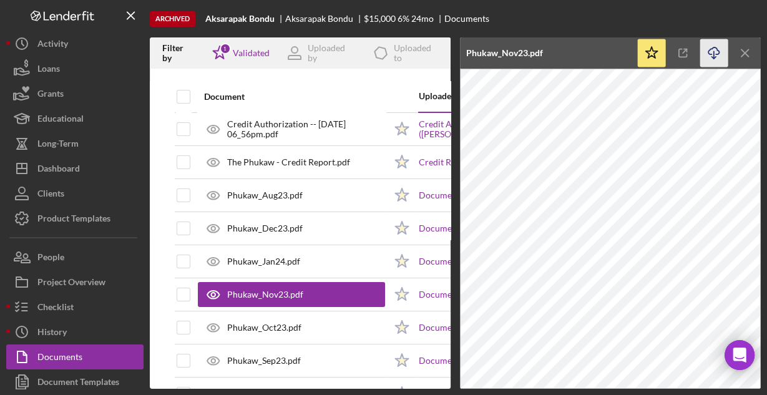
click at [709, 52] on icon "Icon/Download" at bounding box center [714, 53] width 28 height 28
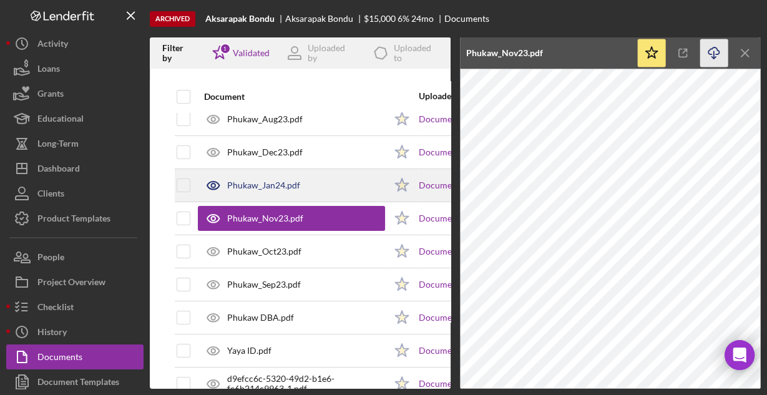
scroll to position [100, 0]
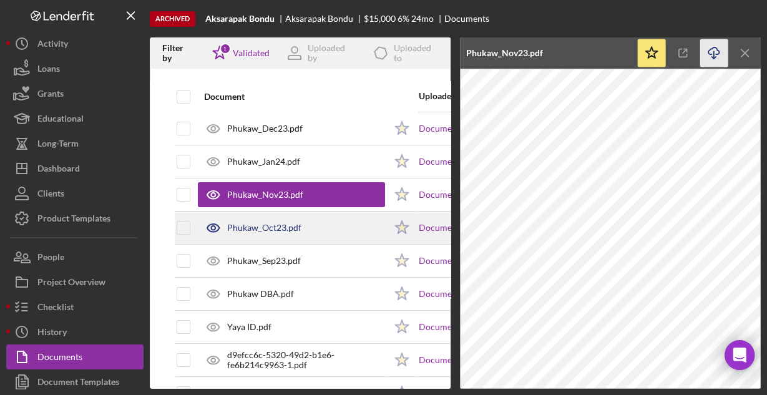
click at [309, 221] on div "Phukaw_Oct23.pdf" at bounding box center [291, 227] width 187 height 31
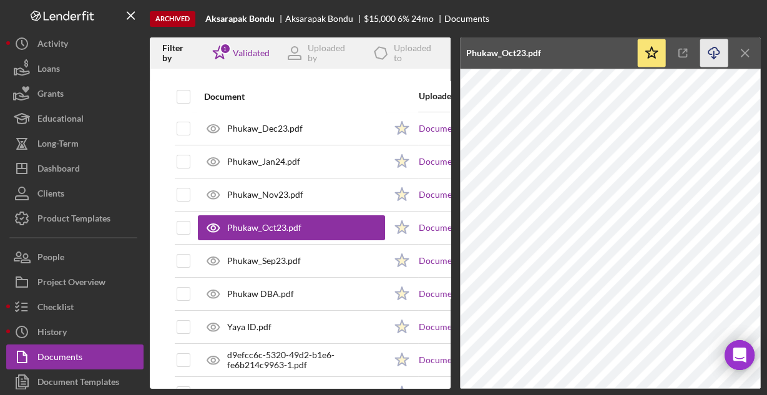
click at [710, 52] on icon "Icon/Download" at bounding box center [714, 53] width 28 height 28
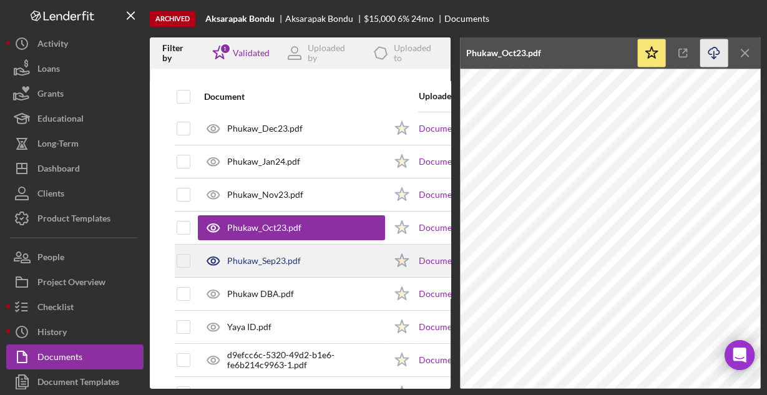
click at [326, 253] on div "Phukaw_Sep23.pdf" at bounding box center [291, 260] width 187 height 31
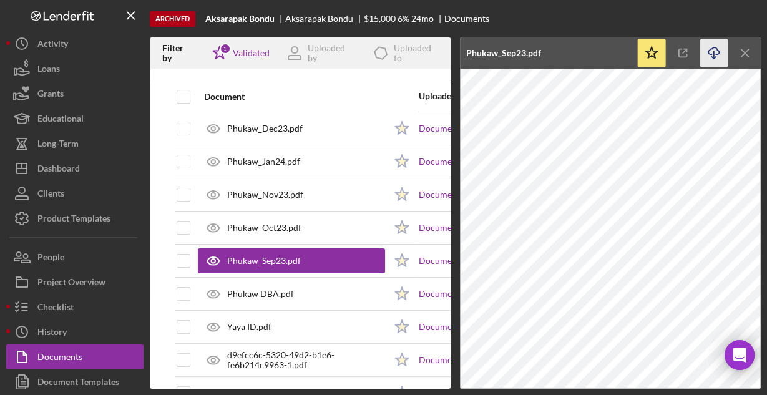
click at [709, 54] on icon "button" at bounding box center [713, 50] width 11 height 7
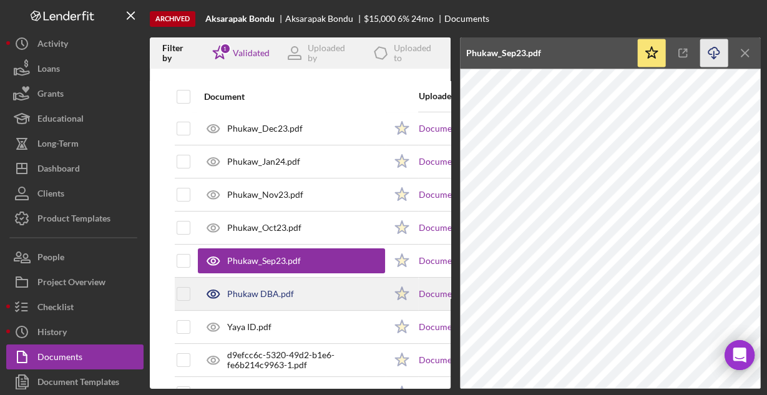
click at [330, 291] on div "Phukaw DBA.pdf" at bounding box center [291, 293] width 187 height 31
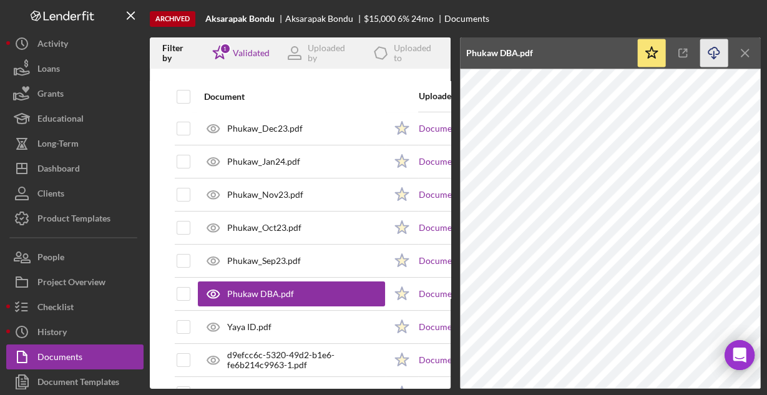
click at [708, 47] on icon "Icon/Download" at bounding box center [714, 53] width 28 height 28
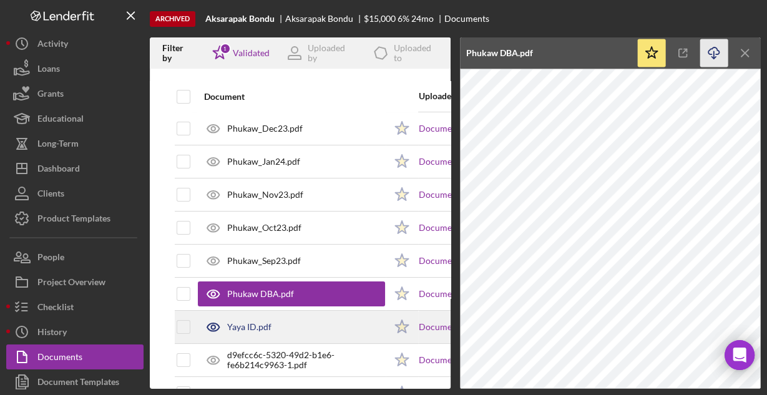
click at [240, 323] on div "Yaya ID.pdf" at bounding box center [249, 327] width 44 height 10
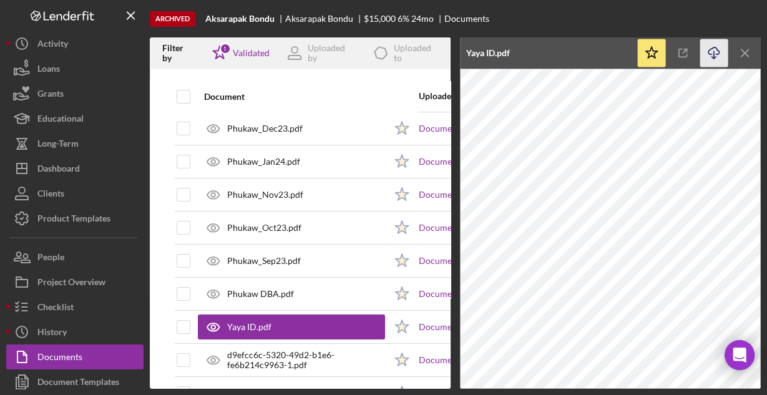
click at [714, 51] on line "button" at bounding box center [714, 54] width 0 height 7
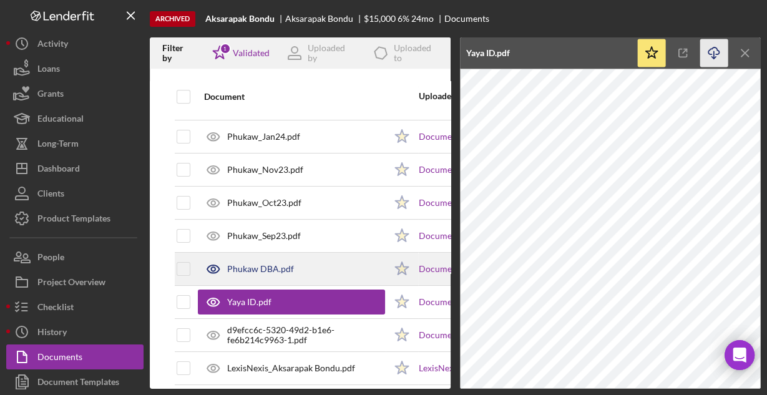
scroll to position [138, 0]
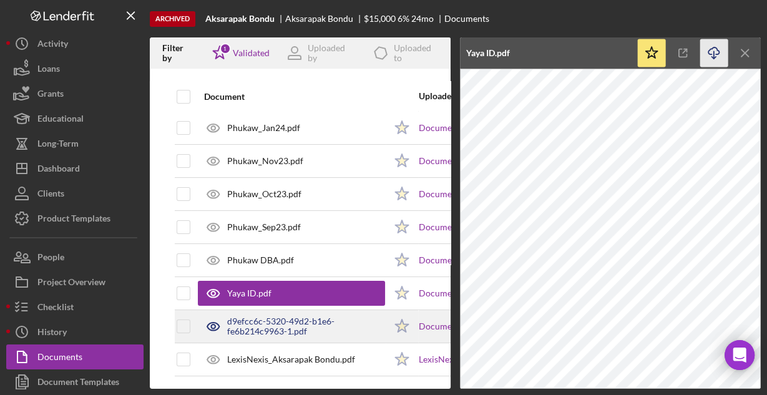
click at [298, 317] on div "d9efcc6c-5320-49d2-b1e6-fe6b214c9963-1.pdf" at bounding box center [306, 326] width 158 height 20
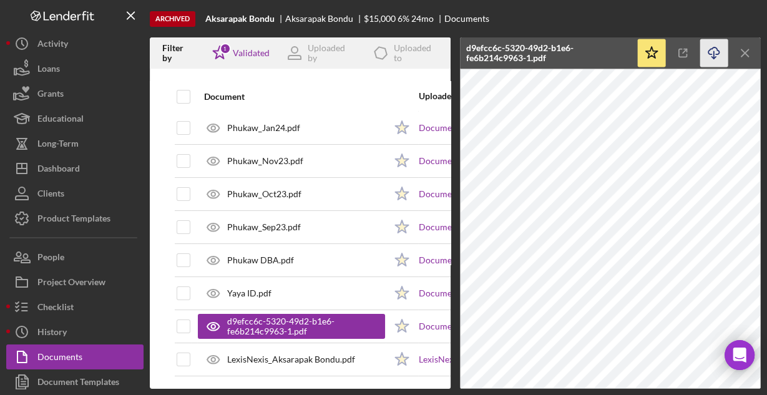
click at [719, 51] on icon "Icon/Download" at bounding box center [714, 53] width 28 height 28
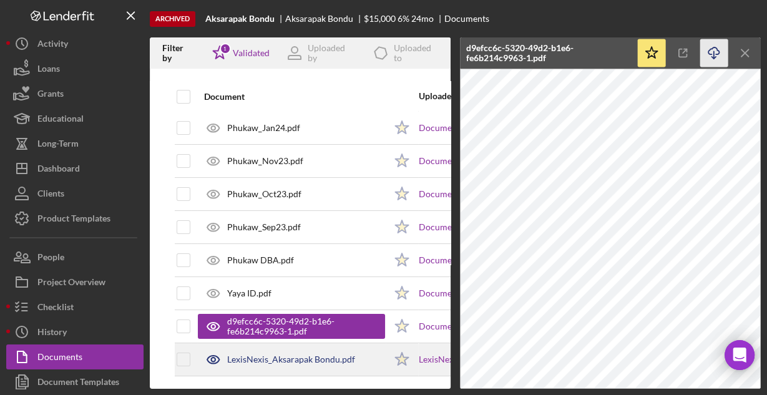
click at [284, 346] on div "LexisNexis_Aksarapak Bondu.pdf" at bounding box center [291, 359] width 187 height 31
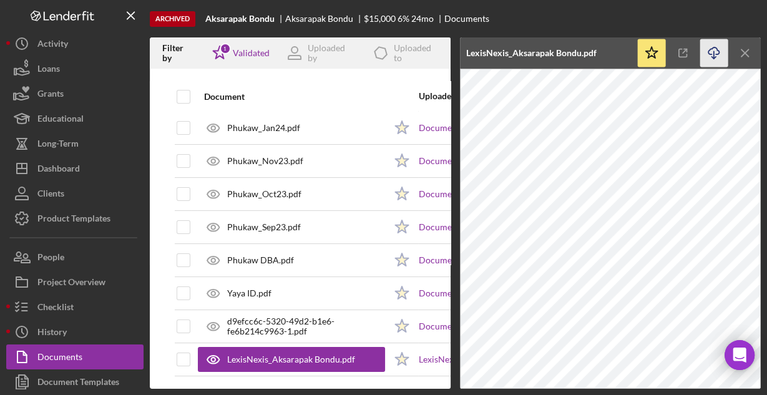
click at [709, 52] on icon "Icon/Download" at bounding box center [714, 53] width 28 height 28
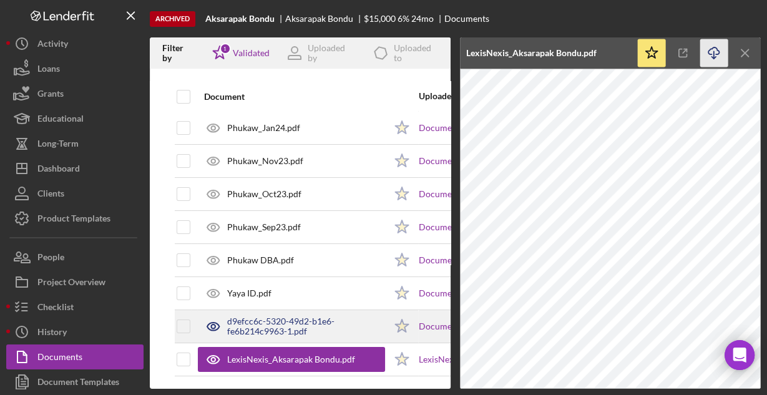
click at [293, 316] on div "d9efcc6c-5320-49d2-b1e6-fe6b214c9963-1.pdf" at bounding box center [306, 326] width 158 height 20
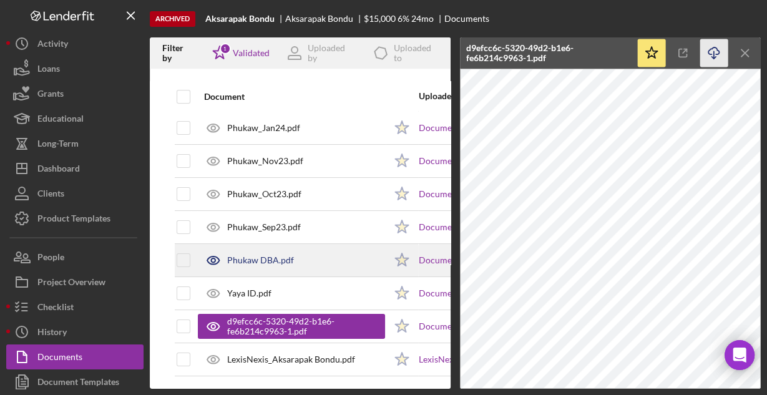
click at [266, 255] on div "Phukaw DBA.pdf" at bounding box center [260, 260] width 67 height 10
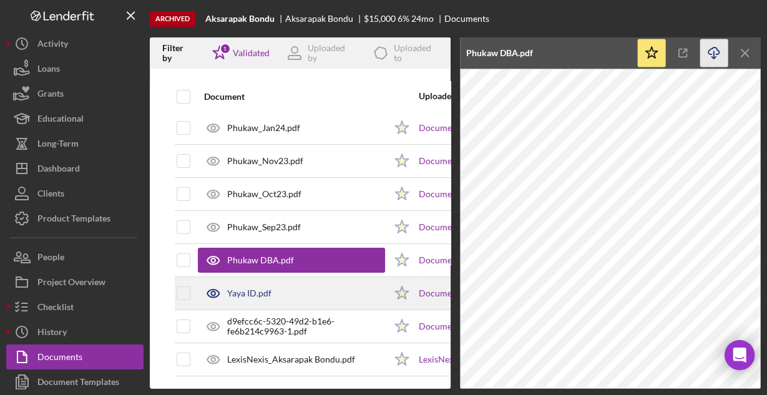
click at [250, 288] on div "Yaya ID.pdf" at bounding box center [249, 293] width 44 height 10
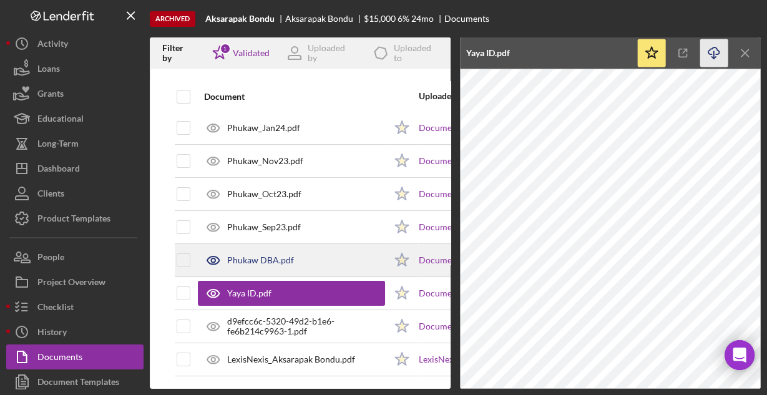
click at [269, 255] on div "Phukaw DBA.pdf" at bounding box center [260, 260] width 67 height 10
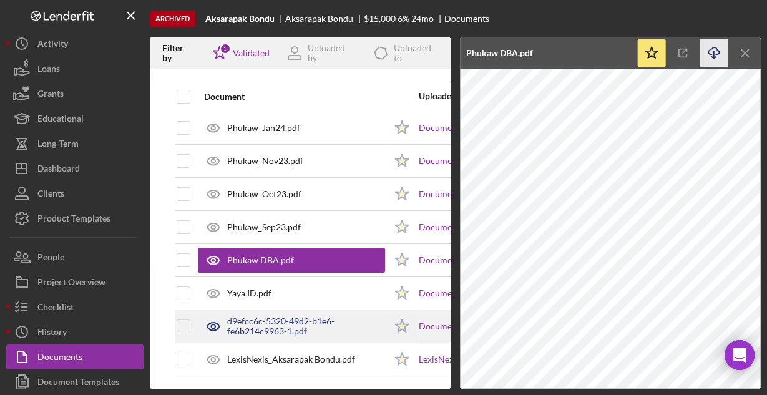
click at [299, 317] on div "d9efcc6c-5320-49d2-b1e6-fe6b214c9963-1.pdf" at bounding box center [306, 326] width 158 height 20
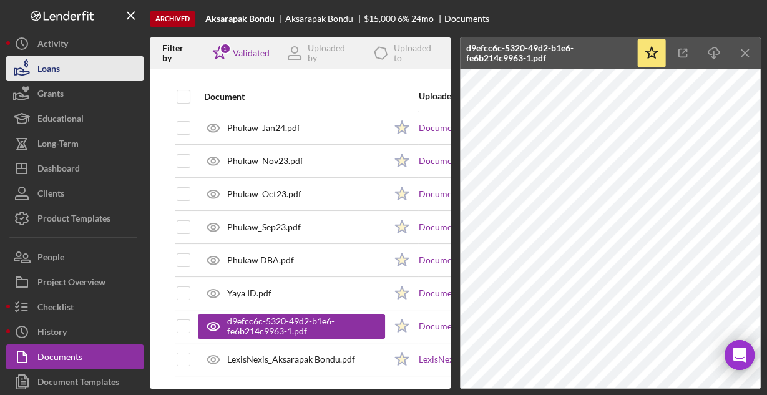
click at [45, 74] on div "Loans" at bounding box center [48, 70] width 22 height 28
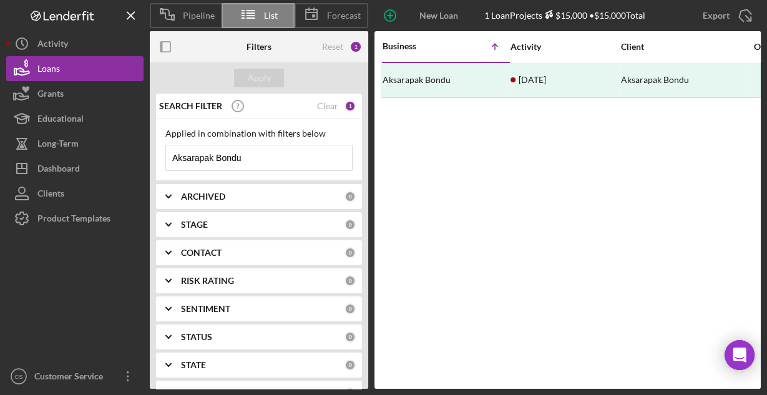
drag, startPoint x: 304, startPoint y: 150, endPoint x: 154, endPoint y: 168, distance: 151.4
click at [154, 168] on div "SEARCH FILTER Clear 1 Applied in combination with filters below Aksarapak Bondu…" at bounding box center [259, 241] width 218 height 295
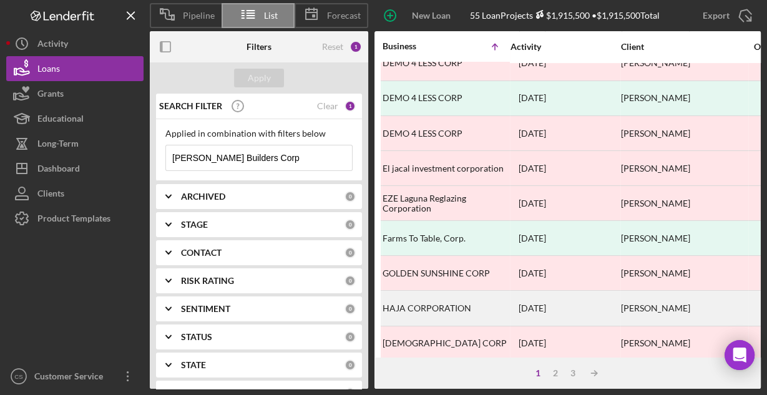
scroll to position [581, 0]
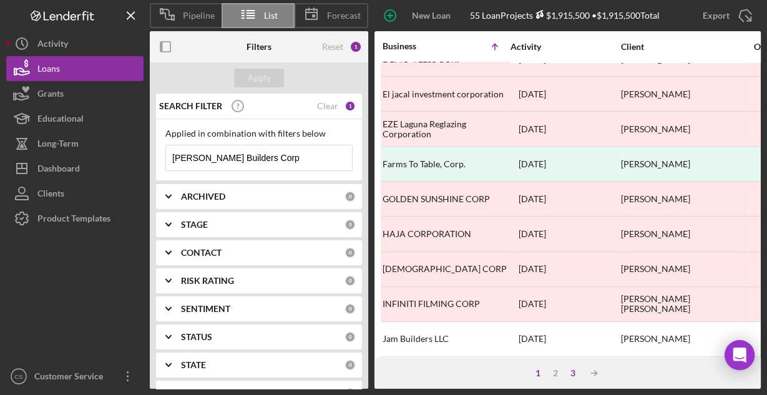
type input "[PERSON_NAME] Builders Corp"
click at [570, 371] on div "3" at bounding box center [572, 373] width 17 height 10
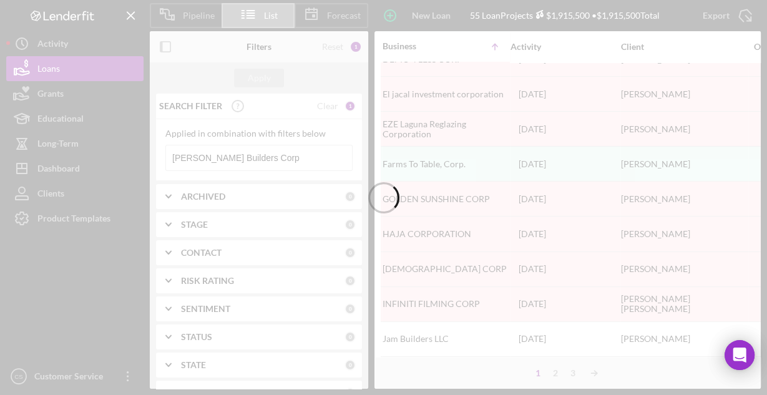
scroll to position [0, 0]
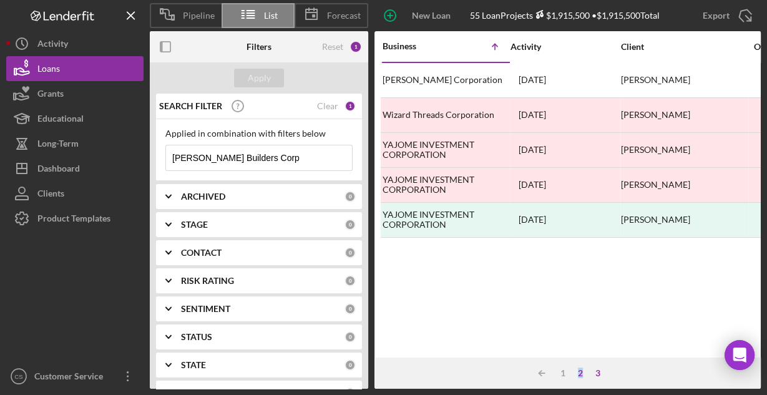
click at [579, 373] on div "2" at bounding box center [579, 373] width 17 height 10
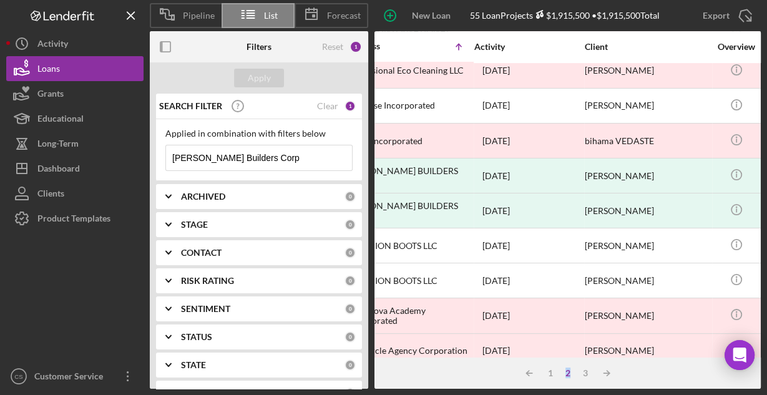
scroll to position [499, 8]
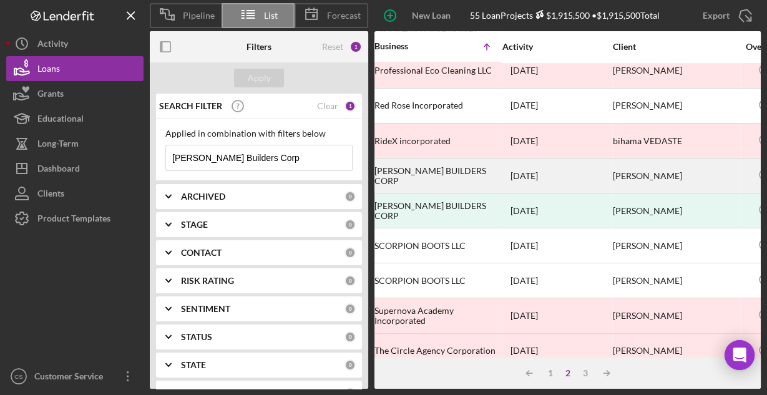
click at [442, 172] on div "[PERSON_NAME] BUILDERS CORP" at bounding box center [436, 175] width 125 height 33
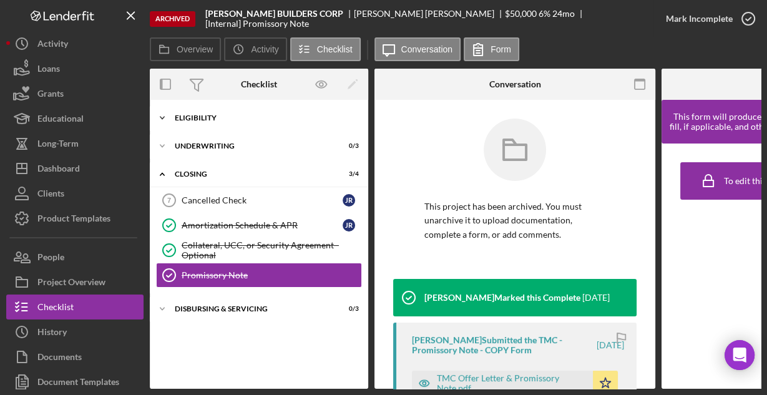
click at [193, 116] on div "Eligibility" at bounding box center [264, 117] width 178 height 7
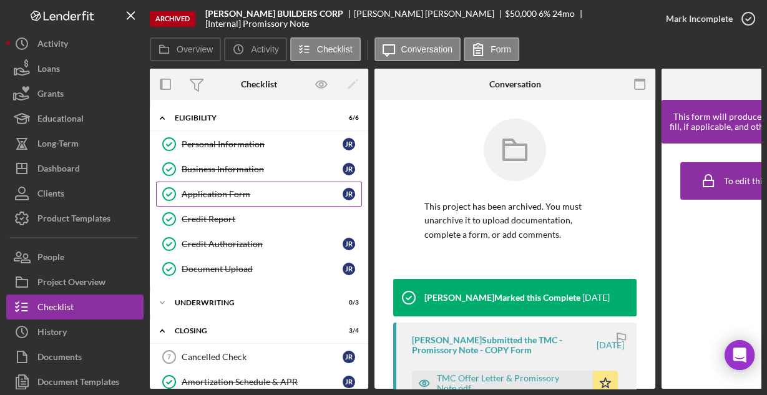
click at [218, 196] on div "Application Form" at bounding box center [262, 194] width 161 height 10
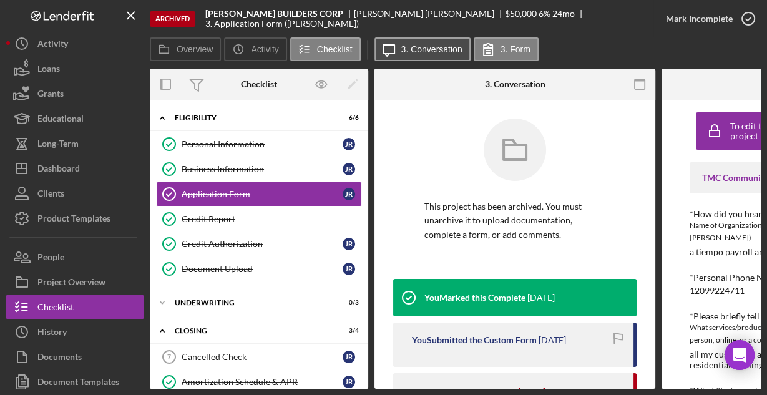
click at [437, 52] on label "3. Conversation" at bounding box center [431, 49] width 61 height 10
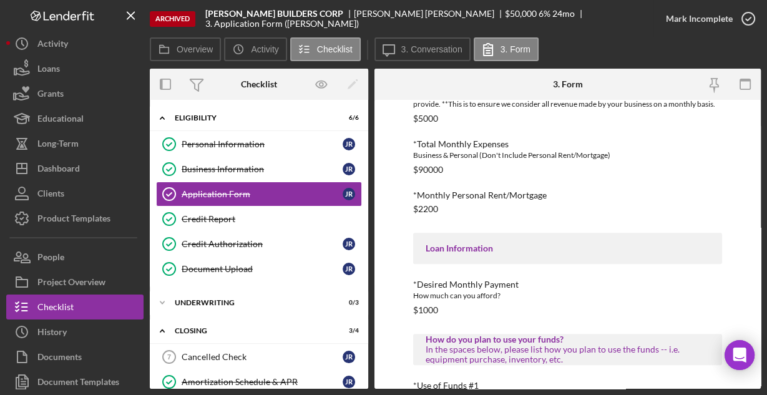
scroll to position [672, 0]
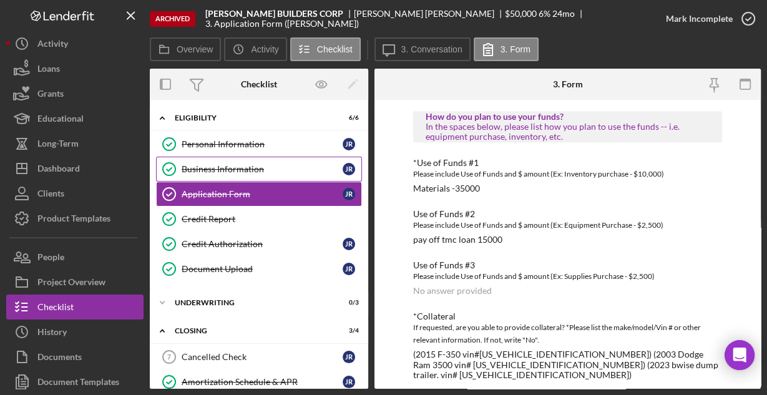
click at [190, 164] on div "Business Information" at bounding box center [262, 169] width 161 height 10
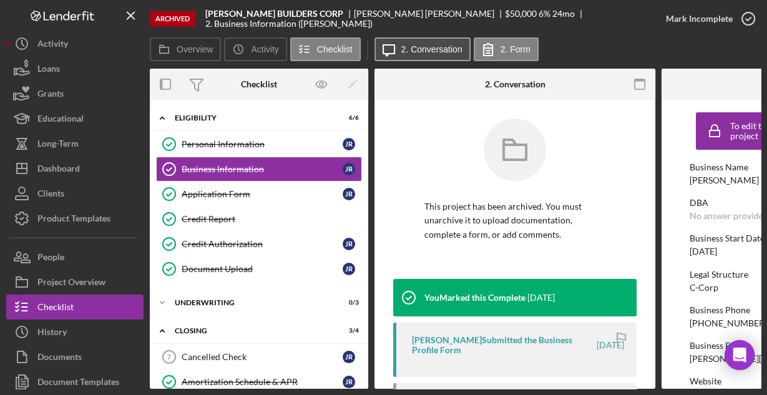
click at [437, 52] on label "2. Conversation" at bounding box center [431, 49] width 61 height 10
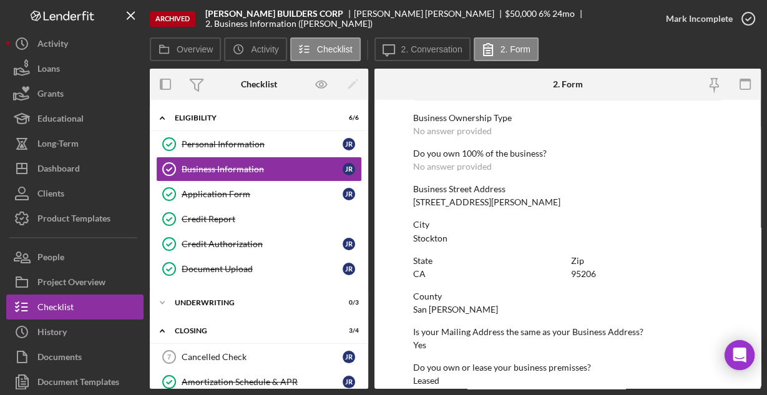
scroll to position [652, 0]
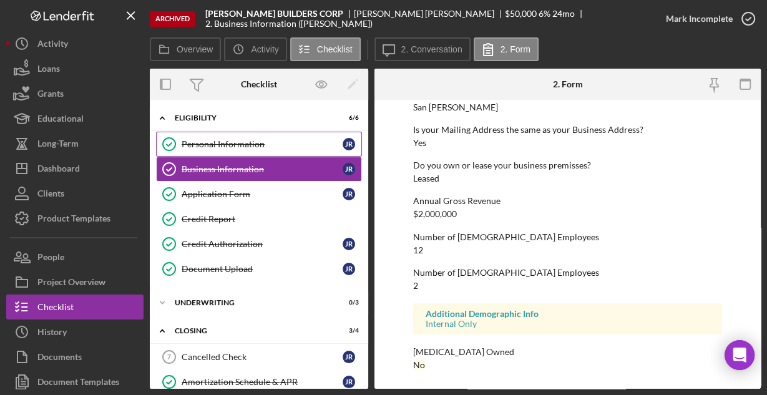
click at [236, 136] on link "Personal Information Personal Information J R" at bounding box center [259, 144] width 206 height 25
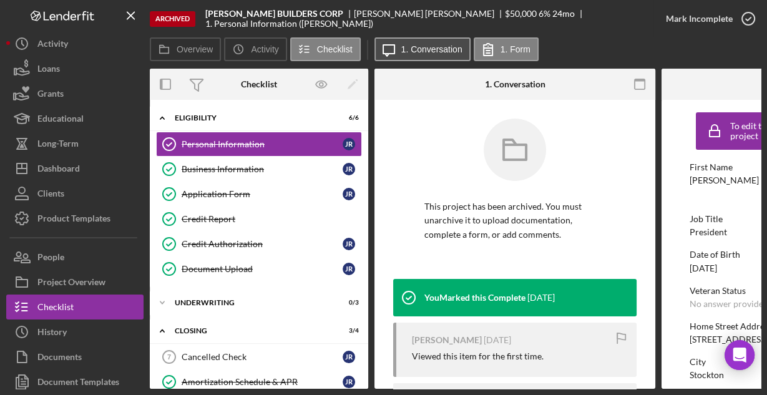
click at [406, 47] on label "1. Conversation" at bounding box center [431, 49] width 61 height 10
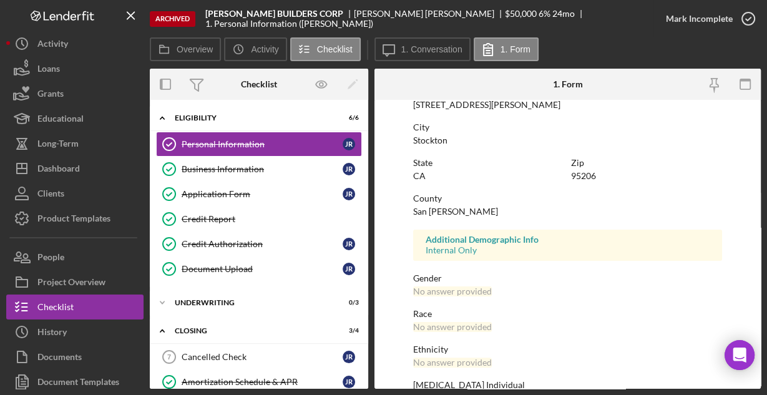
scroll to position [294, 0]
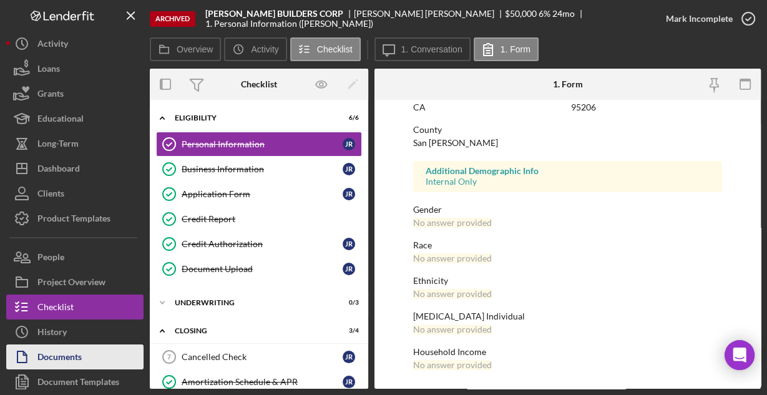
click at [54, 351] on div "Documents" at bounding box center [59, 358] width 44 height 28
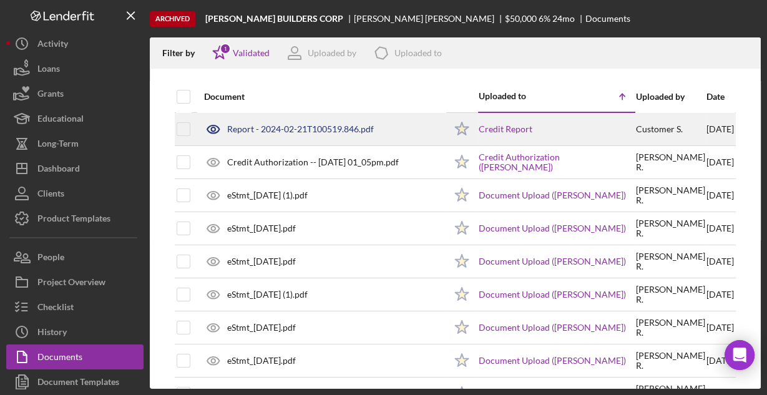
click at [324, 130] on div "Report - 2024-02-21T100519.846.pdf" at bounding box center [300, 129] width 147 height 10
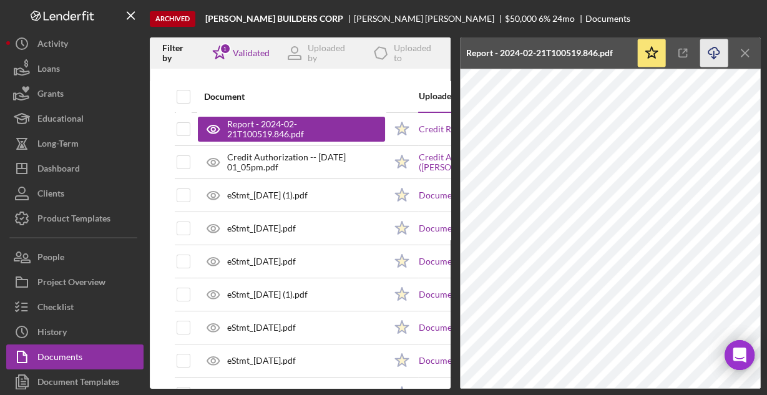
click at [714, 51] on icon "Icon/Download" at bounding box center [714, 53] width 28 height 28
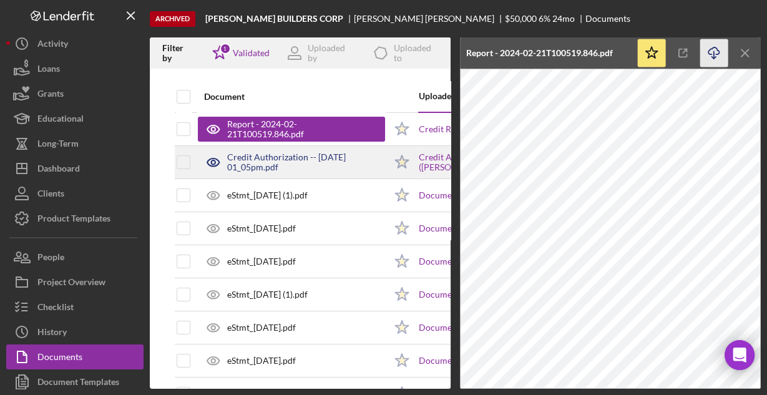
click at [300, 167] on div "Credit Authorization -- [DATE] 01_05pm.pdf" at bounding box center [306, 162] width 158 height 20
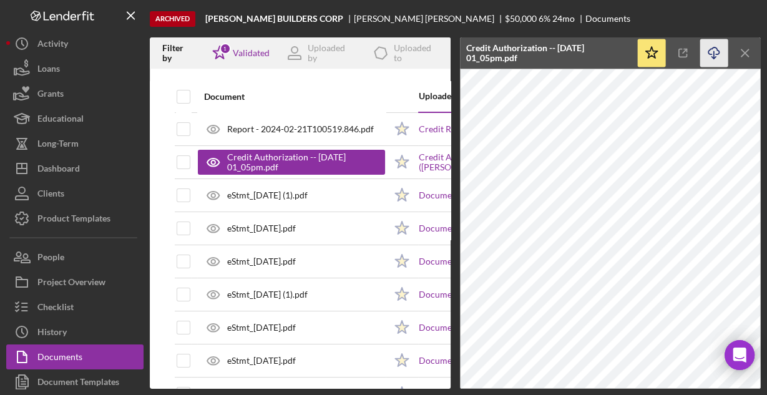
click at [707, 50] on icon "Icon/Download" at bounding box center [714, 53] width 28 height 28
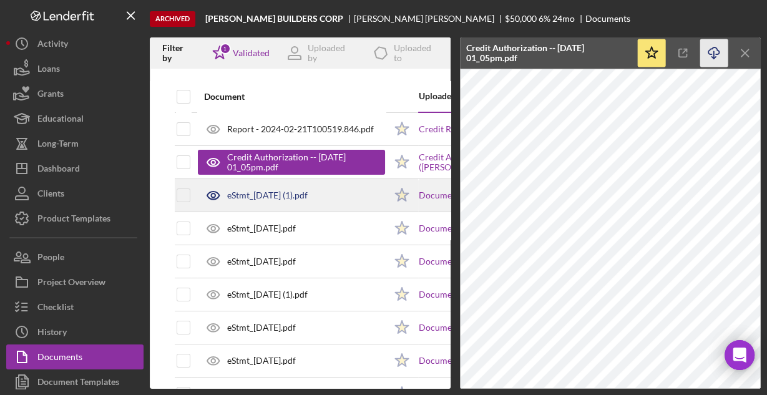
click at [275, 201] on div "eStmt_[DATE] (1).pdf" at bounding box center [291, 195] width 187 height 31
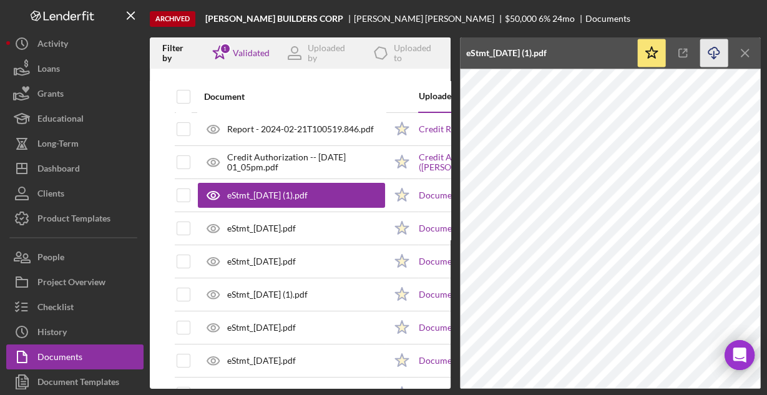
click at [716, 52] on icon "Icon/Download" at bounding box center [714, 53] width 28 height 28
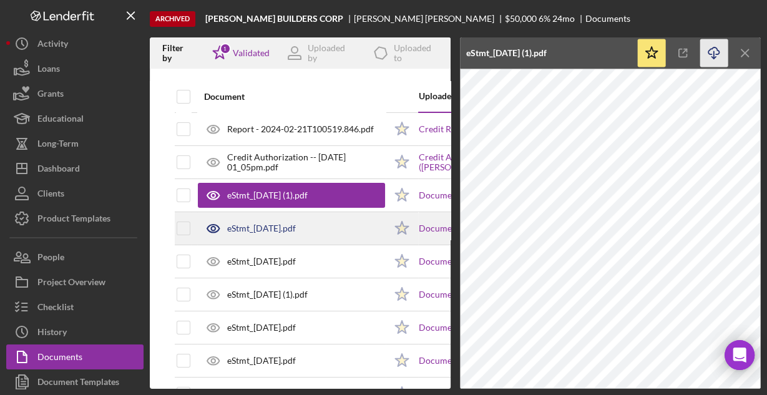
click at [327, 228] on div "eStmt_[DATE].pdf" at bounding box center [291, 228] width 187 height 31
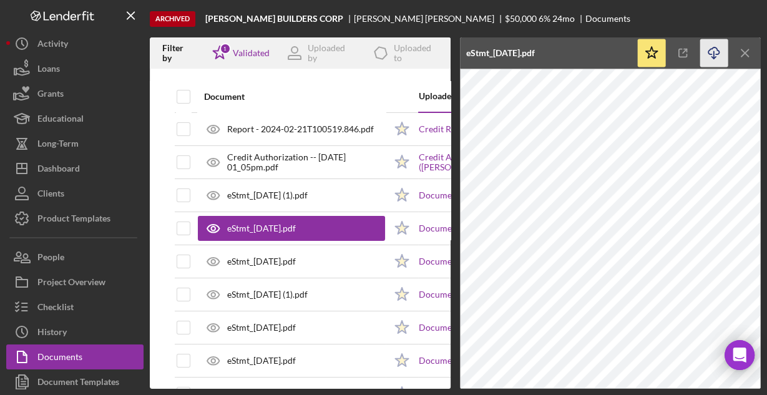
click at [709, 49] on icon "Icon/Download" at bounding box center [714, 53] width 28 height 28
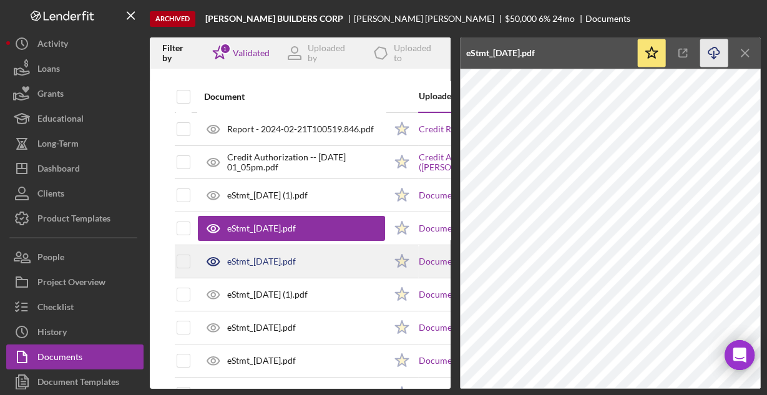
click at [317, 258] on div "eStmt_[DATE].pdf" at bounding box center [291, 261] width 187 height 31
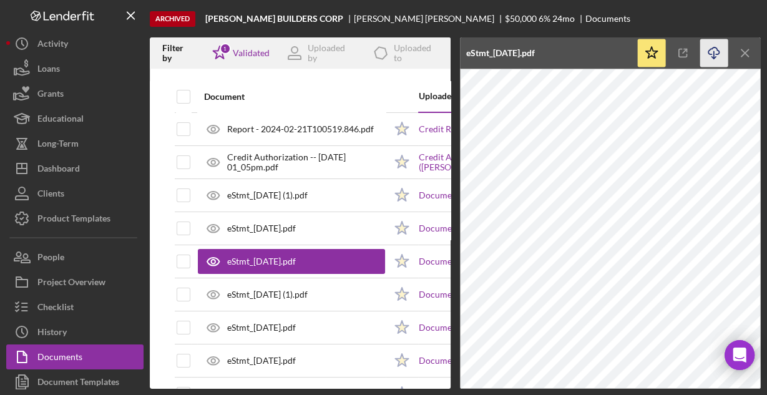
click at [717, 52] on icon "Icon/Download" at bounding box center [714, 53] width 28 height 28
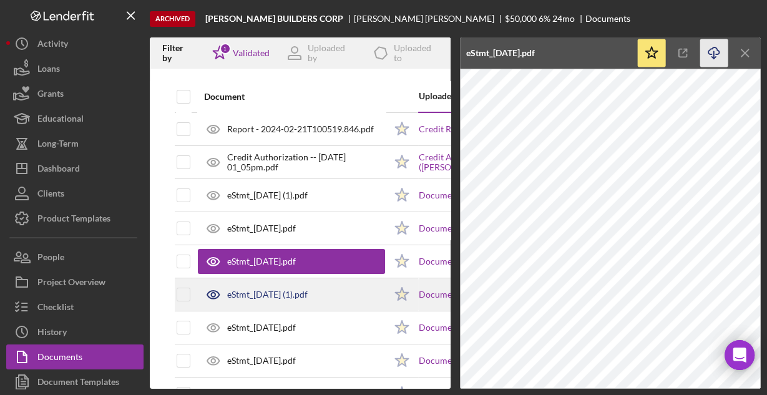
click at [308, 296] on div "eStmt_[DATE] (1).pdf" at bounding box center [267, 294] width 80 height 10
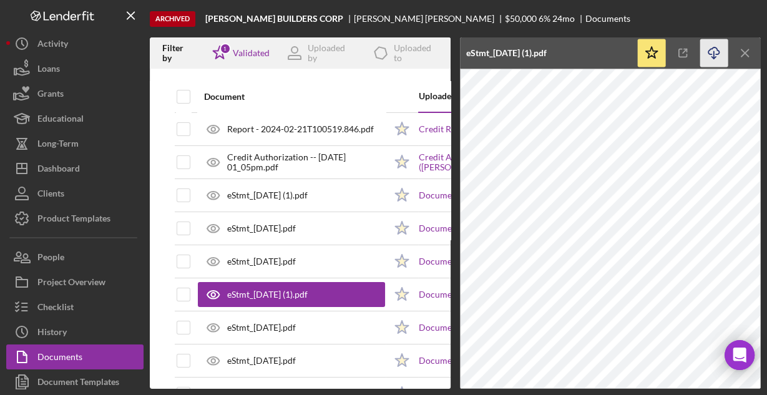
click at [714, 52] on line "button" at bounding box center [714, 54] width 0 height 7
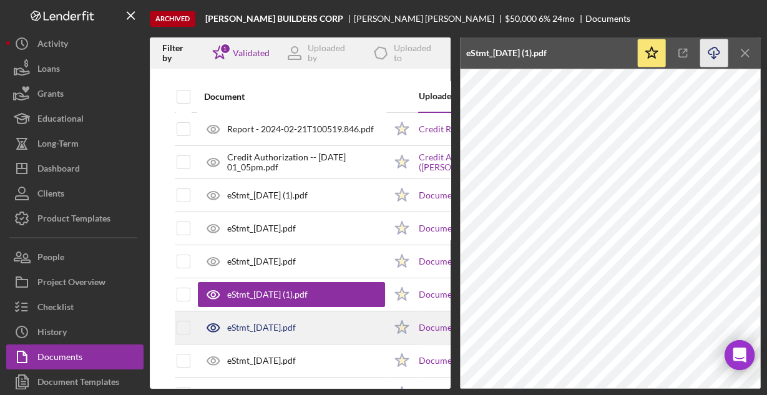
click at [284, 334] on div "eStmt_[DATE].pdf" at bounding box center [291, 327] width 187 height 31
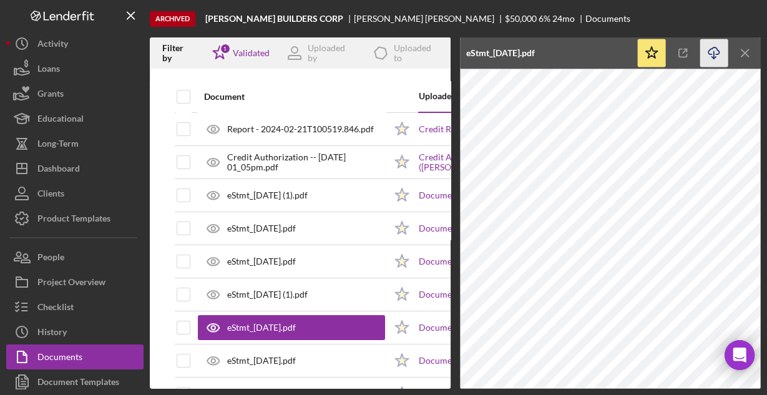
click at [713, 48] on icon "Icon/Download" at bounding box center [714, 53] width 28 height 28
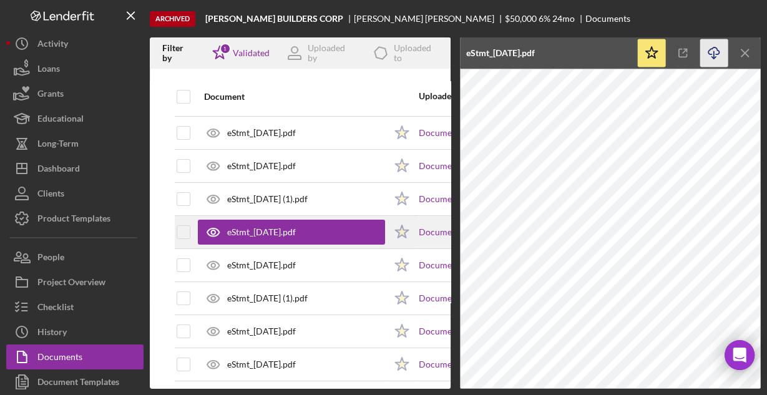
scroll to position [100, 0]
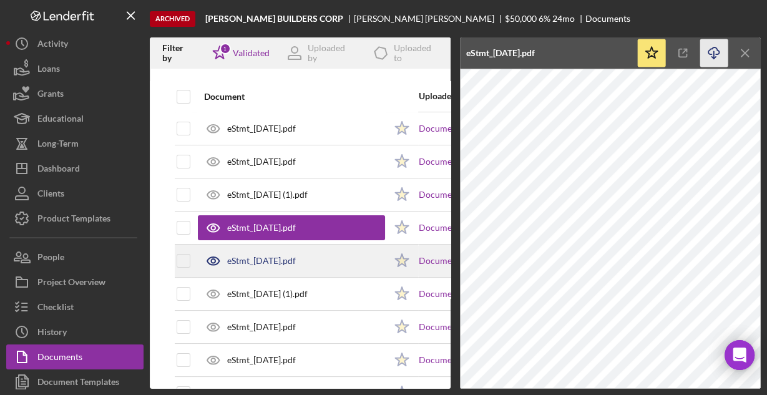
click at [296, 258] on div "eStmt_[DATE].pdf" at bounding box center [261, 261] width 69 height 10
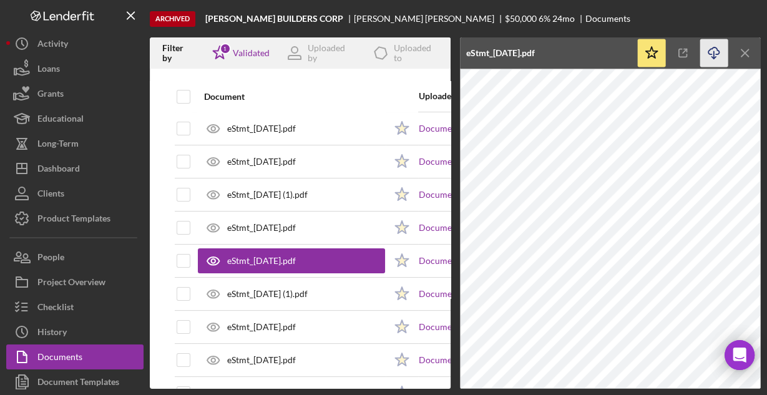
click at [709, 51] on icon "Icon/Download" at bounding box center [714, 53] width 28 height 28
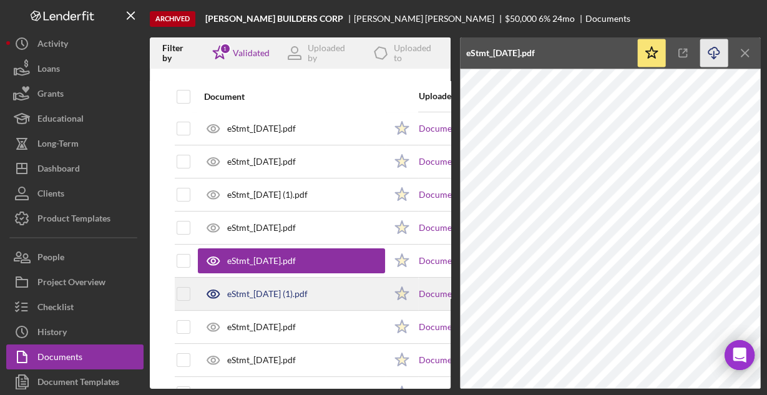
click at [253, 291] on div "eStmt_[DATE] (1).pdf" at bounding box center [267, 294] width 80 height 10
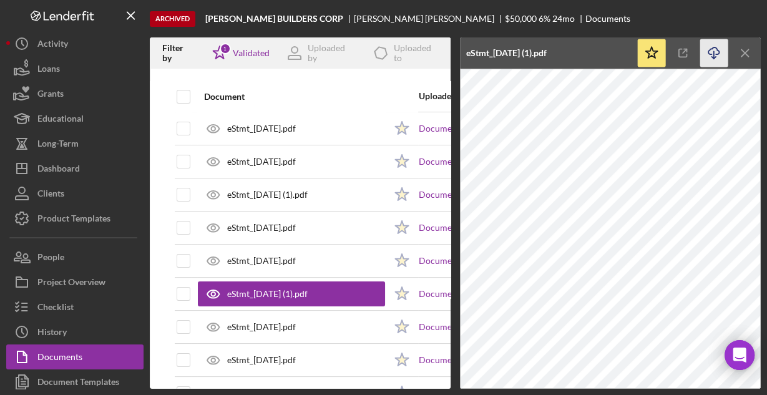
click at [712, 49] on icon "Icon/Download" at bounding box center [714, 53] width 28 height 28
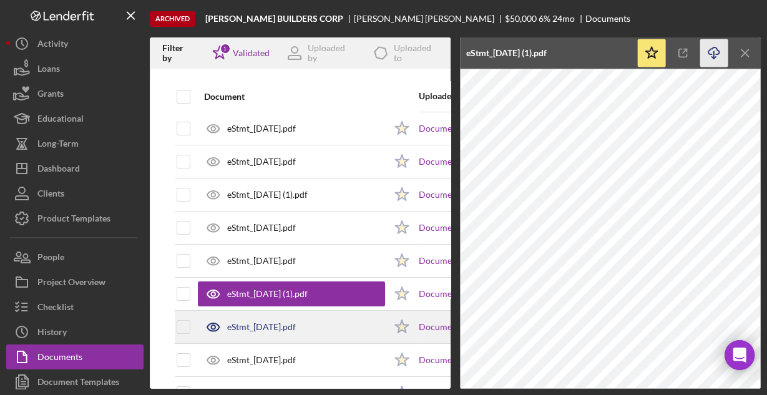
click at [289, 322] on div "eStmt_[DATE].pdf" at bounding box center [261, 327] width 69 height 10
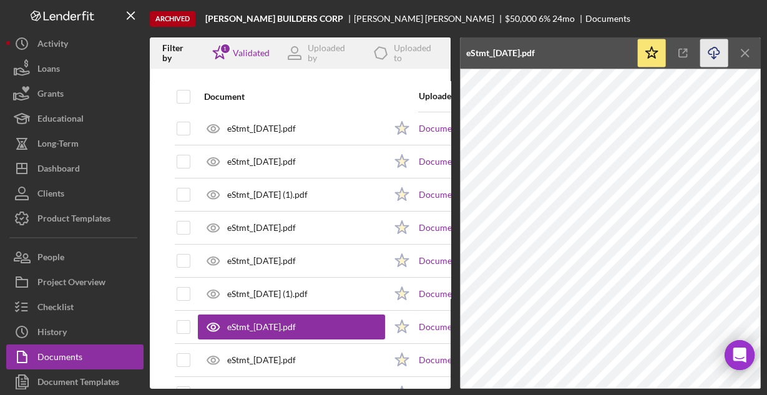
click at [704, 48] on icon "Icon/Download" at bounding box center [714, 53] width 28 height 28
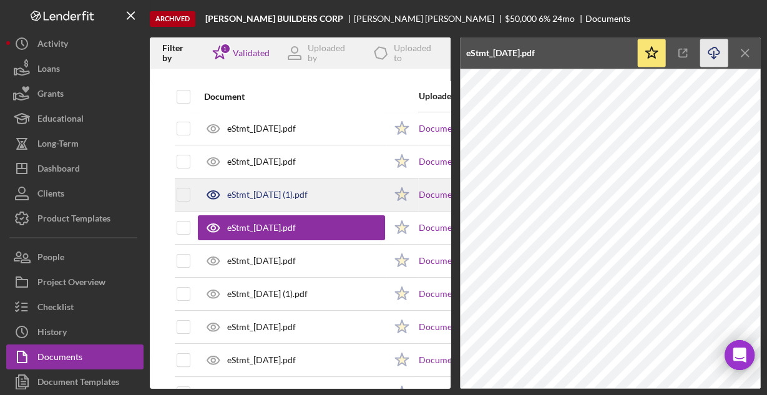
scroll to position [200, 0]
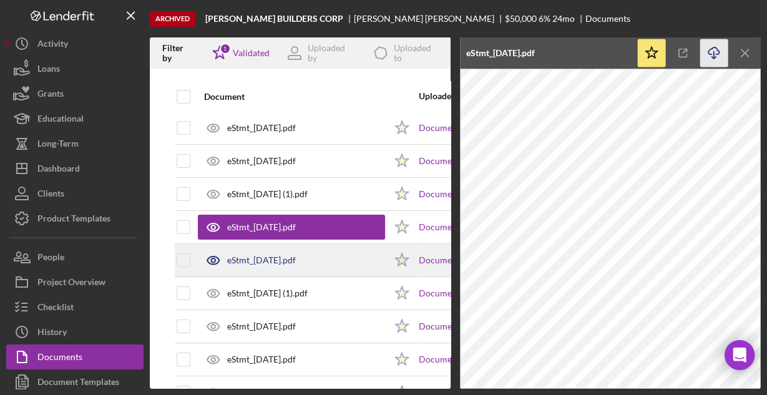
click at [254, 261] on div "eStmt_[DATE].pdf" at bounding box center [261, 260] width 69 height 10
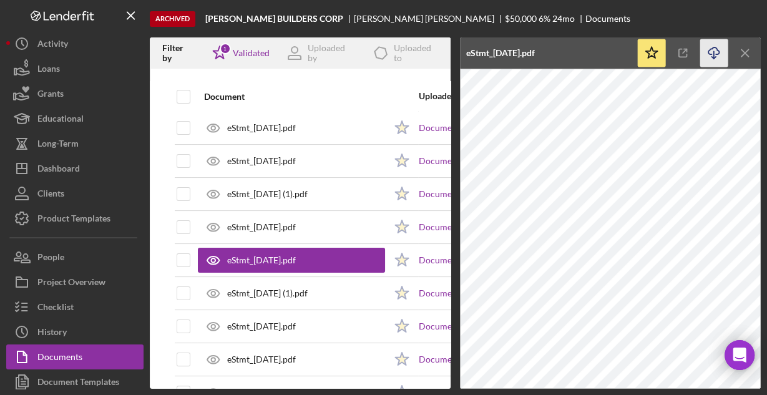
click at [710, 56] on icon "Icon/Download" at bounding box center [714, 53] width 28 height 28
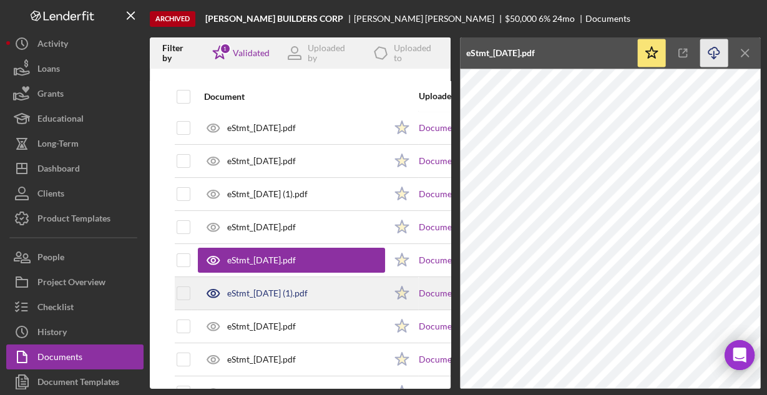
click at [286, 292] on div "eStmt_[DATE] (1).pdf" at bounding box center [267, 293] width 80 height 10
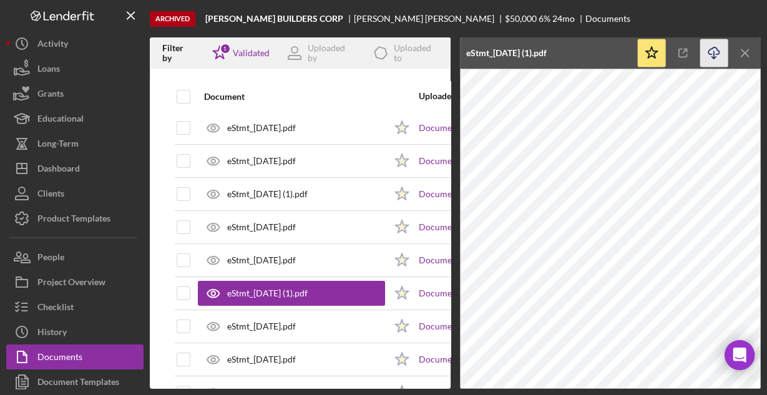
click at [719, 50] on icon "Icon/Download" at bounding box center [714, 53] width 28 height 28
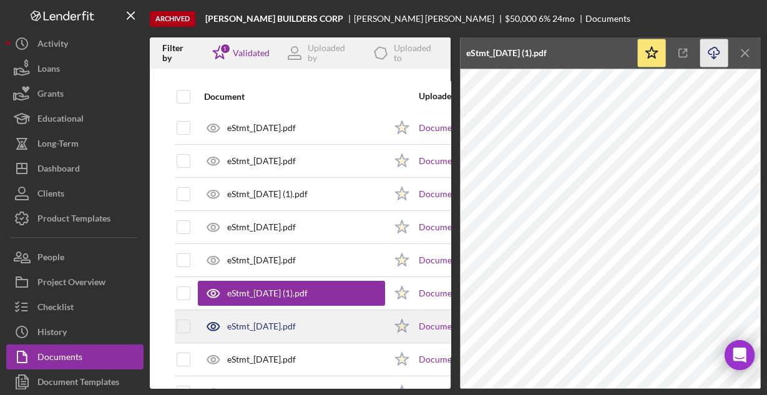
click at [296, 321] on div "eStmt_[DATE].pdf" at bounding box center [261, 326] width 69 height 10
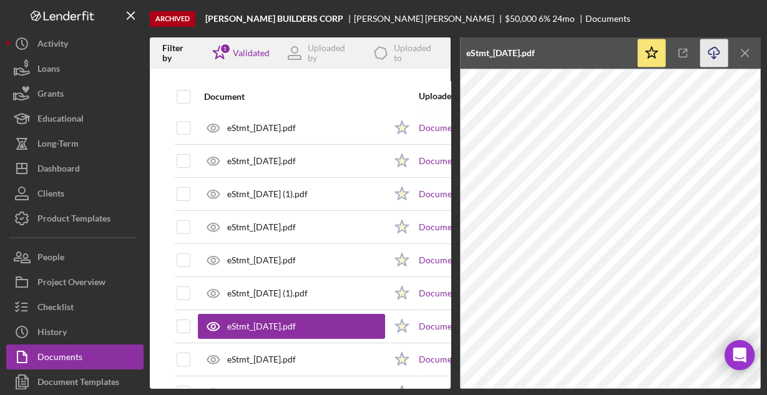
click at [709, 53] on icon "Icon/Download" at bounding box center [714, 53] width 28 height 28
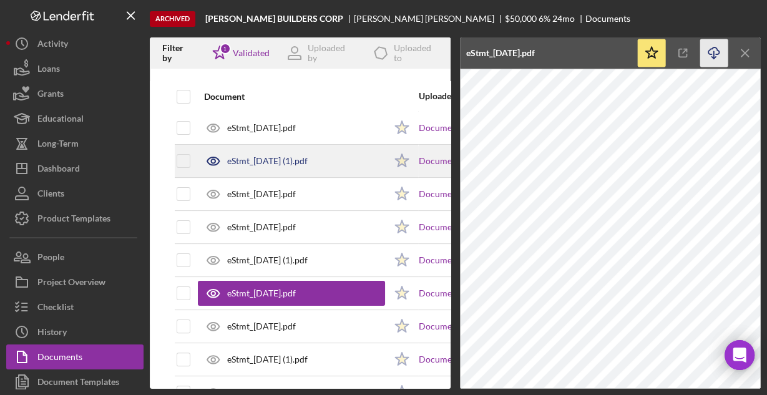
scroll to position [299, 0]
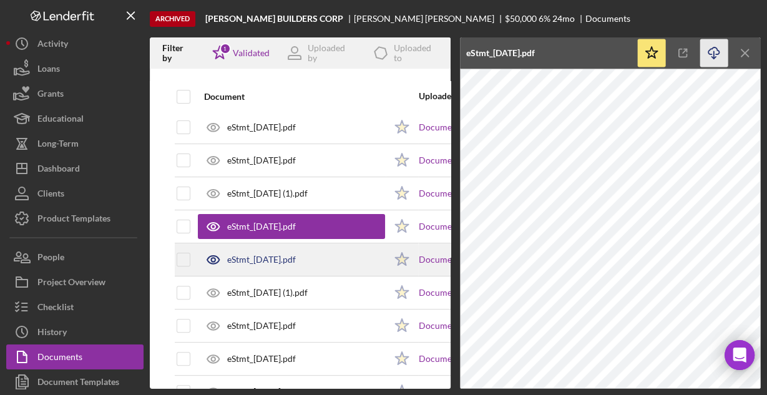
click at [280, 256] on div "eStmt_[DATE].pdf" at bounding box center [261, 260] width 69 height 10
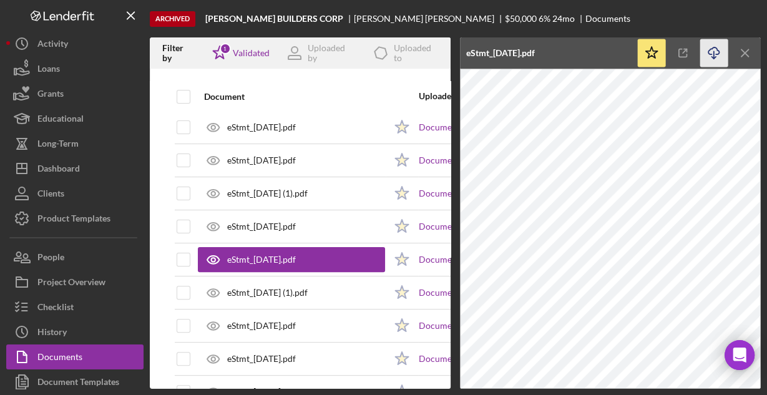
click at [709, 52] on icon "Icon/Download" at bounding box center [714, 53] width 28 height 28
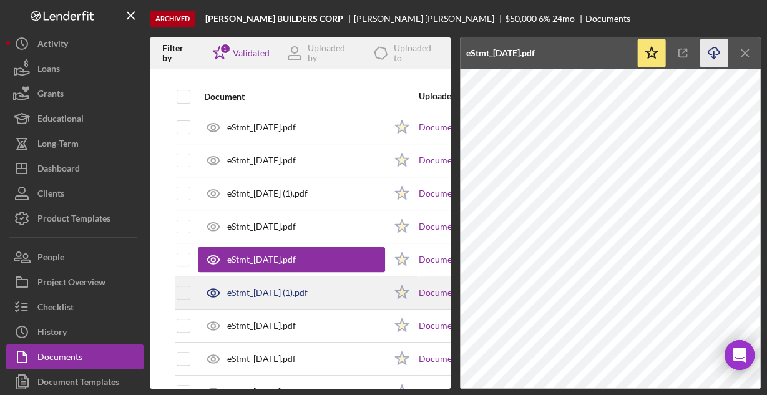
click at [281, 288] on div "eStmt_[DATE] (1).pdf" at bounding box center [267, 293] width 80 height 10
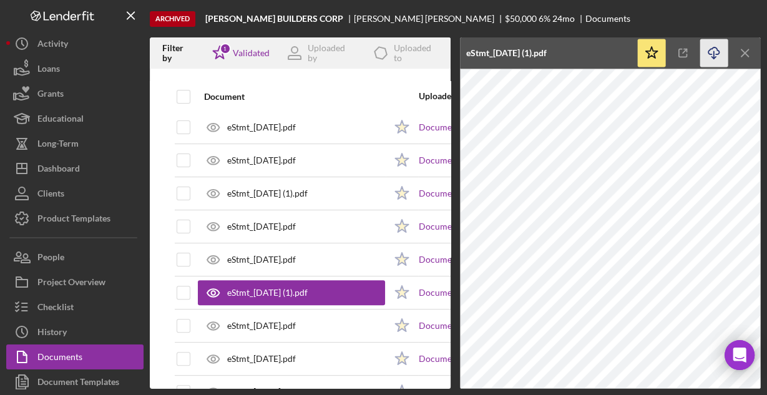
click at [712, 49] on icon "Icon/Download" at bounding box center [714, 53] width 28 height 28
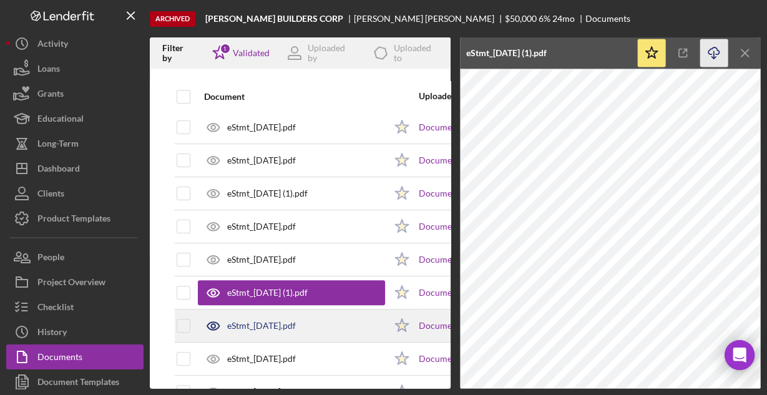
click at [269, 316] on div "eStmt_[DATE].pdf" at bounding box center [291, 325] width 187 height 31
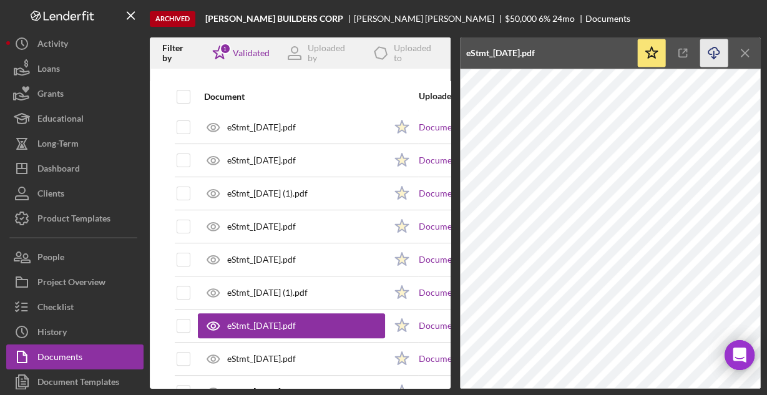
click at [708, 52] on icon "button" at bounding box center [713, 50] width 11 height 7
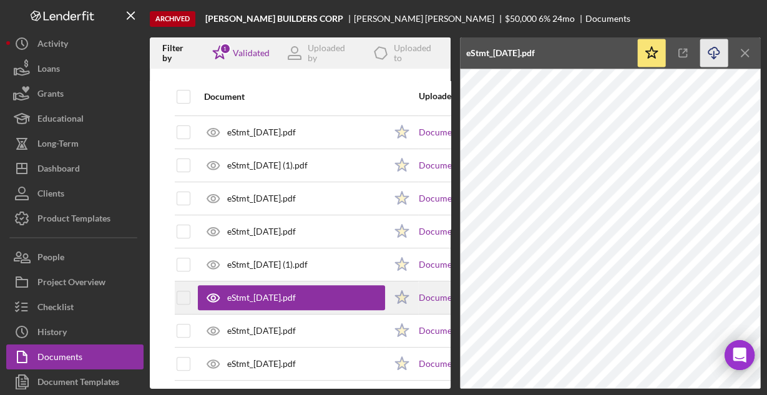
scroll to position [349, 0]
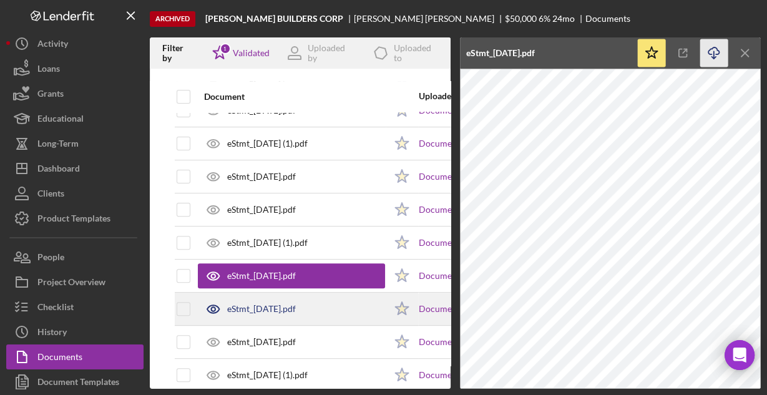
click at [296, 308] on div "eStmt_[DATE].pdf" at bounding box center [261, 309] width 69 height 10
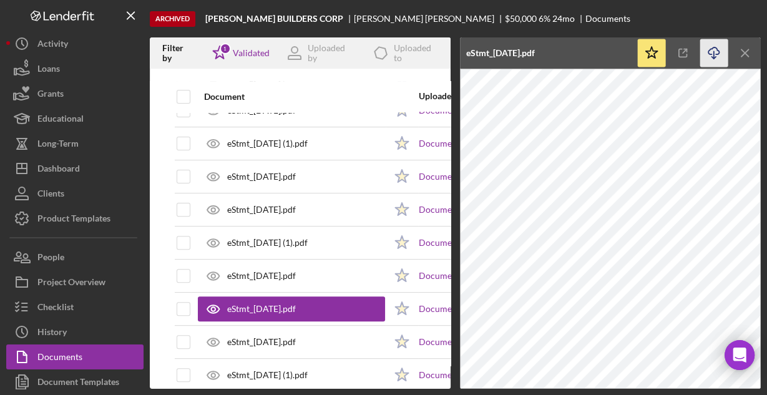
click at [714, 55] on line "button" at bounding box center [714, 54] width 0 height 7
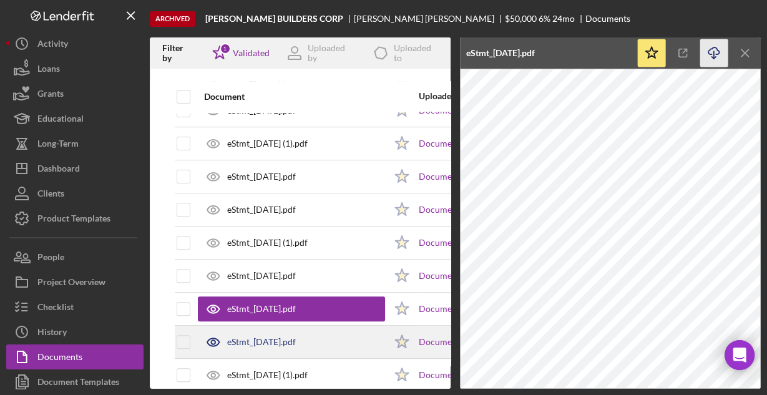
click at [306, 346] on div "eStmt_[DATE].pdf" at bounding box center [291, 341] width 187 height 31
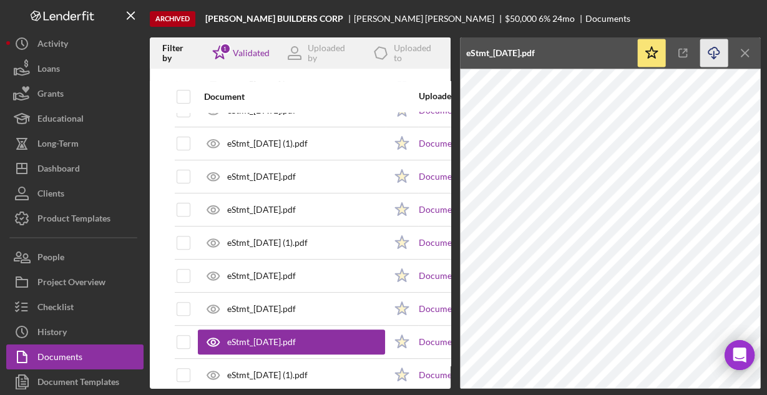
click at [714, 56] on icon "Icon/Download" at bounding box center [714, 53] width 28 height 28
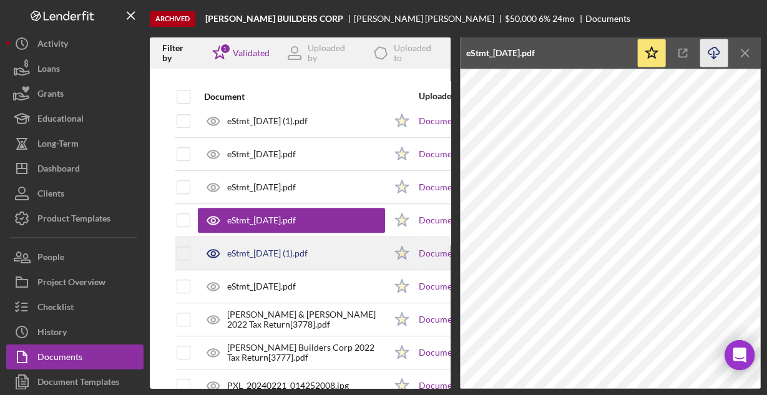
scroll to position [499, 0]
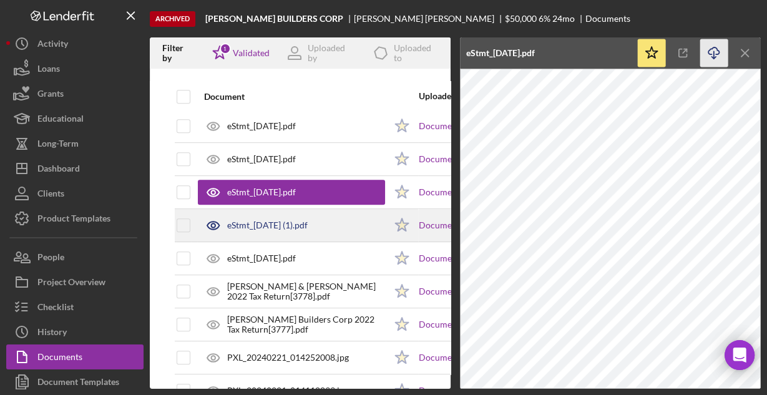
click at [289, 220] on div "eStmt_[DATE] (1).pdf" at bounding box center [267, 225] width 80 height 10
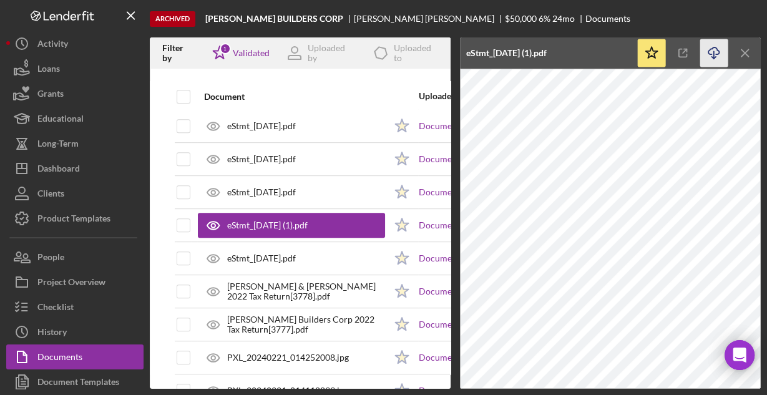
click at [714, 54] on icon "Icon/Download" at bounding box center [714, 53] width 28 height 28
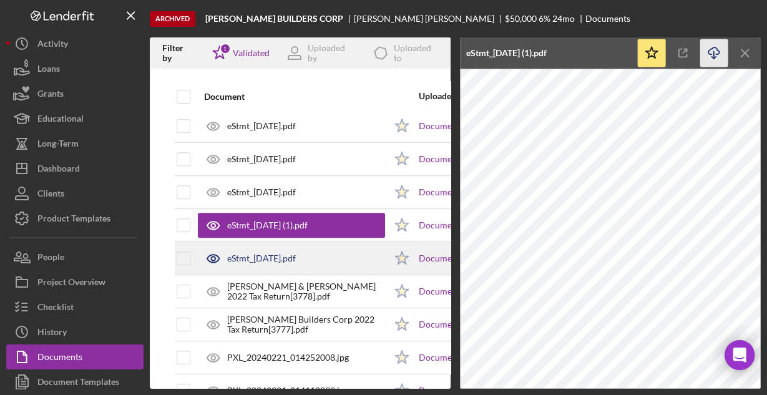
click at [296, 253] on div "eStmt_[DATE].pdf" at bounding box center [261, 258] width 69 height 10
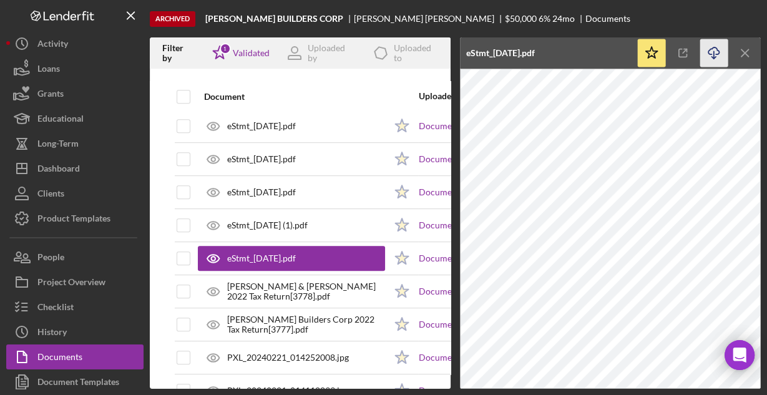
click at [714, 52] on icon "Icon/Download" at bounding box center [714, 53] width 28 height 28
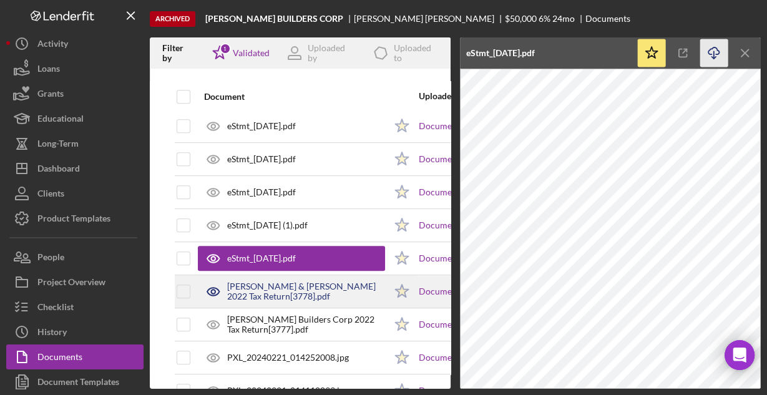
click at [325, 285] on div "[PERSON_NAME] & [PERSON_NAME] 2022 Tax Return[3778].pdf" at bounding box center [306, 291] width 158 height 20
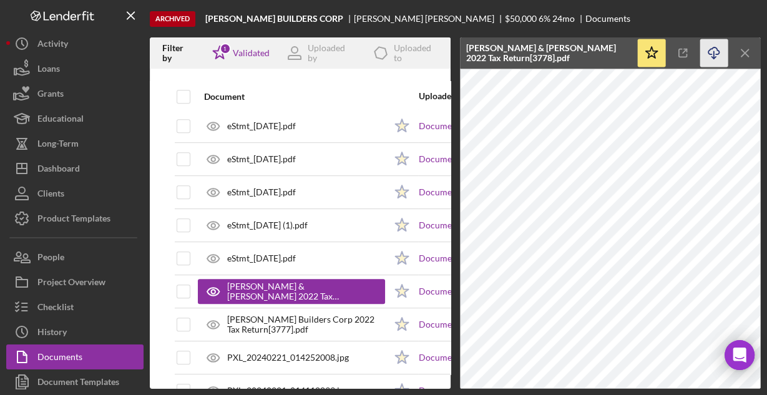
click at [712, 54] on icon "Icon/Download" at bounding box center [714, 53] width 28 height 28
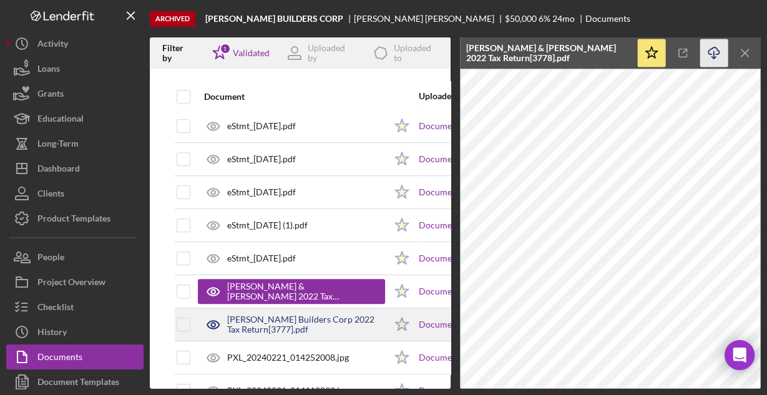
click at [329, 322] on div "[PERSON_NAME] Builders Corp 2022 Tax Return[3777].pdf" at bounding box center [306, 324] width 158 height 20
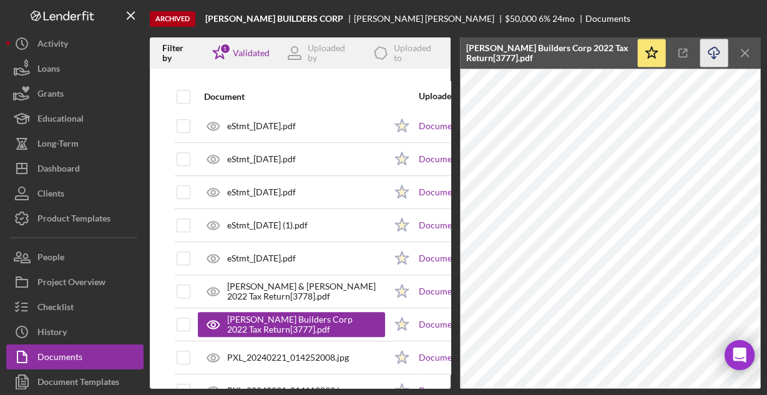
click at [709, 53] on icon "Icon/Download" at bounding box center [714, 53] width 28 height 28
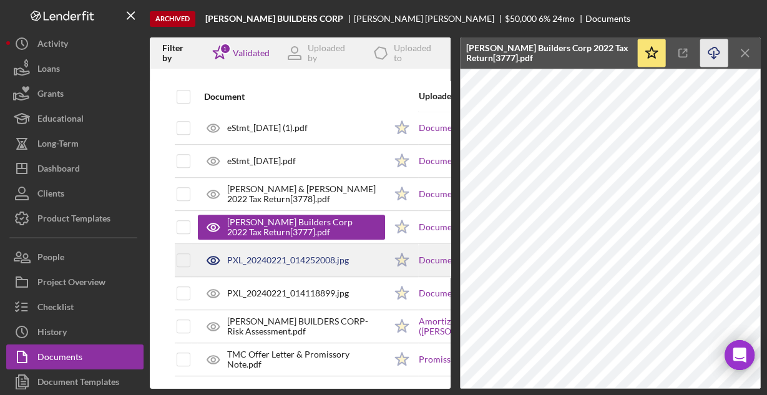
scroll to position [598, 0]
click at [292, 255] on div "PXL_20240221_014252008.jpg" at bounding box center [288, 260] width 122 height 10
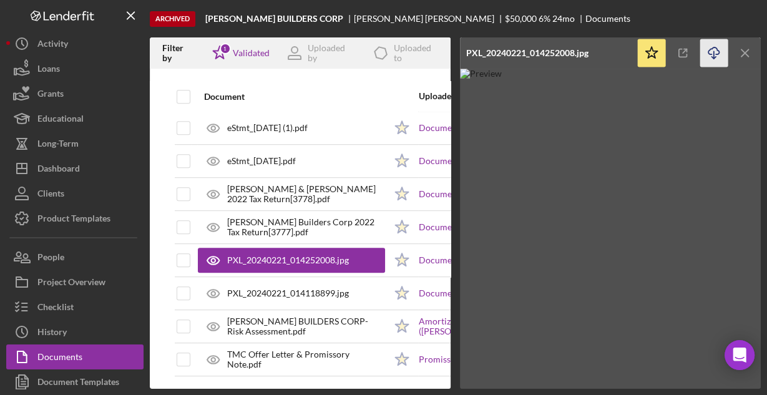
click at [710, 48] on icon "Icon/Download" at bounding box center [714, 53] width 28 height 28
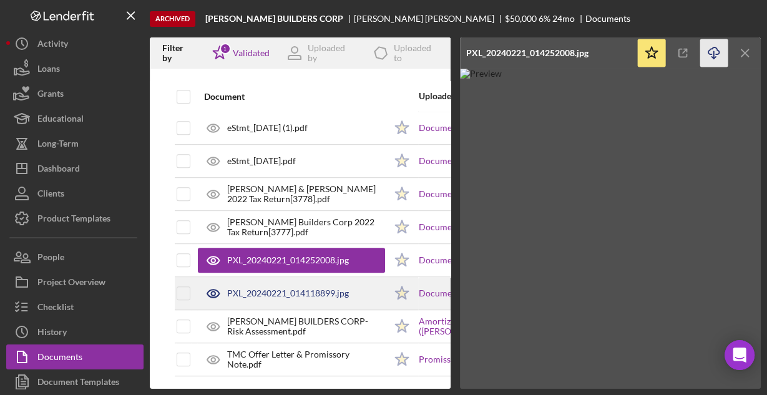
click at [258, 291] on div "PXL_20240221_014118899.jpg" at bounding box center [288, 293] width 122 height 10
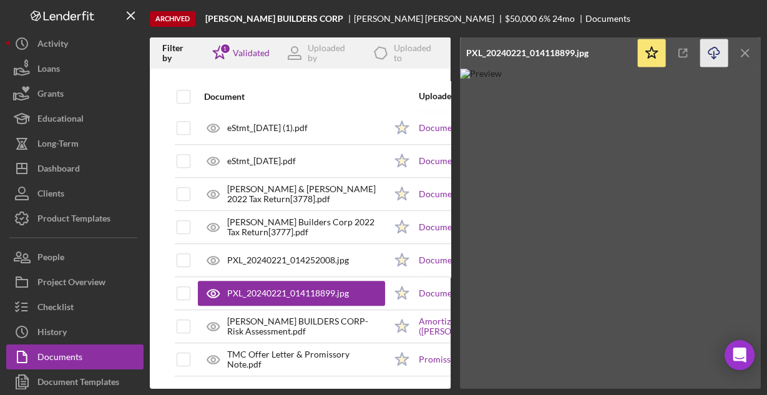
click at [716, 52] on icon "Icon/Download" at bounding box center [714, 53] width 28 height 28
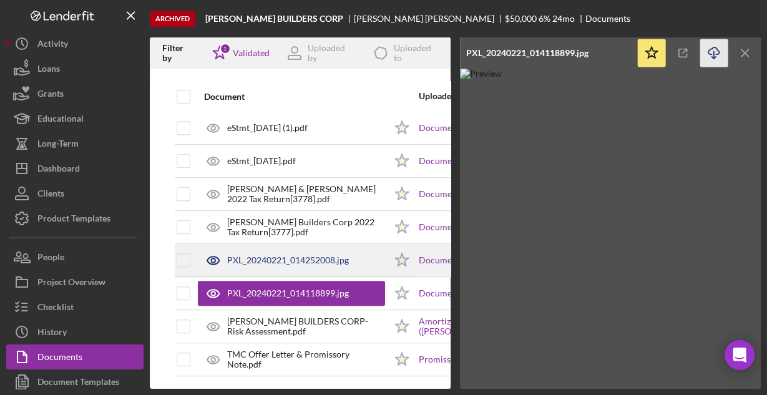
click at [250, 256] on div "PXL_20240221_014252008.jpg" at bounding box center [288, 260] width 122 height 10
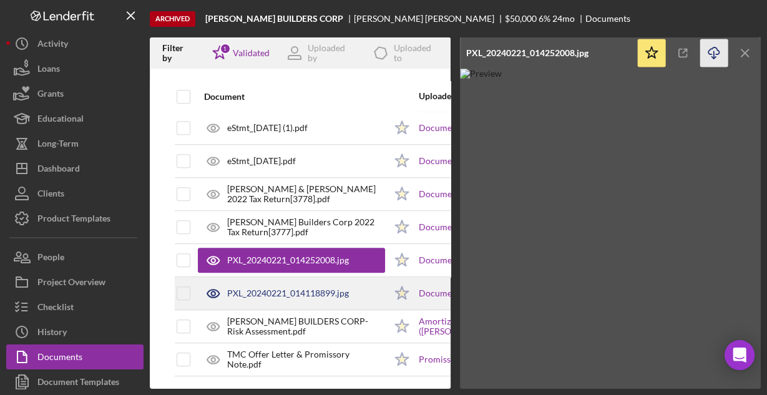
click at [271, 294] on div "PXL_20240221_014118899.jpg" at bounding box center [291, 293] width 187 height 31
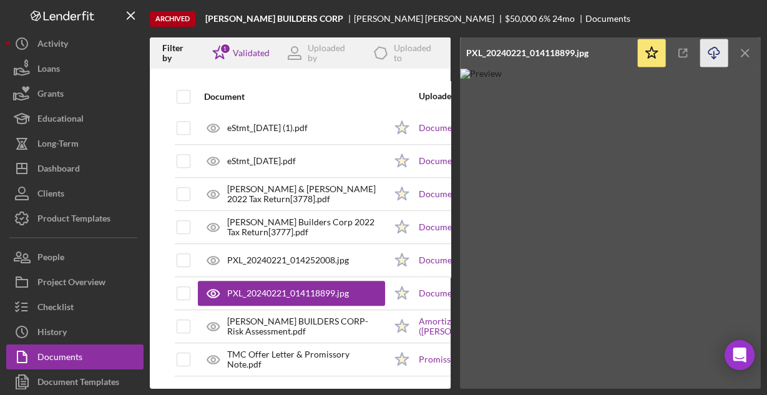
click at [714, 52] on line "button" at bounding box center [714, 54] width 0 height 7
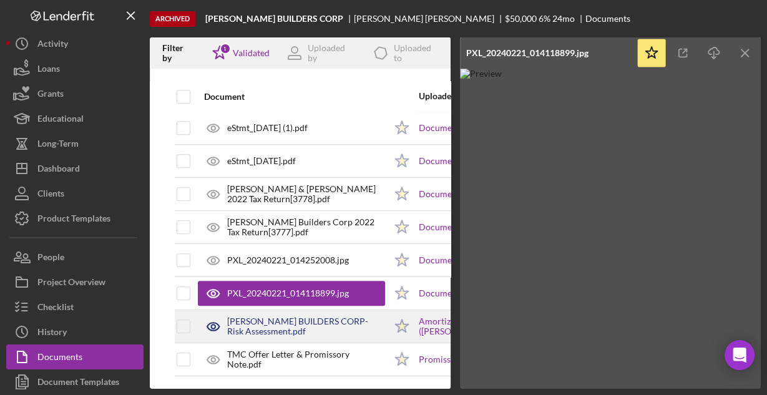
click at [293, 324] on div "[PERSON_NAME] BUILDERS CORP- Risk Assessment.pdf" at bounding box center [306, 326] width 158 height 20
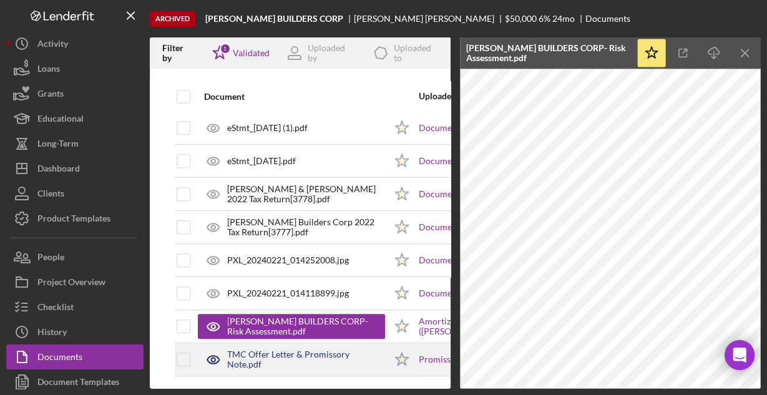
click at [341, 354] on div "TMC Offer Letter & Promissory Note.pdf" at bounding box center [306, 359] width 158 height 20
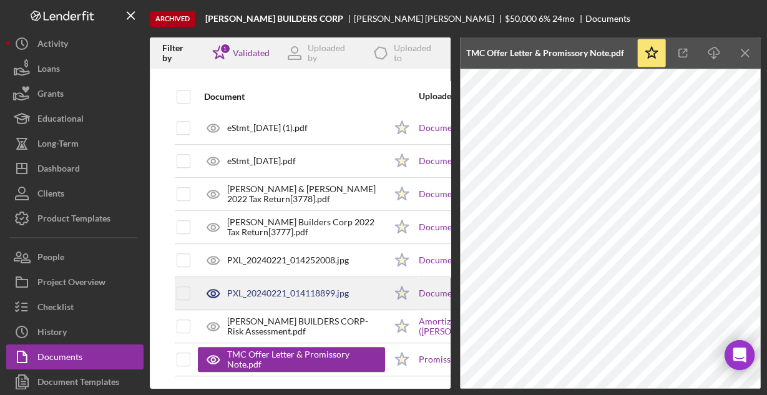
click at [297, 288] on div "PXL_20240221_014118899.jpg" at bounding box center [288, 293] width 122 height 10
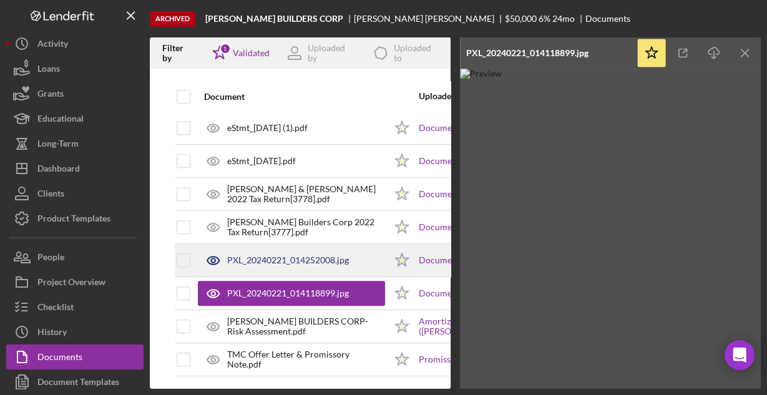
click at [287, 256] on div "PXL_20240221_014252008.jpg" at bounding box center [288, 260] width 122 height 10
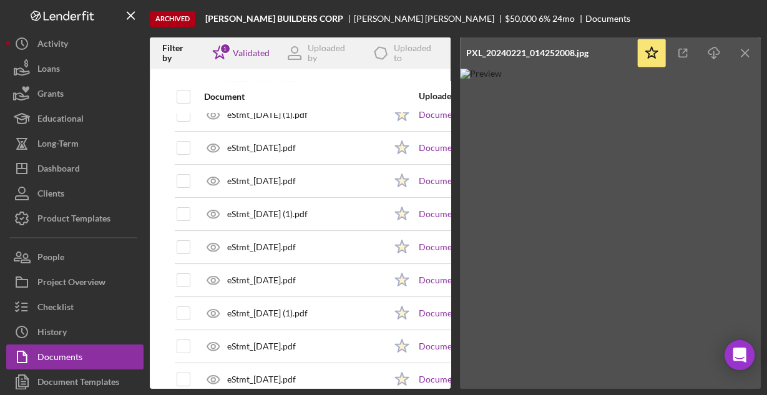
scroll to position [148, 0]
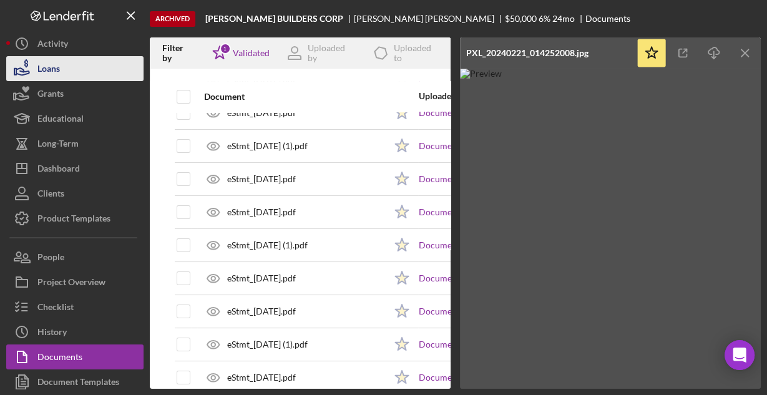
click at [43, 63] on div "Loans" at bounding box center [48, 70] width 22 height 28
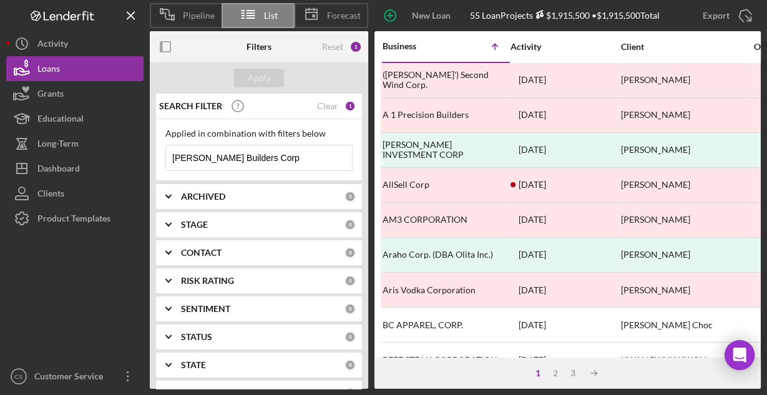
click at [260, 158] on input "[PERSON_NAME] Builders Corp" at bounding box center [259, 157] width 186 height 25
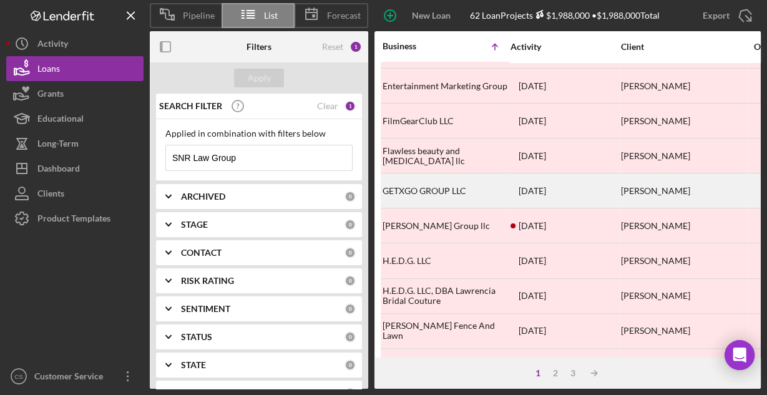
scroll to position [581, 0]
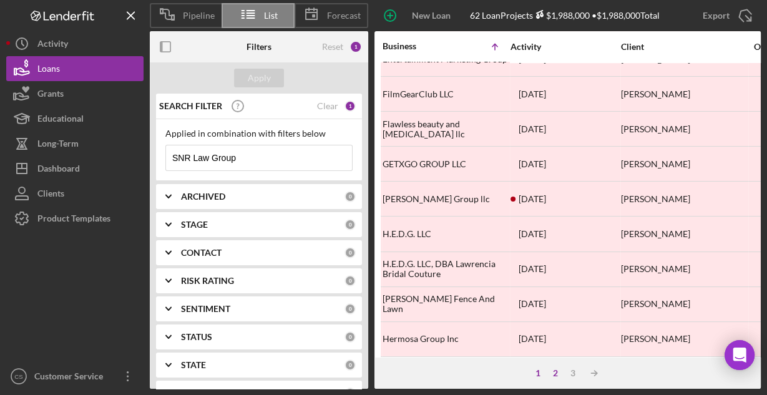
type input "SNR Law Group"
click at [555, 374] on div "2" at bounding box center [554, 373] width 17 height 10
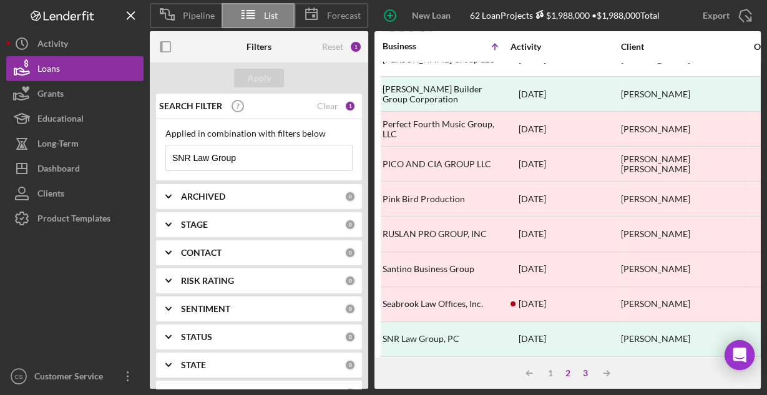
click at [585, 372] on div "3" at bounding box center [584, 373] width 17 height 10
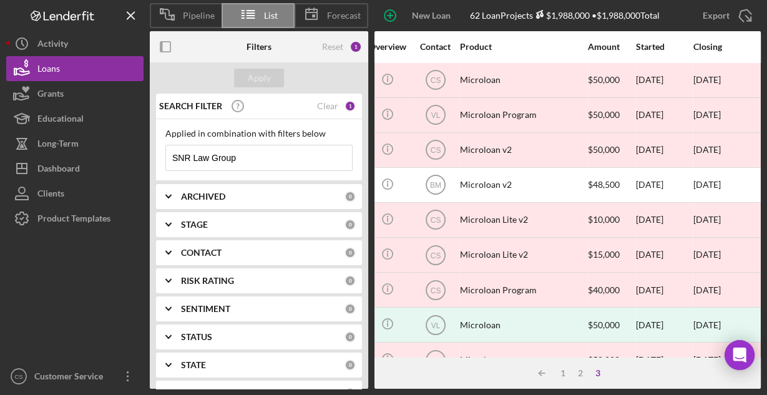
scroll to position [0, 329]
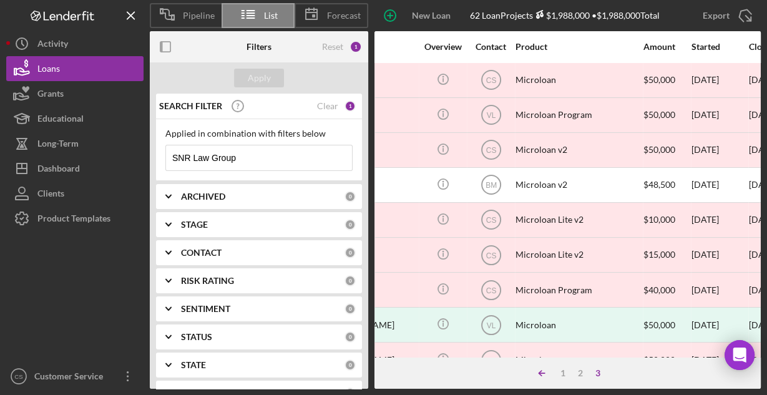
click at [538, 374] on icon "Icon/Table Sort Arrow" at bounding box center [541, 373] width 25 height 25
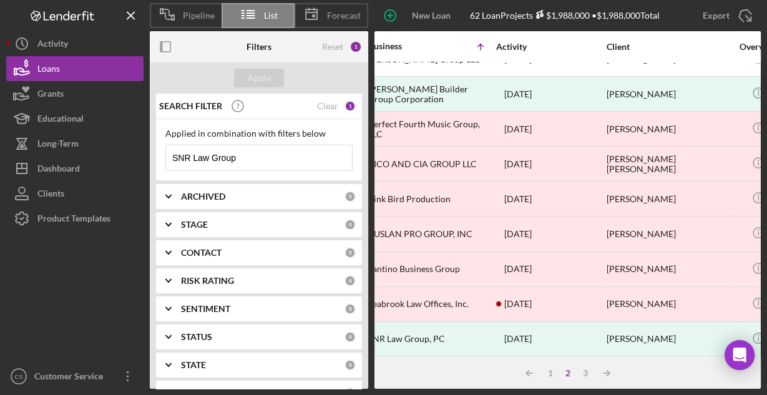
scroll to position [581, 13]
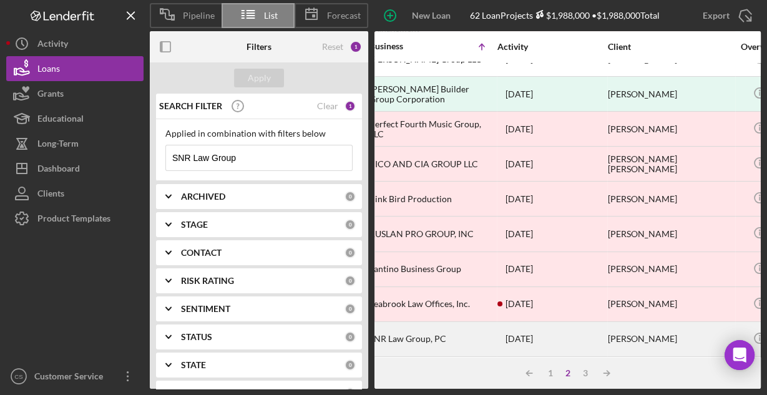
click at [444, 330] on div "SNR Law Group, PC" at bounding box center [431, 338] width 125 height 33
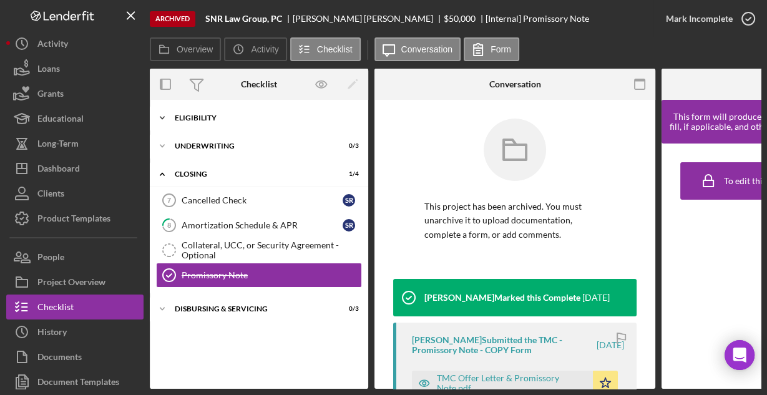
click at [205, 117] on div "Eligibility" at bounding box center [264, 117] width 178 height 7
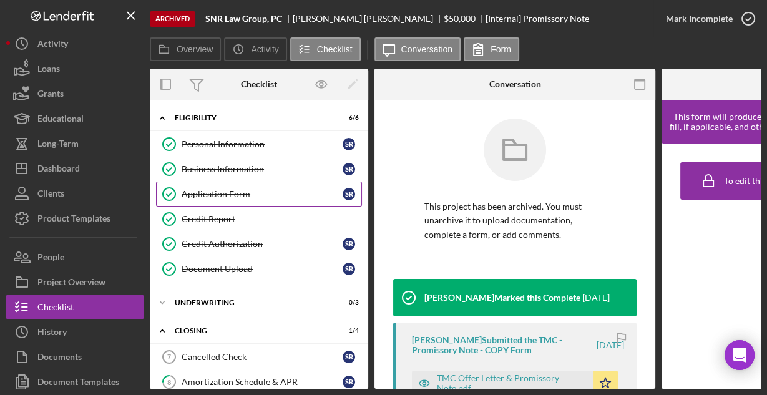
click at [204, 191] on div "Application Form" at bounding box center [262, 194] width 161 height 10
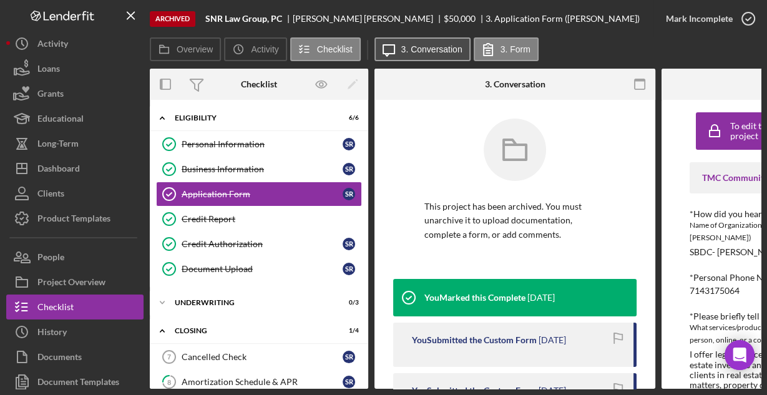
click at [401, 52] on label "3. Conversation" at bounding box center [431, 49] width 61 height 10
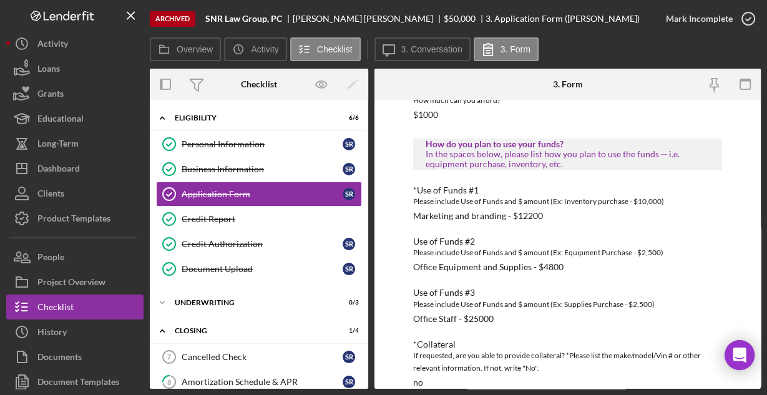
scroll to position [692, 0]
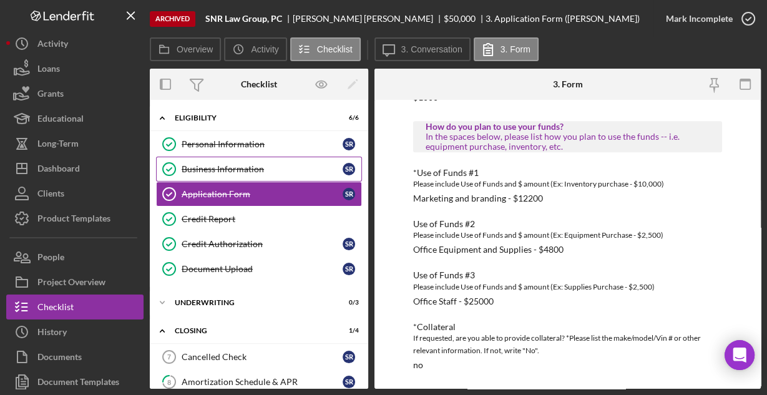
click at [210, 162] on link "Business Information Business Information S R" at bounding box center [259, 169] width 206 height 25
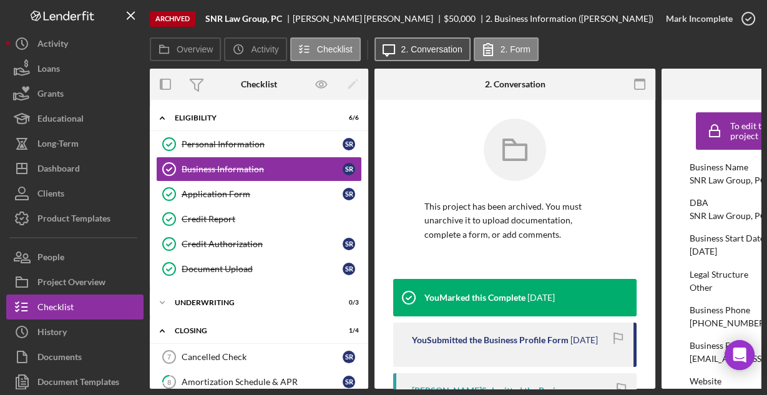
click at [430, 51] on label "2. Conversation" at bounding box center [431, 49] width 61 height 10
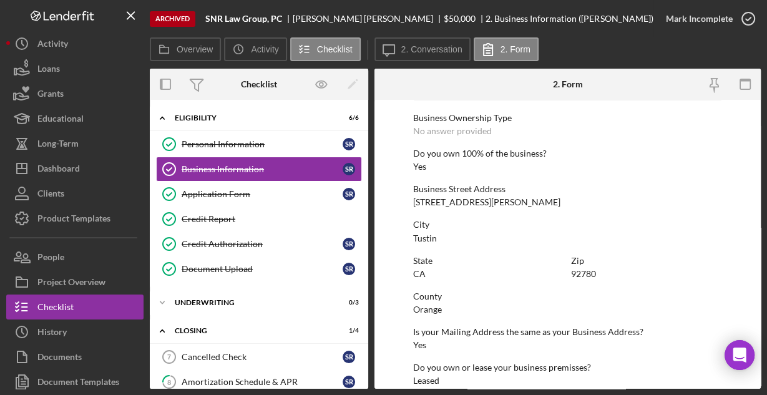
scroll to position [652, 0]
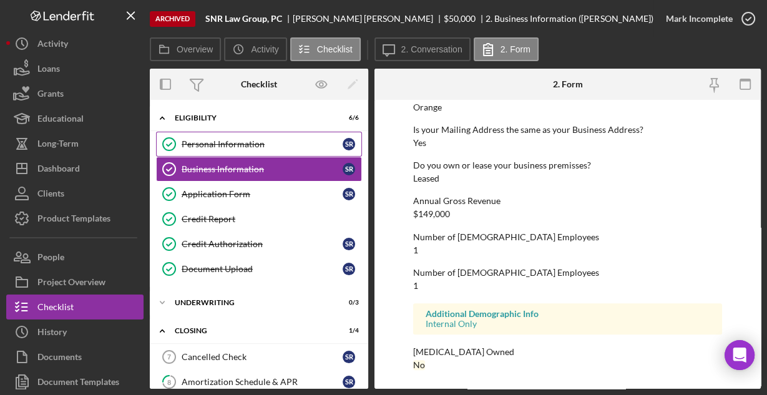
click at [239, 141] on div "Personal Information" at bounding box center [262, 144] width 161 height 10
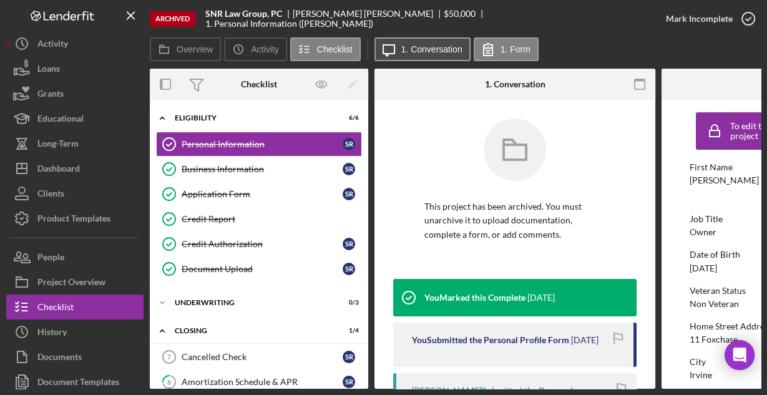
click at [390, 55] on icon "Icon/Message" at bounding box center [388, 49] width 31 height 31
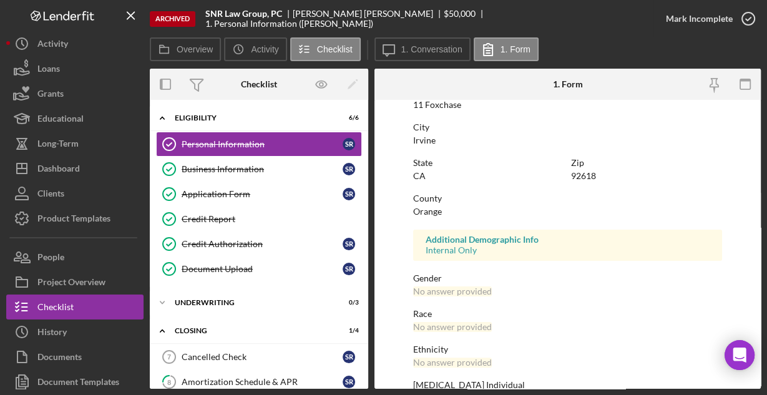
scroll to position [294, 0]
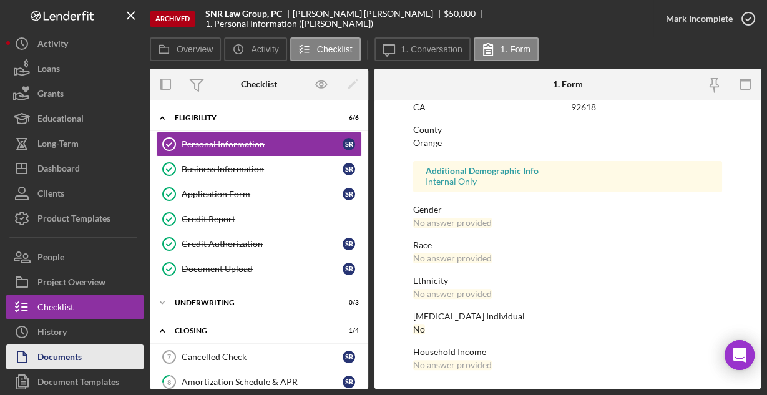
click at [67, 357] on div "Documents" at bounding box center [59, 358] width 44 height 28
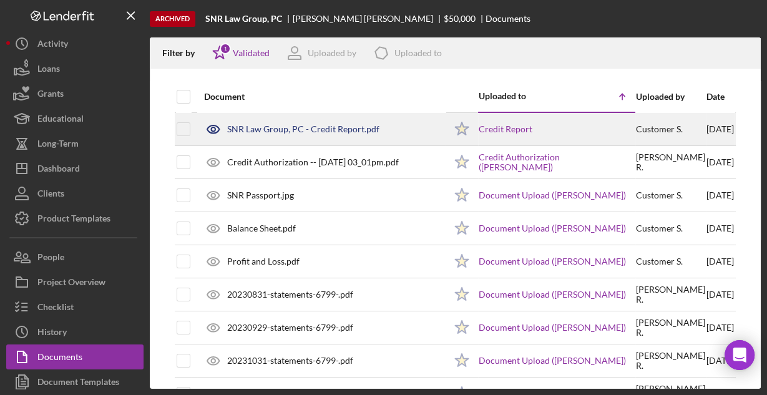
click at [301, 129] on div "SNR Law Group, PC - Credit Report.pdf" at bounding box center [303, 129] width 152 height 10
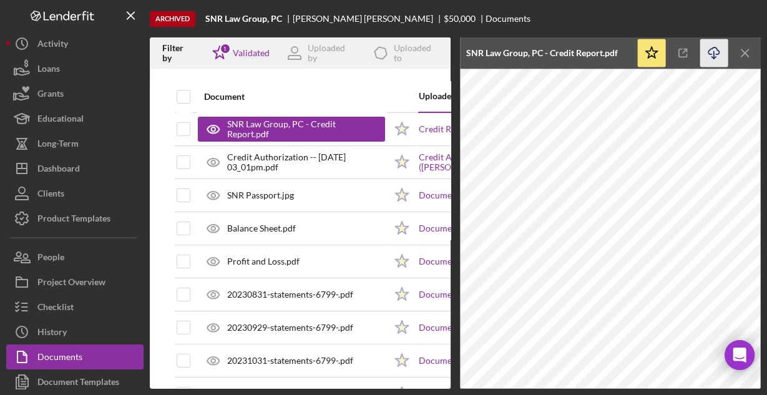
click at [712, 51] on icon "Icon/Download" at bounding box center [714, 53] width 28 height 28
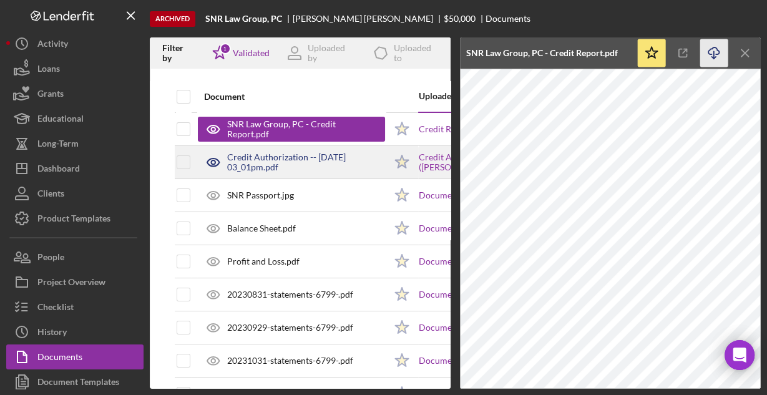
click at [332, 162] on div "Credit Authorization -- [DATE] 03_01pm.pdf" at bounding box center [306, 162] width 158 height 20
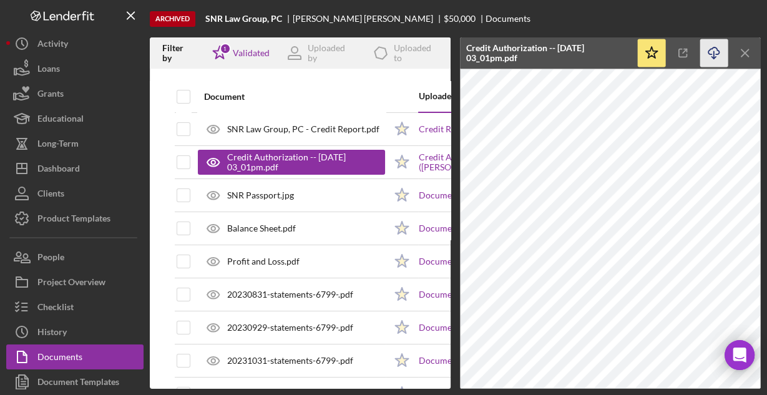
click at [713, 47] on icon "button" at bounding box center [713, 50] width 11 height 7
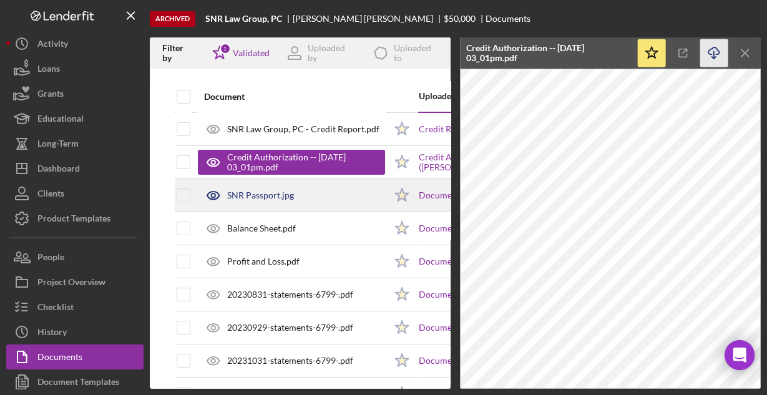
click at [300, 192] on div "SNR Passport.jpg" at bounding box center [291, 195] width 187 height 31
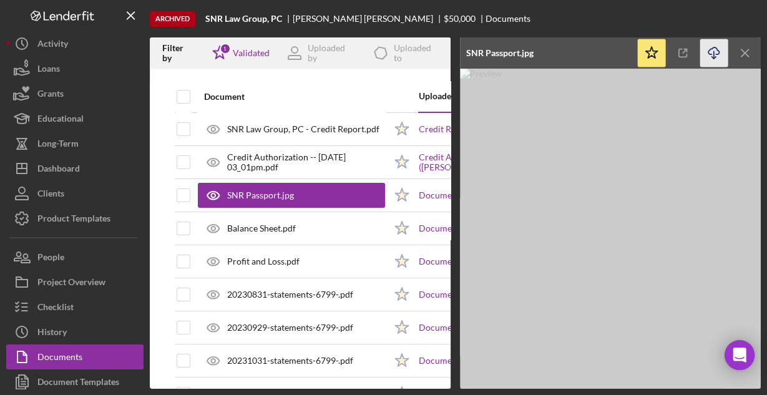
click at [716, 52] on icon "Icon/Download" at bounding box center [714, 53] width 28 height 28
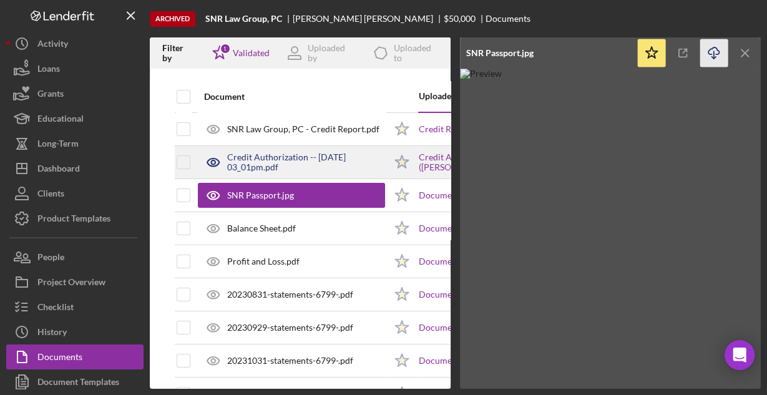
click at [321, 160] on div "Credit Authorization -- [DATE] 03_01pm.pdf" at bounding box center [306, 162] width 158 height 20
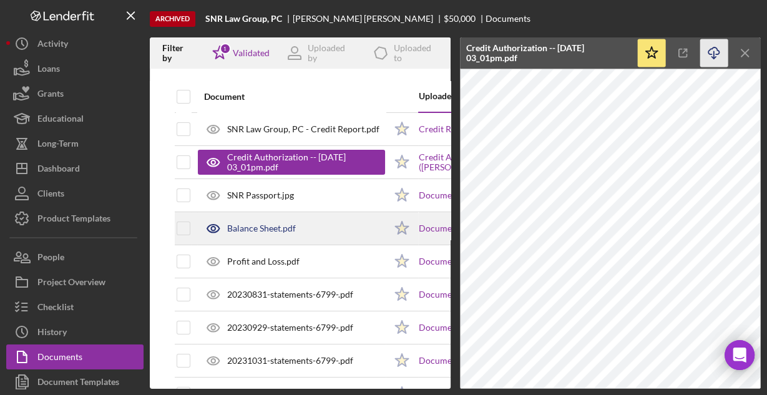
click at [318, 229] on div "Balance Sheet.pdf" at bounding box center [291, 228] width 187 height 31
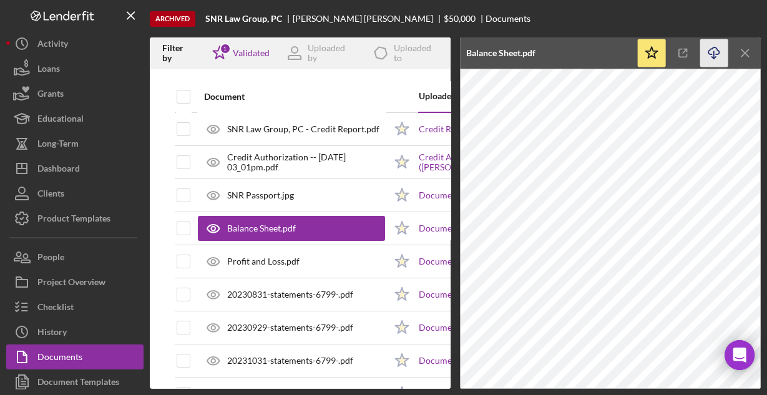
click at [709, 47] on icon "Icon/Download" at bounding box center [714, 53] width 28 height 28
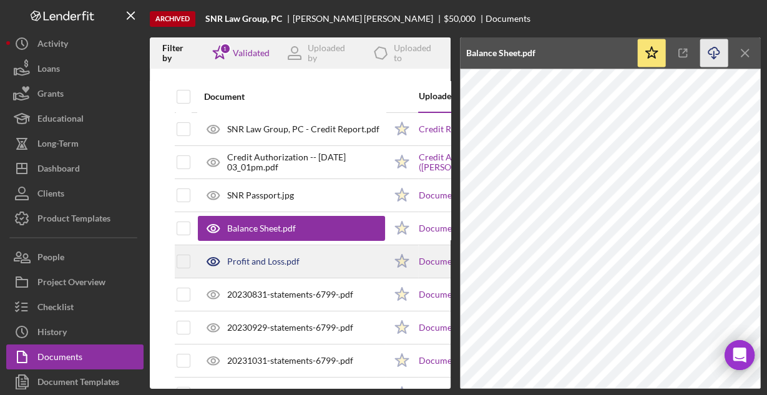
click at [280, 256] on div "Profit and Loss.pdf" at bounding box center [263, 261] width 72 height 10
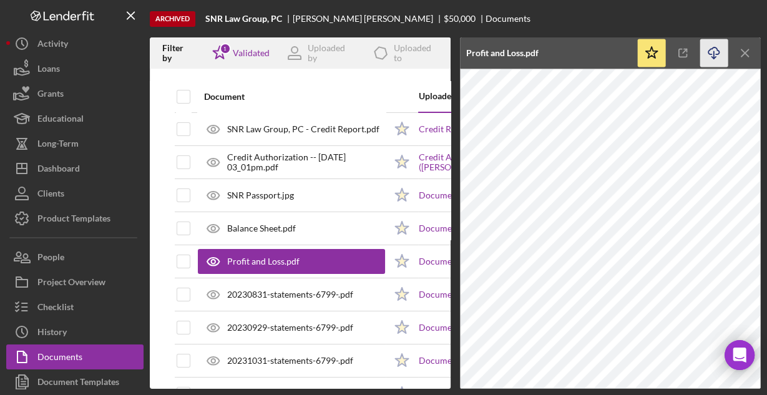
click at [710, 49] on icon "button" at bounding box center [713, 50] width 11 height 7
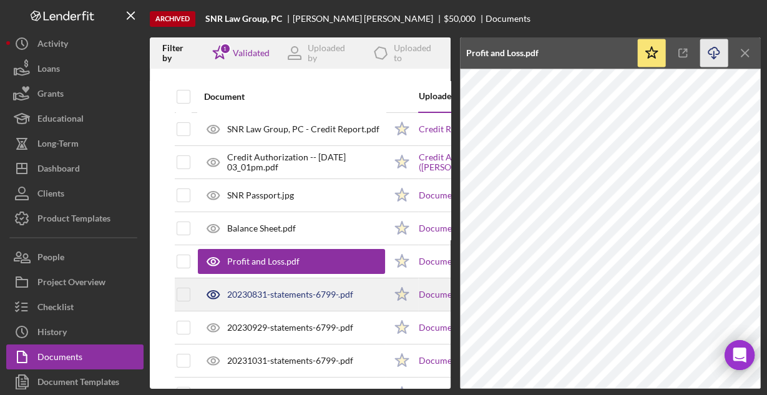
click at [326, 294] on div "20230831-statements-6799-.pdf" at bounding box center [290, 294] width 126 height 10
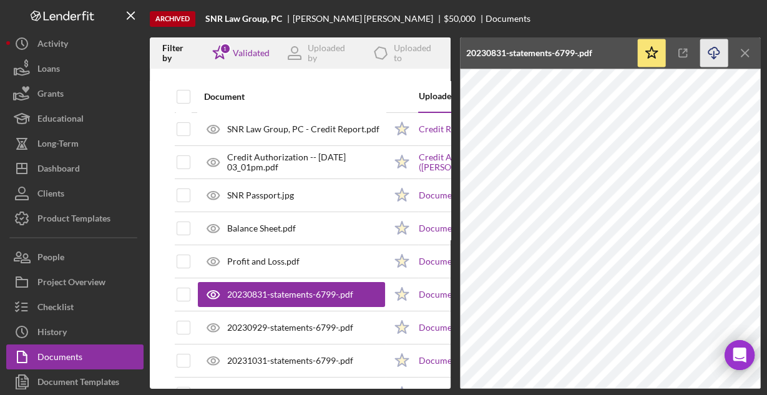
click at [709, 55] on icon "Icon/Download" at bounding box center [714, 53] width 28 height 28
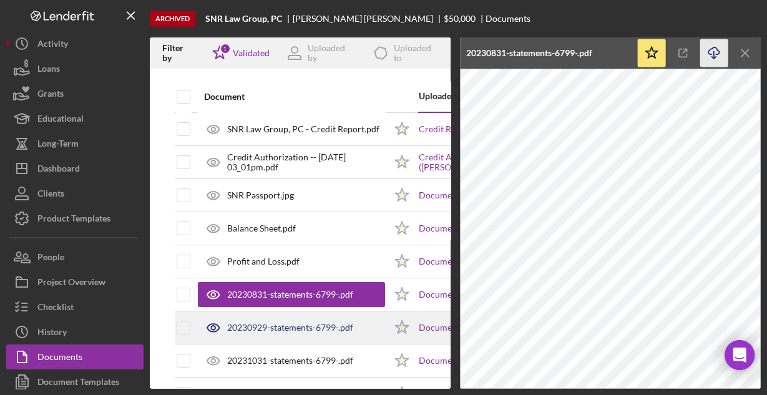
click at [344, 320] on div "20230929-statements-6799-.pdf" at bounding box center [291, 327] width 187 height 31
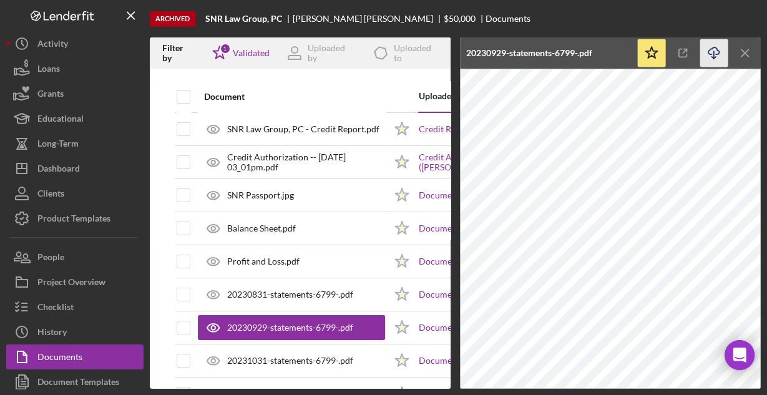
click at [707, 50] on icon "Icon/Download" at bounding box center [714, 53] width 28 height 28
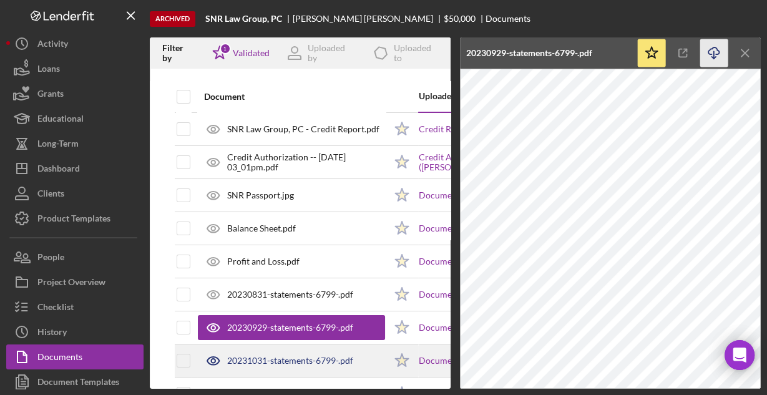
click at [338, 351] on div "20231031-statements-6799-.pdf" at bounding box center [291, 360] width 187 height 31
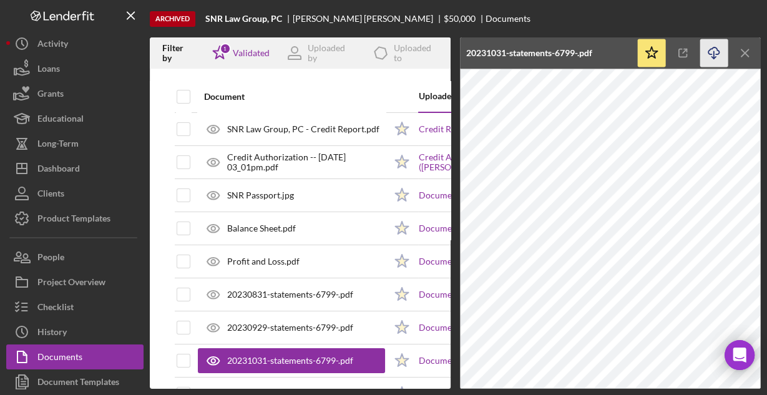
click at [708, 49] on icon "Icon/Download" at bounding box center [714, 53] width 28 height 28
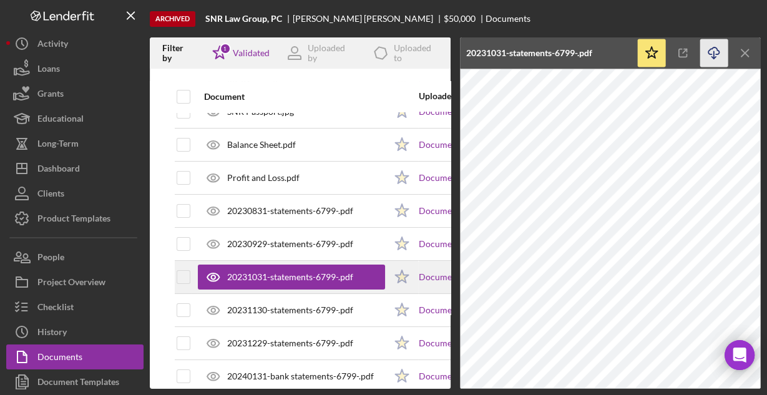
scroll to position [100, 0]
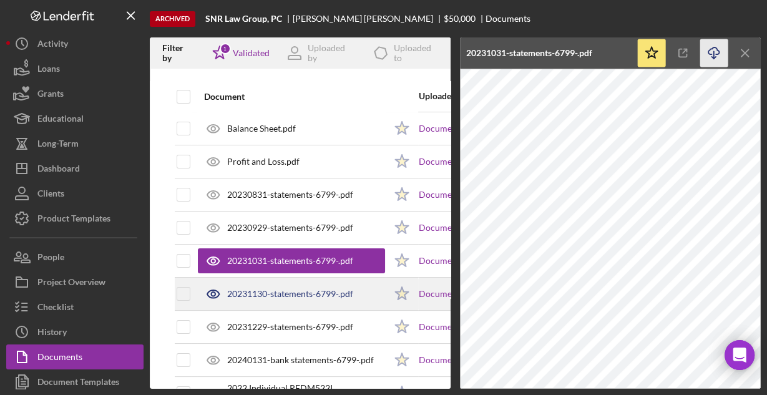
click at [332, 290] on div "20231130-statements-6799-.pdf" at bounding box center [290, 294] width 126 height 10
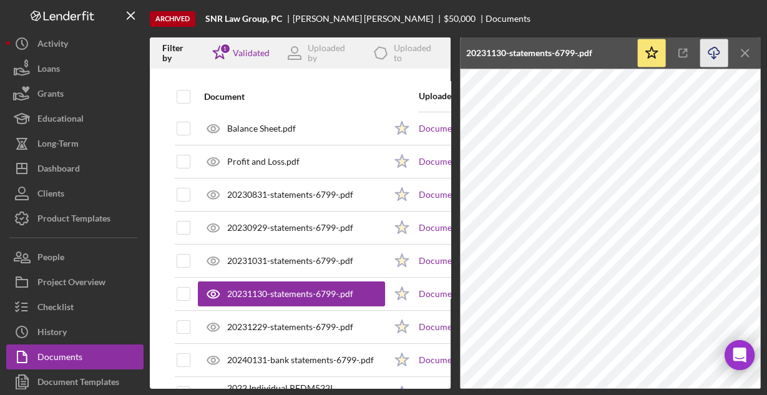
click at [711, 51] on icon "Icon/Download" at bounding box center [714, 53] width 28 height 28
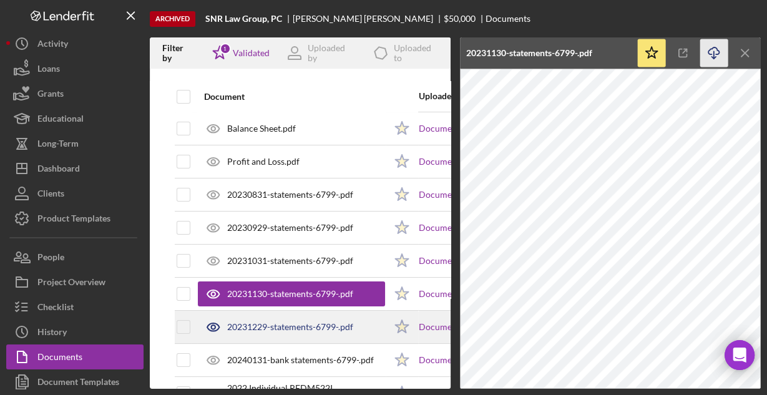
click at [266, 327] on div "20231229-statements-6799-.pdf" at bounding box center [290, 327] width 126 height 10
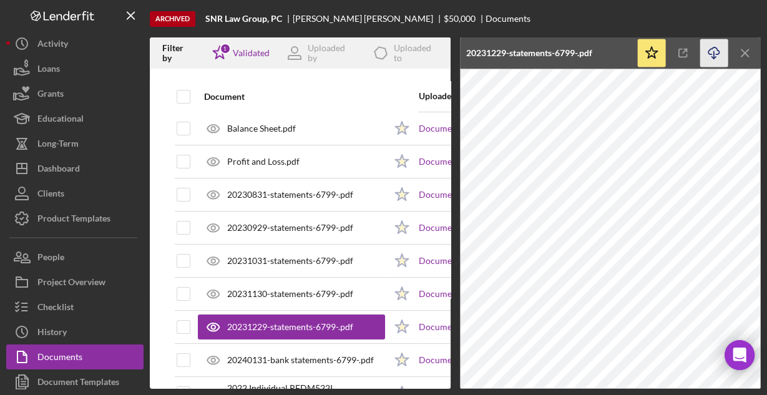
drag, startPoint x: 715, startPoint y: 48, endPoint x: 704, endPoint y: 58, distance: 15.5
click at [715, 49] on icon "Icon/Download" at bounding box center [714, 53] width 28 height 28
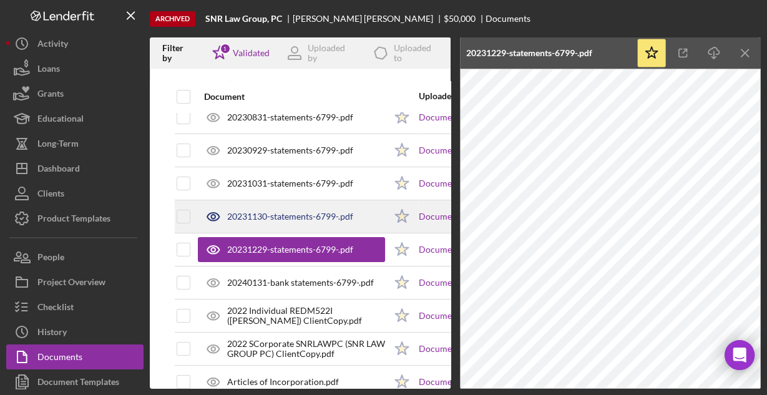
scroll to position [200, 0]
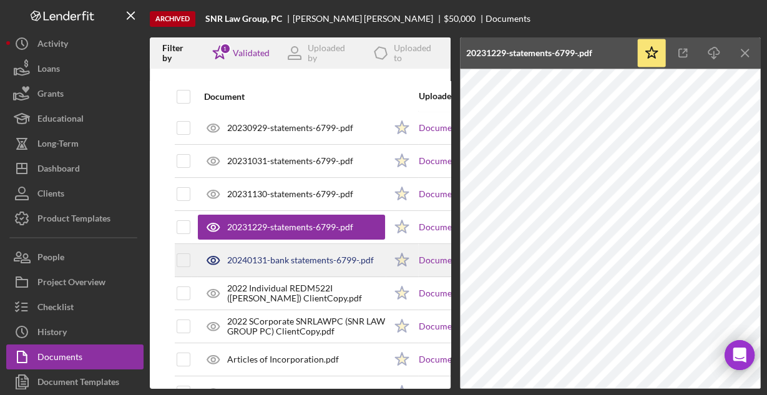
click at [324, 261] on div "20240131-bank statements-6799-.pdf" at bounding box center [300, 260] width 147 height 10
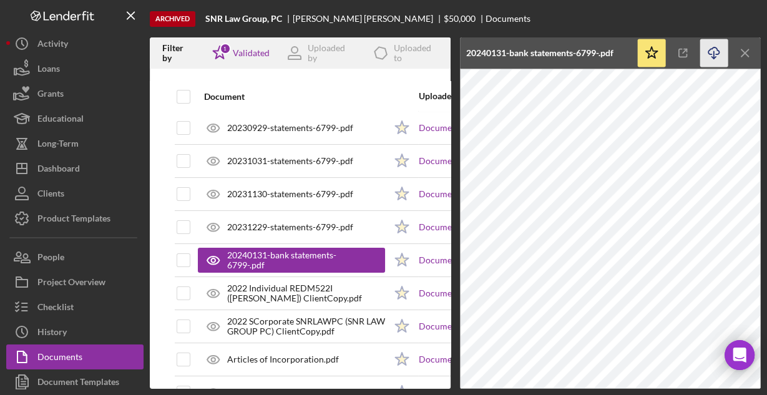
click at [714, 51] on line "button" at bounding box center [714, 54] width 0 height 7
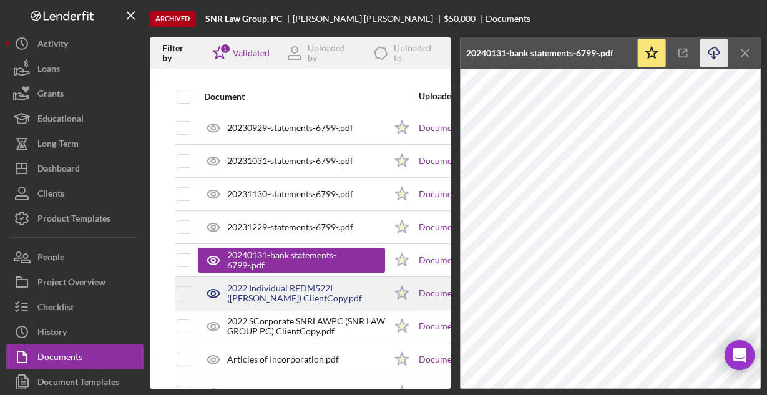
click at [296, 287] on div "2022 Individual REDM522I ([PERSON_NAME]) ClientCopy.pdf" at bounding box center [306, 293] width 158 height 20
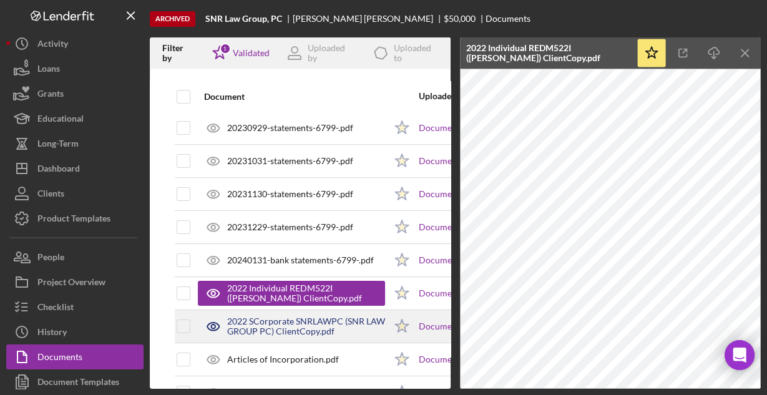
click at [297, 321] on div "2022 SCorporate SNRLAWPC (SNR LAW GROUP PC) ClientCopy.pdf" at bounding box center [306, 326] width 158 height 20
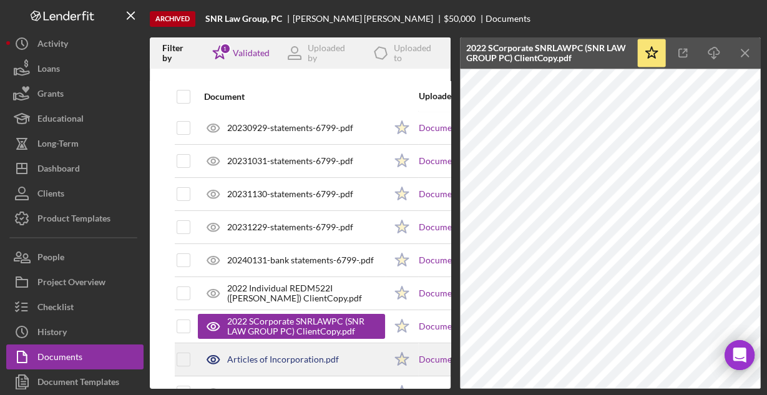
click at [301, 349] on div "Articles of Incorporation.pdf" at bounding box center [291, 359] width 187 height 31
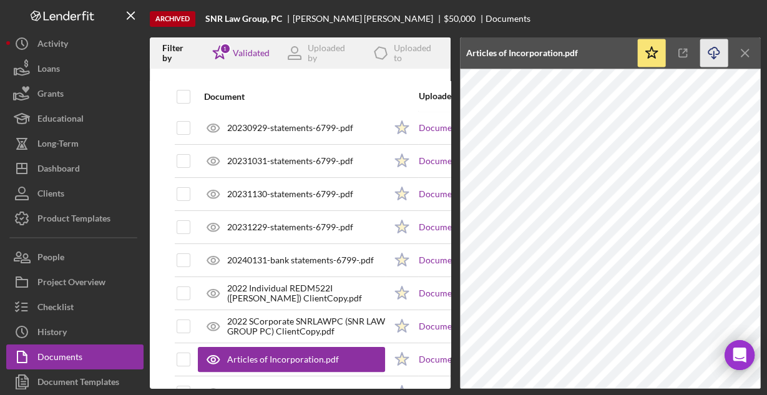
click at [708, 54] on icon "Icon/Download" at bounding box center [714, 53] width 28 height 28
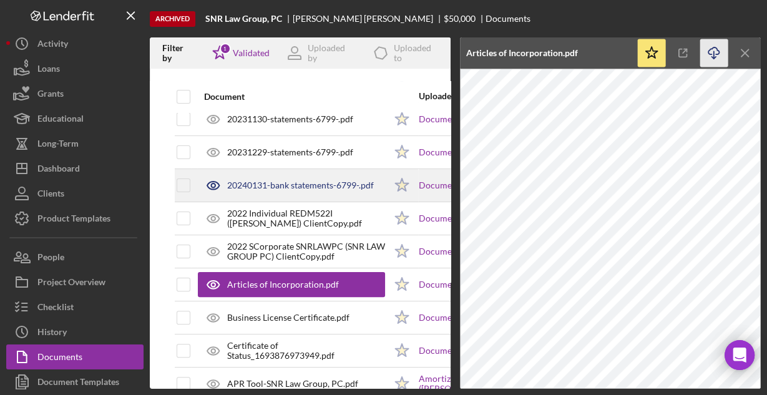
scroll to position [299, 0]
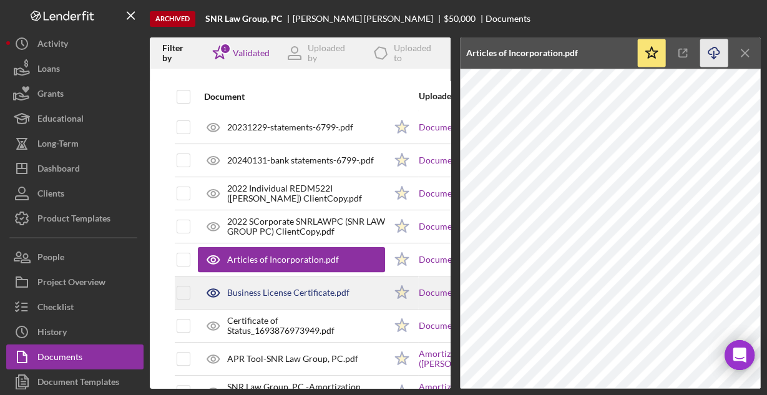
click at [288, 288] on div "Business License Certificate.pdf" at bounding box center [288, 293] width 122 height 10
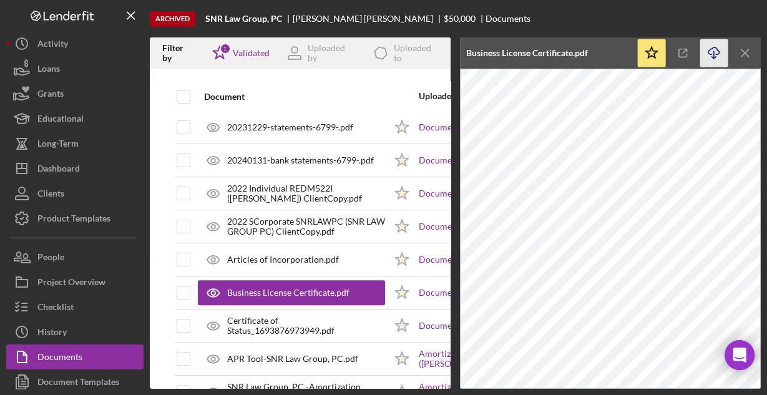
click at [709, 52] on icon "Icon/Download" at bounding box center [714, 53] width 28 height 28
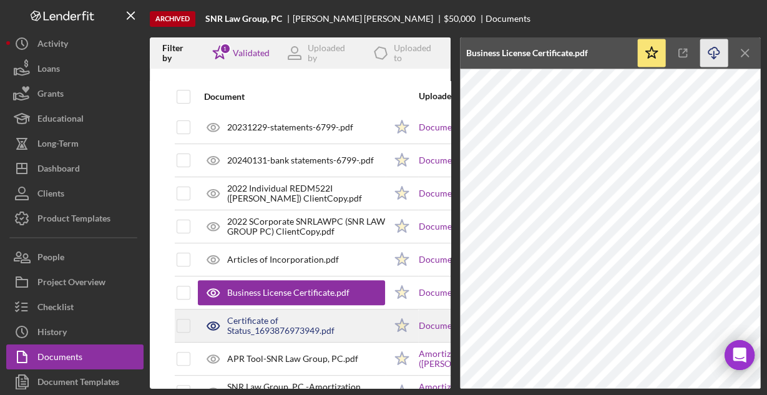
click at [273, 316] on div "Certificate of Status_1693876973949.pdf" at bounding box center [306, 326] width 158 height 20
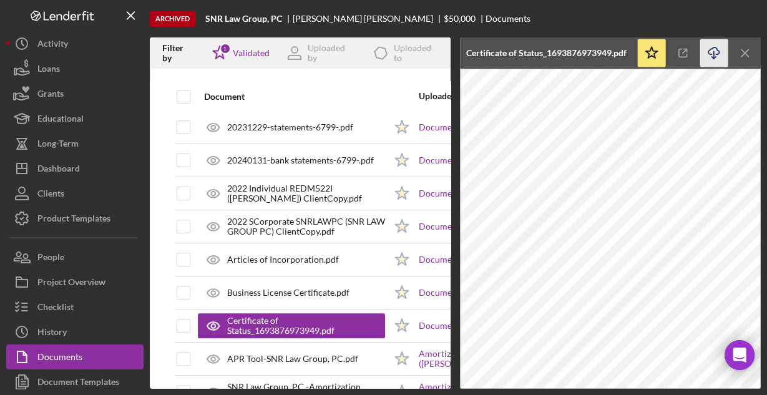
click at [710, 54] on icon "button" at bounding box center [713, 50] width 11 height 7
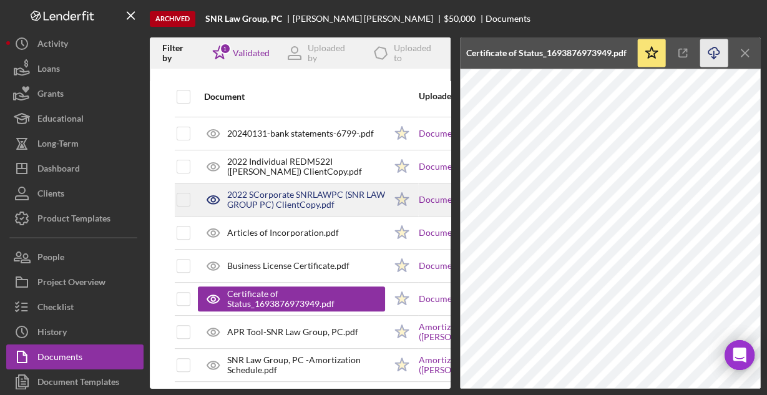
scroll to position [349, 0]
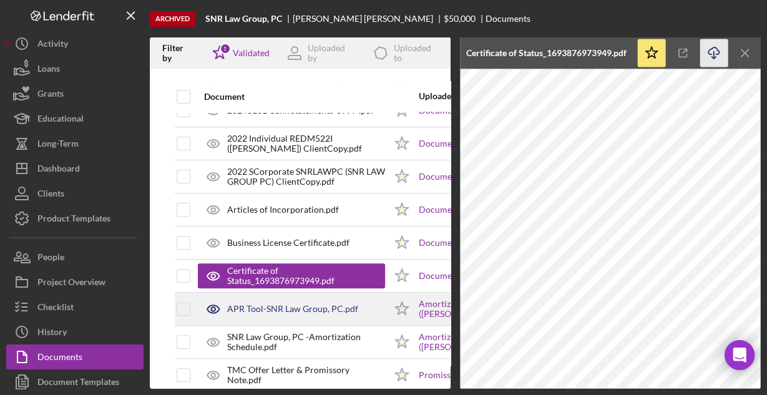
click at [233, 305] on div "APR Tool-SNR Law Group, PC.pdf" at bounding box center [292, 309] width 131 height 10
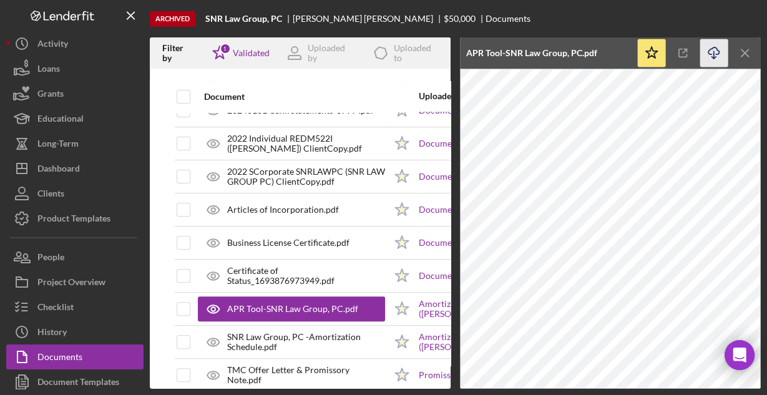
click at [709, 48] on icon "Icon/Download" at bounding box center [714, 53] width 28 height 28
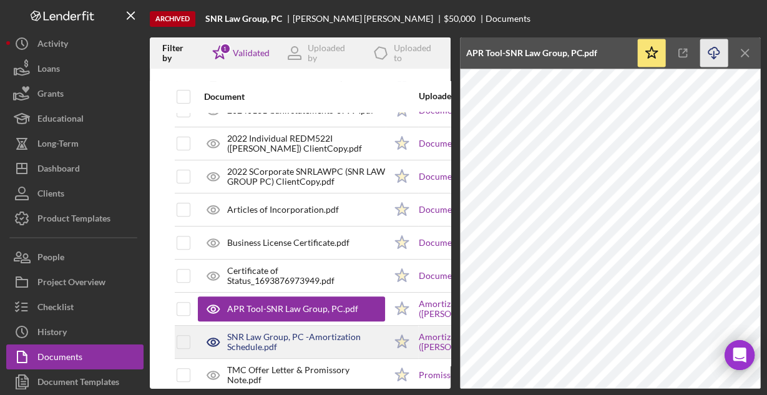
click at [246, 334] on div "SNR Law Group, PC -Amortization Schedule.pdf" at bounding box center [306, 342] width 158 height 20
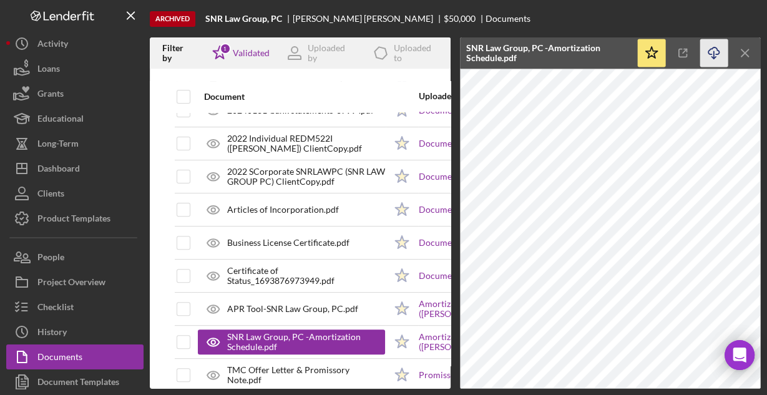
click at [715, 49] on icon "Icon/Download" at bounding box center [714, 53] width 28 height 28
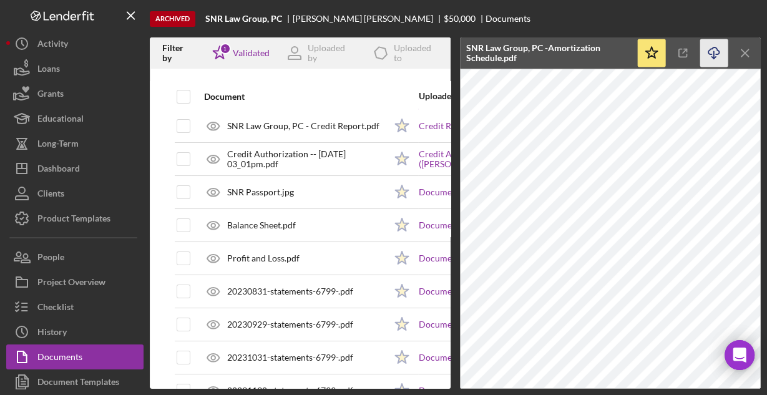
scroll to position [0, 0]
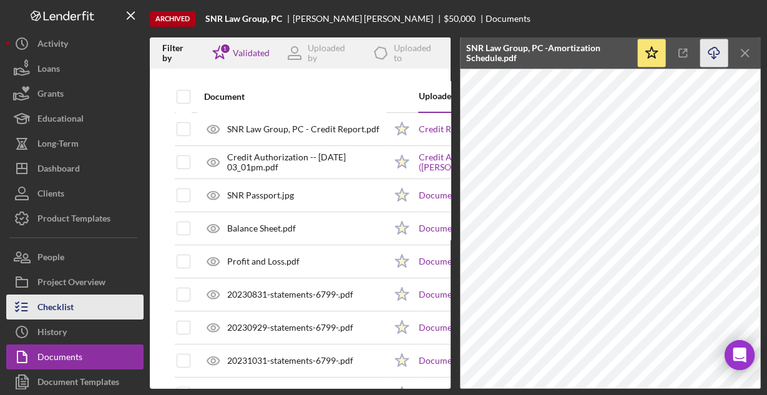
click at [74, 301] on button "Checklist" at bounding box center [74, 306] width 137 height 25
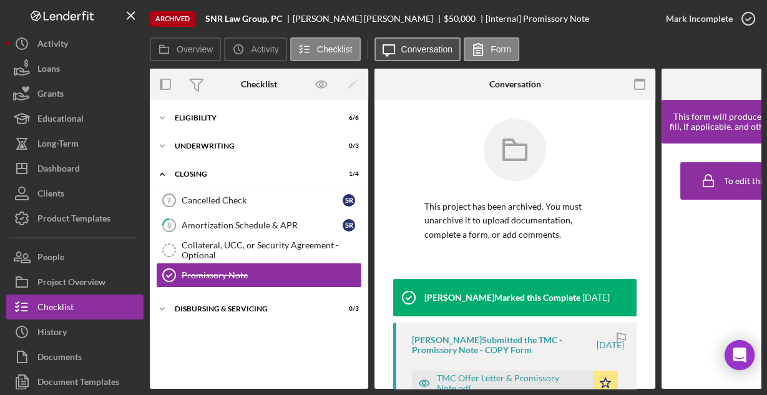
click at [418, 49] on label "Conversation" at bounding box center [427, 49] width 52 height 10
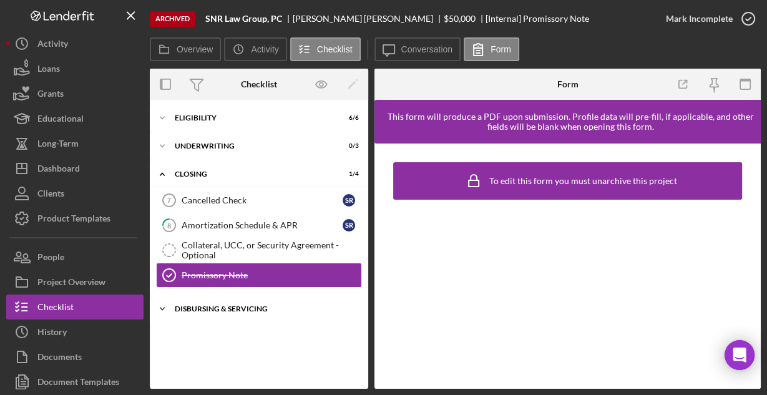
click at [163, 306] on icon "Icon/Expander" at bounding box center [162, 308] width 25 height 25
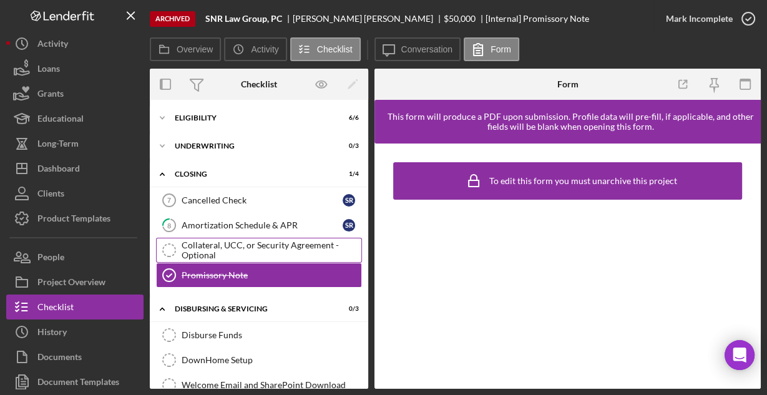
scroll to position [17, 0]
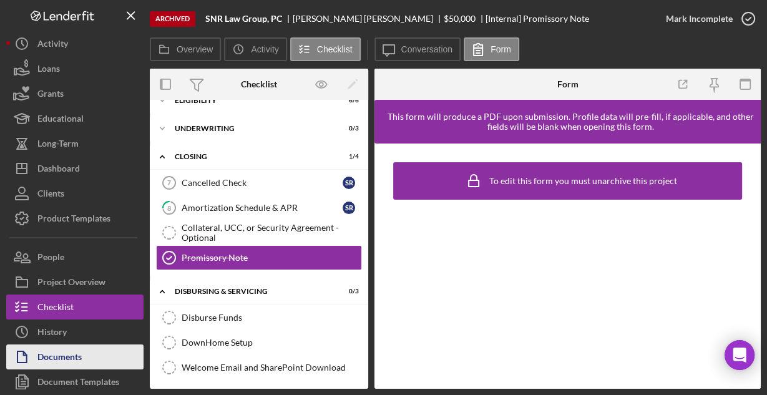
click at [97, 359] on button "Documents" at bounding box center [74, 356] width 137 height 25
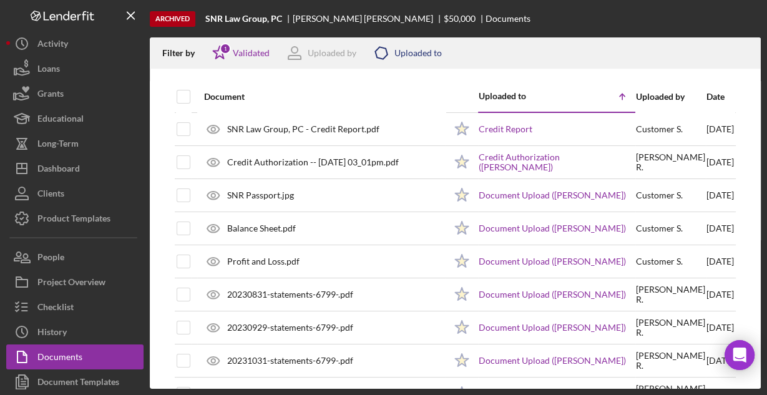
click at [420, 52] on div "Uploaded to" at bounding box center [417, 53] width 47 height 10
click at [508, 38] on div "Filter by Icon/Star 1 Validated Uploaded by Icon/Product Uploaded to" at bounding box center [455, 52] width 611 height 31
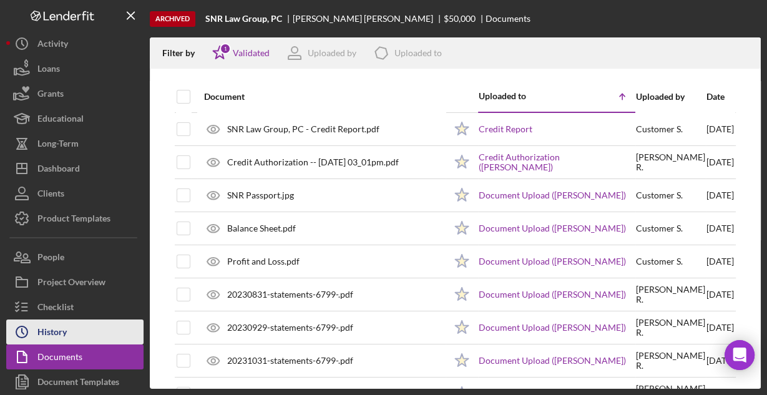
click at [58, 329] on div "History" at bounding box center [51, 333] width 29 height 28
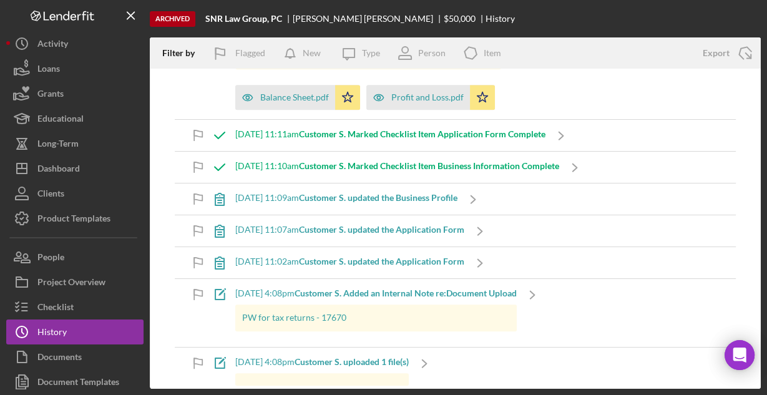
scroll to position [1098, 0]
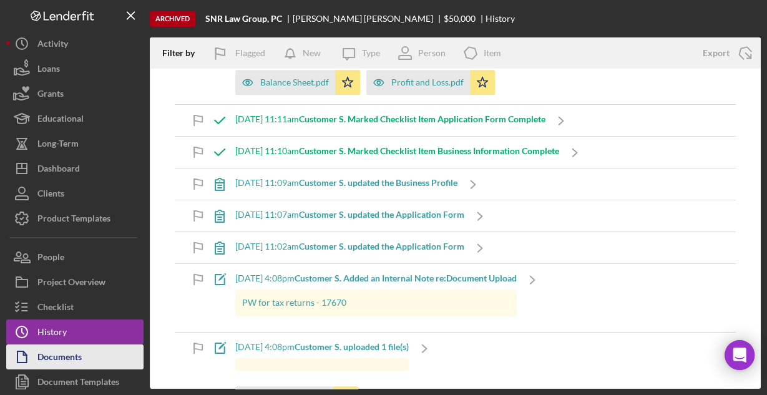
click at [77, 347] on div "Documents" at bounding box center [59, 358] width 44 height 28
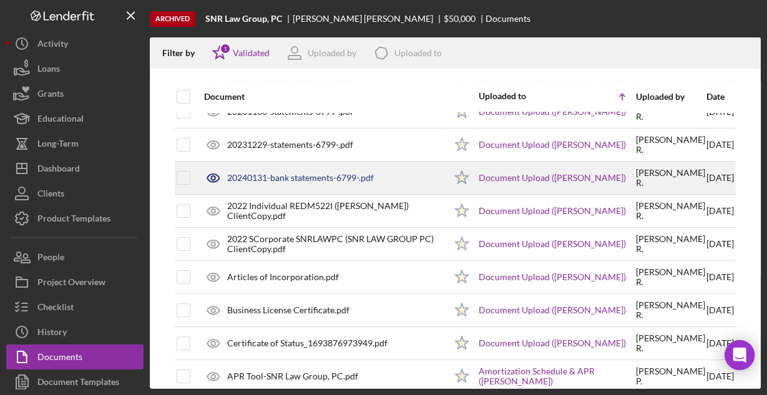
scroll to position [299, 0]
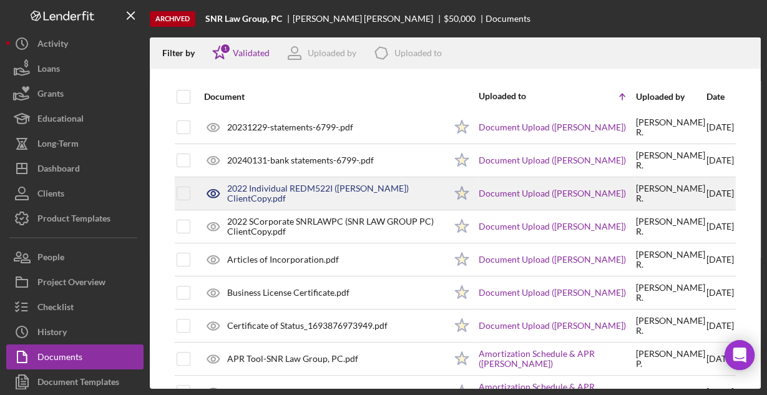
click at [299, 192] on div "2022 Individual REDM522I ([PERSON_NAME]) ClientCopy.pdf" at bounding box center [336, 193] width 218 height 20
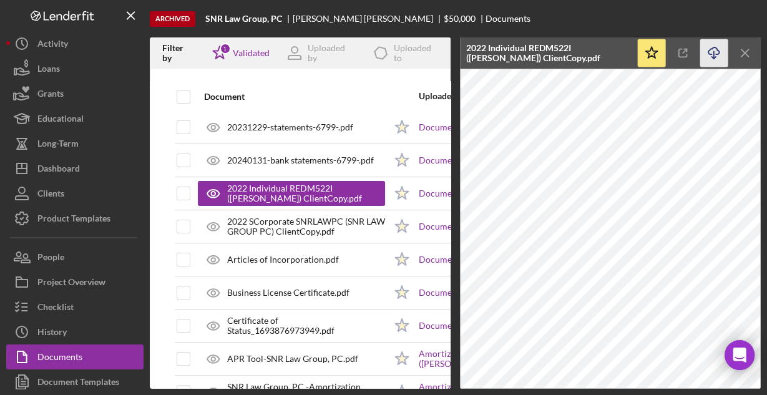
click at [714, 52] on line "button" at bounding box center [714, 54] width 0 height 7
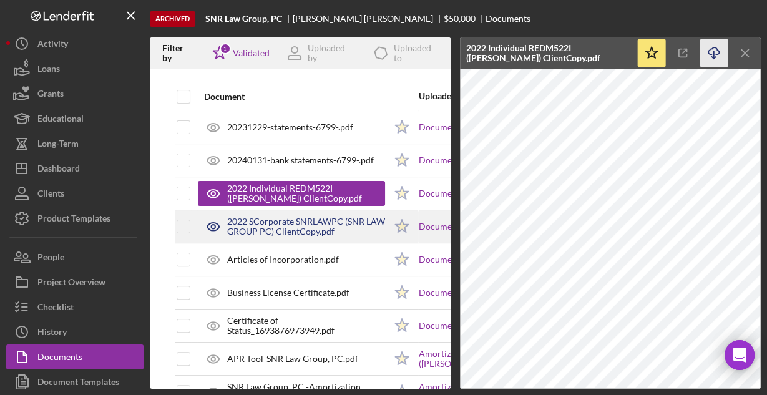
click at [329, 223] on div "2022 SCorporate SNRLAWPC (SNR LAW GROUP PC) ClientCopy.pdf" at bounding box center [306, 226] width 158 height 20
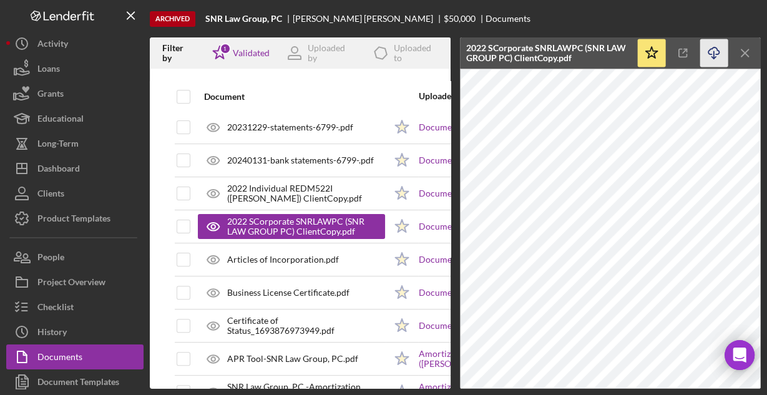
click at [714, 52] on icon "Icon/Download" at bounding box center [714, 53] width 28 height 28
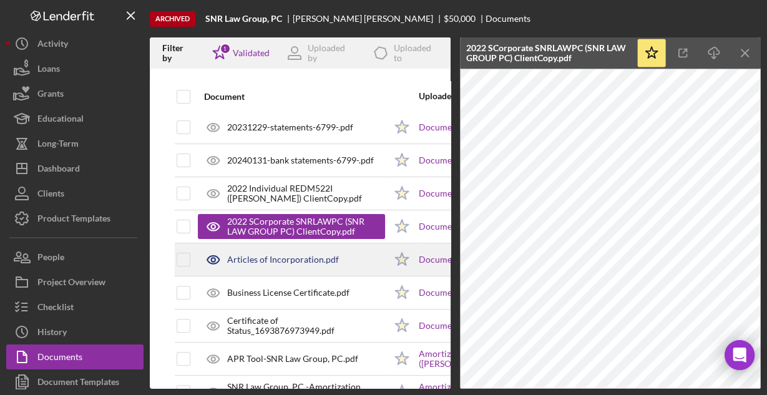
click at [251, 255] on div "Articles of Incorporation.pdf" at bounding box center [283, 260] width 112 height 10
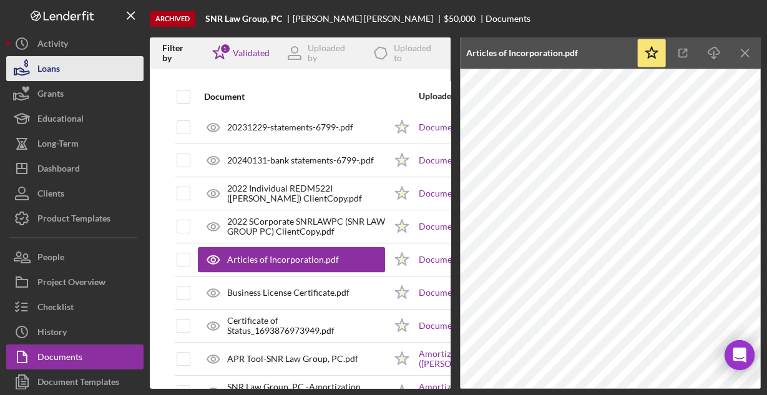
click at [56, 72] on div "Loans" at bounding box center [48, 70] width 22 height 28
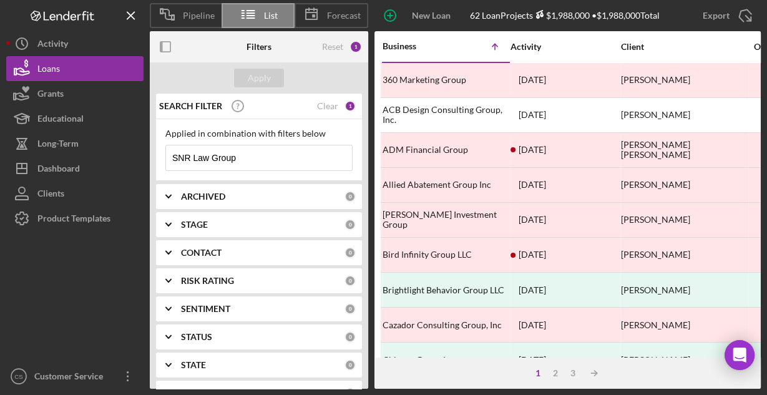
click at [256, 157] on input "SNR Law Group" at bounding box center [259, 157] width 186 height 25
click at [277, 157] on input "SNR Law Group" at bounding box center [259, 157] width 186 height 25
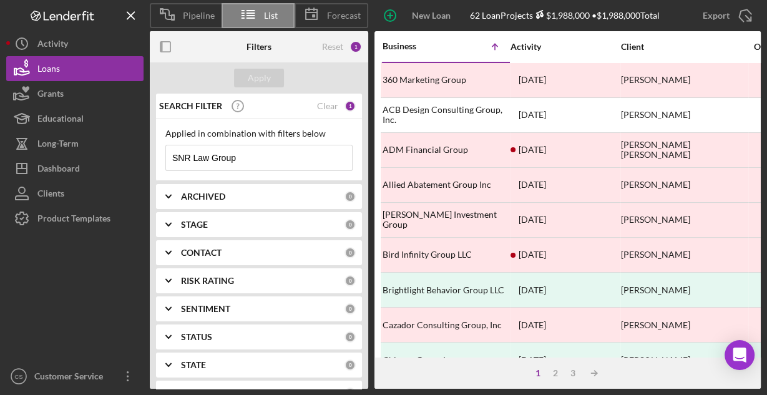
click at [277, 157] on input "SNR Law Group" at bounding box center [259, 157] width 186 height 25
type input "S"
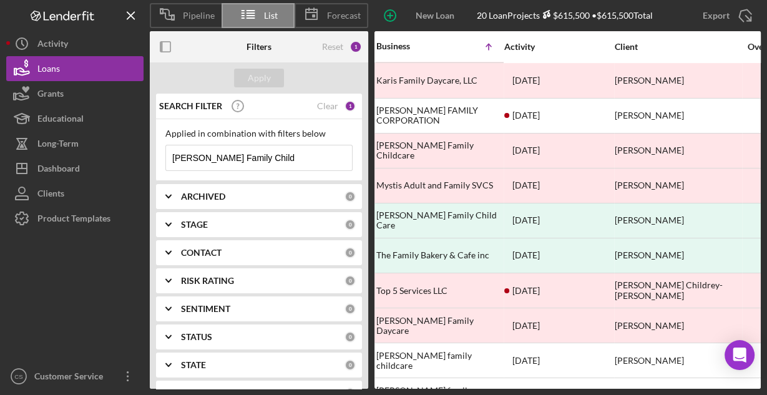
scroll to position [349, 0]
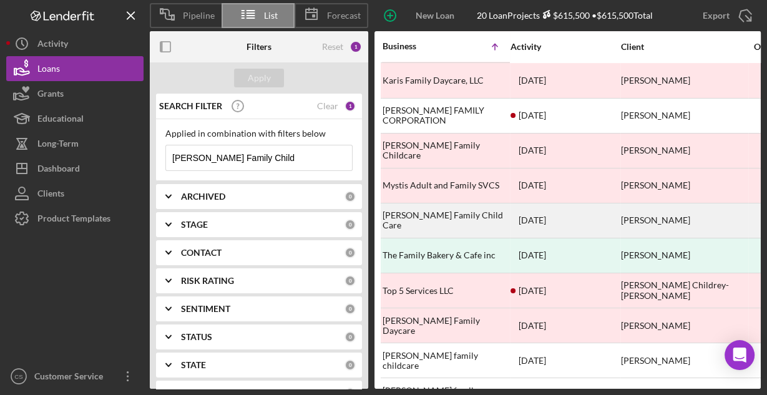
type input "Salgado Family Child"
click at [450, 215] on div "Salgado Family Child Care" at bounding box center [444, 220] width 125 height 33
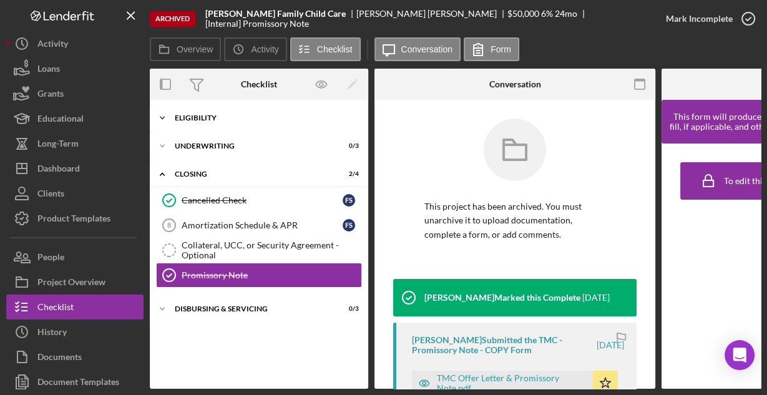
click at [186, 120] on div "Eligibility" at bounding box center [264, 117] width 178 height 7
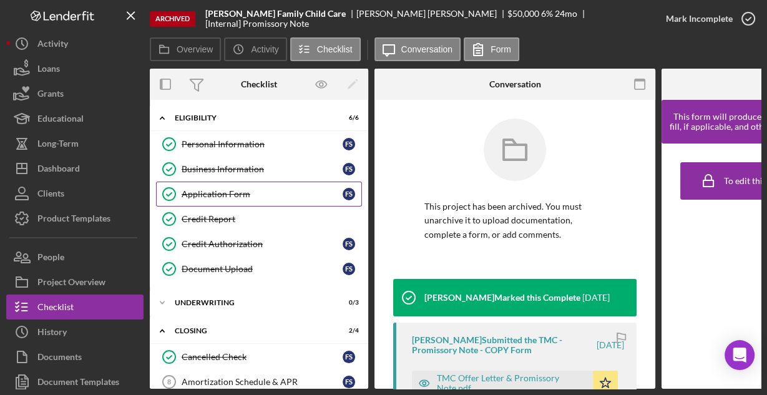
click at [194, 196] on div "Application Form" at bounding box center [262, 194] width 161 height 10
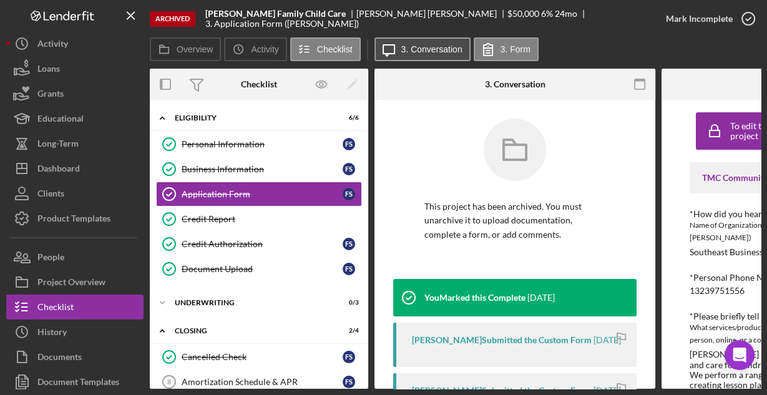
click at [427, 55] on button "Icon/Message 3. Conversation" at bounding box center [422, 49] width 96 height 24
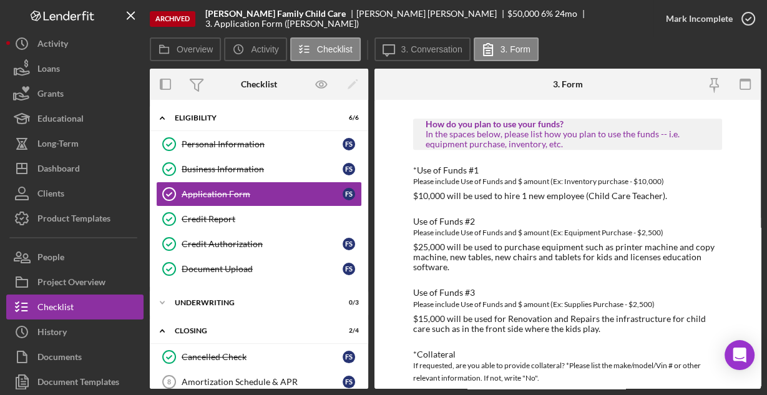
scroll to position [702, 0]
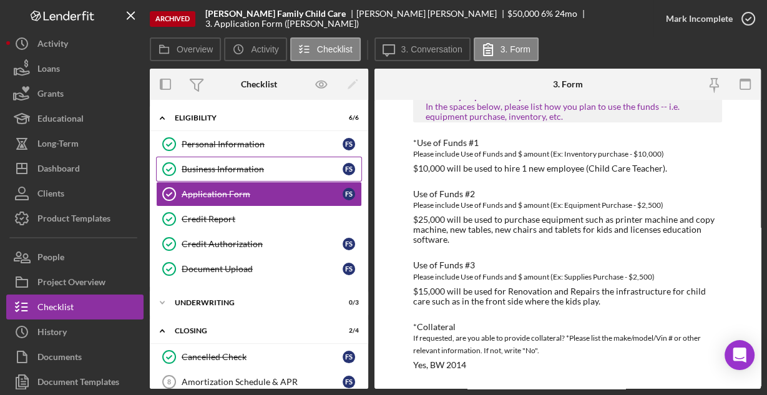
click at [203, 167] on div "Business Information" at bounding box center [262, 169] width 161 height 10
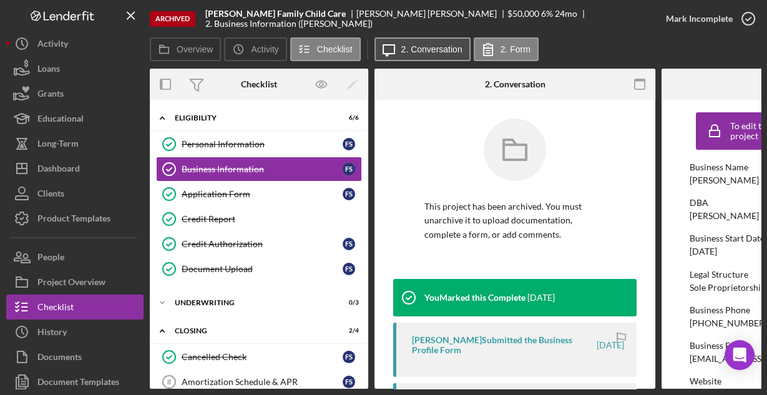
click at [419, 46] on label "2. Conversation" at bounding box center [431, 49] width 61 height 10
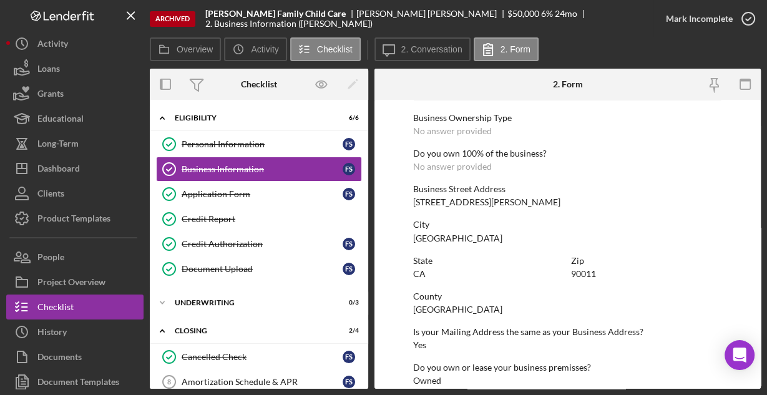
scroll to position [652, 0]
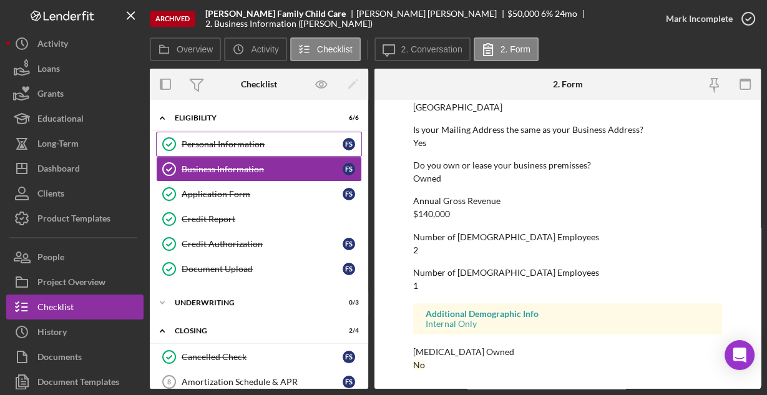
click at [230, 140] on div "Personal Information" at bounding box center [262, 144] width 161 height 10
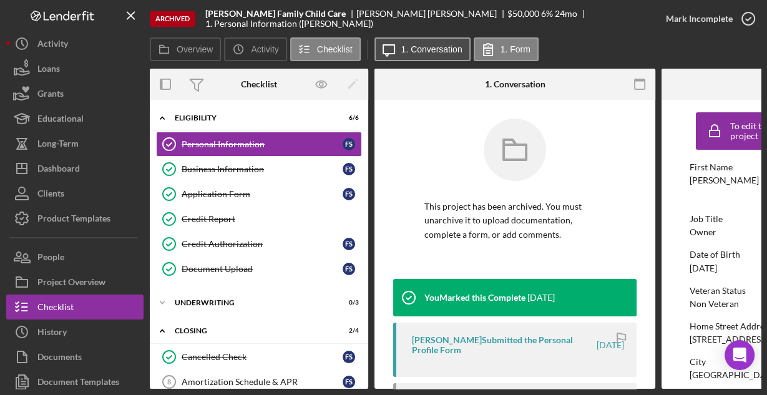
click at [418, 43] on button "Icon/Message 1. Conversation" at bounding box center [422, 49] width 96 height 24
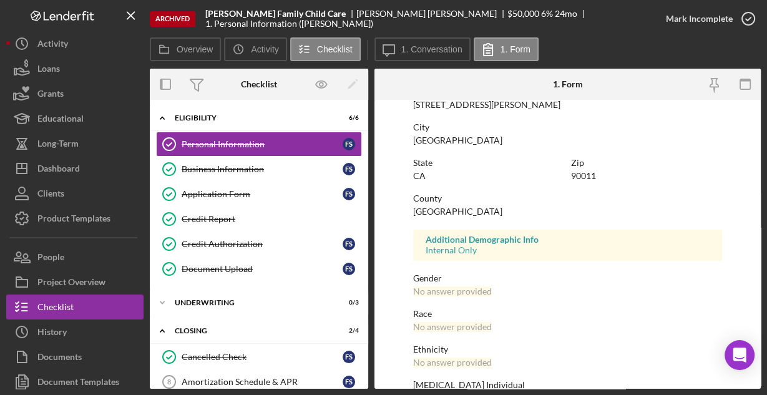
scroll to position [294, 0]
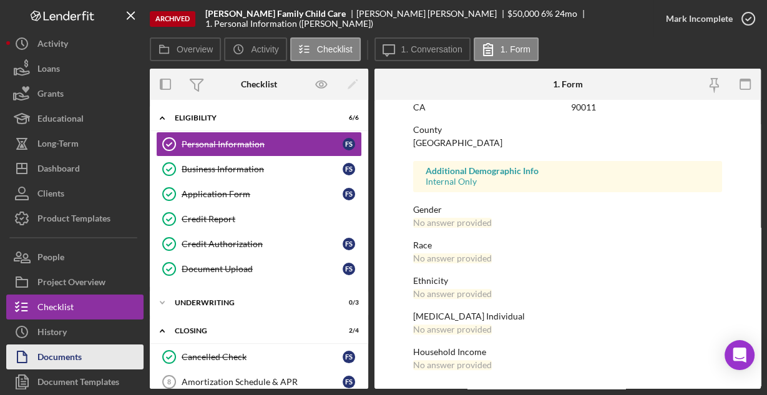
click at [48, 353] on div "Documents" at bounding box center [59, 358] width 44 height 28
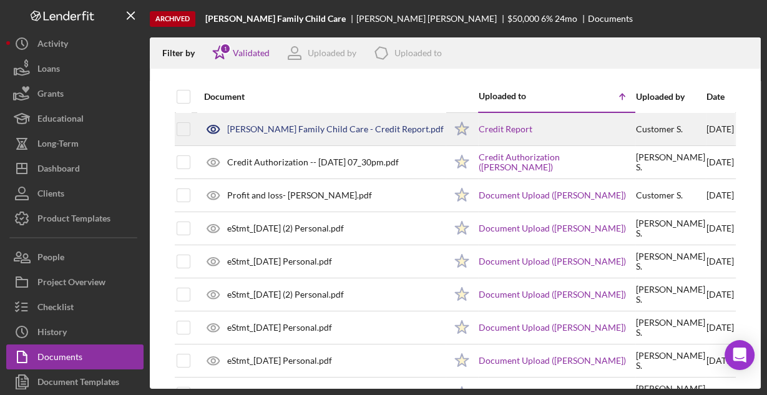
click at [279, 127] on div "Salgado Family Child Care - Credit Report.pdf" at bounding box center [335, 129] width 216 height 10
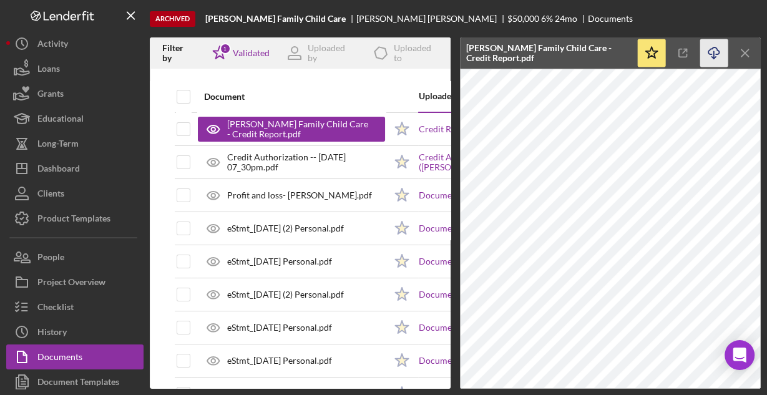
click at [714, 58] on line "button" at bounding box center [714, 54] width 0 height 7
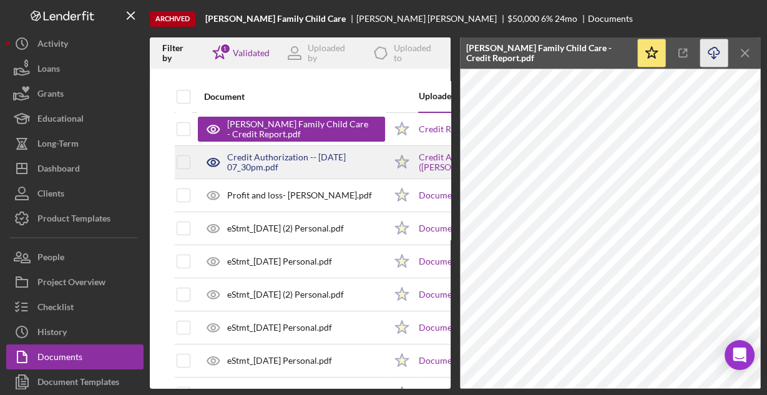
click at [304, 157] on div "Credit Authorization -- 2024-02-13 07_30pm.pdf" at bounding box center [306, 162] width 158 height 20
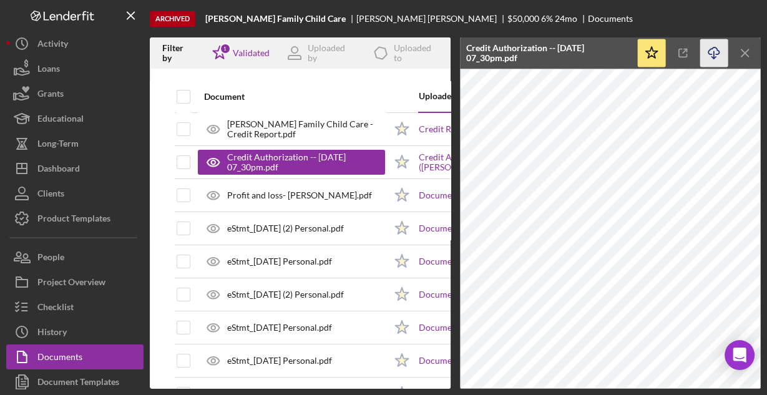
click at [709, 52] on icon "Icon/Download" at bounding box center [714, 53] width 28 height 28
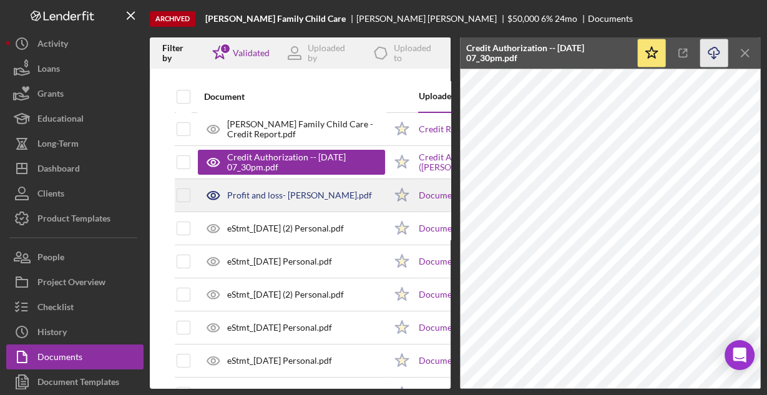
click at [284, 196] on div "Profit and loss- Florentina Salgado.pdf" at bounding box center [299, 195] width 145 height 10
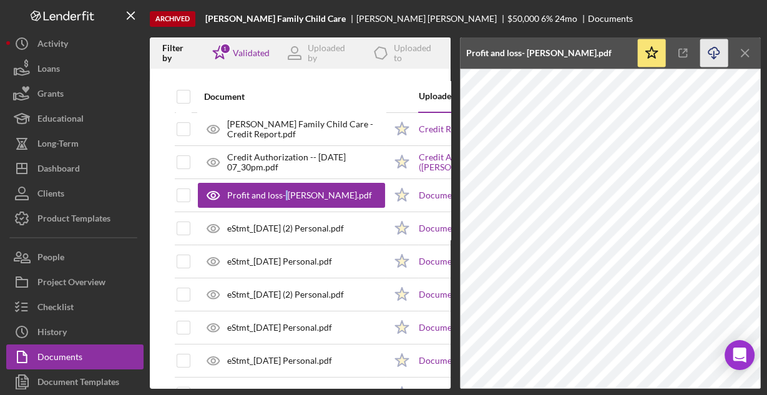
click at [714, 53] on icon "Icon/Download" at bounding box center [714, 53] width 28 height 28
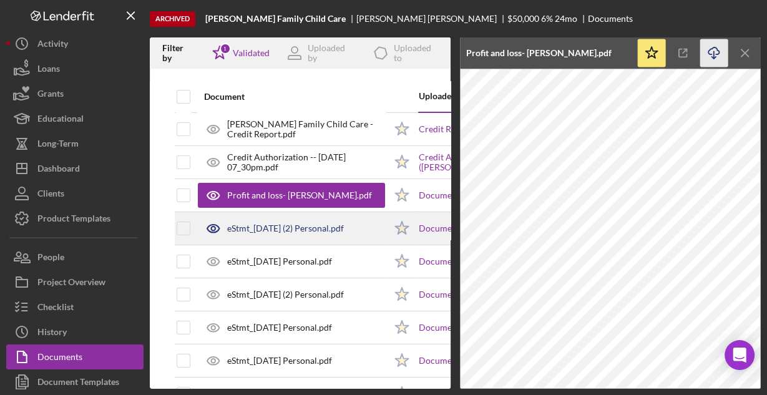
click at [344, 227] on div "eStmt_2023-08-10 (2) Personal.pdf" at bounding box center [285, 228] width 117 height 10
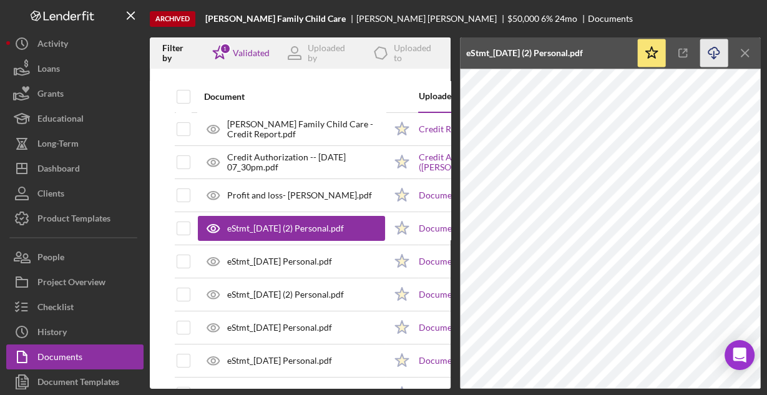
click at [719, 54] on icon "Icon/Download" at bounding box center [714, 53] width 28 height 28
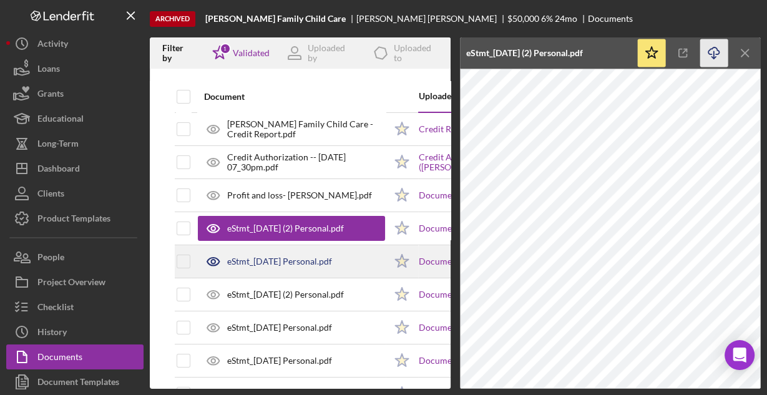
click at [321, 256] on div "eStmt_2023-09-08 Personal.pdf" at bounding box center [279, 261] width 105 height 10
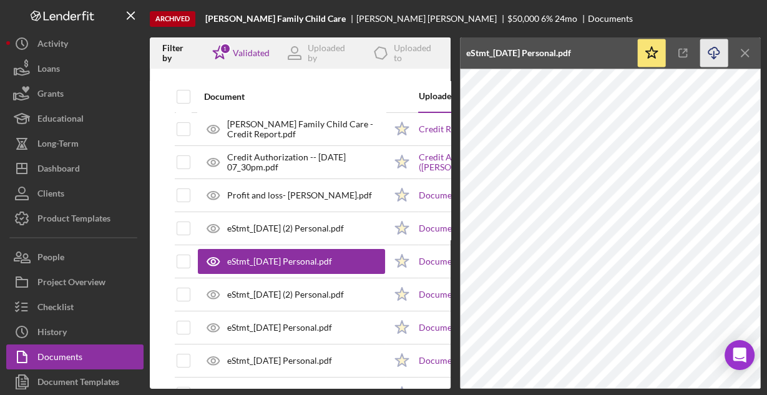
click at [711, 51] on icon "Icon/Download" at bounding box center [714, 53] width 28 height 28
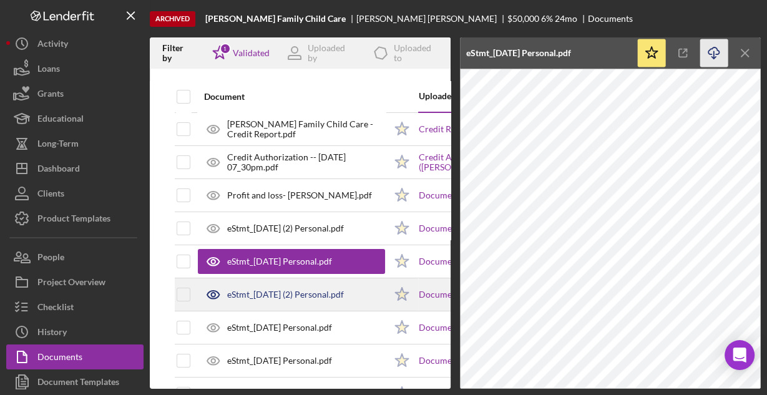
click at [309, 284] on div "eStmt_2023-10-10 (2) Personal.pdf" at bounding box center [291, 294] width 187 height 31
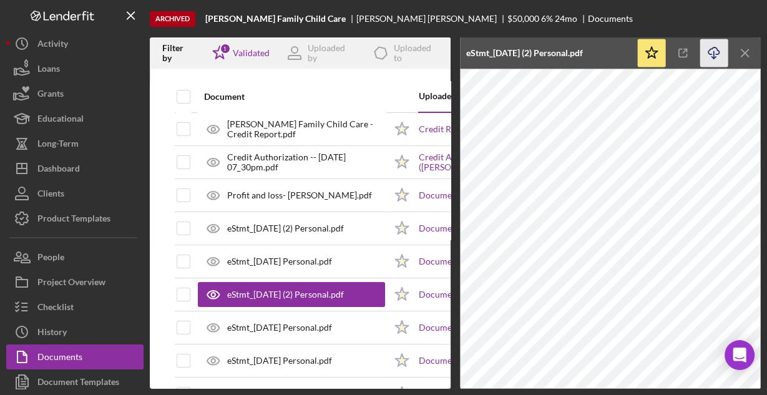
click at [712, 49] on icon "Icon/Download" at bounding box center [714, 53] width 28 height 28
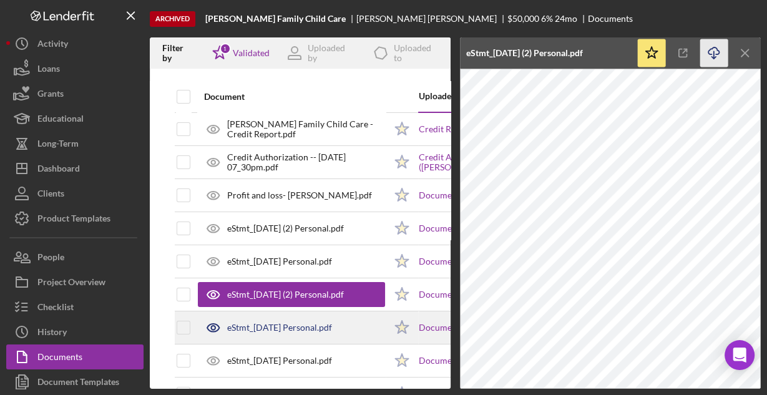
click at [296, 331] on div "eStmt_2023-11-08 Personal.pdf" at bounding box center [291, 327] width 187 height 31
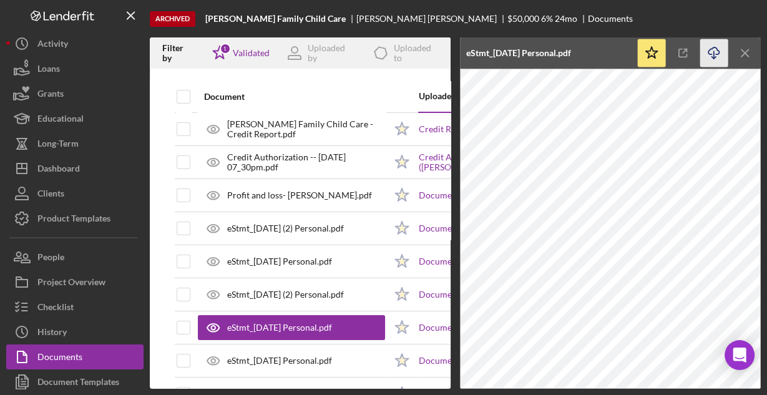
click at [714, 51] on line "button" at bounding box center [714, 54] width 0 height 7
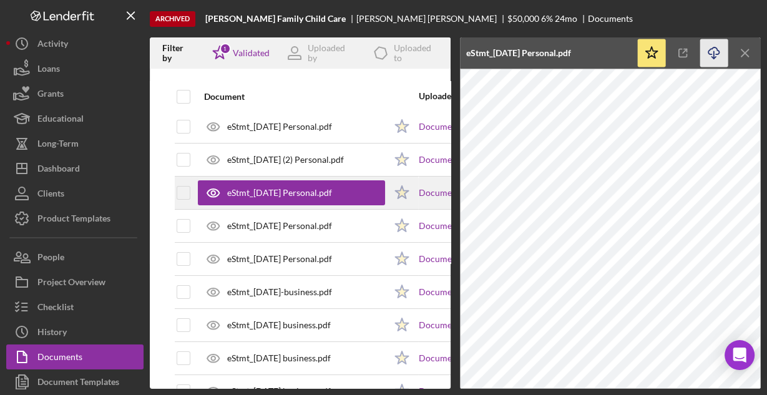
scroll to position [150, 0]
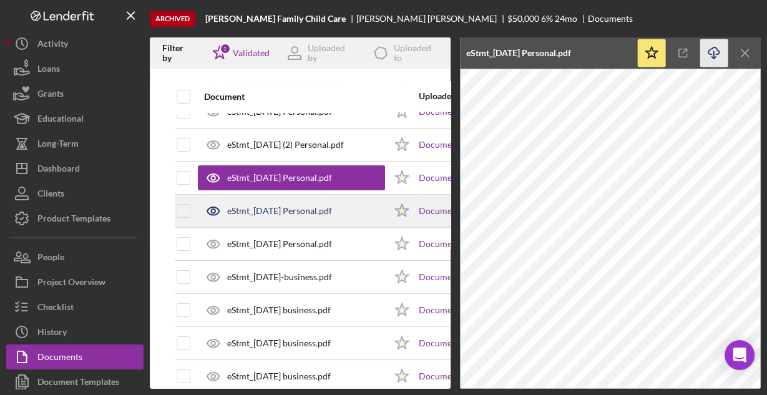
click at [310, 211] on div "eStmt_2023-12-07 Personal.pdf" at bounding box center [279, 211] width 105 height 10
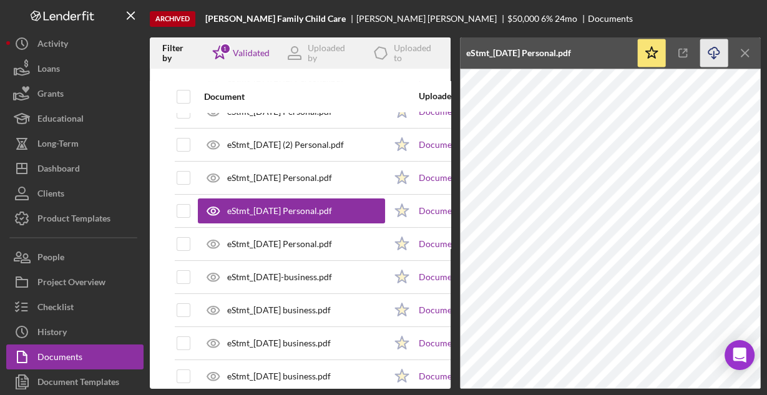
click at [709, 50] on icon "Icon/Download" at bounding box center [714, 53] width 28 height 28
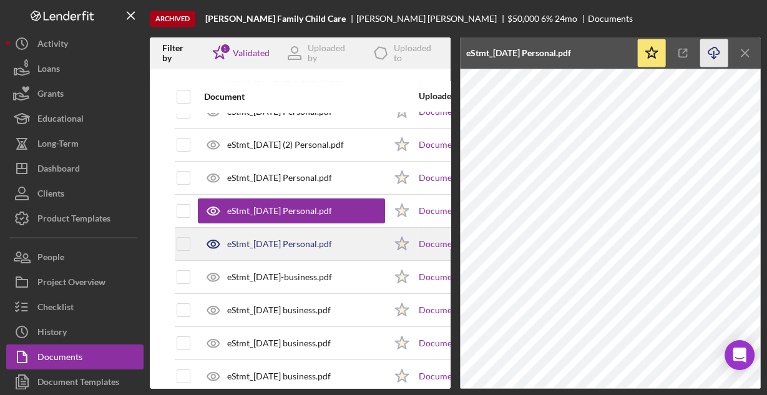
click at [332, 246] on div "eStmt_2024-02-07 Personal.pdf" at bounding box center [279, 244] width 105 height 10
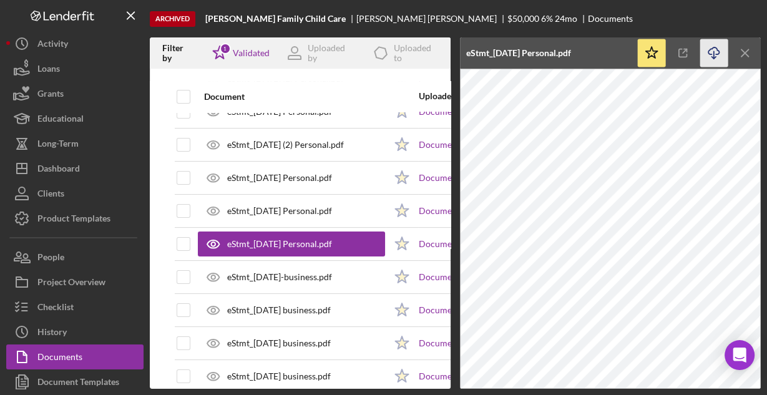
click at [710, 52] on icon "Icon/Download" at bounding box center [714, 53] width 28 height 28
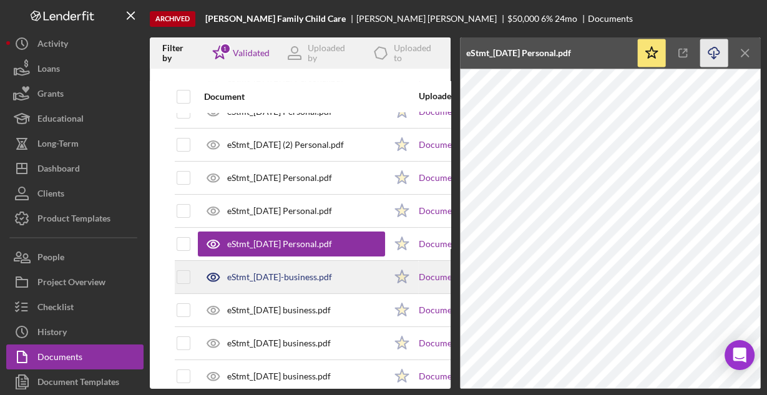
click at [328, 272] on div "eStmt_2023-08-31-business.pdf" at bounding box center [279, 277] width 105 height 10
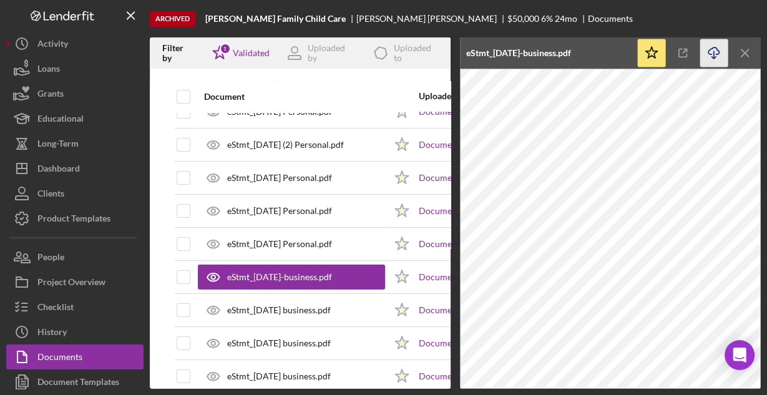
click at [708, 55] on icon "Icon/Download" at bounding box center [714, 53] width 28 height 28
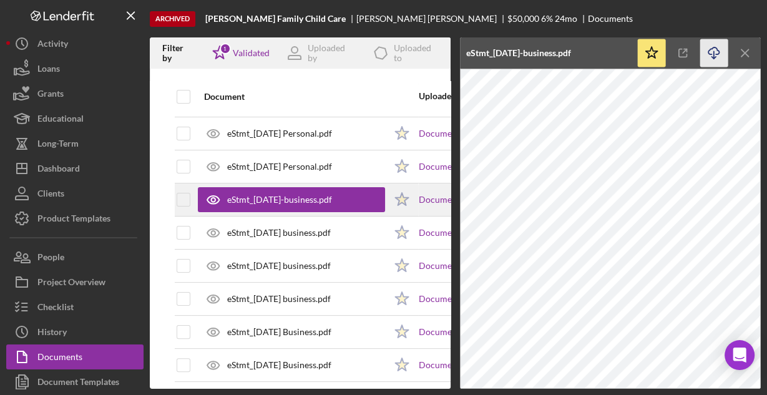
scroll to position [250, 0]
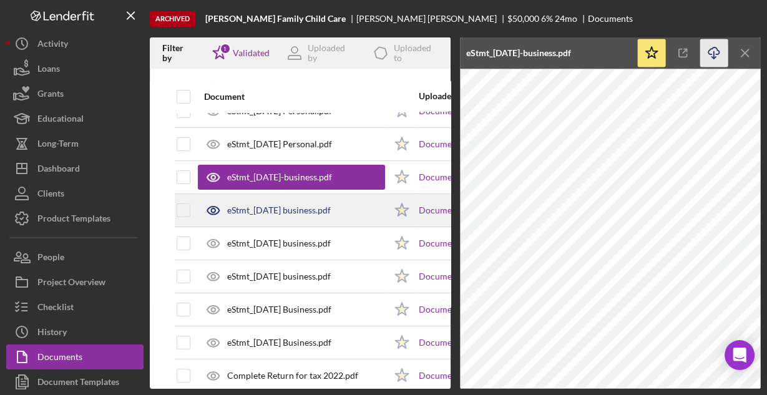
click at [299, 207] on div "eStmt_2023-09-29 business.pdf" at bounding box center [279, 210] width 104 height 10
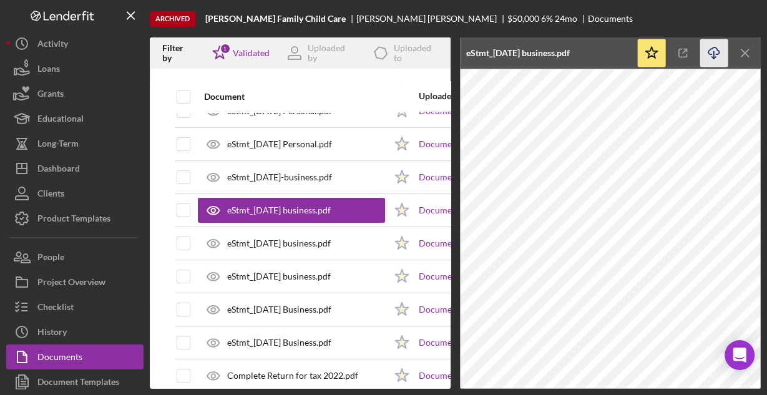
click at [713, 50] on icon "Icon/Download" at bounding box center [714, 53] width 28 height 28
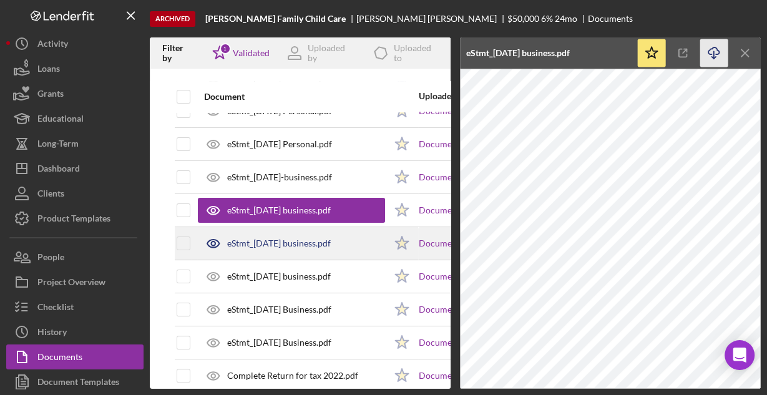
click at [331, 240] on div "eStmt_2023-10-31 business.pdf" at bounding box center [279, 243] width 104 height 10
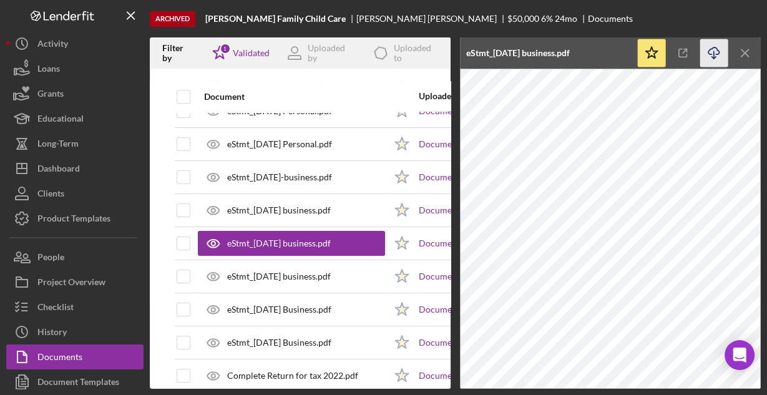
click at [709, 54] on icon "Icon/Download" at bounding box center [714, 53] width 28 height 28
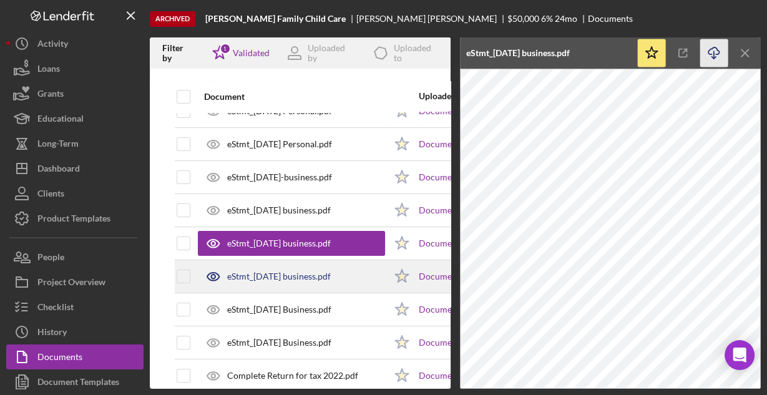
click at [366, 273] on div "eStmt_2023-11-30 business.pdf" at bounding box center [291, 276] width 187 height 31
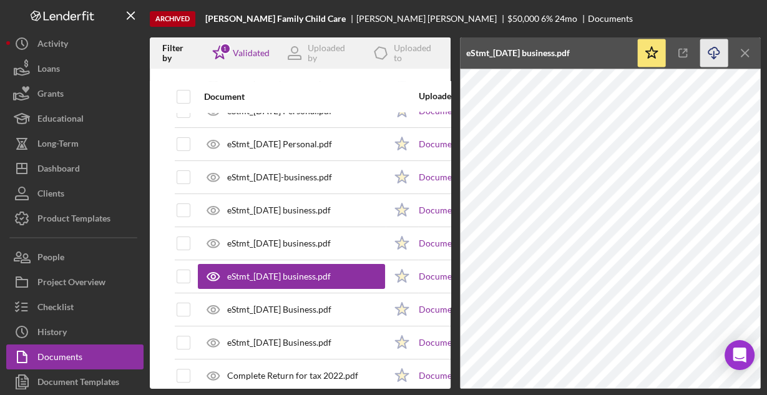
click at [718, 54] on icon "button" at bounding box center [713, 50] width 11 height 7
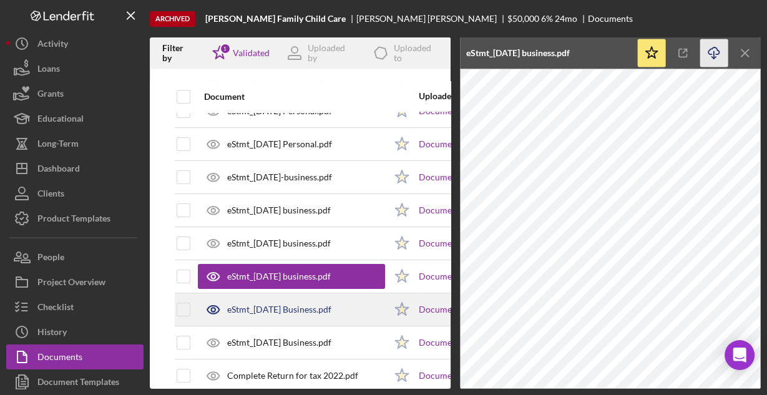
click at [331, 304] on div "eStmt_2023-12-29 Business.pdf" at bounding box center [279, 309] width 104 height 10
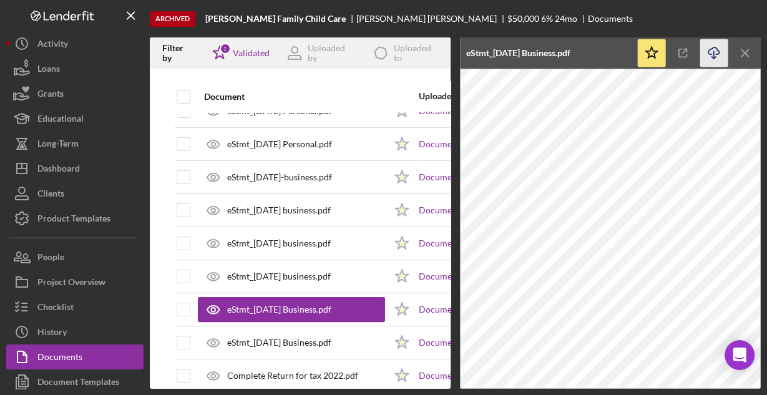
click at [714, 53] on line "button" at bounding box center [714, 54] width 0 height 7
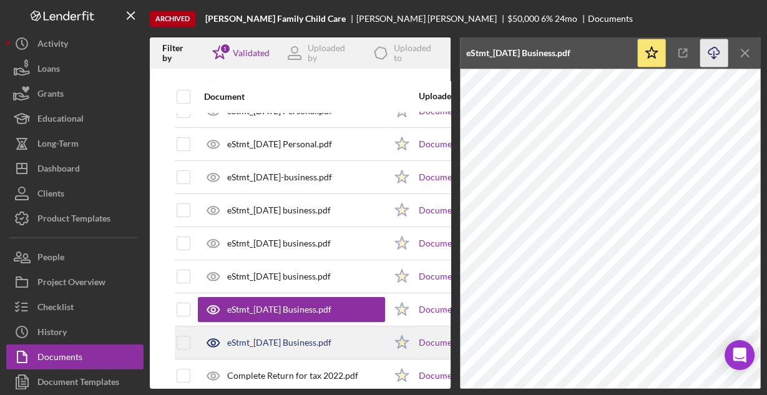
click at [315, 333] on div "eStmt_2024-01-31 Business.pdf" at bounding box center [291, 342] width 187 height 31
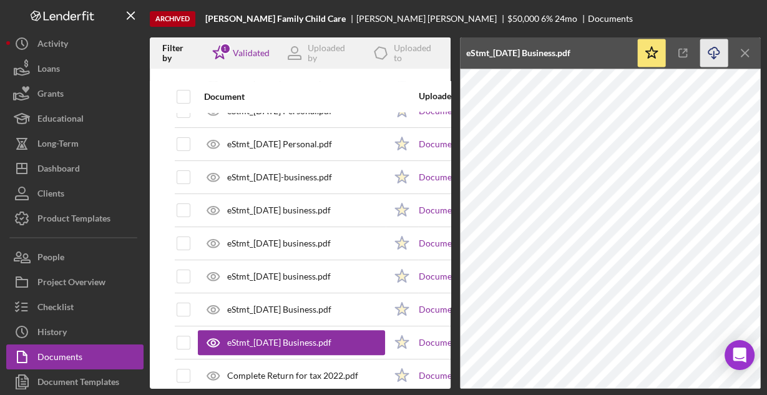
click at [710, 50] on icon "Icon/Download" at bounding box center [714, 53] width 28 height 28
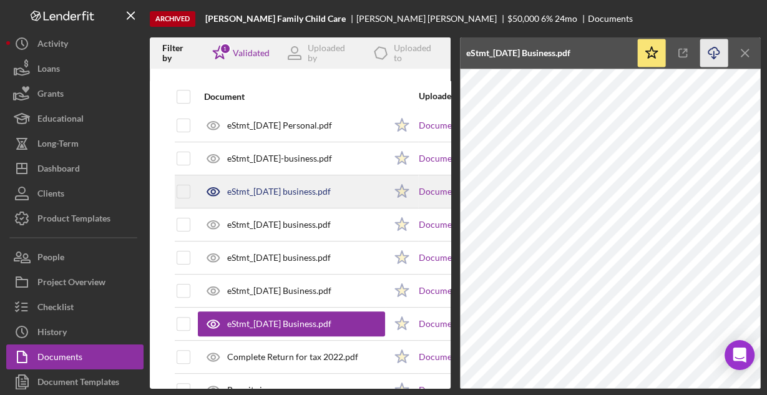
scroll to position [299, 0]
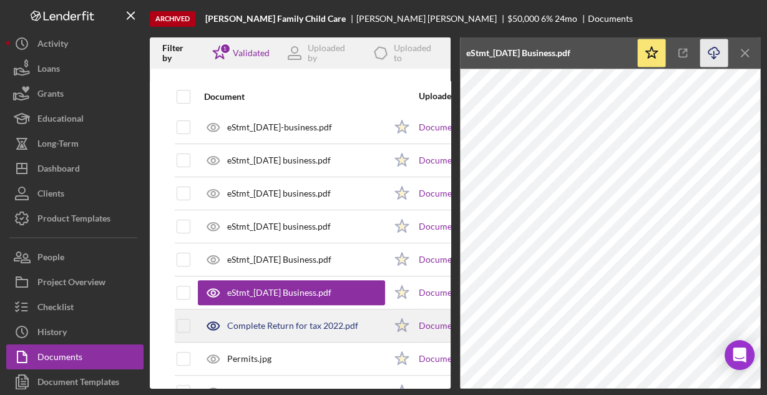
click at [293, 321] on div "Complete Return for tax 2022.pdf" at bounding box center [292, 326] width 131 height 10
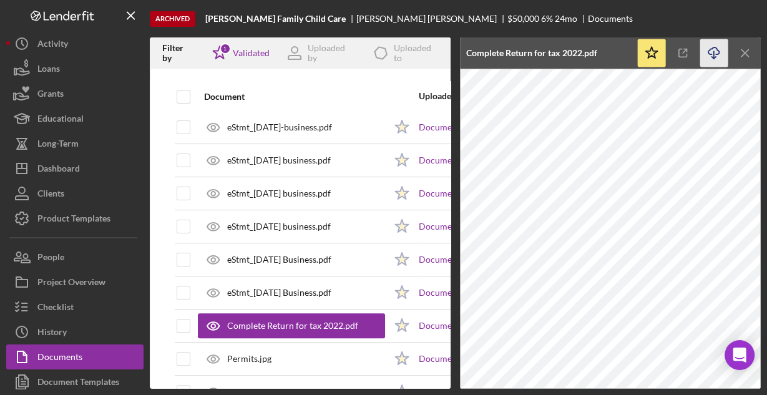
click at [709, 53] on icon "Icon/Download" at bounding box center [714, 53] width 28 height 28
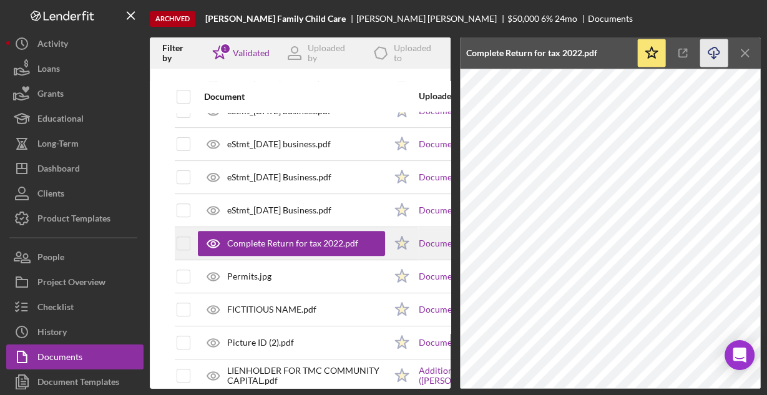
scroll to position [399, 0]
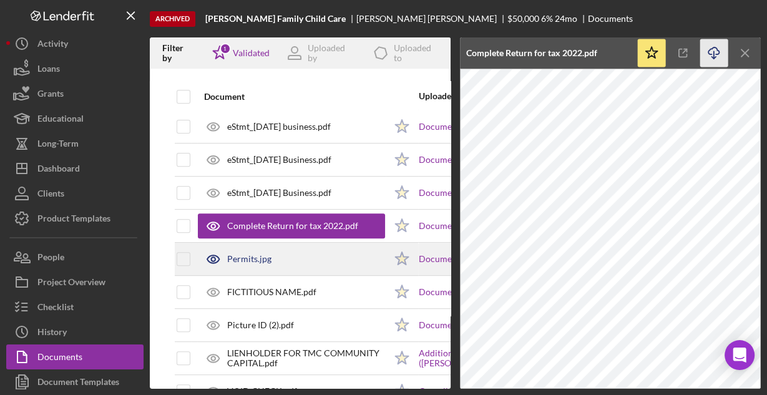
click at [334, 258] on div "Permits.jpg" at bounding box center [291, 258] width 187 height 31
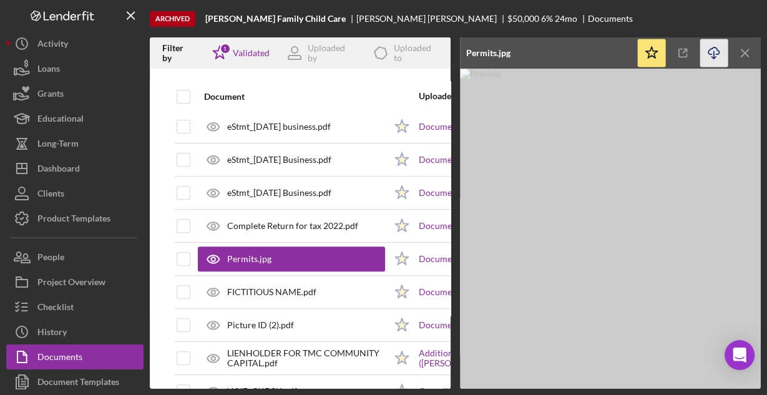
click at [711, 55] on icon "Icon/Download" at bounding box center [714, 53] width 28 height 28
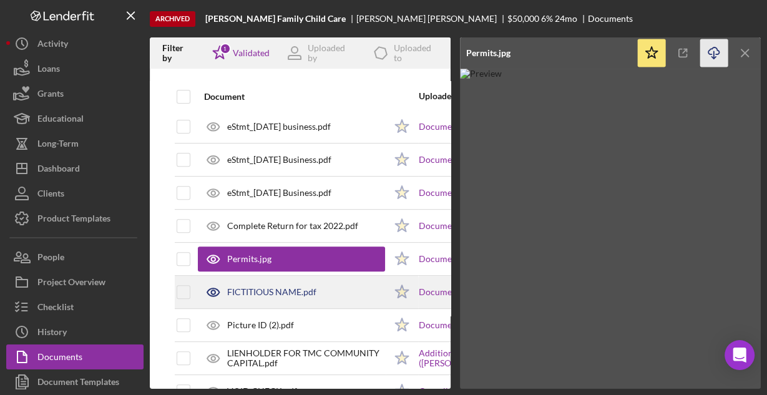
click at [337, 289] on div "FICTITIOUS NAME.pdf" at bounding box center [291, 291] width 187 height 31
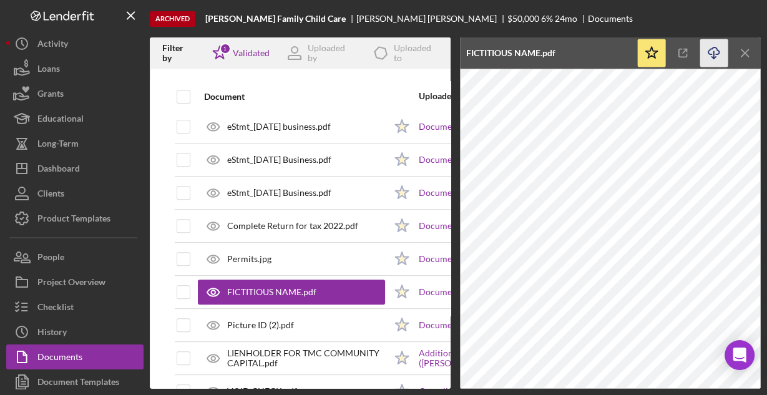
click at [710, 51] on icon "Icon/Download" at bounding box center [714, 53] width 28 height 28
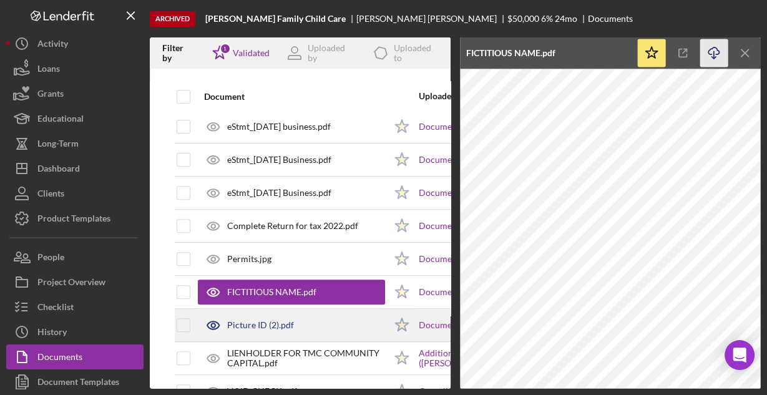
click at [304, 321] on div "Picture ID (2).pdf" at bounding box center [291, 324] width 187 height 31
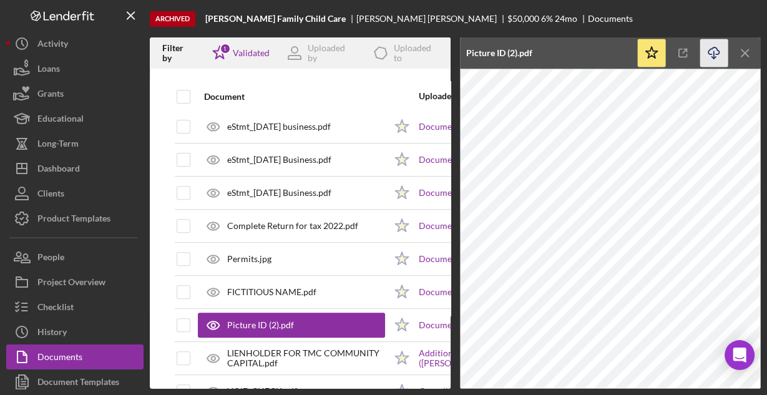
click at [715, 51] on icon "Icon/Download" at bounding box center [714, 53] width 28 height 28
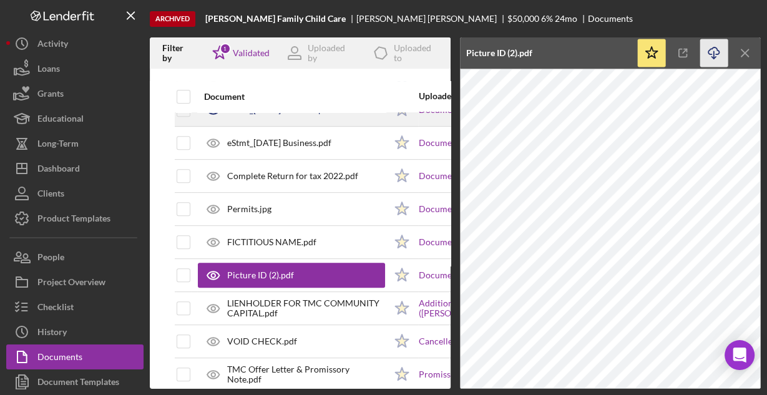
scroll to position [467, 0]
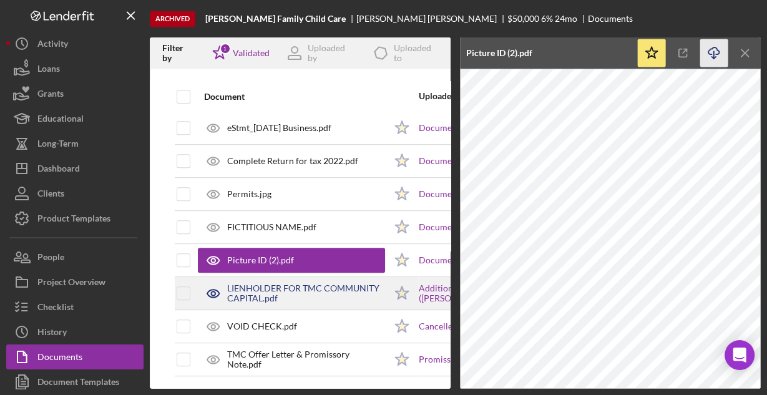
click at [319, 283] on div "LIENHOLDER FOR TMC COMMUNITY CAPITAL.pdf" at bounding box center [306, 293] width 158 height 20
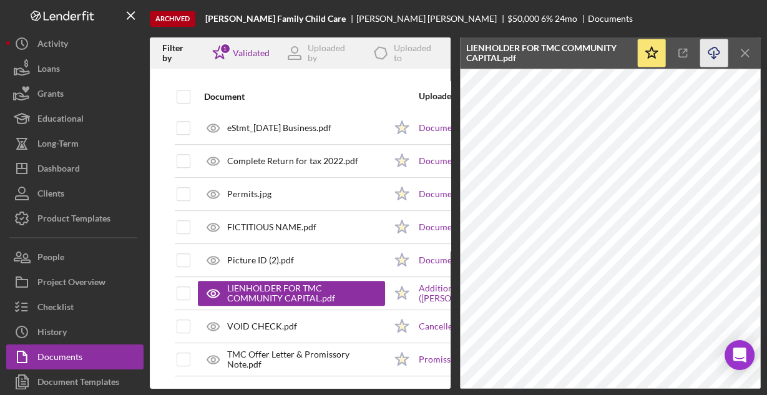
click at [710, 49] on icon "Icon/Download" at bounding box center [714, 53] width 28 height 28
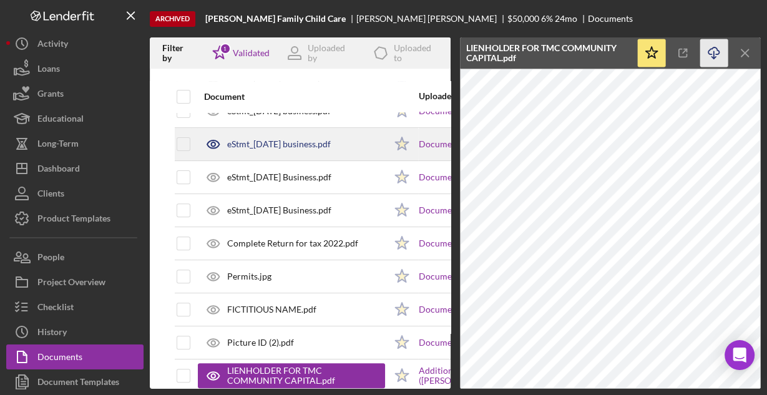
scroll to position [399, 0]
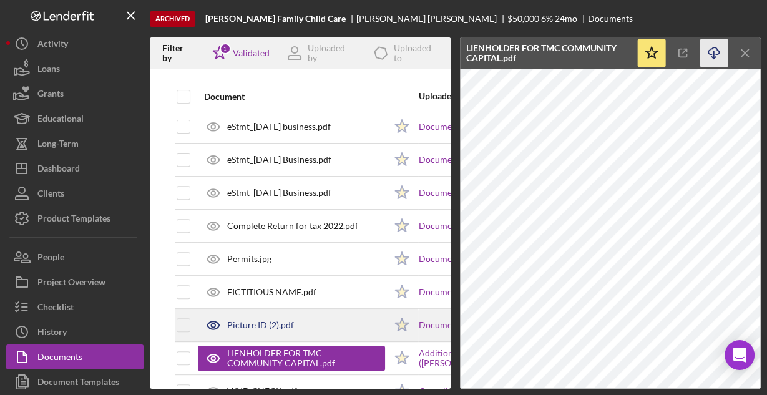
click at [248, 320] on div "Picture ID (2).pdf" at bounding box center [260, 325] width 67 height 10
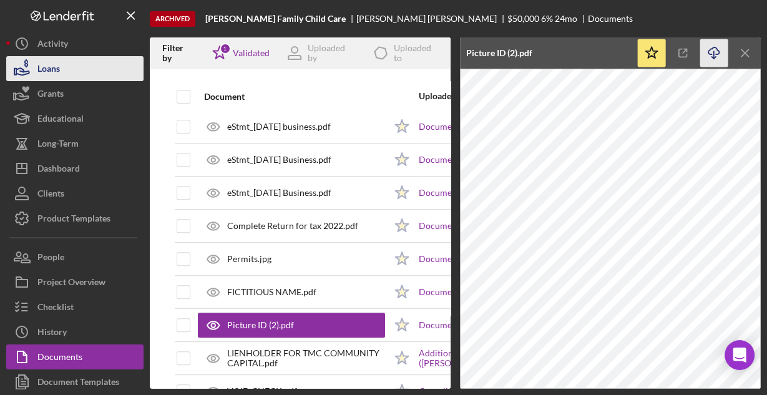
click at [70, 72] on button "Loans" at bounding box center [74, 68] width 137 height 25
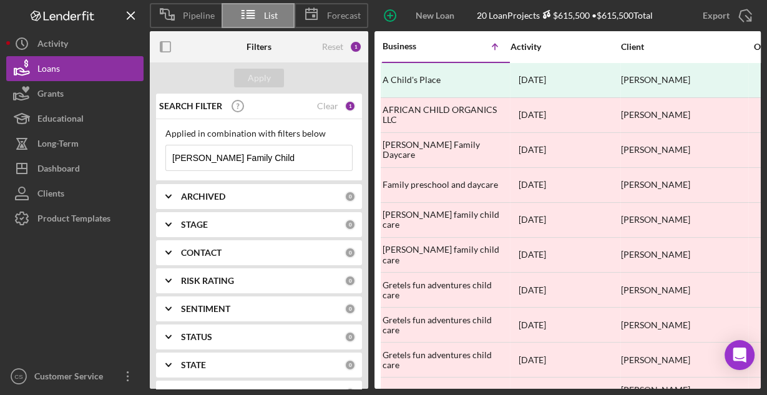
click at [299, 156] on input "Salgado Family Child" at bounding box center [259, 157] width 186 height 25
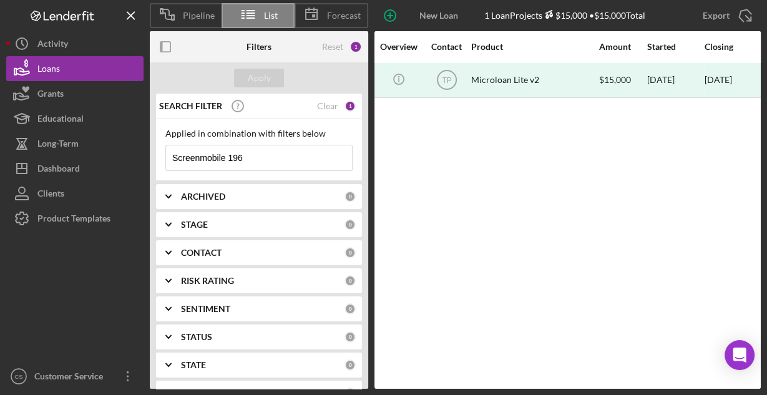
scroll to position [0, 377]
type input "Screenmobile 196"
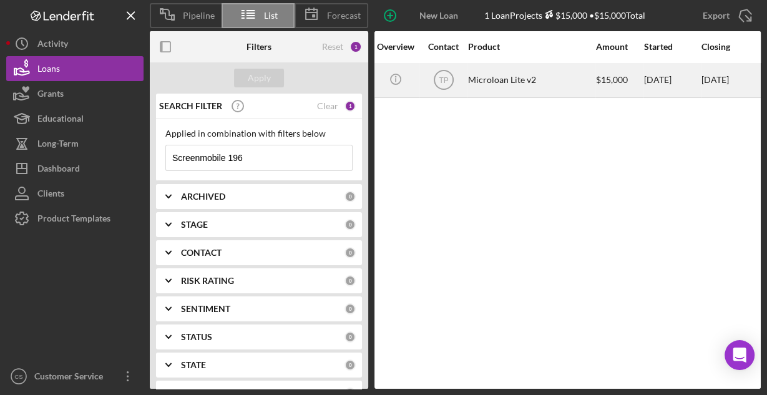
click at [511, 75] on div "Microloan Lite v2" at bounding box center [530, 80] width 125 height 33
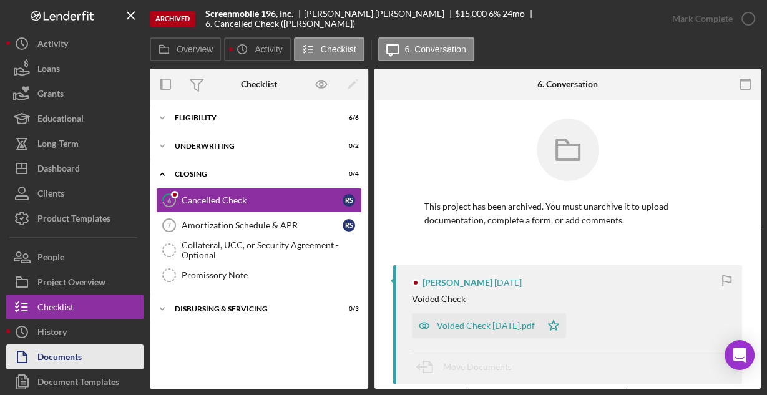
click at [94, 357] on button "Documents" at bounding box center [74, 356] width 137 height 25
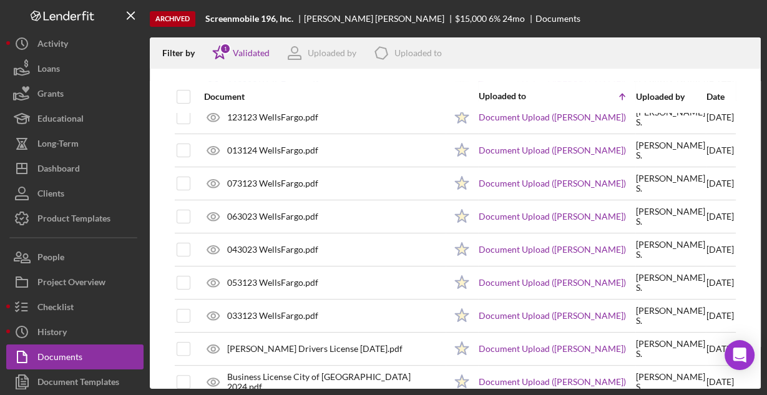
scroll to position [230, 0]
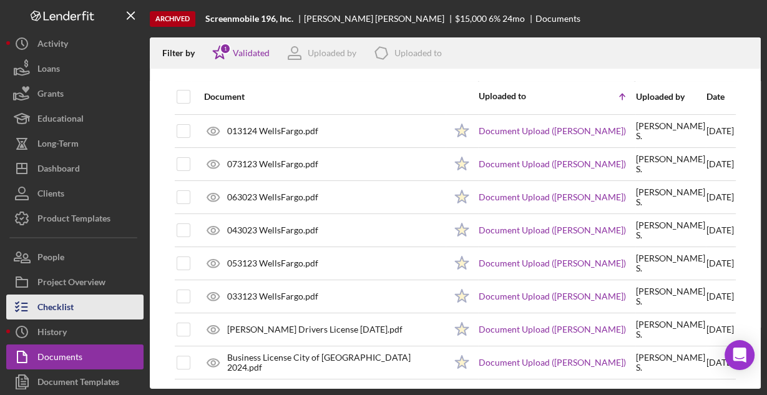
click at [61, 301] on div "Checklist" at bounding box center [55, 308] width 36 height 28
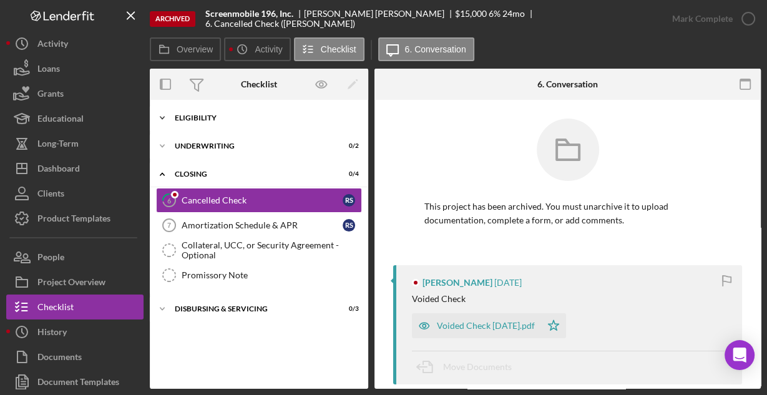
click at [203, 115] on div "Eligibility" at bounding box center [264, 117] width 178 height 7
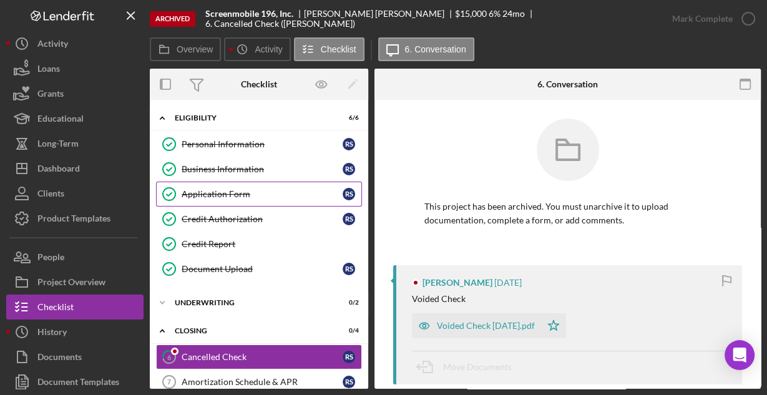
click at [208, 191] on div "Application Form" at bounding box center [262, 194] width 161 height 10
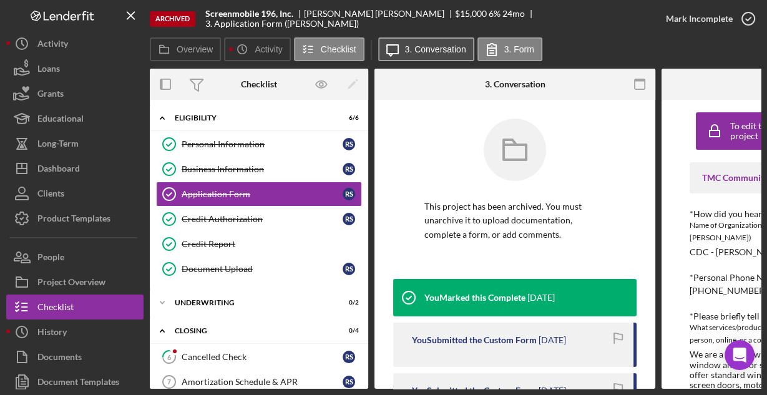
click at [440, 45] on label "3. Conversation" at bounding box center [435, 49] width 61 height 10
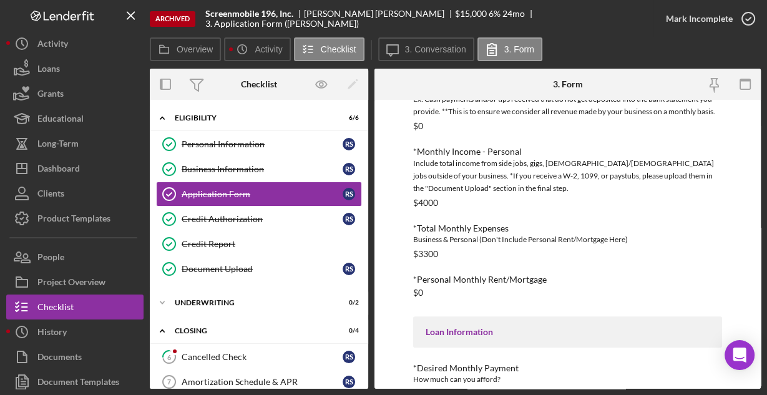
scroll to position [604, 0]
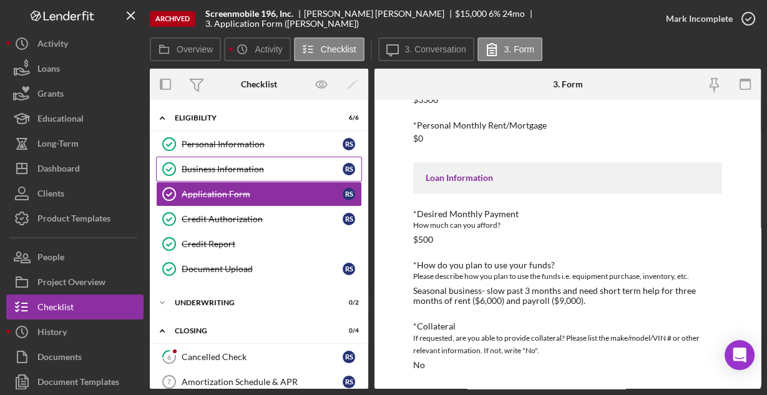
click at [227, 165] on div "Business Information" at bounding box center [262, 169] width 161 height 10
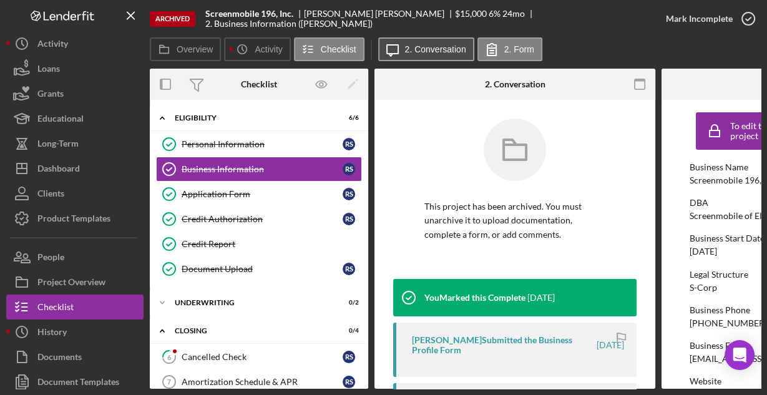
click at [423, 49] on label "2. Conversation" at bounding box center [435, 49] width 61 height 10
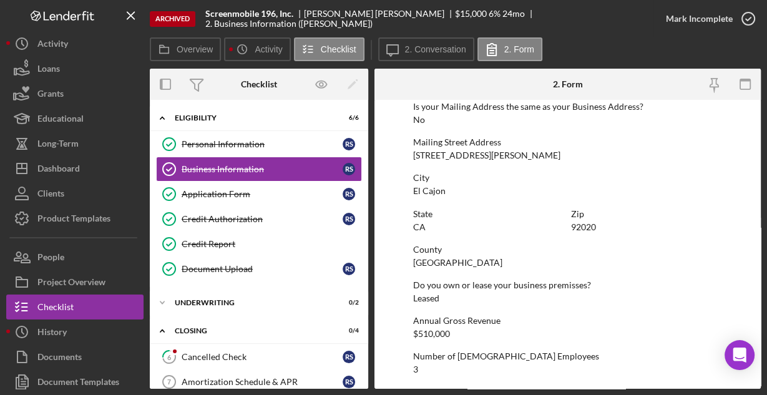
scroll to position [795, 0]
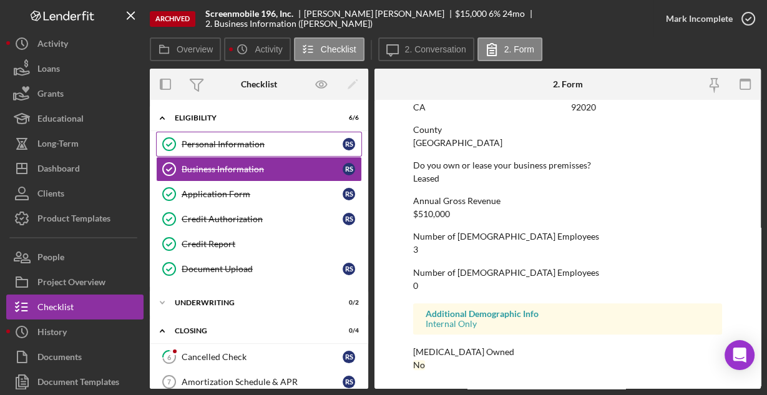
click at [251, 140] on div "Personal Information" at bounding box center [262, 144] width 161 height 10
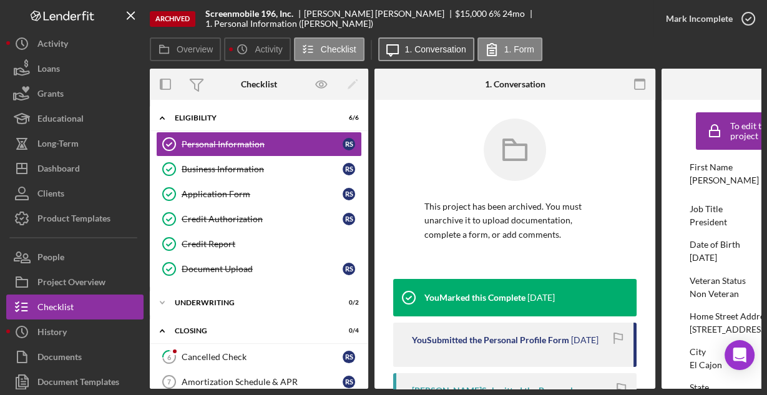
drag, startPoint x: 391, startPoint y: 43, endPoint x: 419, endPoint y: 46, distance: 28.2
click at [391, 43] on icon "Icon/Message" at bounding box center [392, 49] width 31 height 31
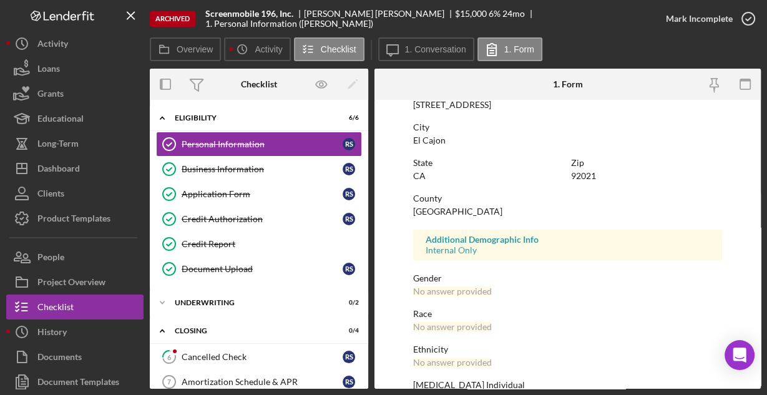
scroll to position [294, 0]
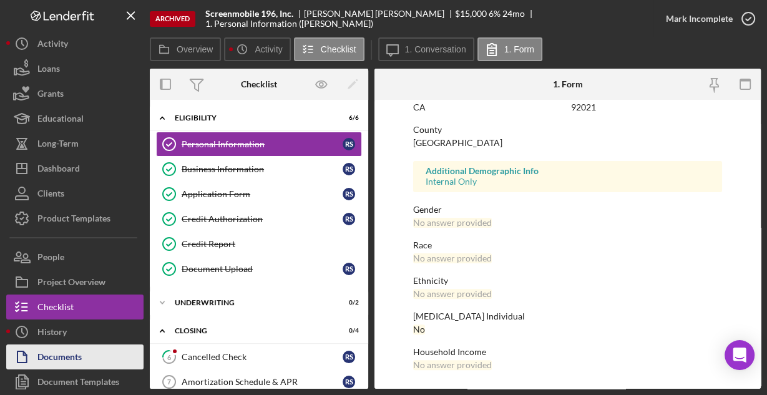
click at [66, 356] on div "Documents" at bounding box center [59, 358] width 44 height 28
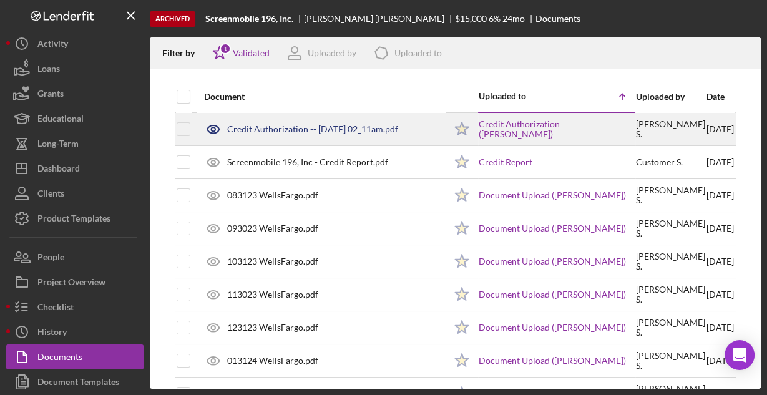
click at [280, 133] on div "Credit Authorization -- 2024-03-01 02_11am.pdf" at bounding box center [321, 129] width 247 height 31
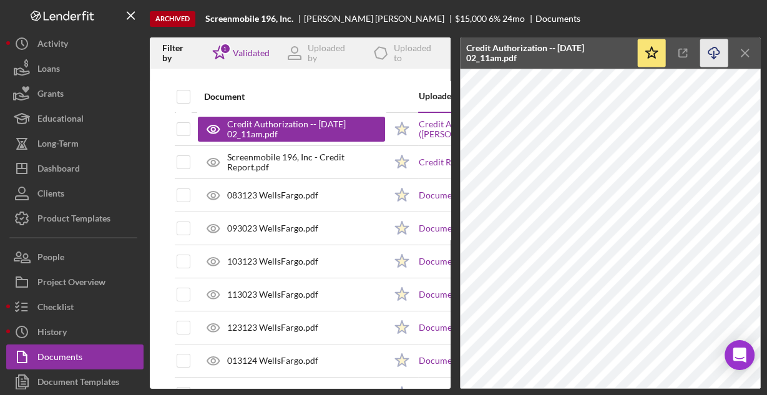
click at [709, 49] on icon "Icon/Download" at bounding box center [714, 53] width 28 height 28
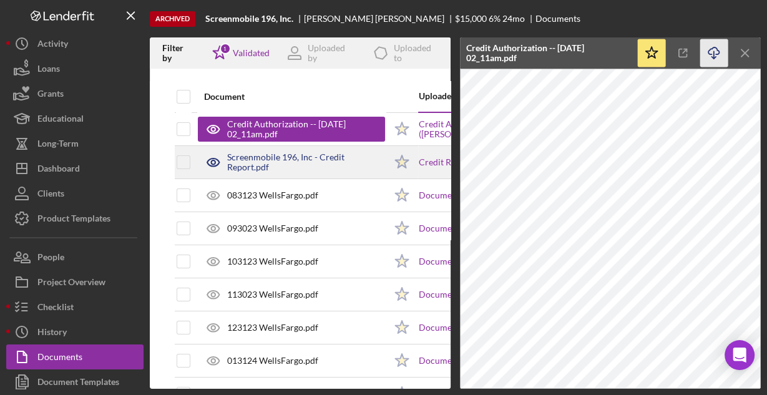
click at [314, 163] on div "Screenmobile 196, Inc - Credit Report.pdf" at bounding box center [306, 162] width 158 height 20
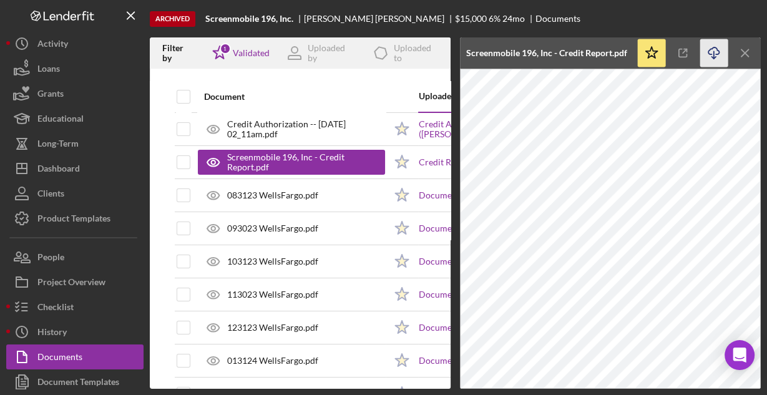
click at [707, 51] on icon "Icon/Download" at bounding box center [714, 53] width 28 height 28
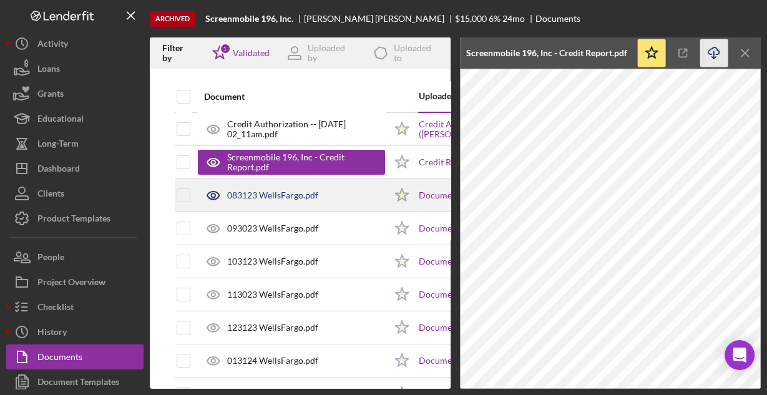
drag, startPoint x: 296, startPoint y: 200, endPoint x: 302, endPoint y: 197, distance: 6.7
click at [295, 200] on div "083123 WellsFargo.pdf" at bounding box center [291, 195] width 187 height 31
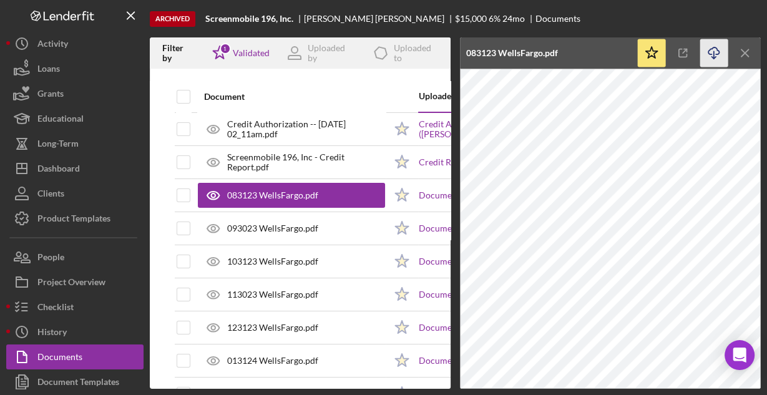
click at [709, 43] on icon "Icon/Download" at bounding box center [714, 53] width 28 height 28
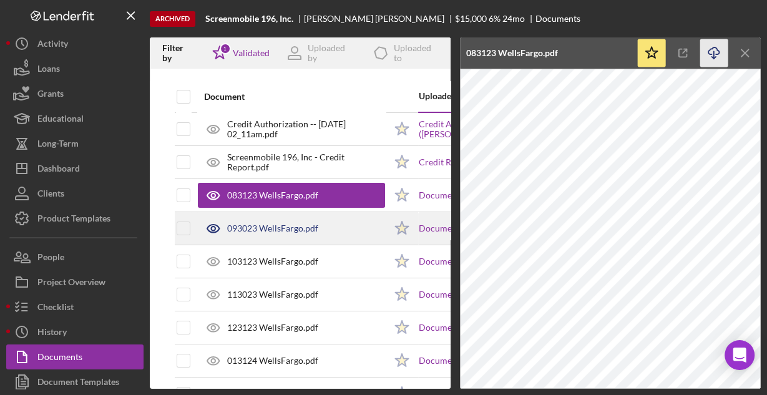
click at [319, 230] on div "093023 WellsFargo.pdf" at bounding box center [291, 228] width 187 height 31
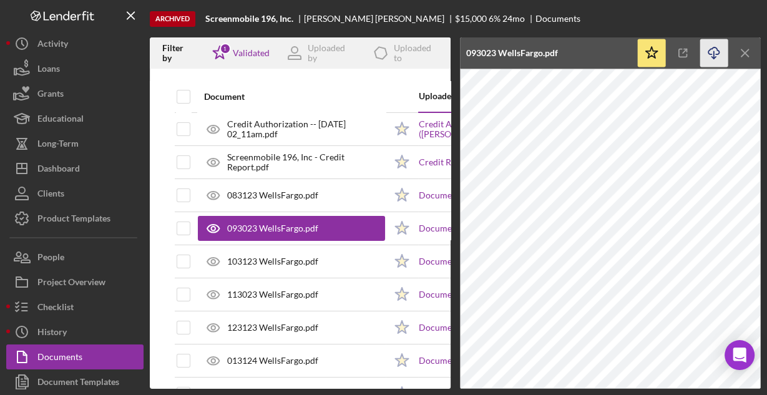
click at [710, 50] on icon "Icon/Download" at bounding box center [714, 53] width 28 height 28
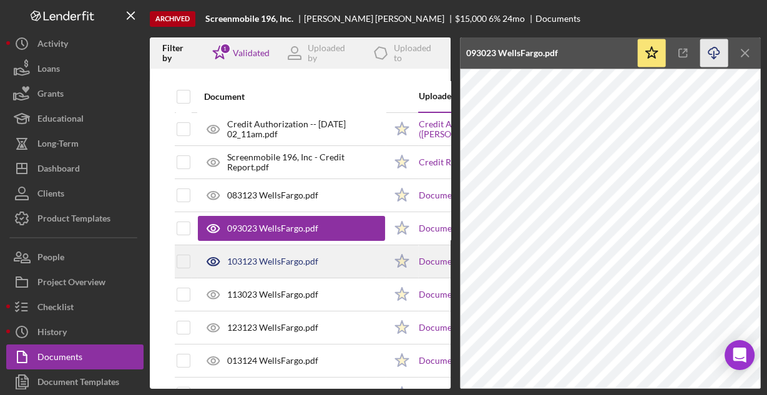
click at [308, 260] on div "103123 WellsFargo.pdf" at bounding box center [272, 261] width 91 height 10
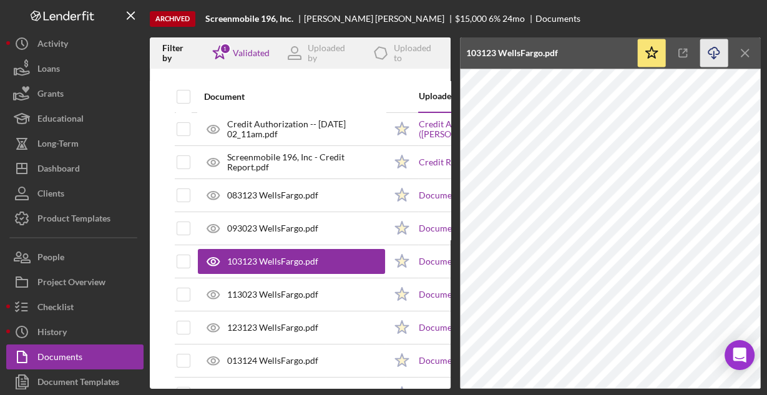
click at [712, 53] on icon "Icon/Download" at bounding box center [714, 53] width 28 height 28
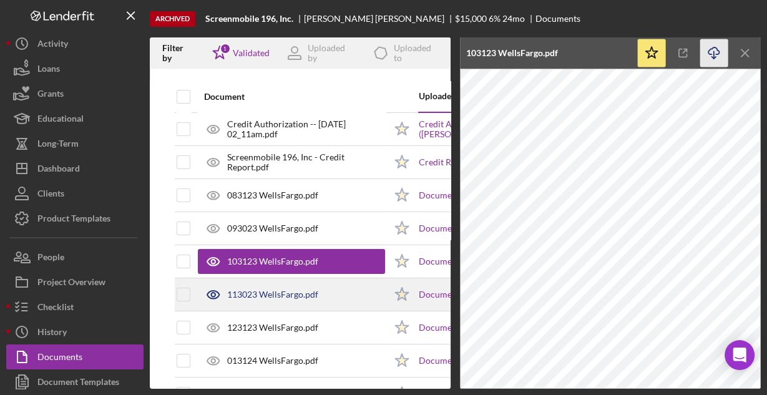
click at [340, 286] on div "113023 WellsFargo.pdf" at bounding box center [291, 294] width 187 height 31
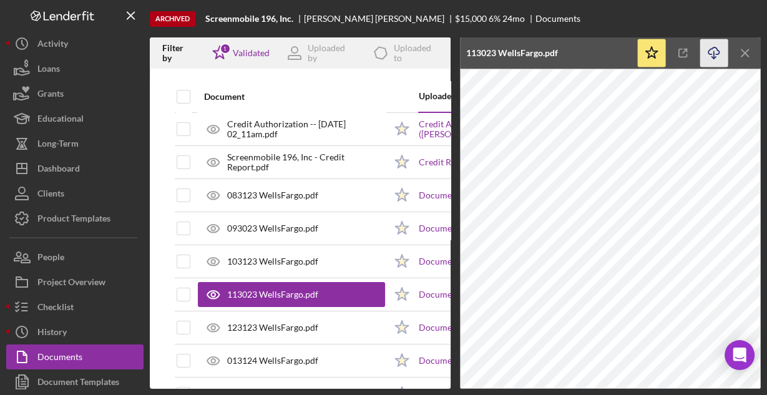
click at [714, 48] on icon "Icon/Download" at bounding box center [714, 53] width 28 height 28
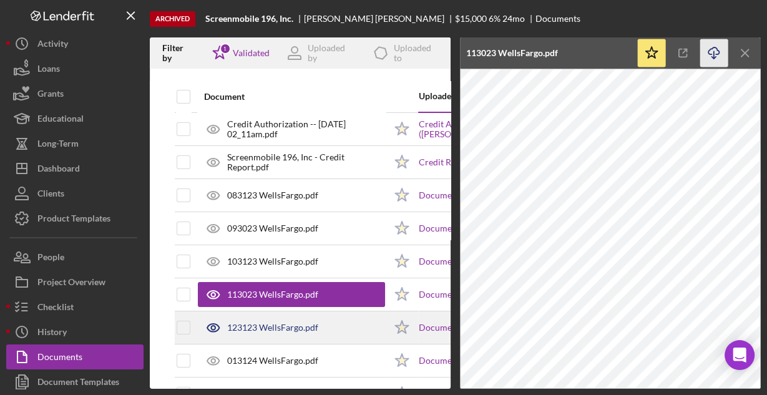
click at [351, 324] on div "123123 WellsFargo.pdf" at bounding box center [291, 327] width 187 height 31
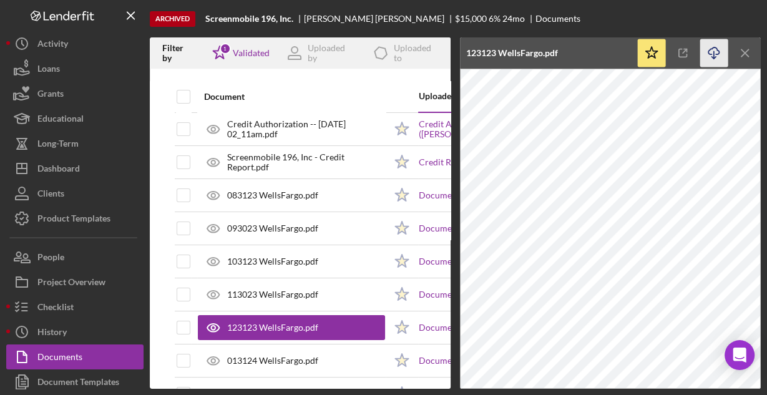
click at [709, 52] on icon "Icon/Download" at bounding box center [714, 53] width 28 height 28
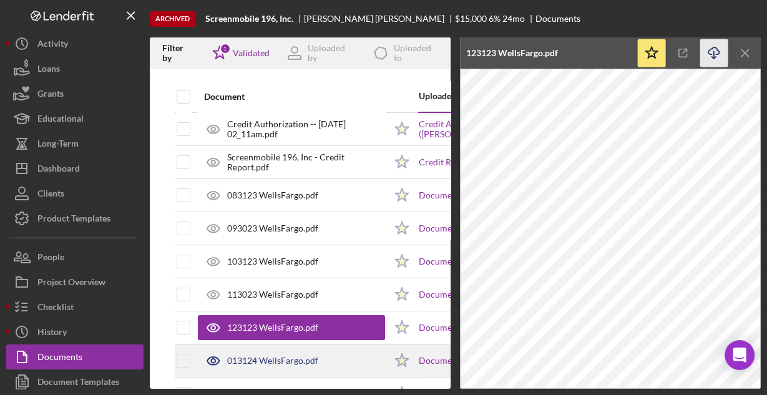
click at [341, 359] on div "013124 WellsFargo.pdf" at bounding box center [291, 360] width 187 height 31
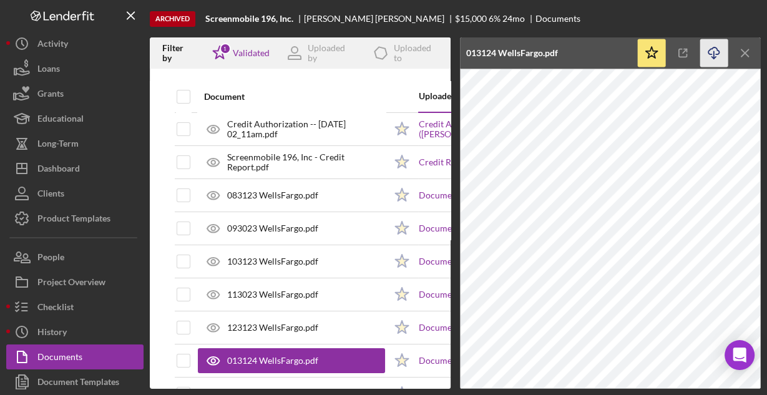
click at [709, 51] on icon "Icon/Download" at bounding box center [714, 53] width 28 height 28
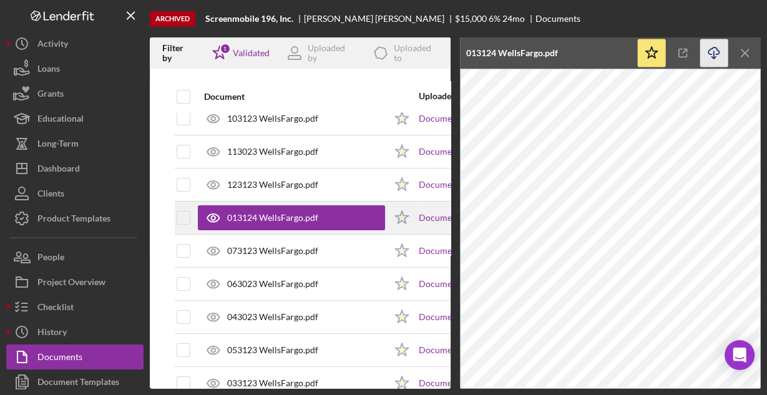
scroll to position [150, 0]
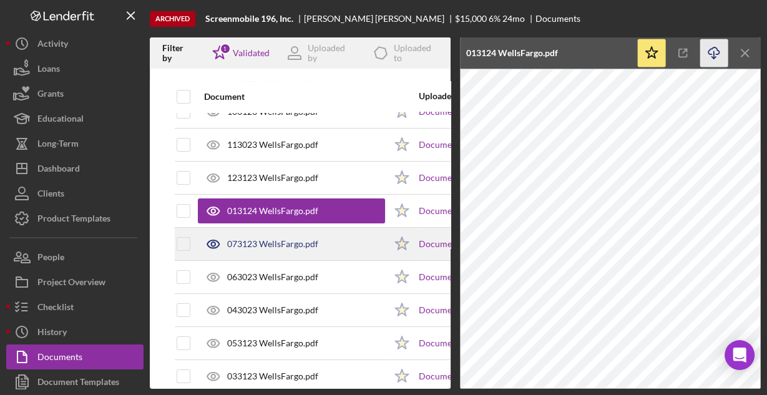
click at [291, 241] on div "073123 WellsFargo.pdf" at bounding box center [272, 244] width 91 height 10
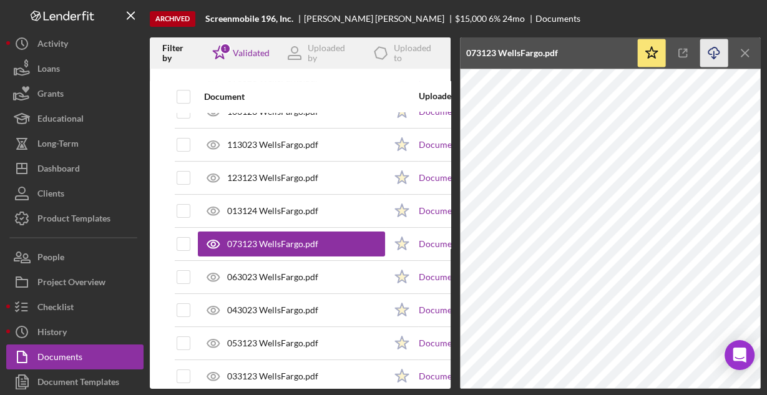
click at [706, 49] on icon "Icon/Download" at bounding box center [714, 53] width 28 height 28
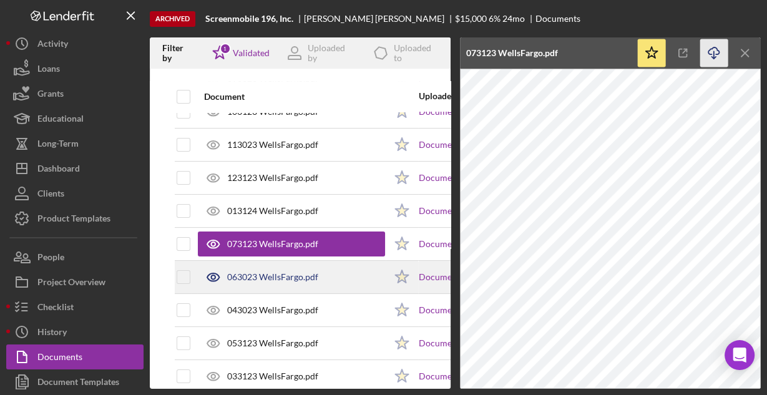
click at [336, 277] on div "063023 WellsFargo.pdf" at bounding box center [291, 276] width 187 height 31
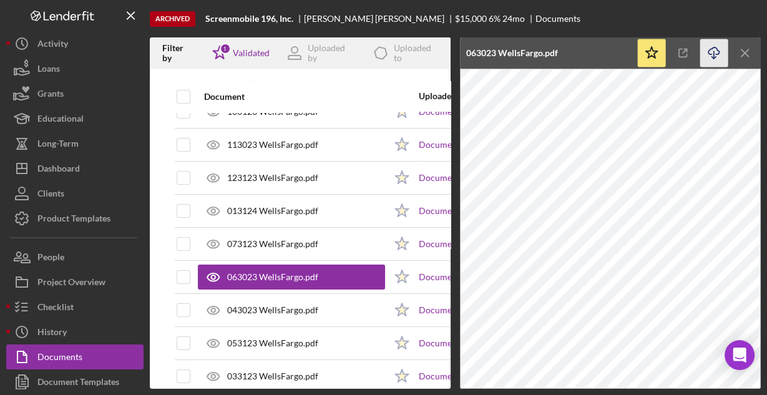
click at [708, 52] on icon "Icon/Download" at bounding box center [714, 53] width 28 height 28
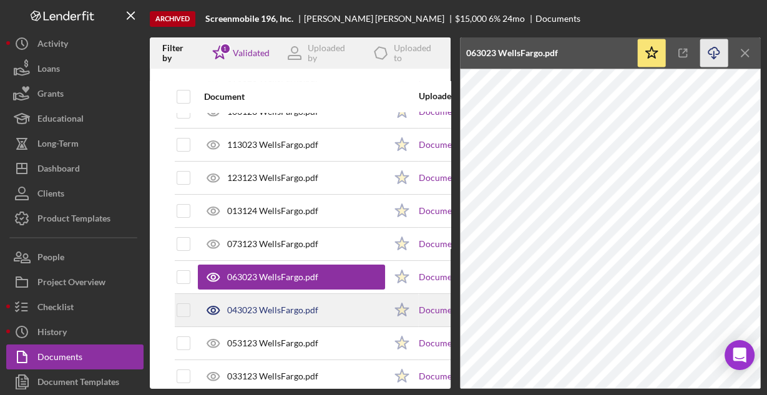
click at [343, 309] on div "043023 WellsFargo.pdf" at bounding box center [291, 309] width 187 height 31
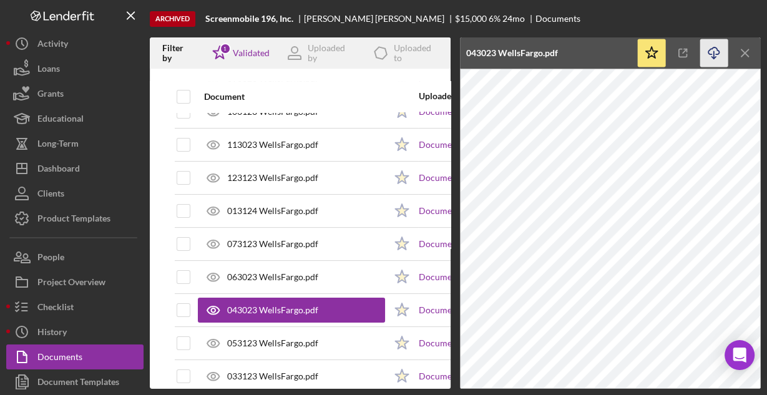
click at [709, 49] on icon "button" at bounding box center [713, 50] width 11 height 7
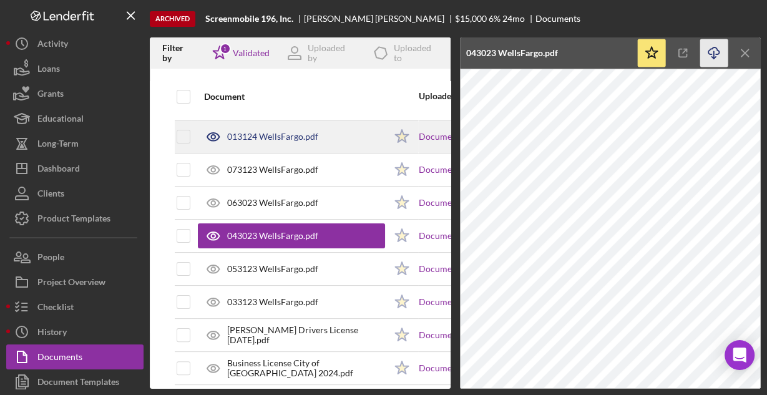
scroll to position [237, 0]
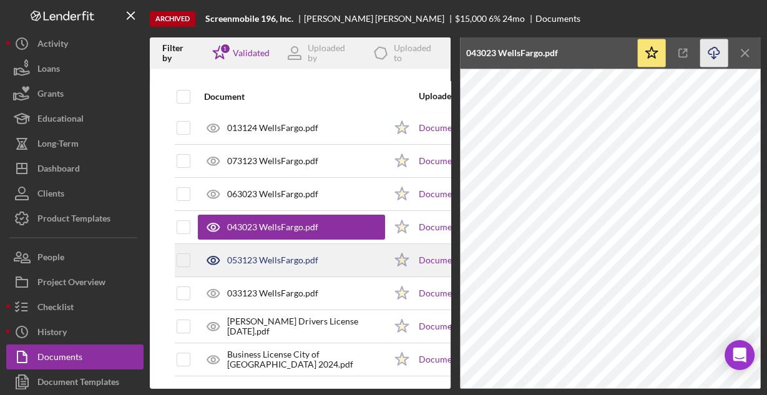
click at [316, 255] on div "053123 WellsFargo.pdf" at bounding box center [272, 260] width 91 height 10
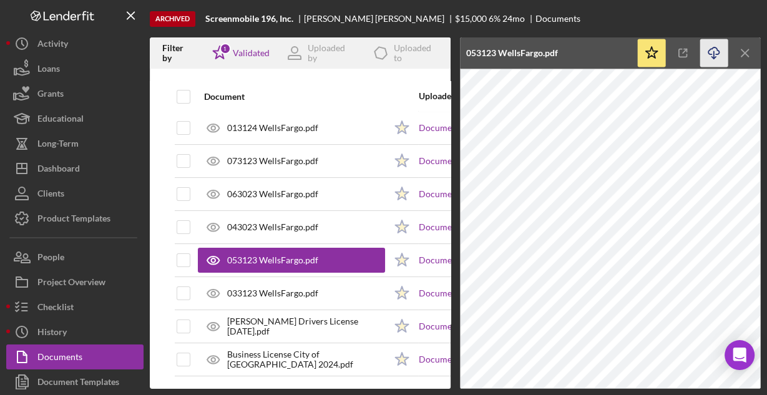
click at [716, 52] on icon "Icon/Download" at bounding box center [714, 53] width 28 height 28
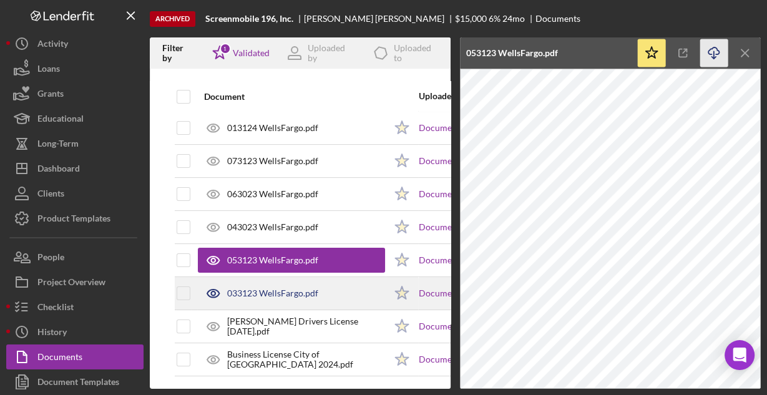
click at [314, 288] on div "033123 WellsFargo.pdf" at bounding box center [272, 293] width 91 height 10
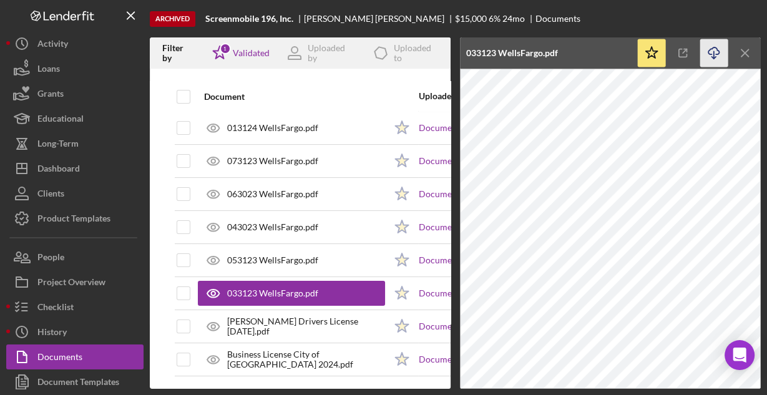
click at [712, 54] on icon "Icon/Download" at bounding box center [714, 53] width 28 height 28
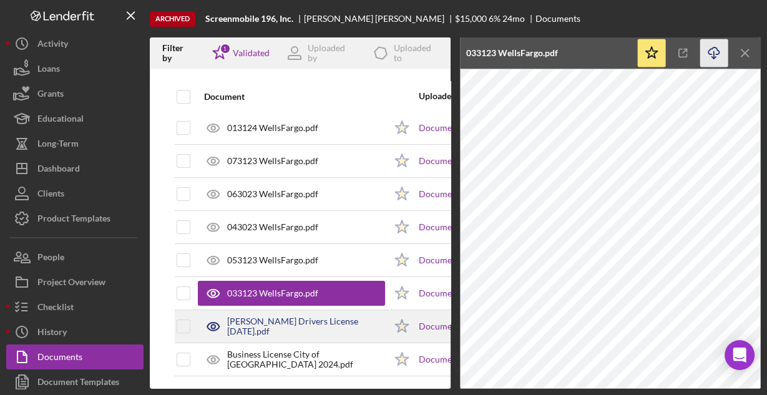
click at [310, 318] on div "Rod Streeper Drivers License 08-03-26.pdf" at bounding box center [306, 326] width 158 height 20
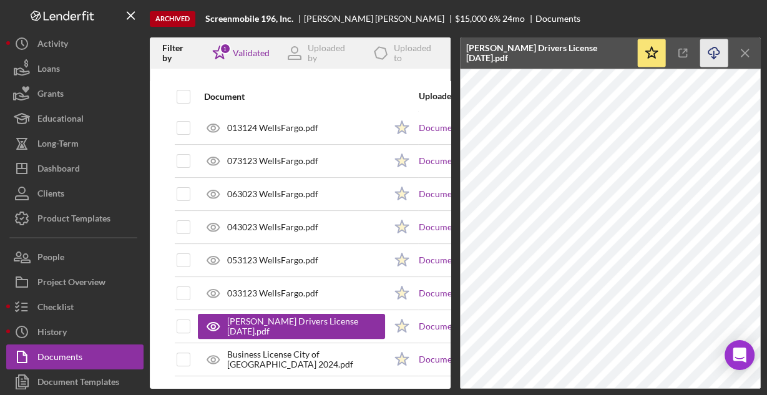
click at [710, 51] on icon "Icon/Download" at bounding box center [714, 53] width 28 height 28
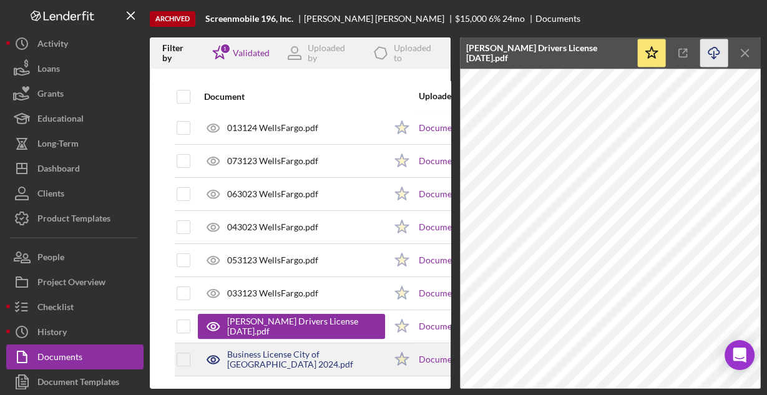
click at [278, 351] on div "Business License City of El Cajon 2024.pdf" at bounding box center [306, 359] width 158 height 20
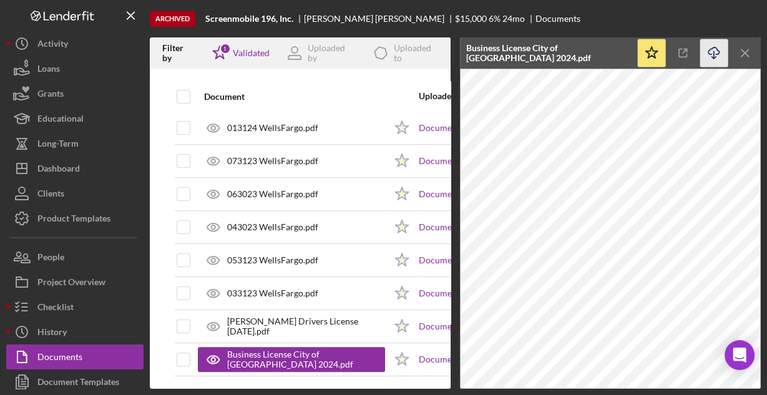
click at [710, 50] on icon "Icon/Download" at bounding box center [714, 53] width 28 height 28
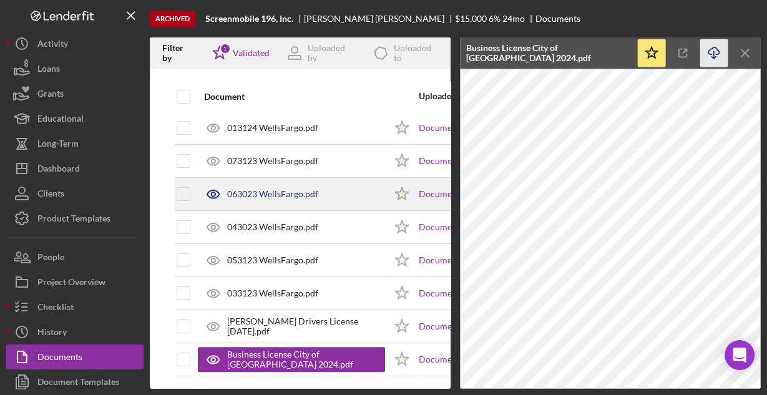
click at [276, 203] on td "063023 WellsFargo.pdf" at bounding box center [291, 194] width 188 height 33
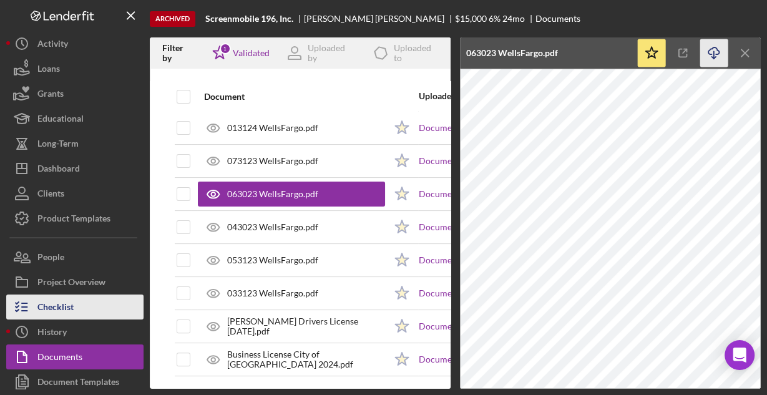
click at [59, 303] on div "Checklist" at bounding box center [55, 308] width 36 height 28
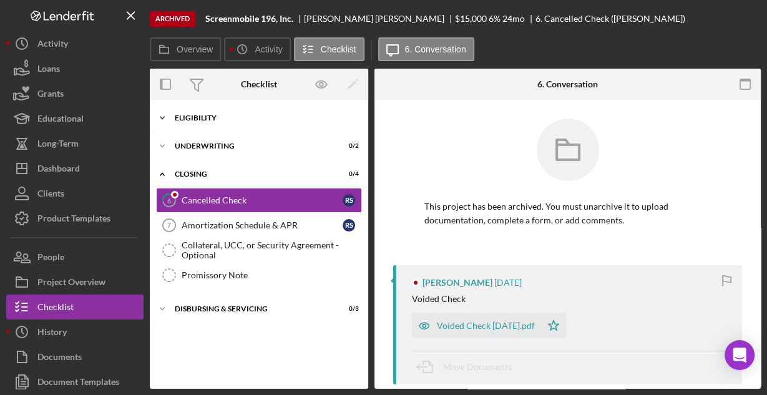
click at [186, 117] on div "Eligibility" at bounding box center [264, 117] width 178 height 7
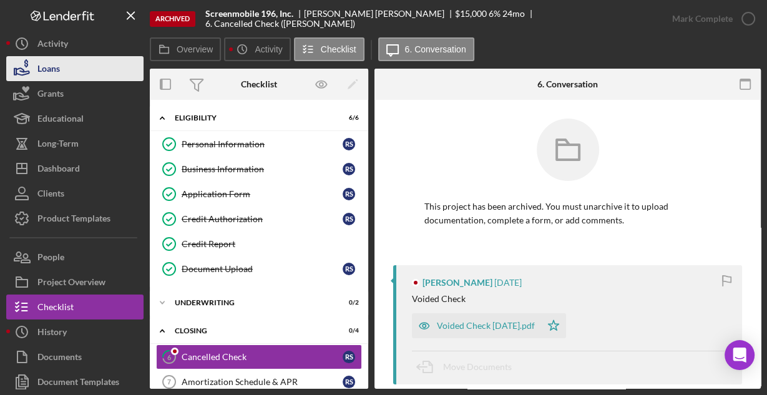
click at [67, 72] on button "Loans" at bounding box center [74, 68] width 137 height 25
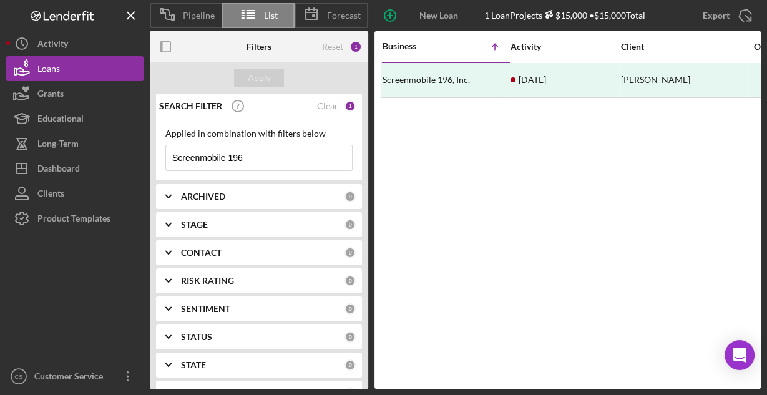
click at [255, 157] on input "Screenmobile 196" at bounding box center [259, 157] width 186 height 25
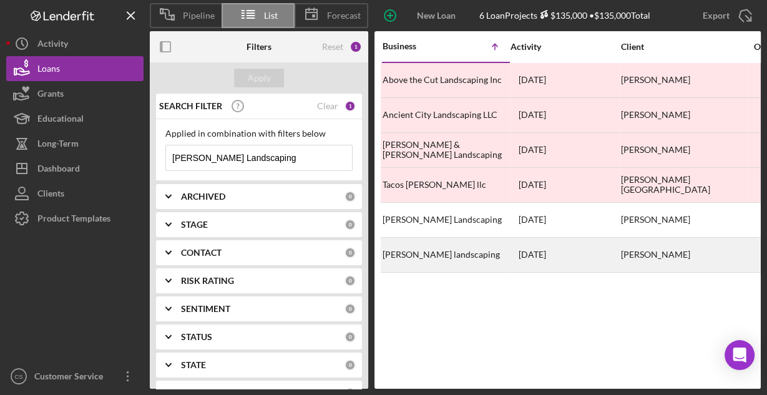
type input "Zaragoza Landscaping"
click at [419, 255] on div "Zaragoza landscaping" at bounding box center [444, 254] width 125 height 33
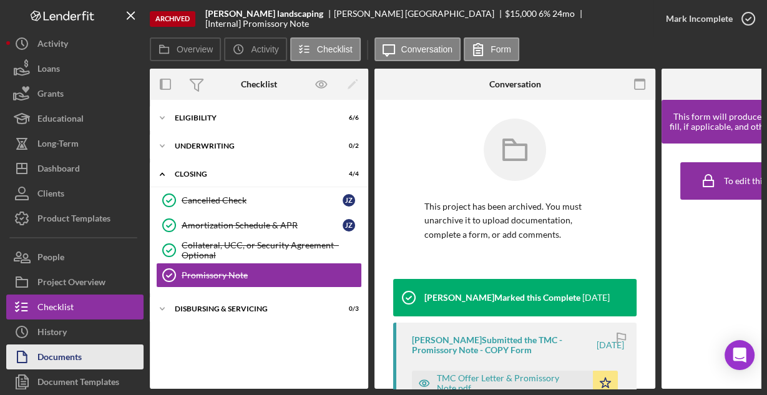
click at [84, 354] on button "Documents" at bounding box center [74, 356] width 137 height 25
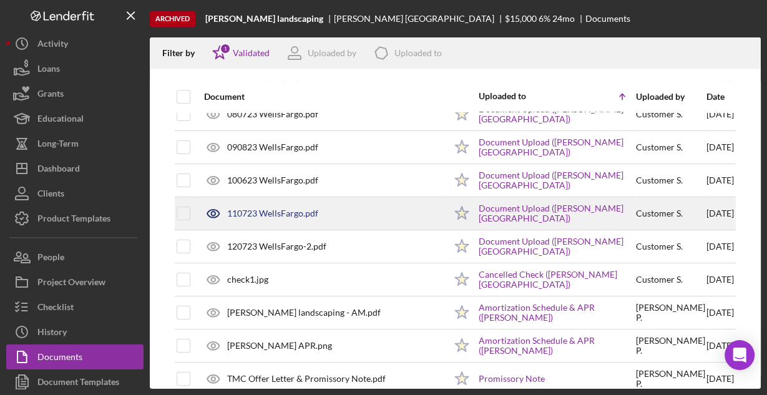
scroll to position [196, 0]
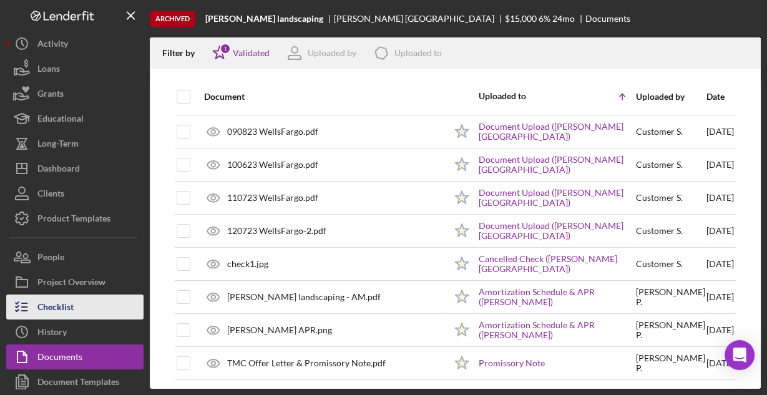
click at [60, 311] on div "Checklist" at bounding box center [55, 308] width 36 height 28
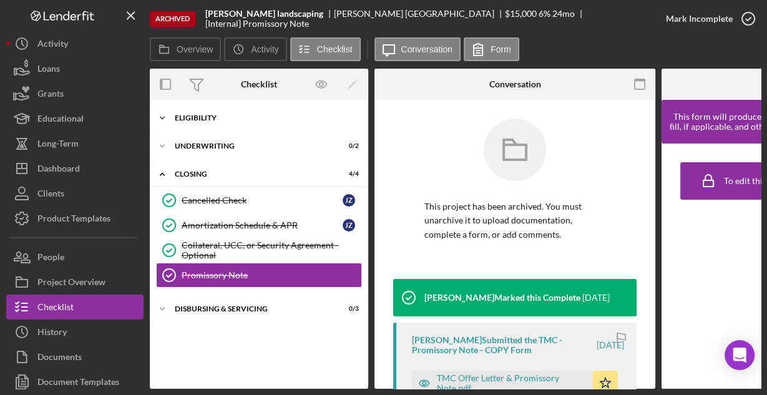
click at [205, 115] on div "Eligibility" at bounding box center [264, 117] width 178 height 7
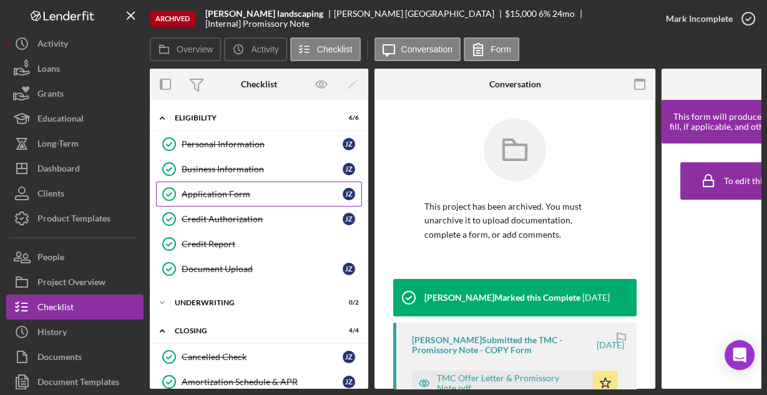
click at [211, 192] on div "Application Form" at bounding box center [262, 194] width 161 height 10
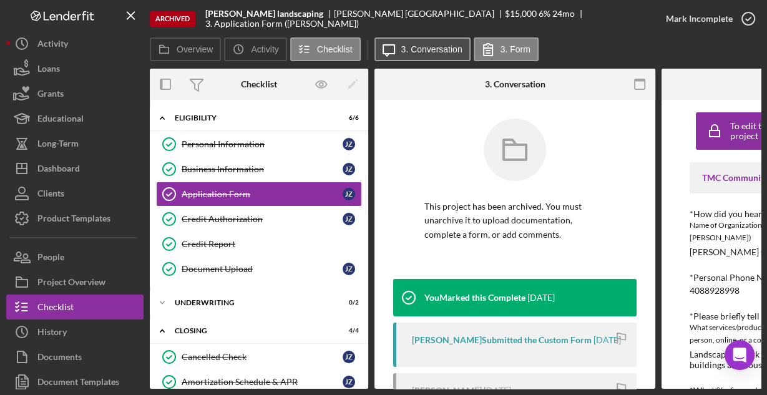
click at [437, 59] on button "Icon/Message 3. Conversation" at bounding box center [422, 49] width 96 height 24
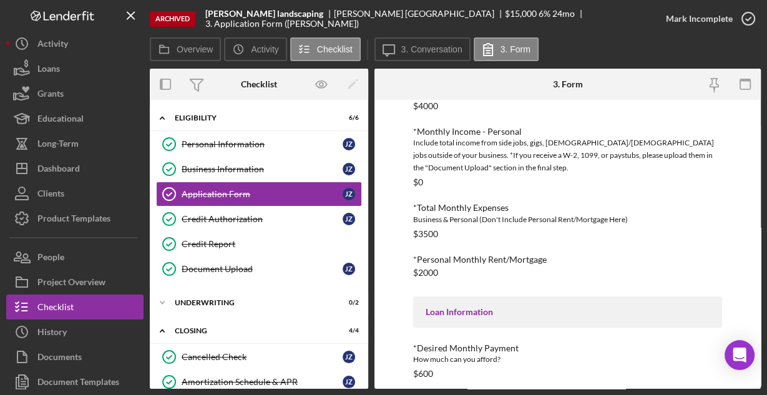
scroll to position [573, 0]
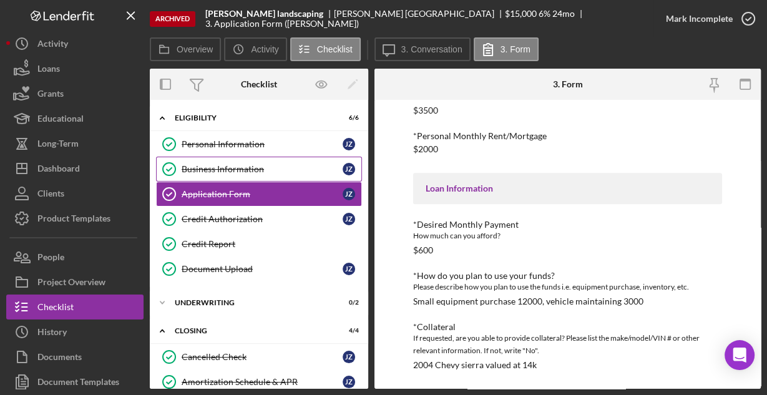
click at [220, 167] on div "Business Information" at bounding box center [262, 169] width 161 height 10
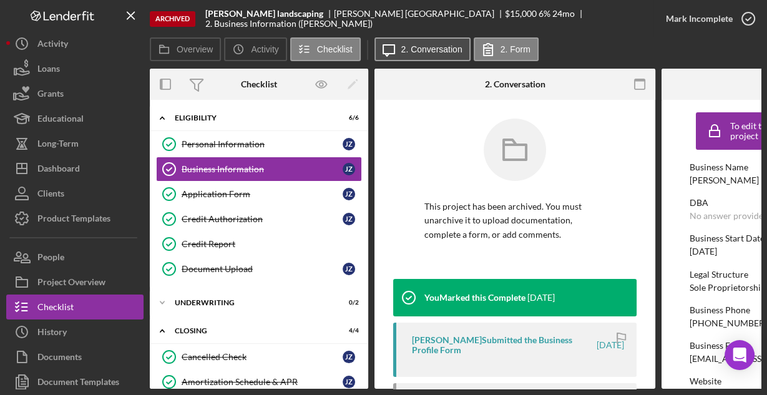
click at [449, 49] on label "2. Conversation" at bounding box center [431, 49] width 61 height 10
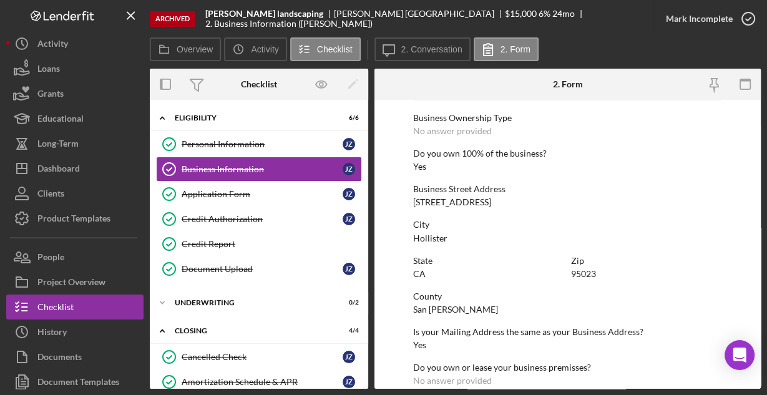
scroll to position [652, 0]
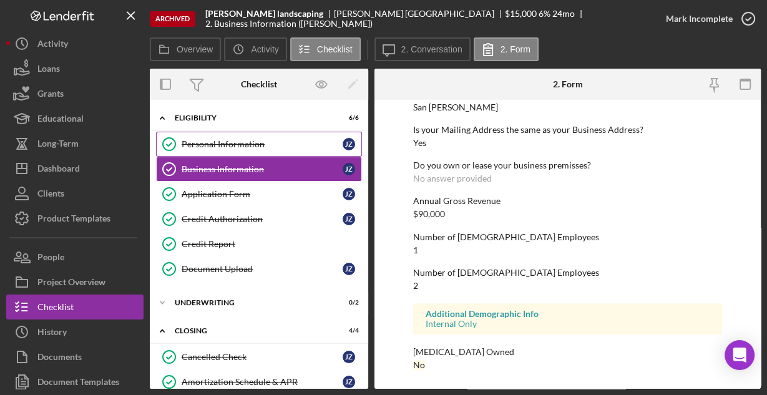
click at [207, 142] on div "Personal Information" at bounding box center [262, 144] width 161 height 10
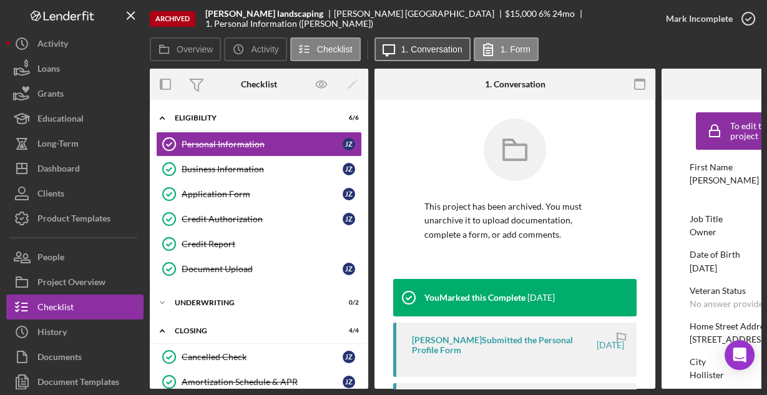
click at [425, 54] on label "1. Conversation" at bounding box center [431, 49] width 61 height 10
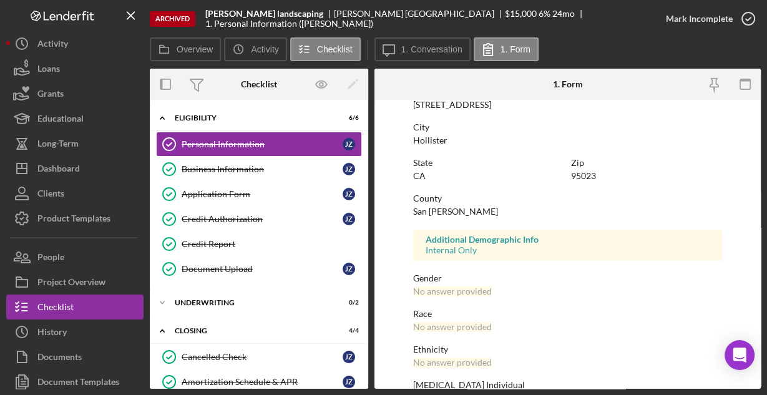
scroll to position [294, 0]
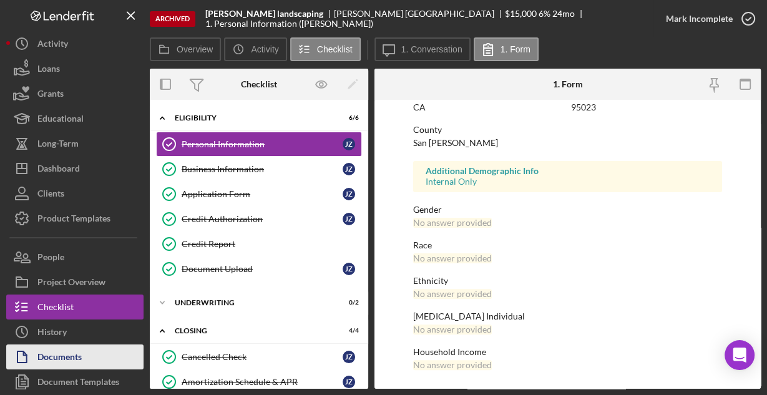
click at [89, 352] on button "Documents" at bounding box center [74, 356] width 137 height 25
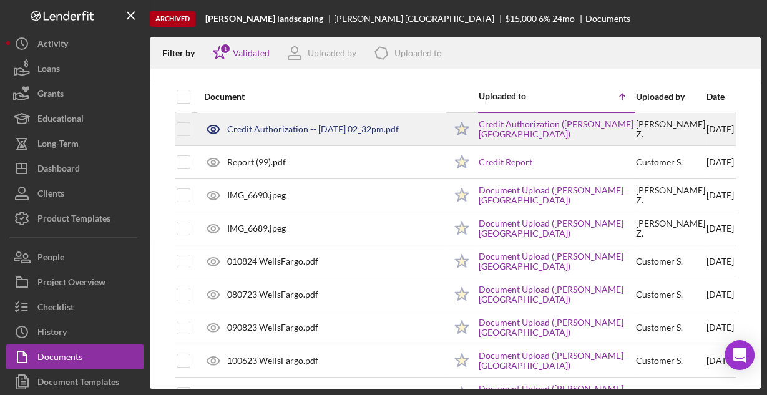
click at [284, 125] on div "Credit Authorization -- 2024-02-16 02_32pm.pdf" at bounding box center [313, 129] width 172 height 10
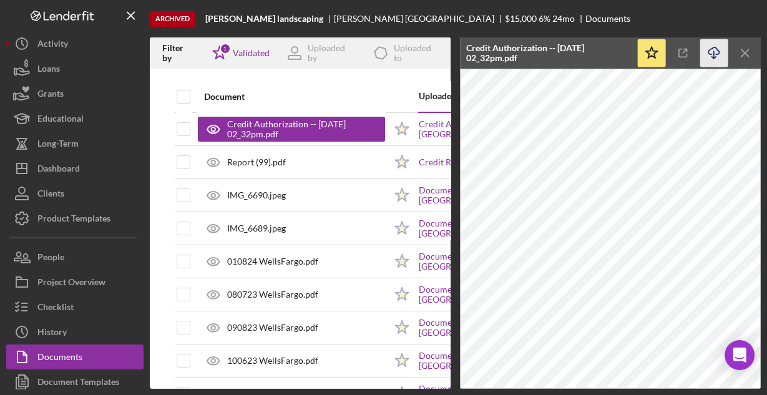
click at [710, 54] on icon "button" at bounding box center [713, 50] width 11 height 7
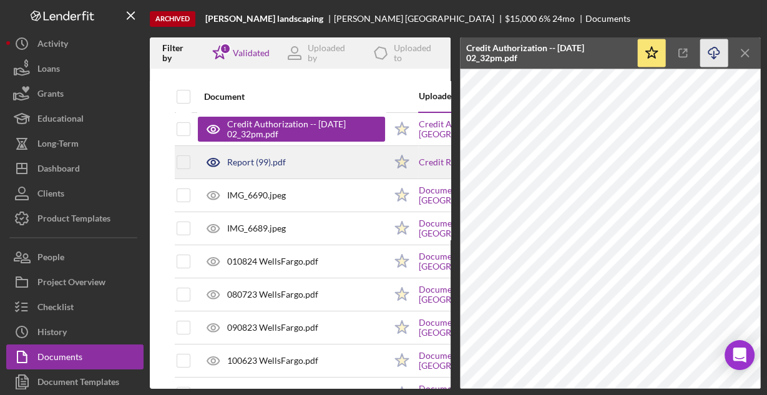
click at [305, 163] on div "Report (99).pdf" at bounding box center [291, 162] width 187 height 31
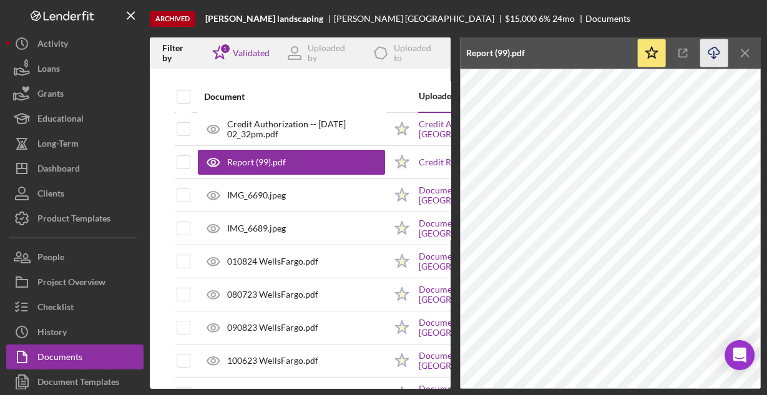
click at [712, 51] on icon "Icon/Download" at bounding box center [714, 53] width 28 height 28
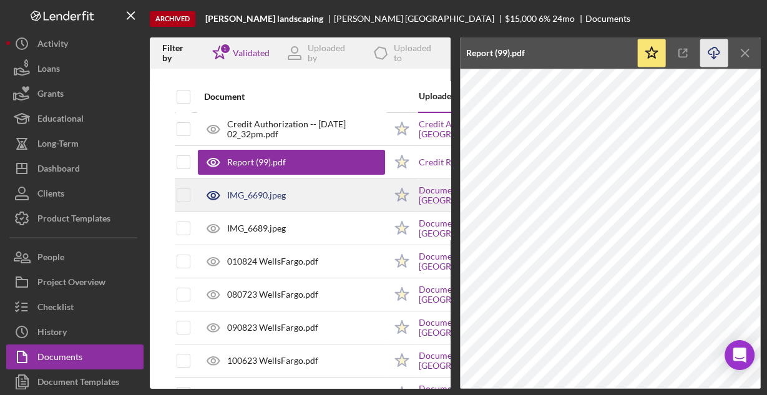
click at [306, 193] on div "IMG_6690.jpeg" at bounding box center [291, 195] width 187 height 31
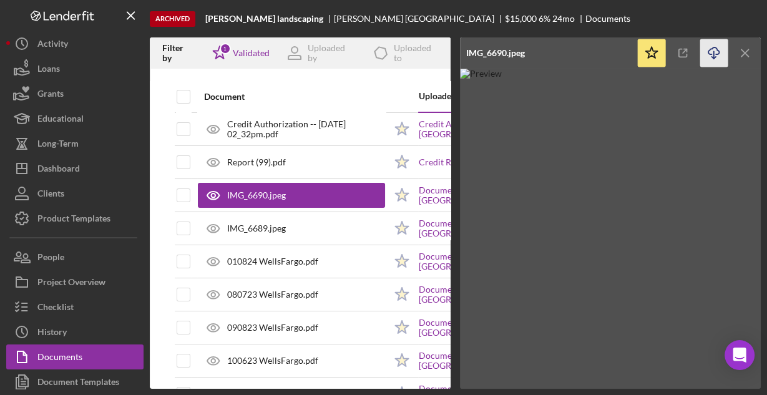
click at [709, 52] on icon "Icon/Download" at bounding box center [714, 53] width 28 height 28
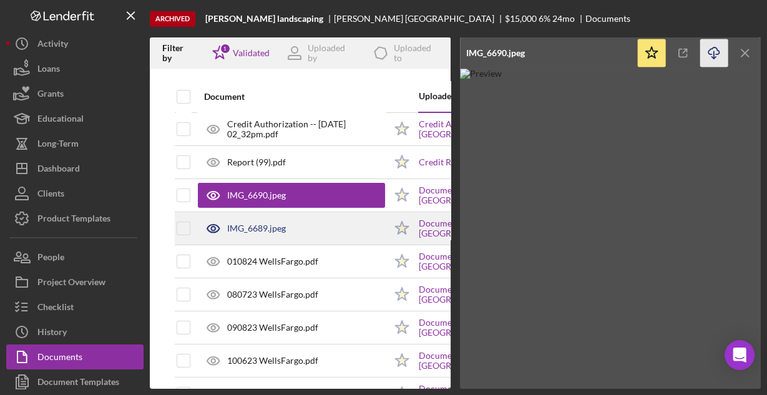
click at [316, 228] on div "IMG_6689.jpeg" at bounding box center [291, 228] width 187 height 31
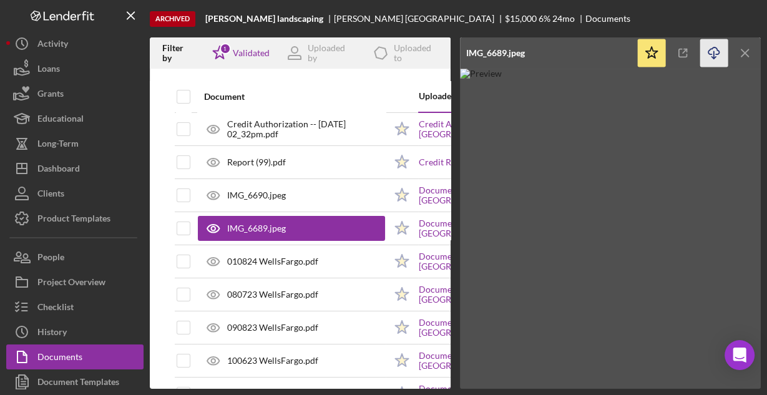
click at [714, 51] on line "button" at bounding box center [714, 54] width 0 height 7
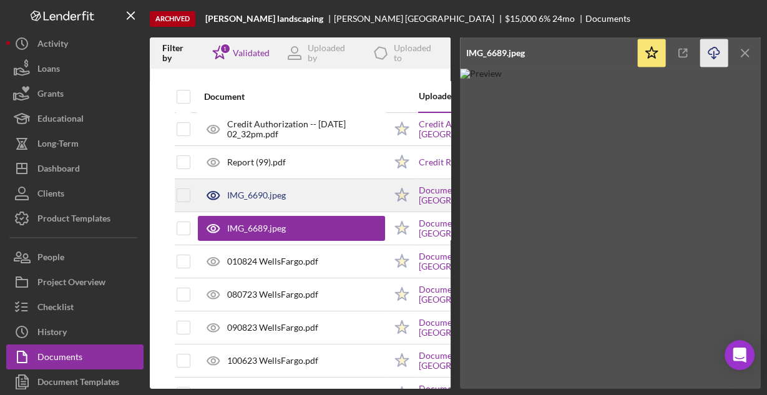
click at [297, 198] on div "IMG_6690.jpeg" at bounding box center [291, 195] width 187 height 31
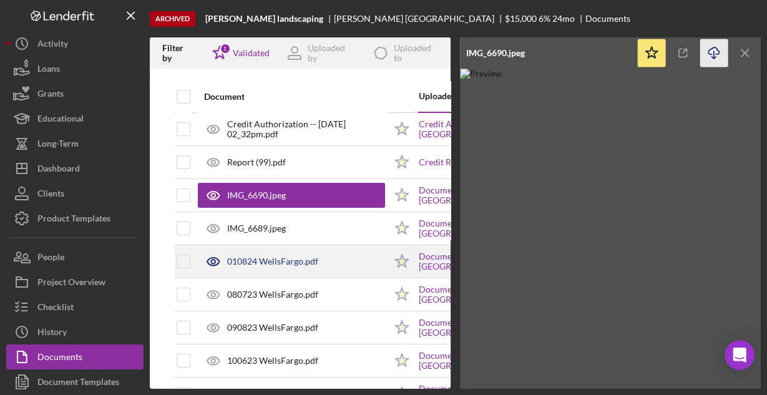
click at [281, 268] on div "010824 WellsFargo.pdf" at bounding box center [291, 261] width 187 height 31
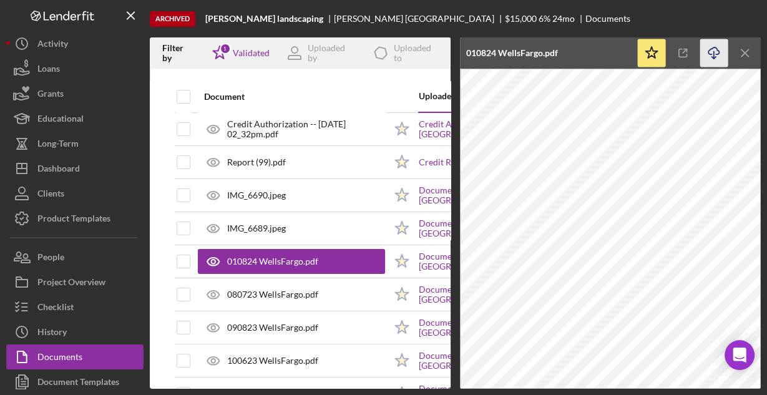
click at [713, 51] on icon "Icon/Download" at bounding box center [714, 53] width 28 height 28
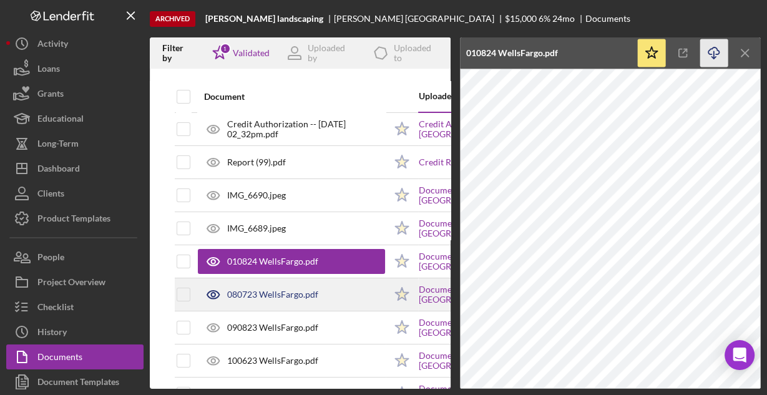
click at [281, 292] on div "080723 WellsFargo.pdf" at bounding box center [272, 294] width 91 height 10
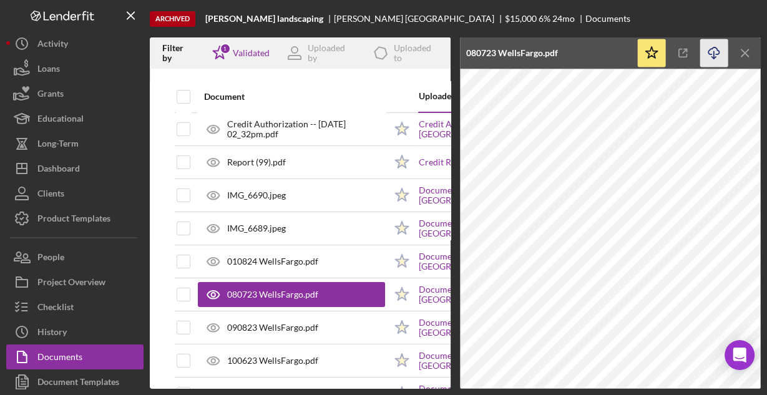
click at [705, 51] on icon "Icon/Download" at bounding box center [714, 53] width 28 height 28
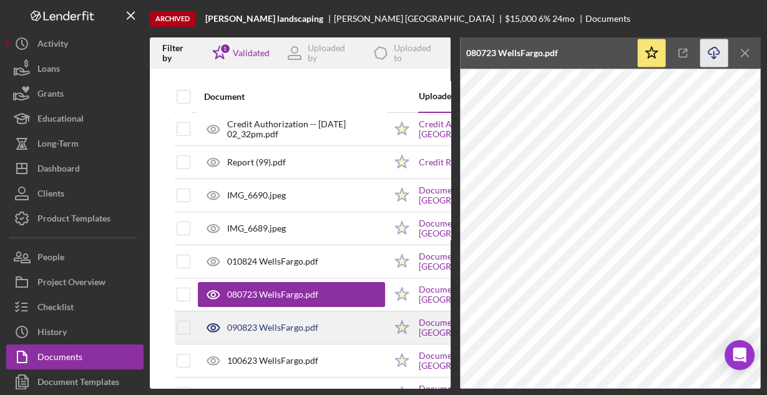
click at [314, 331] on div "090823 WellsFargo.pdf" at bounding box center [291, 327] width 187 height 31
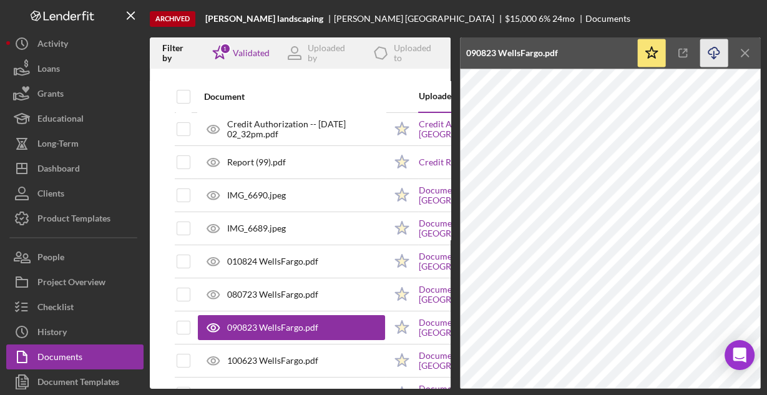
click at [710, 51] on icon "Icon/Download" at bounding box center [714, 53] width 28 height 28
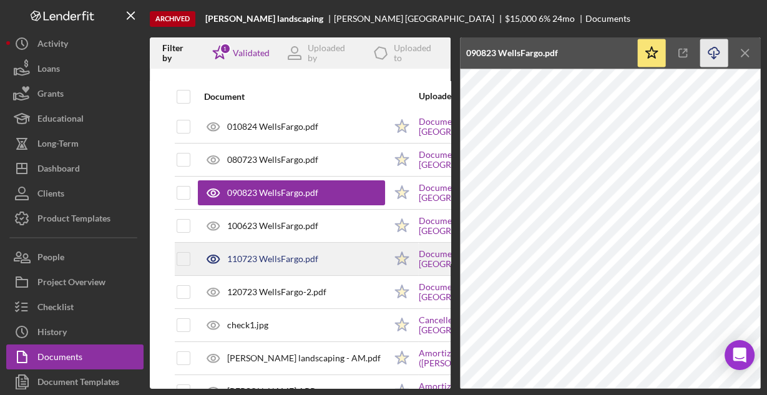
scroll to position [150, 0]
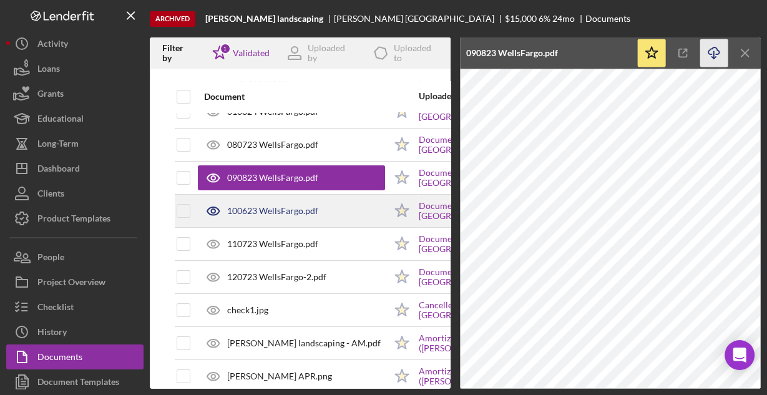
click at [297, 212] on div "100623 WellsFargo.pdf" at bounding box center [272, 211] width 91 height 10
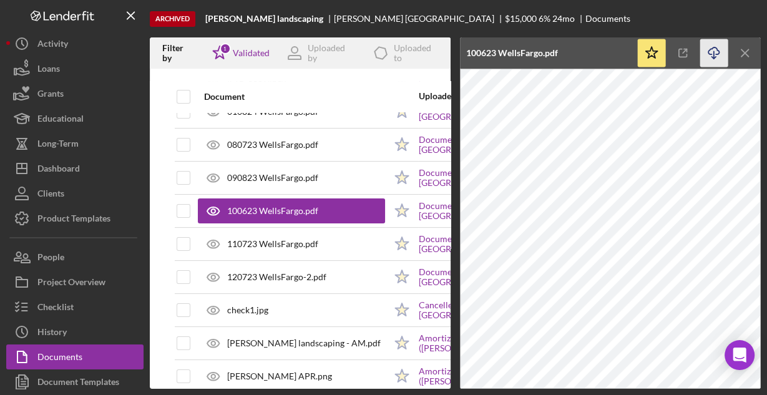
click at [712, 57] on icon "Icon/Download" at bounding box center [714, 53] width 28 height 28
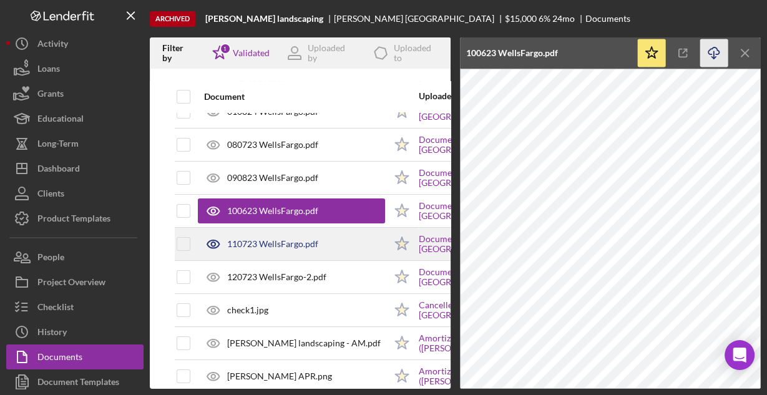
click at [339, 248] on div "110723 WellsFargo.pdf" at bounding box center [291, 243] width 187 height 31
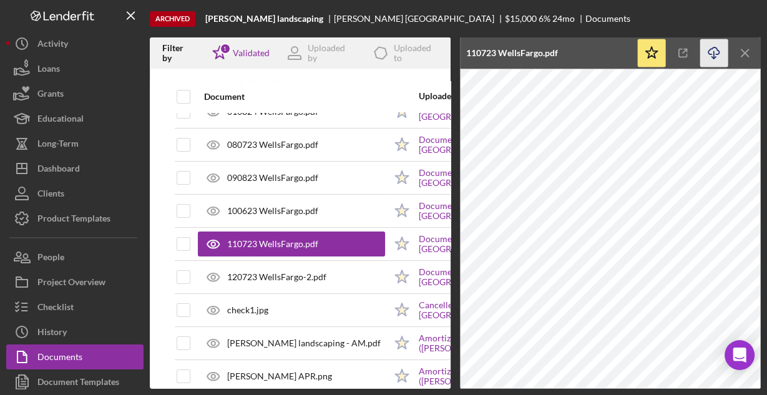
click at [708, 53] on icon "button" at bounding box center [713, 50] width 11 height 7
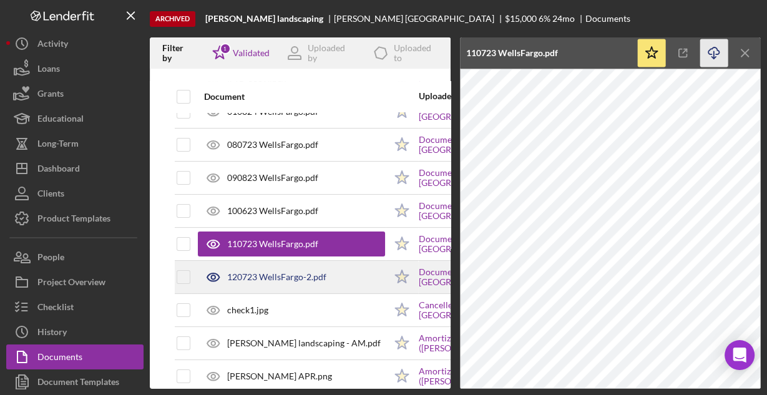
click at [339, 270] on div "120723 WellsFargo-2.pdf" at bounding box center [291, 276] width 187 height 31
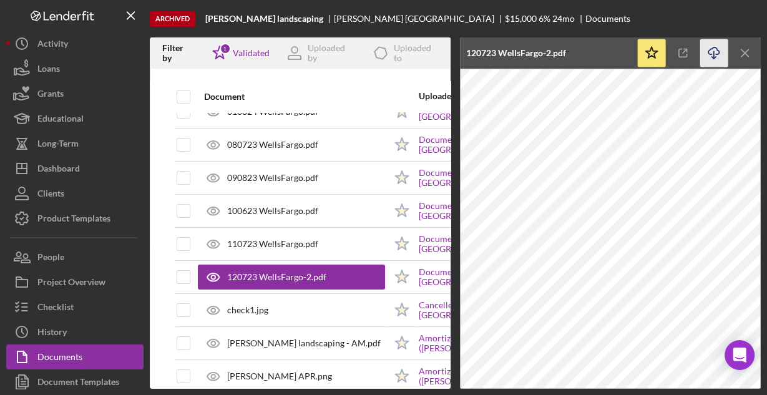
click at [708, 49] on icon "Icon/Download" at bounding box center [714, 53] width 28 height 28
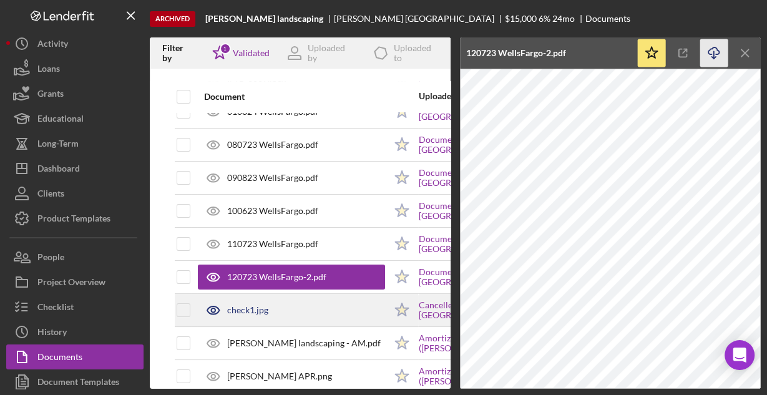
click at [292, 307] on div "check1.jpg" at bounding box center [291, 309] width 187 height 31
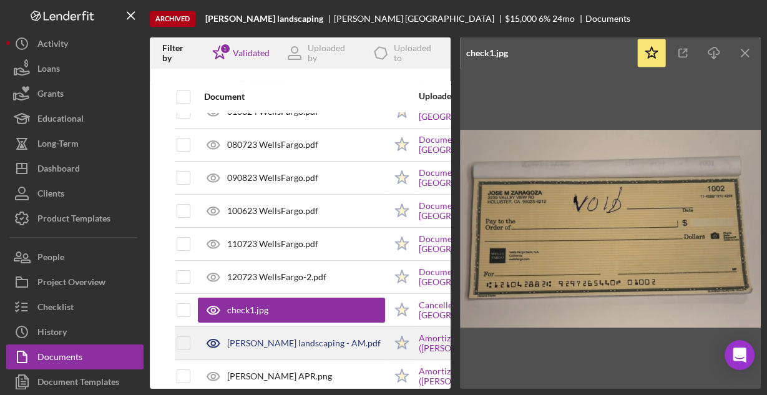
click at [300, 341] on div "Zaragoza landscaping - AM.pdf" at bounding box center [303, 343] width 153 height 10
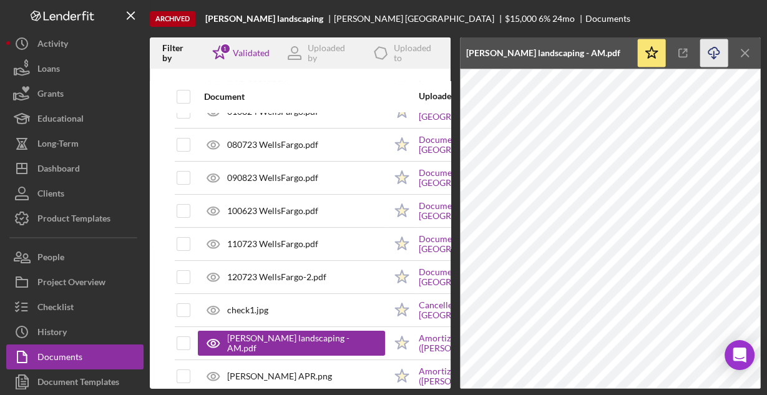
click at [709, 49] on icon "Icon/Download" at bounding box center [714, 53] width 28 height 28
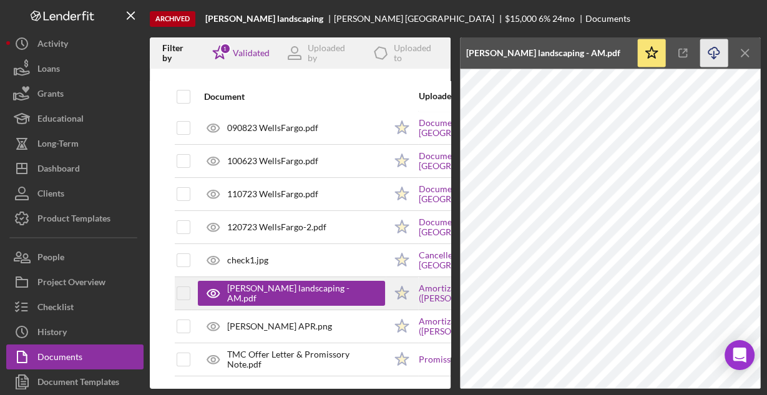
scroll to position [204, 0]
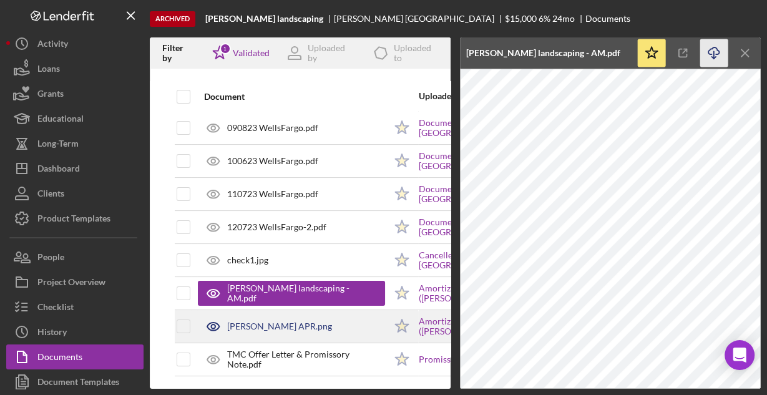
click at [313, 320] on div "Zaragoza APR.png" at bounding box center [291, 326] width 187 height 31
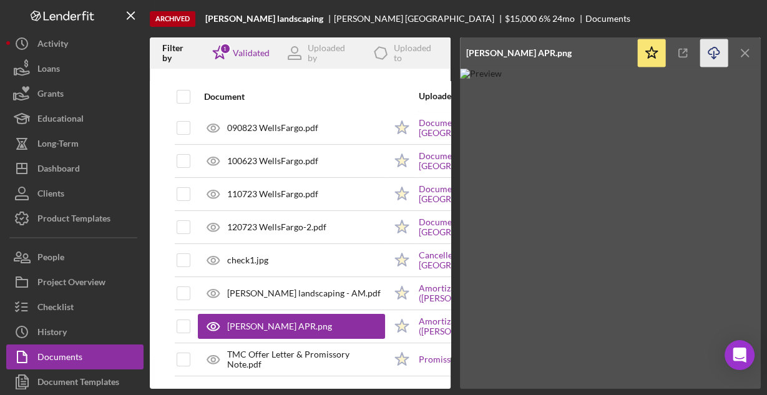
click at [707, 49] on icon "Icon/Download" at bounding box center [714, 53] width 28 height 28
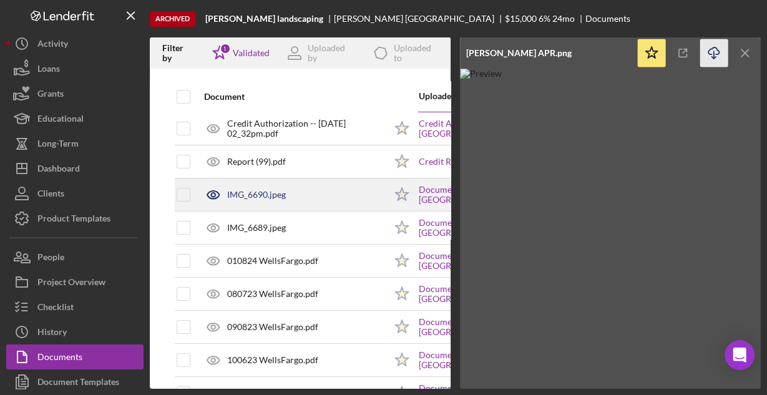
scroll to position [0, 0]
click at [269, 193] on div "IMG_6690.jpeg" at bounding box center [256, 195] width 59 height 10
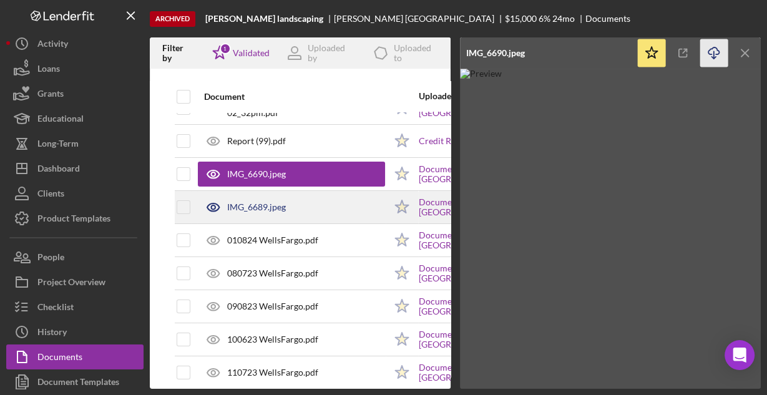
scroll to position [4, 0]
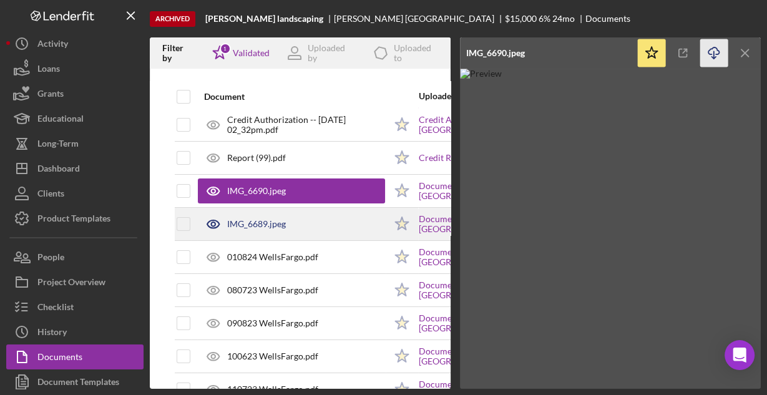
click at [269, 219] on div "IMG_6689.jpeg" at bounding box center [256, 224] width 59 height 10
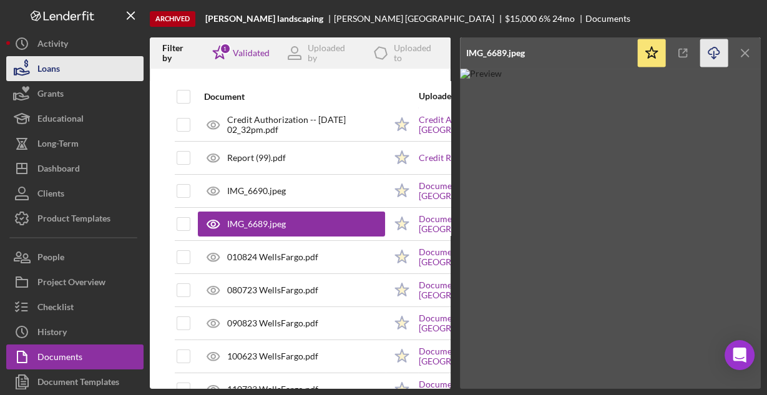
click at [52, 60] on div "Loans" at bounding box center [48, 70] width 22 height 28
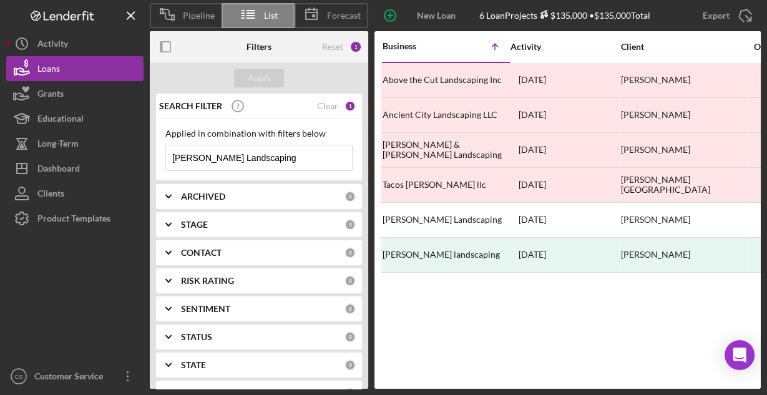
click at [259, 155] on input "Zaragoza Landscaping" at bounding box center [259, 157] width 186 height 25
click at [259, 156] on input "Zaragoza Landscaping" at bounding box center [259, 157] width 186 height 25
paste input "Beto's Sewing Machine"
type input "Beto's Sewing Machine"
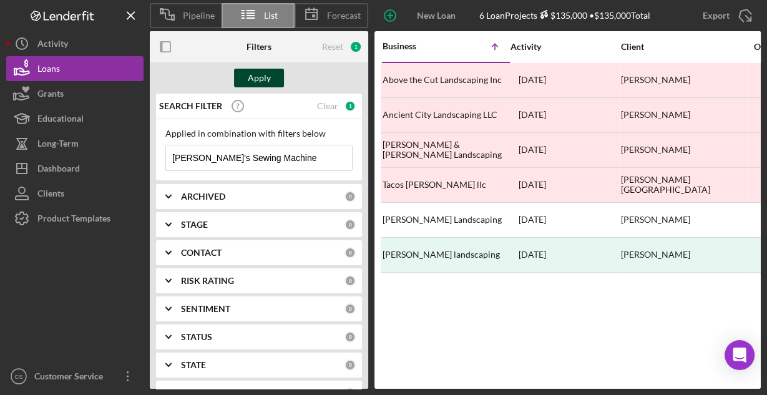
click at [274, 79] on button "Apply" at bounding box center [259, 78] width 50 height 19
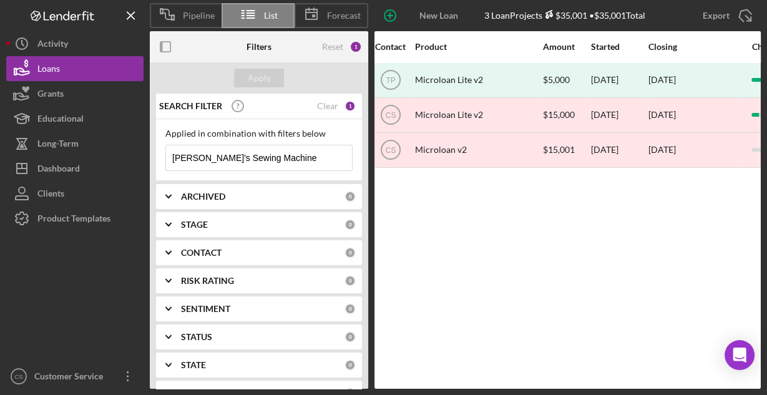
scroll to position [0, 415]
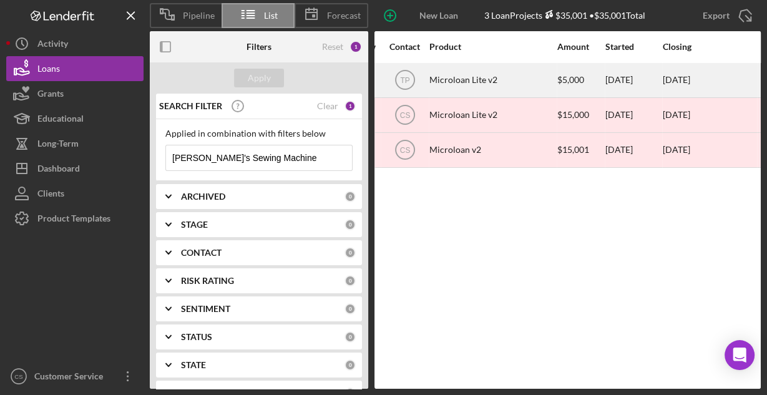
click at [470, 78] on div "Microloan Lite v2" at bounding box center [491, 80] width 125 height 33
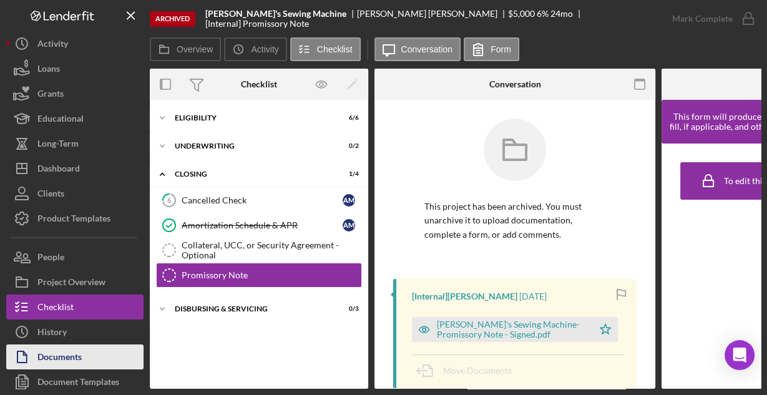
click at [77, 352] on div "Documents" at bounding box center [59, 358] width 44 height 28
